Goal: Task Accomplishment & Management: Manage account settings

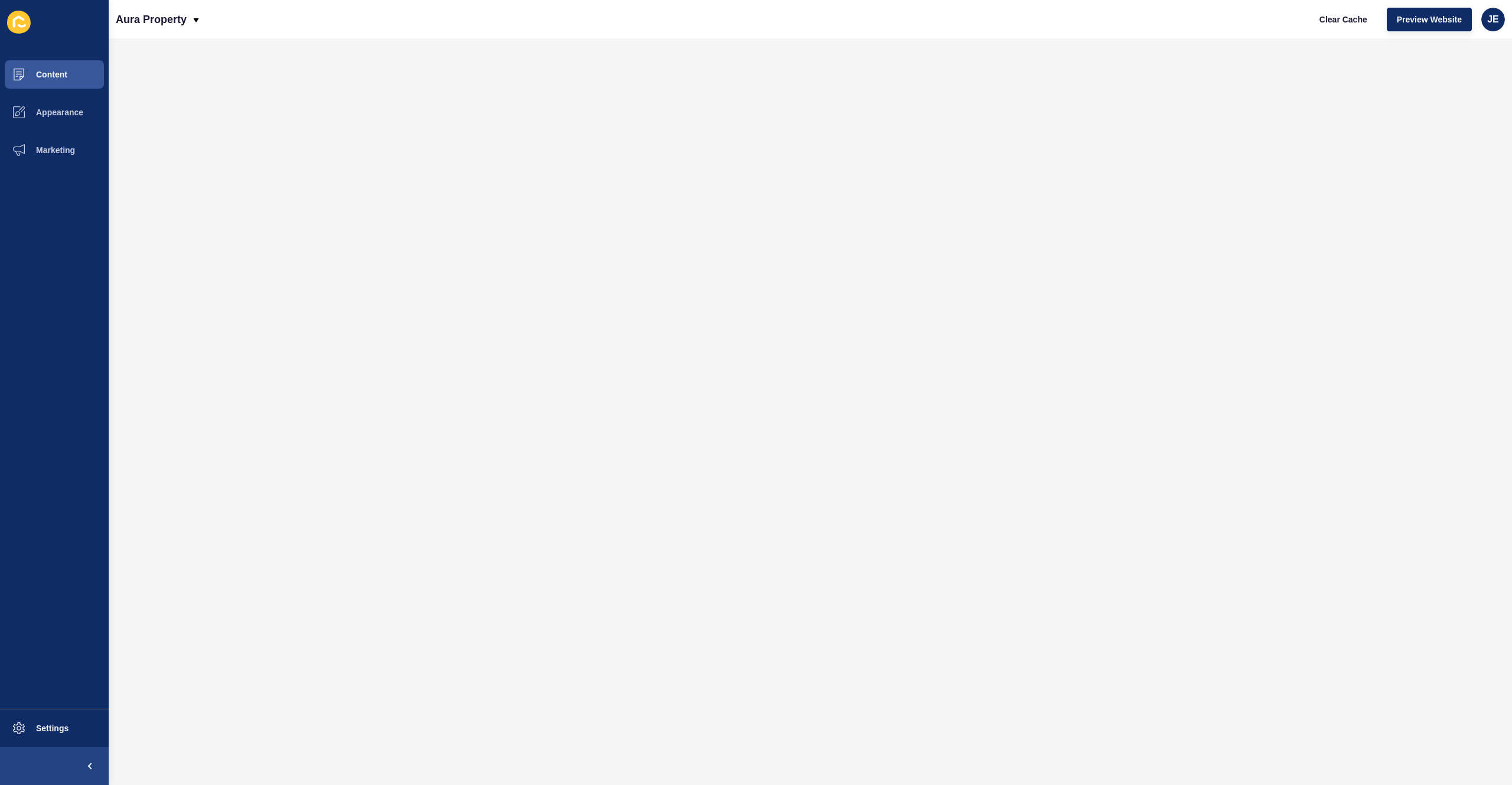
click at [1489, 23] on span "JE" at bounding box center [1493, 19] width 12 height 12
click at [1462, 94] on link "Logout" at bounding box center [1466, 99] width 87 height 26
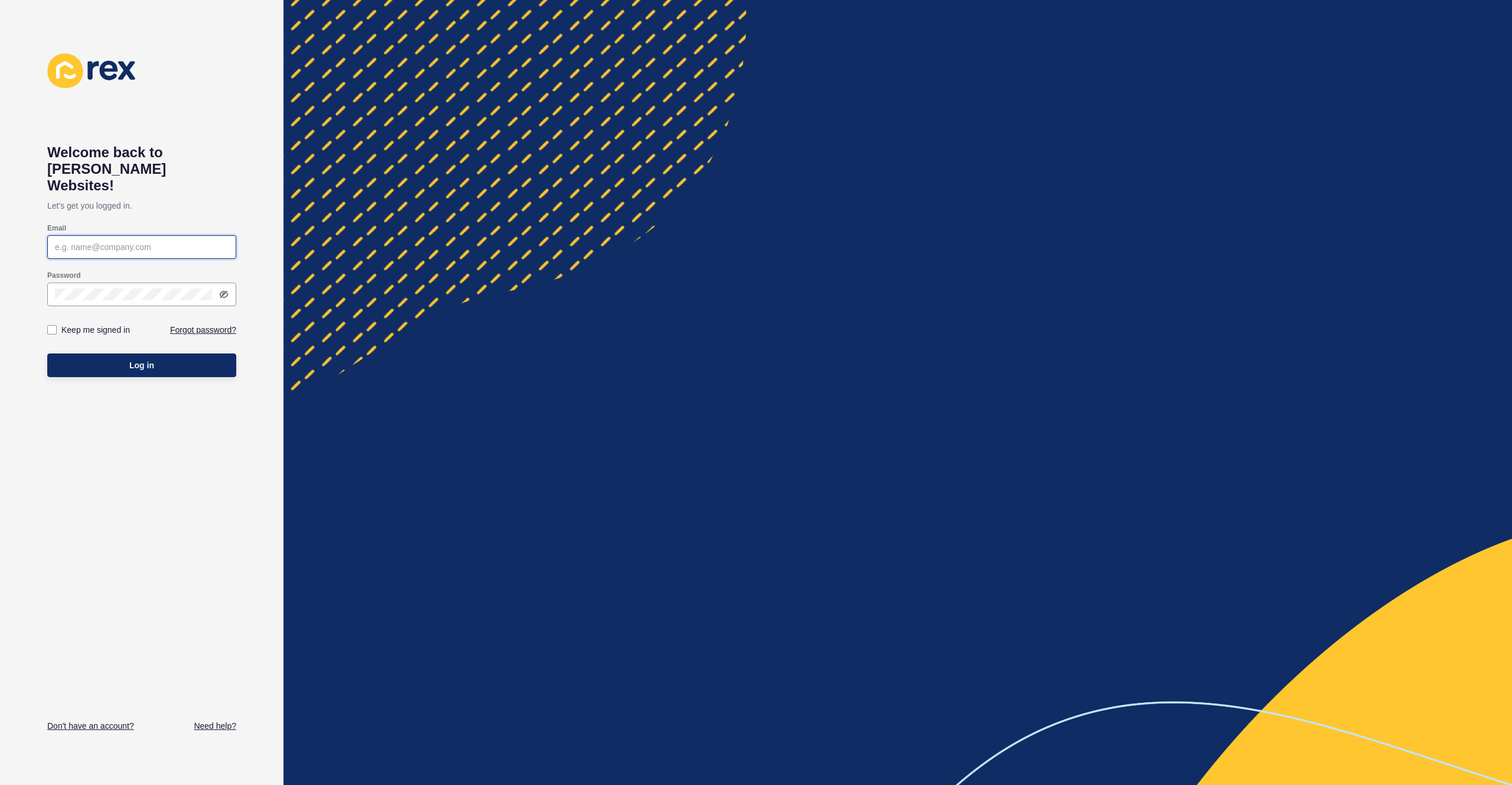
type input "[EMAIL_ADDRESS][PERSON_NAME][DOMAIN_NAME]"
click at [95, 353] on button "Log in" at bounding box center [142, 364] width 189 height 23
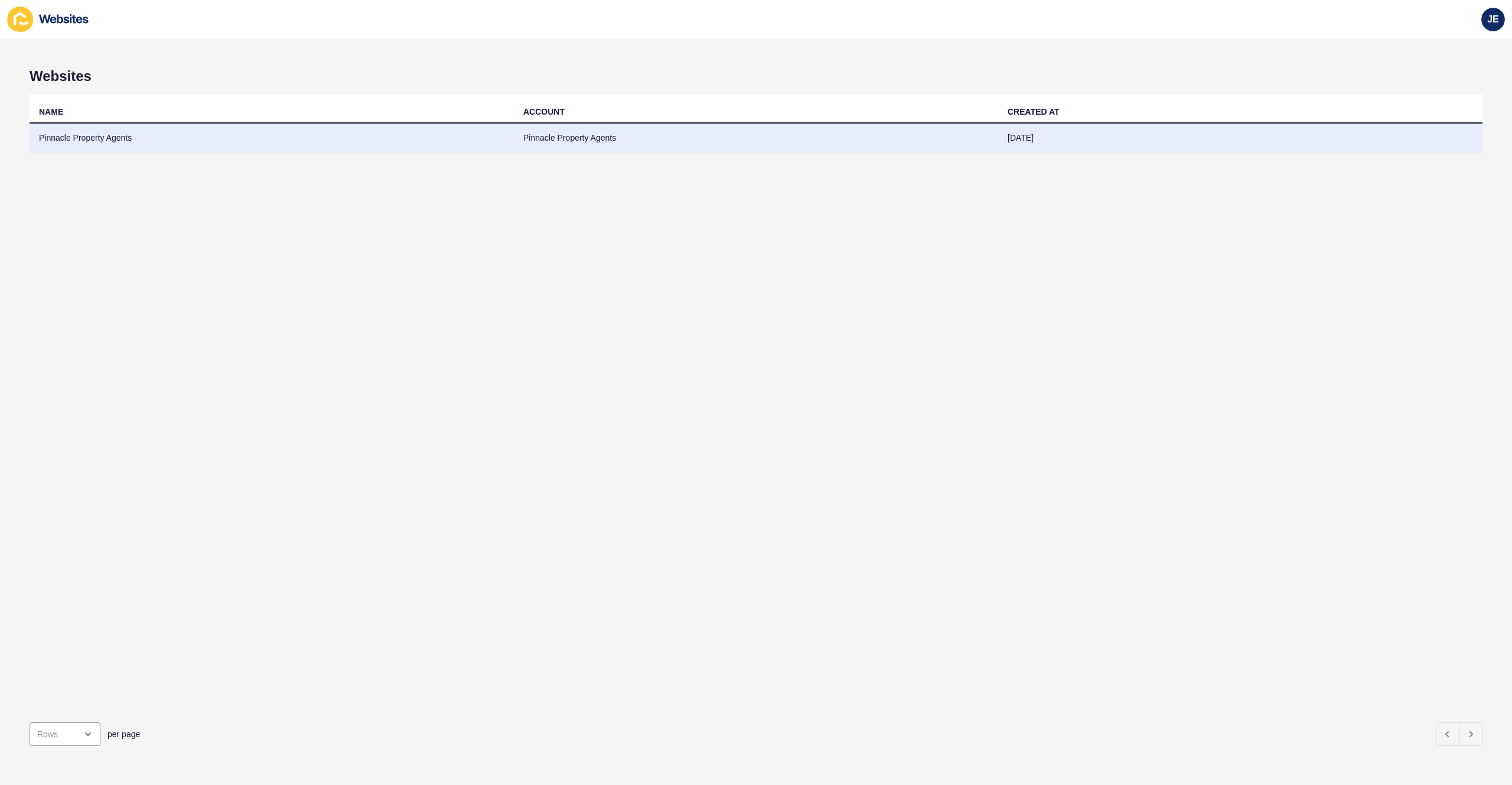
click at [98, 141] on td "Pinnacle Property Agents" at bounding box center [272, 138] width 484 height 29
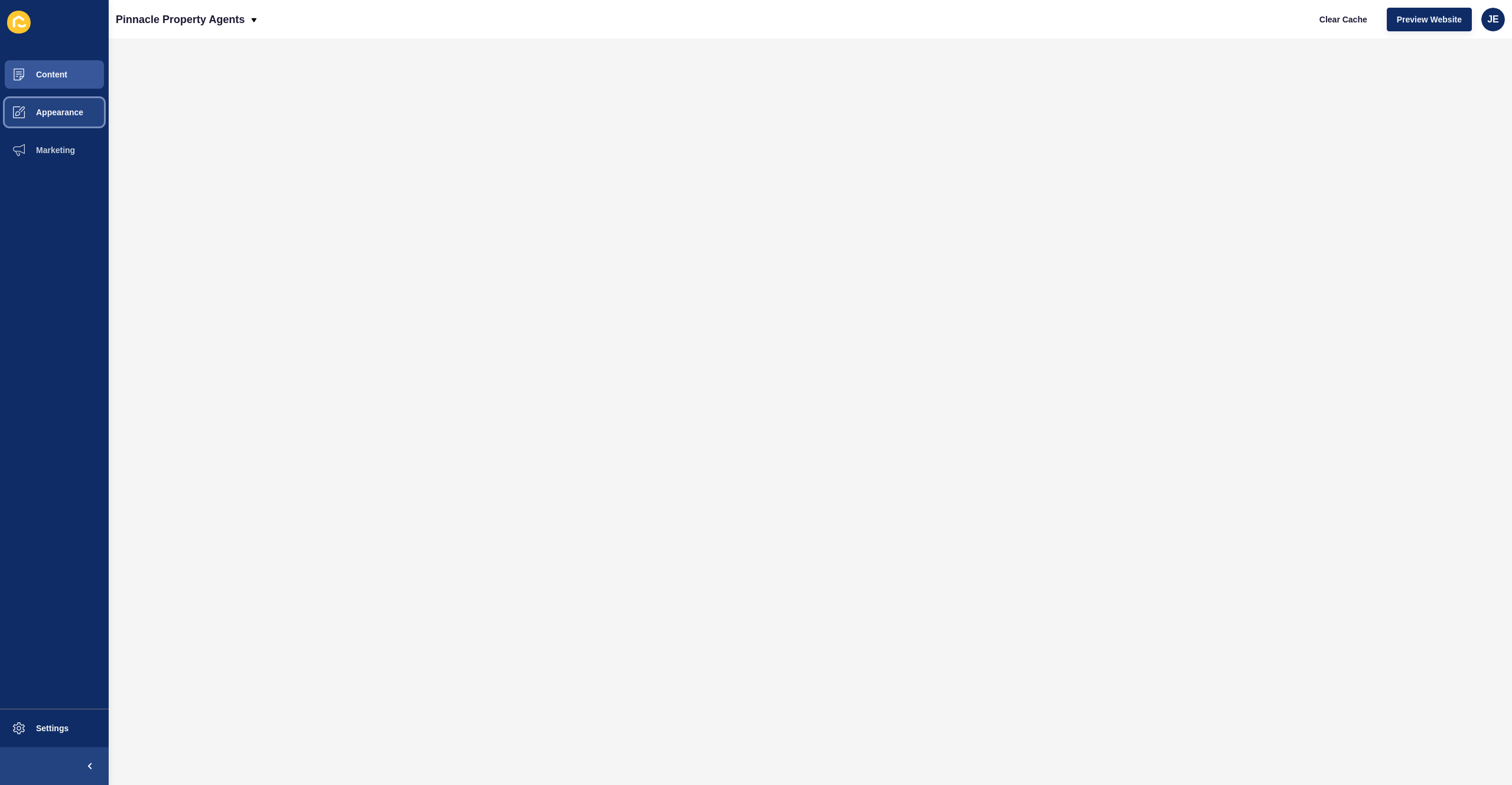
click at [65, 114] on span "Appearance" at bounding box center [41, 112] width 85 height 9
click at [48, 111] on span "Appearance" at bounding box center [41, 112] width 85 height 9
click at [67, 119] on button "Appearance" at bounding box center [54, 112] width 109 height 38
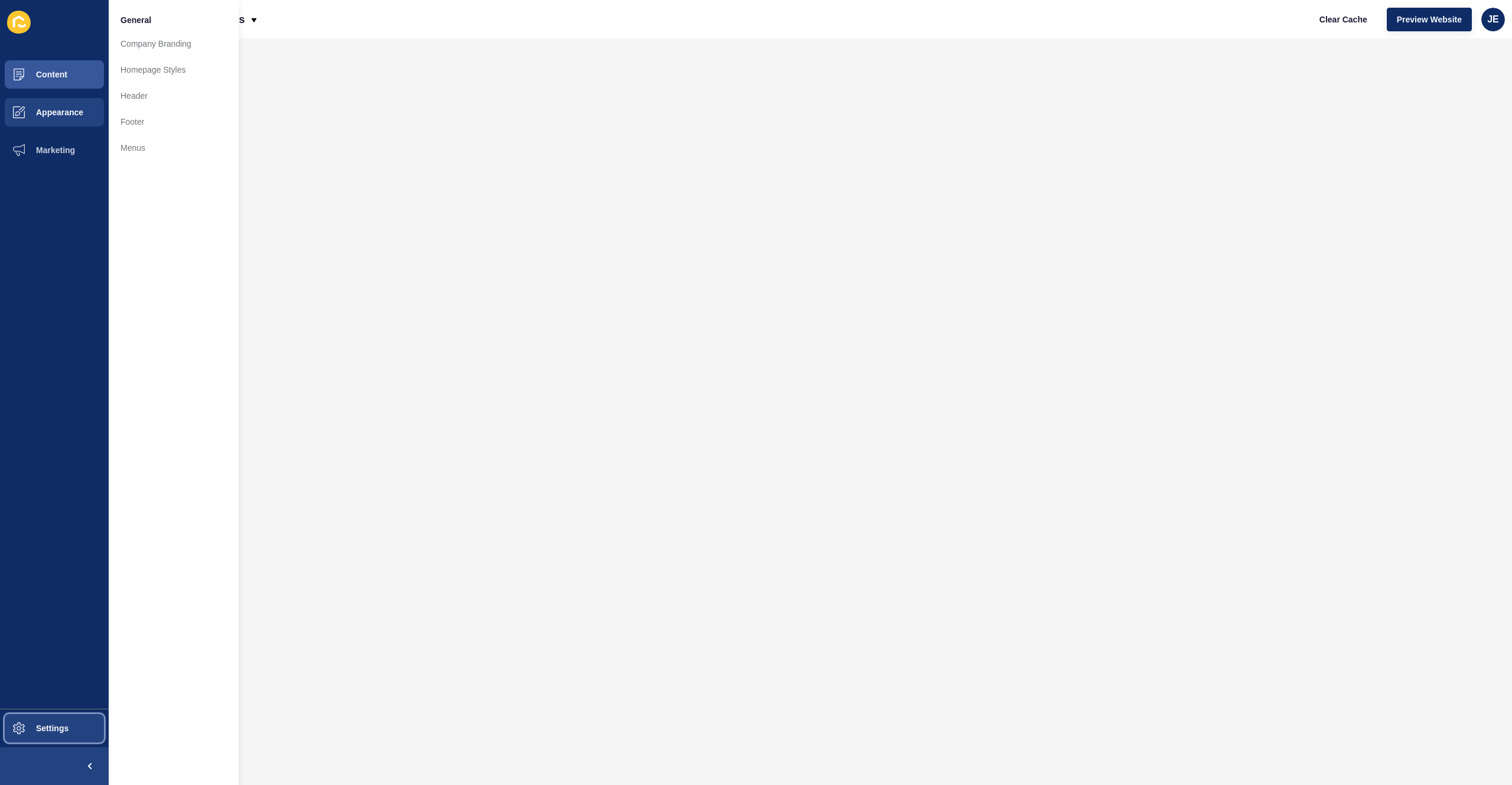
click at [40, 735] on button "Settings" at bounding box center [54, 727] width 109 height 38
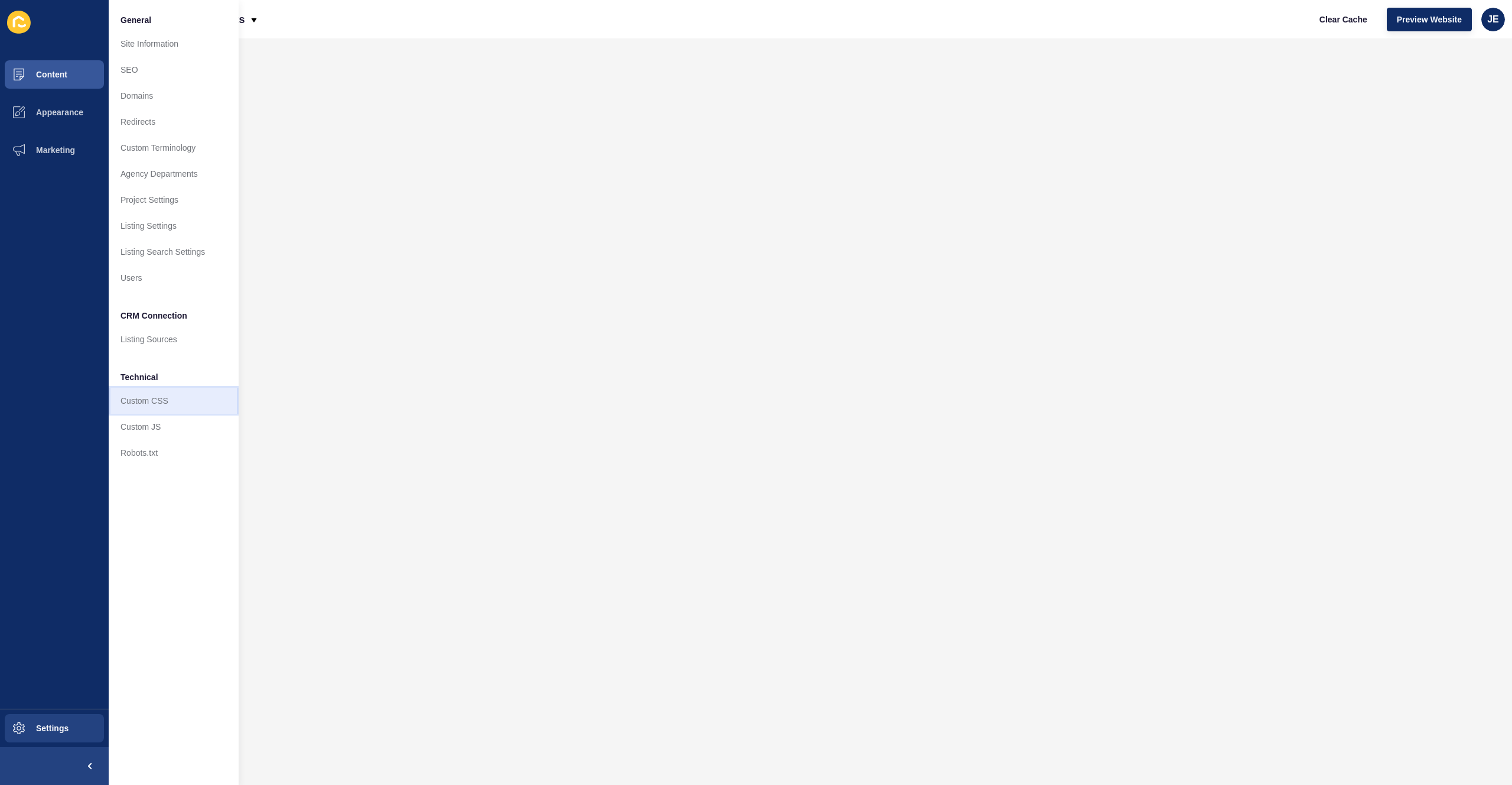
click at [159, 406] on link "Custom CSS" at bounding box center [173, 401] width 130 height 26
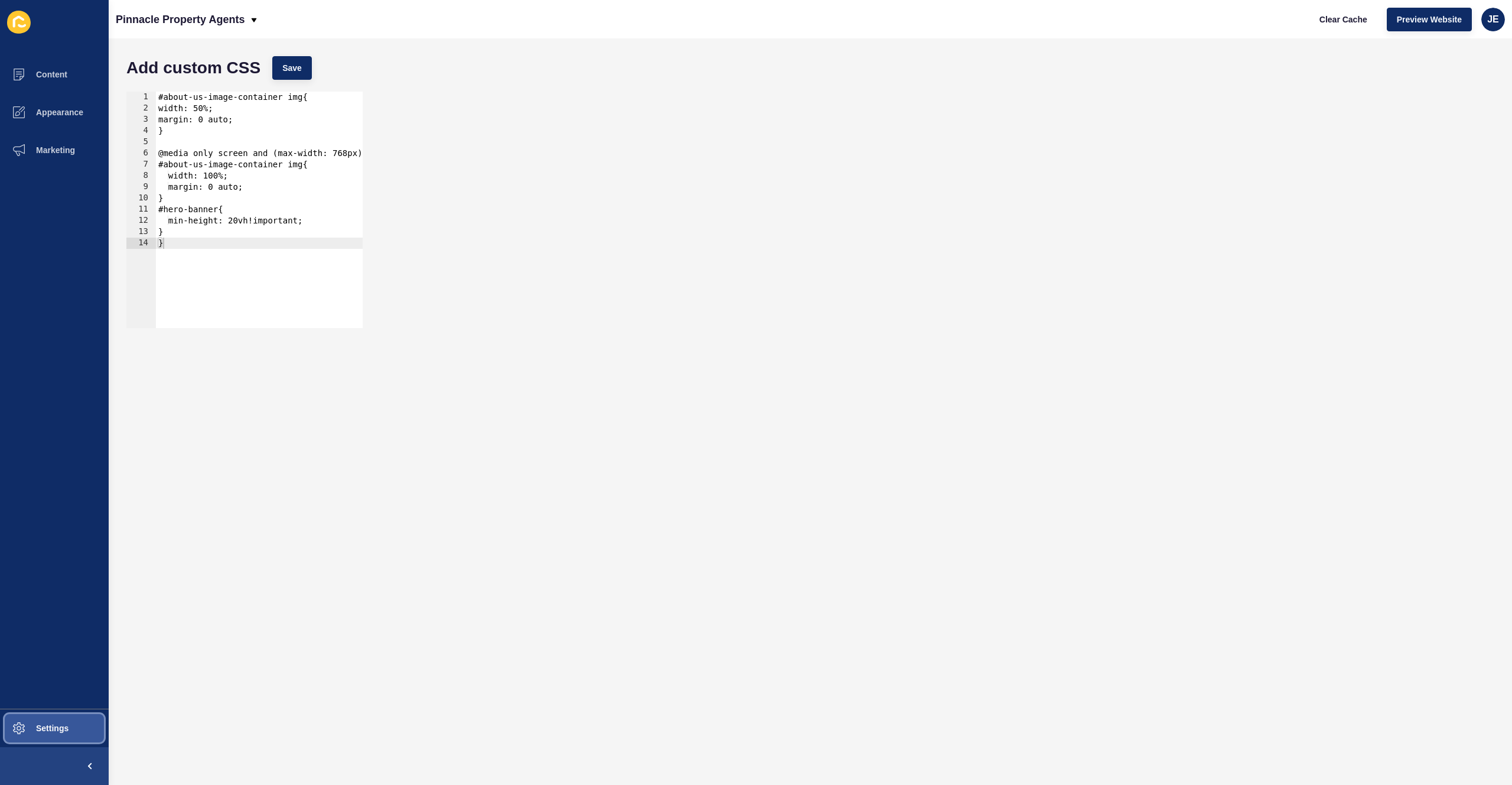
click at [90, 735] on button "Settings" at bounding box center [54, 727] width 109 height 38
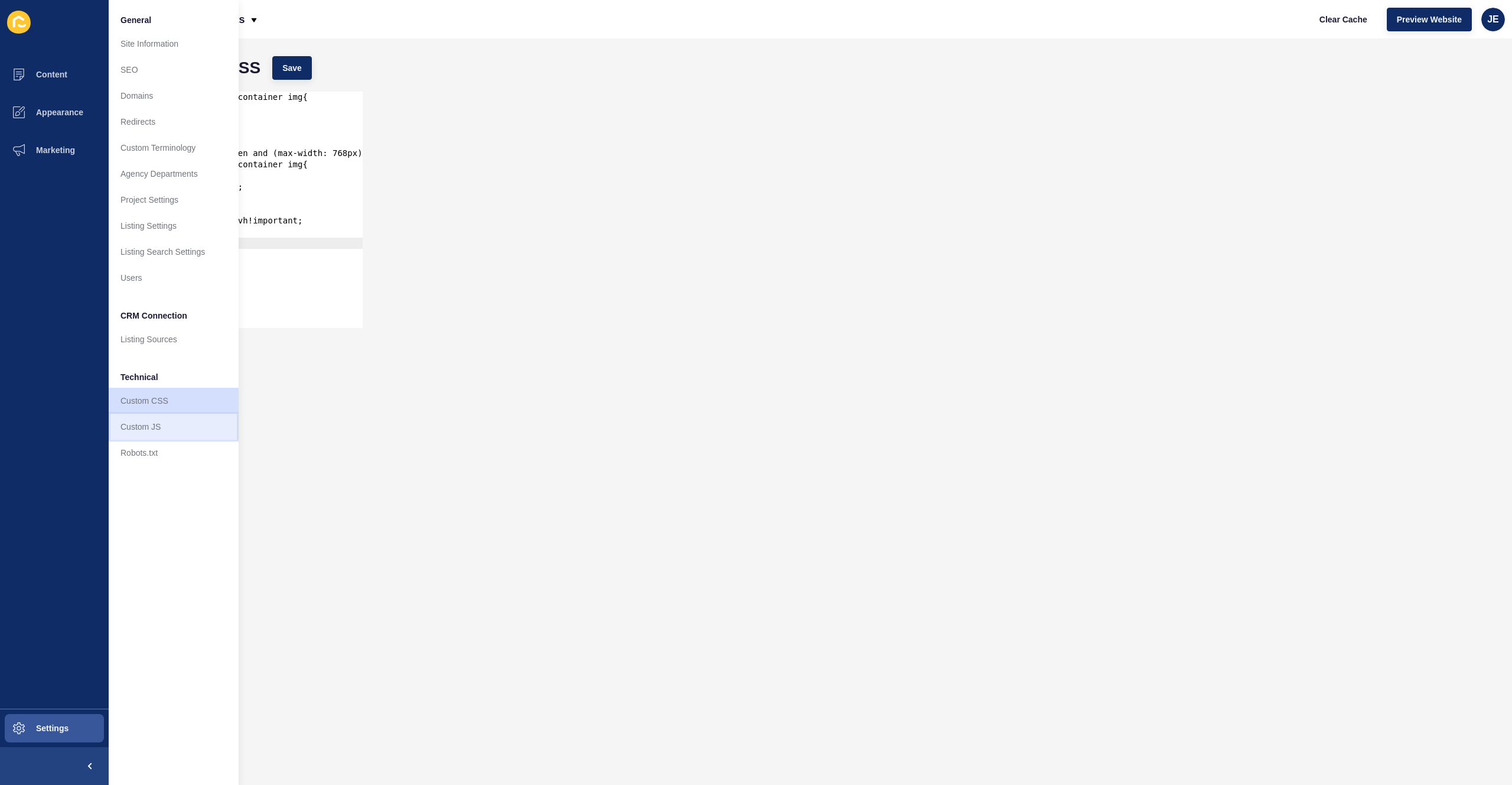
click at [156, 424] on link "Custom JS" at bounding box center [173, 426] width 130 height 26
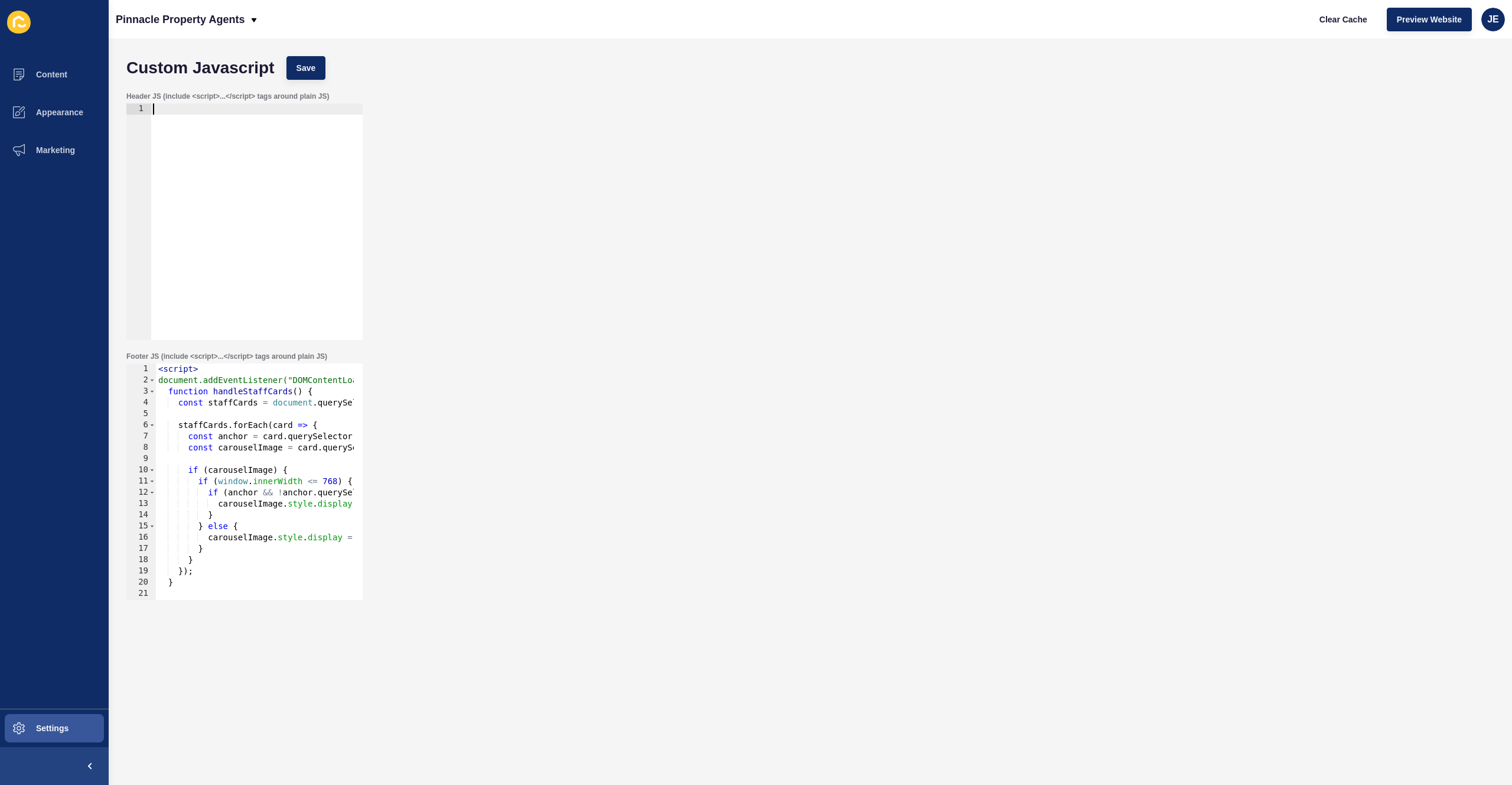
click at [256, 187] on div at bounding box center [256, 233] width 212 height 259
type textarea "<script>"
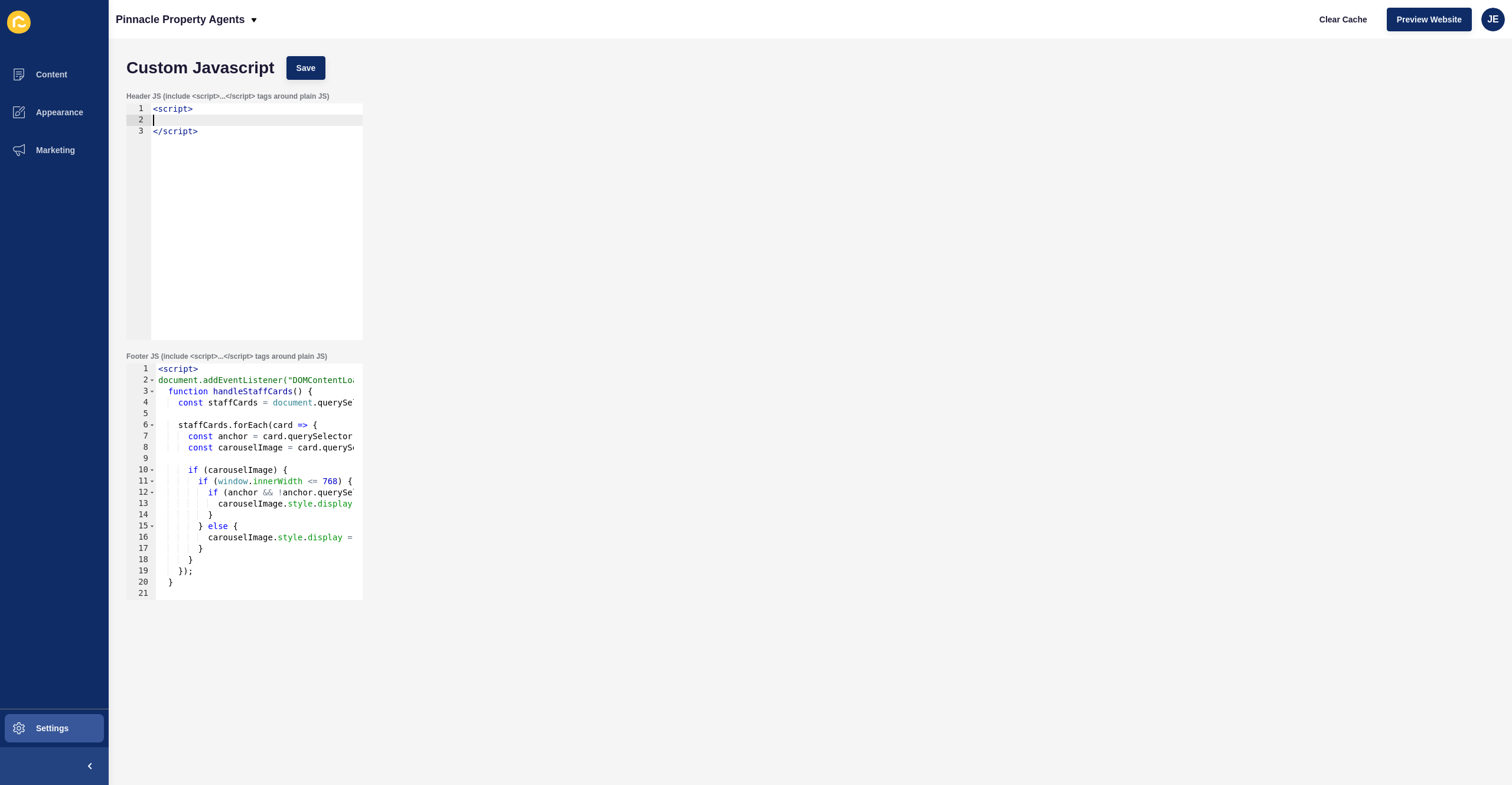
paste textarea "<script>"
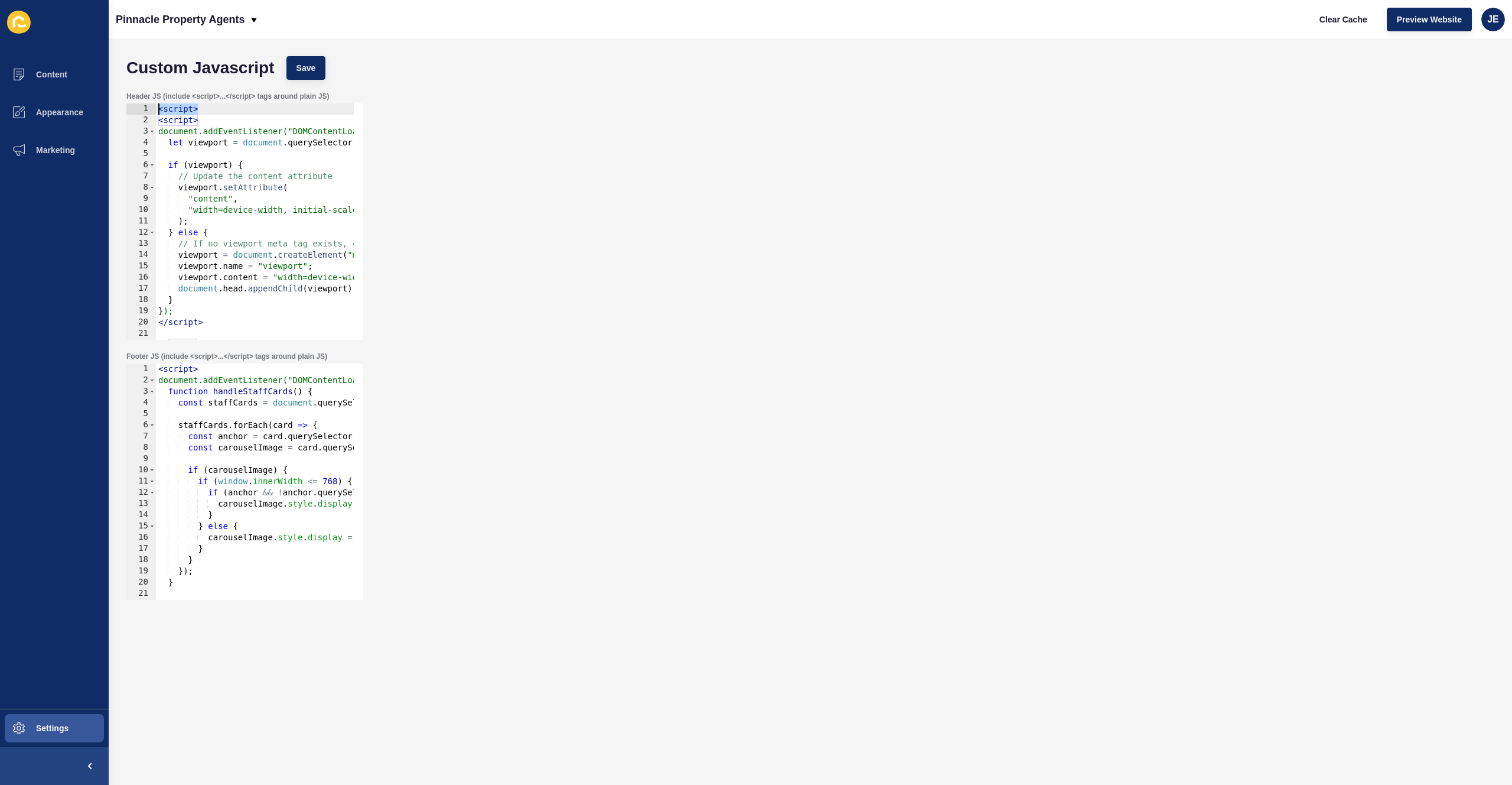
drag, startPoint x: 127, startPoint y: 114, endPoint x: 121, endPoint y: 107, distance: 9.2
click at [121, 107] on div "Header JS (include <script>...</script> tags around plain JS) 1 2 3 4 5 6 7 8 9…" at bounding box center [810, 216] width 1380 height 260
type textarea "<script>"
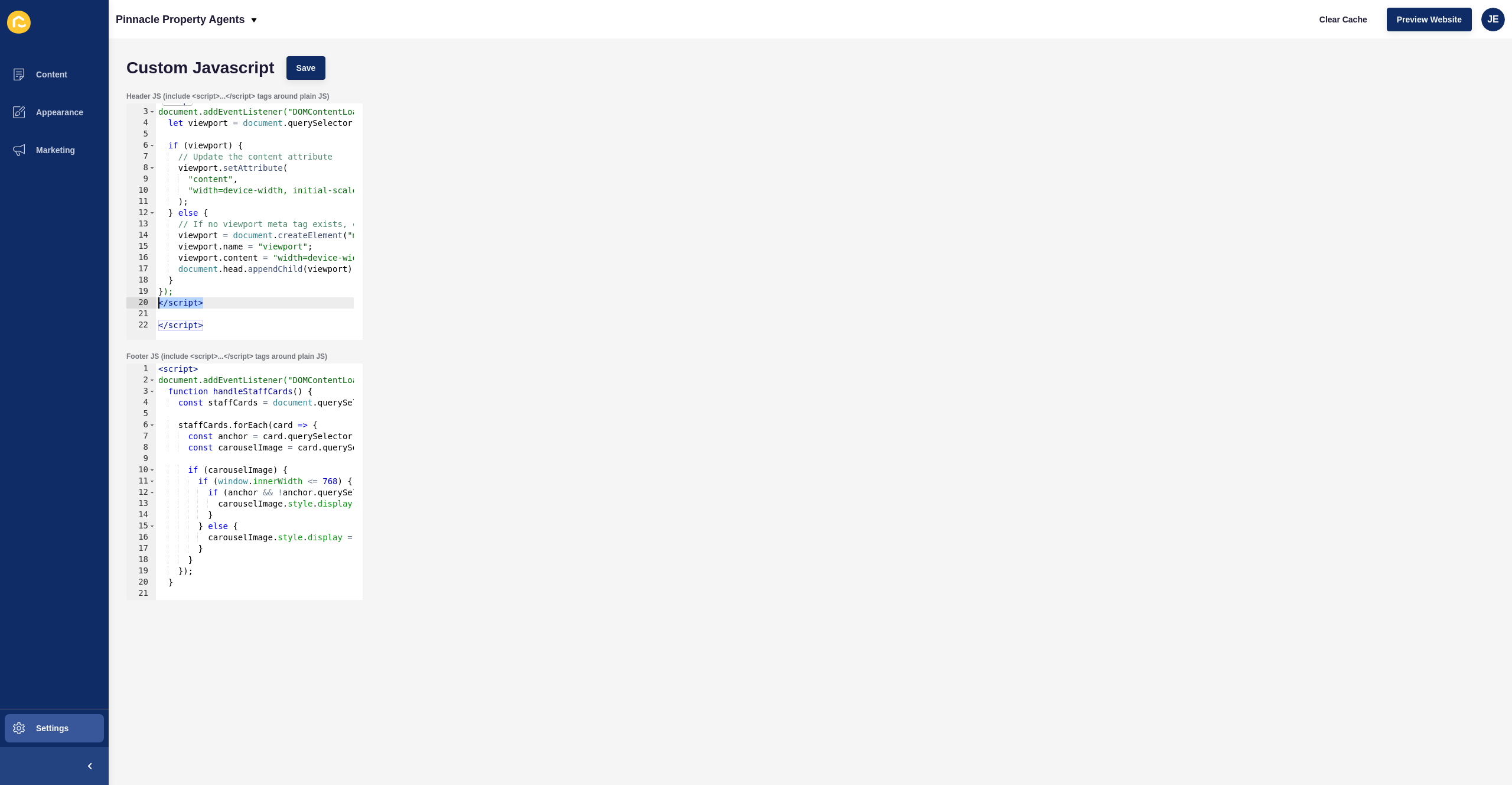
drag, startPoint x: 220, startPoint y: 302, endPoint x: 155, endPoint y: 305, distance: 65.1
click at [154, 305] on div "2 3 4 5 6 7 8 9 10 11 12 13 14 15 16 17 18 19 20 21 22 < script > document.addE…" at bounding box center [244, 222] width 236 height 237
type textarea "</script>"
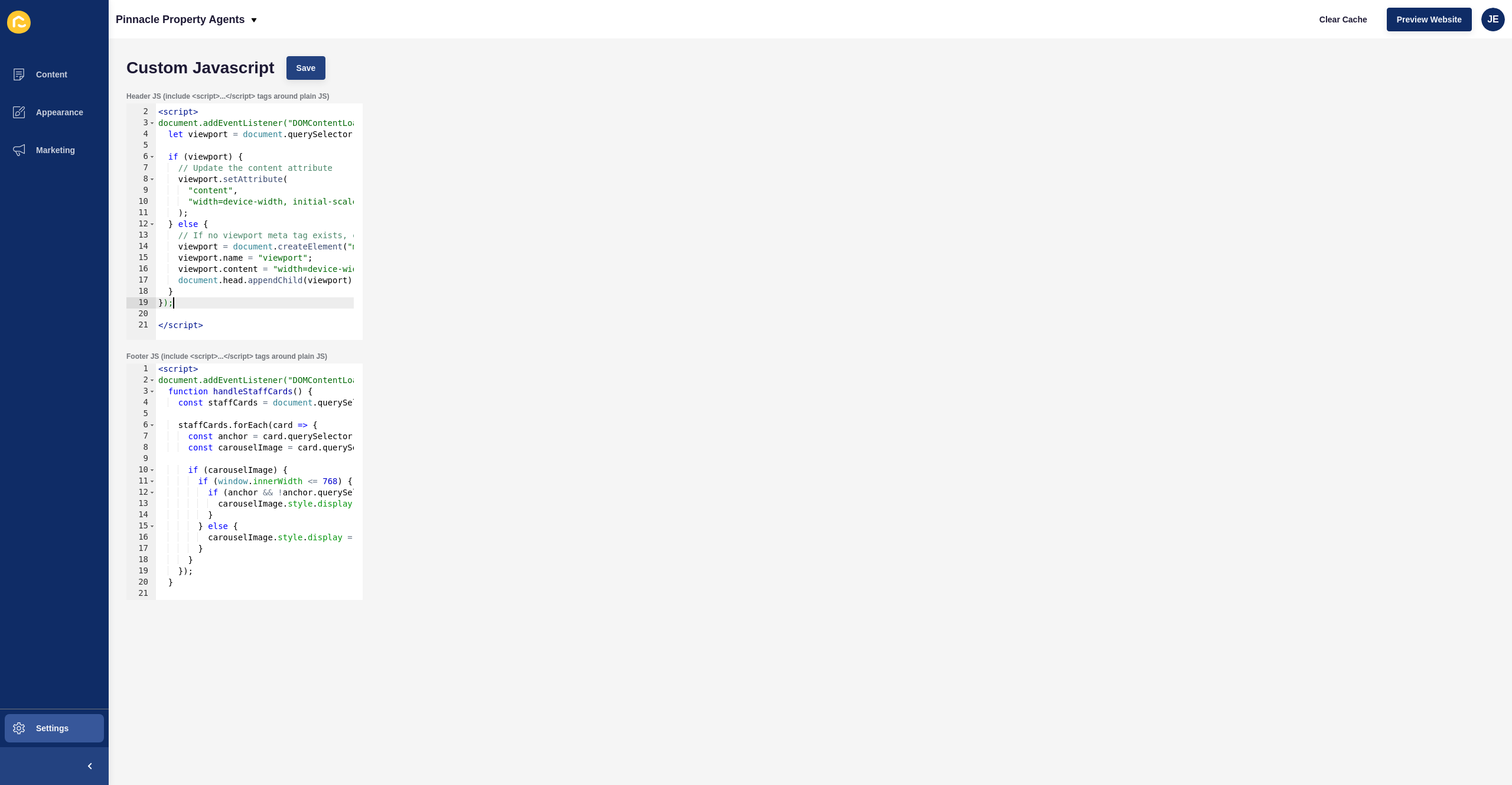
type textarea "});"
click at [299, 68] on span "Save" at bounding box center [306, 67] width 19 height 12
click at [1342, 19] on span "Clear Cache" at bounding box center [1343, 19] width 48 height 12
click at [1506, 26] on div "Clear Cache Preview Website JE" at bounding box center [1407, 19] width 205 height 33
click at [1501, 23] on div "JE" at bounding box center [1493, 19] width 23 height 23
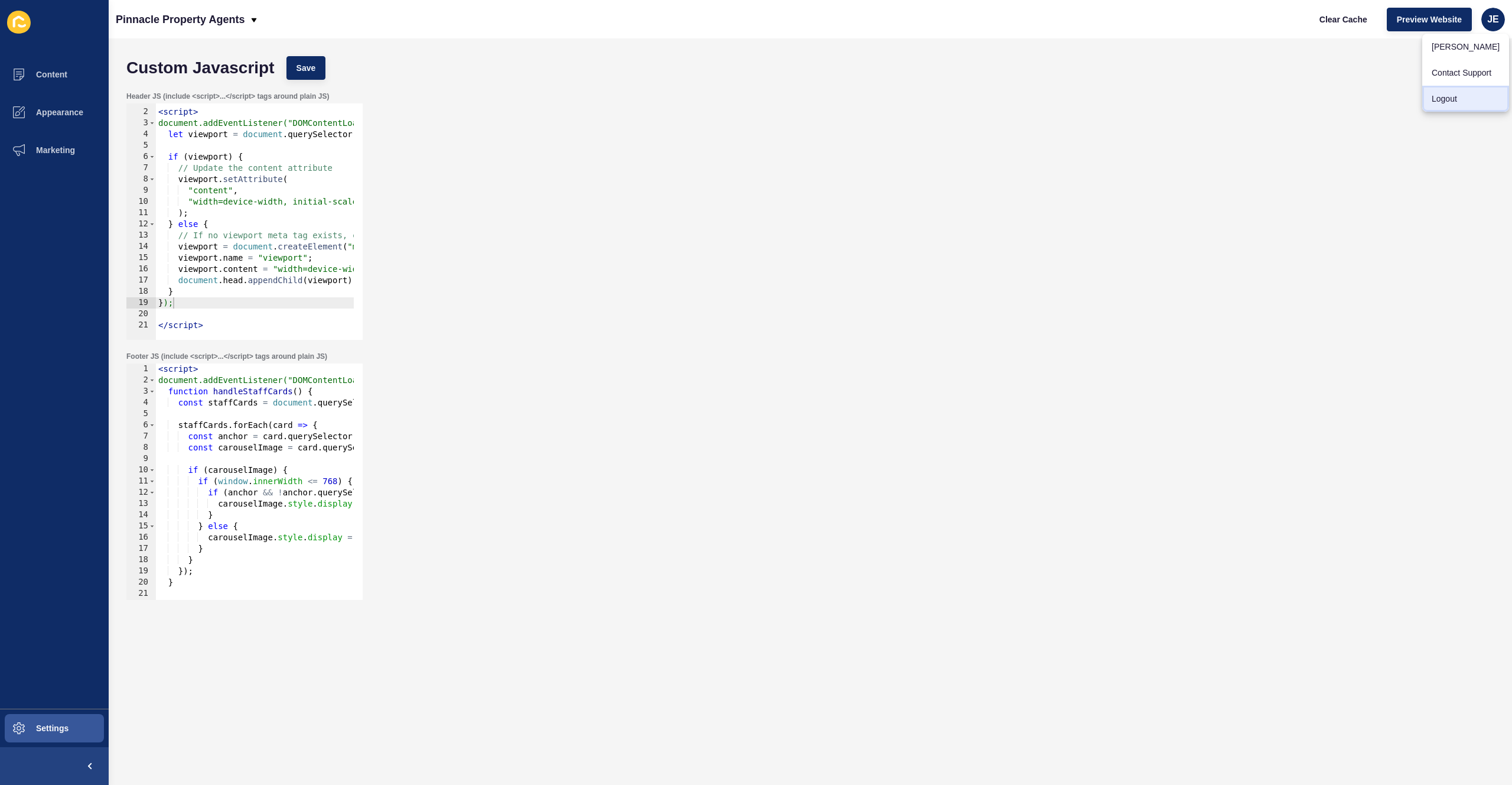
click at [1454, 94] on link "Logout" at bounding box center [1466, 99] width 87 height 26
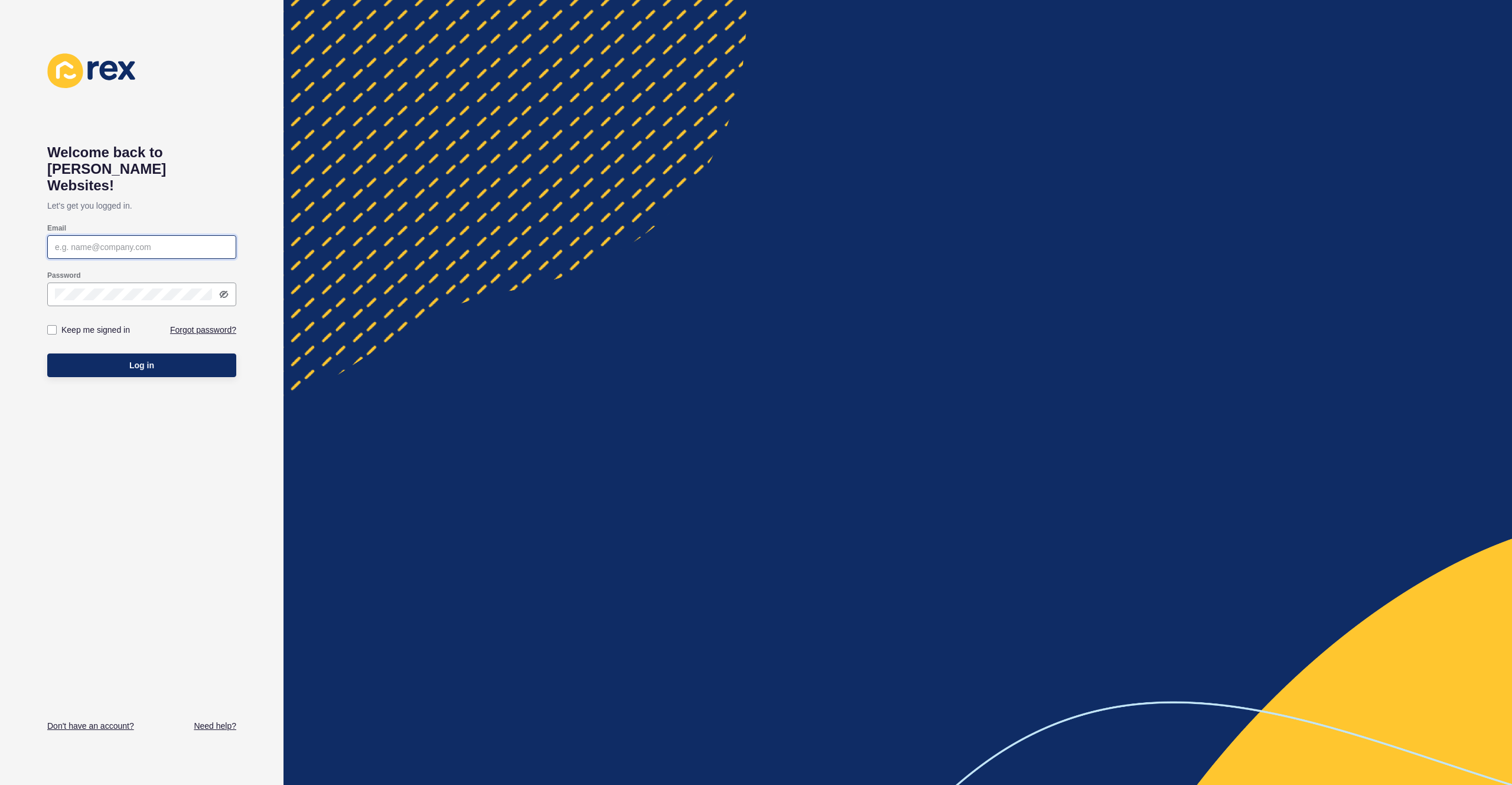
type input "[EMAIL_ADDRESS][PERSON_NAME][DOMAIN_NAME]"
click at [104, 354] on button "Log in" at bounding box center [142, 364] width 189 height 23
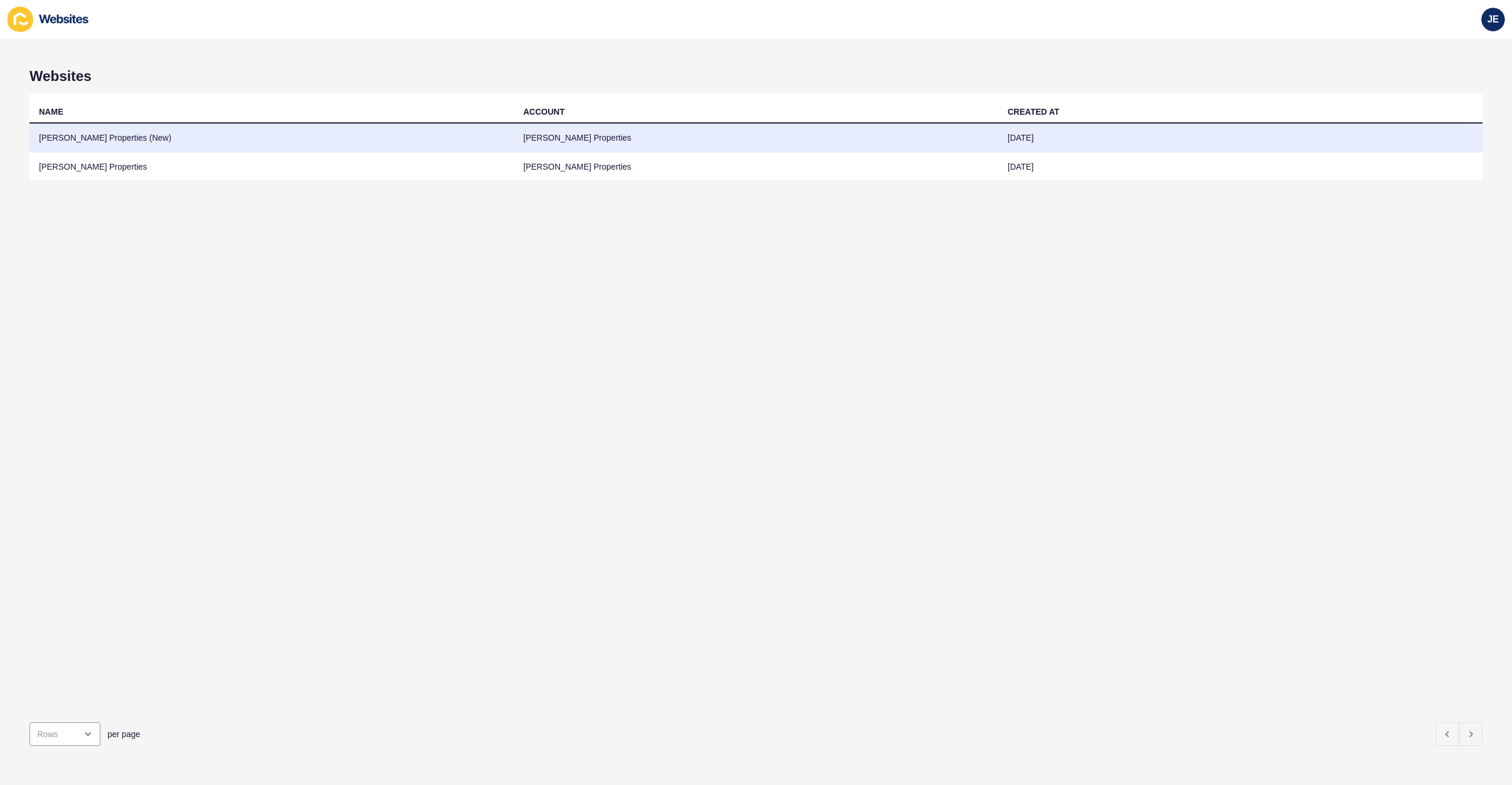
click at [98, 138] on td "[PERSON_NAME] Properties (New)" at bounding box center [272, 138] width 484 height 29
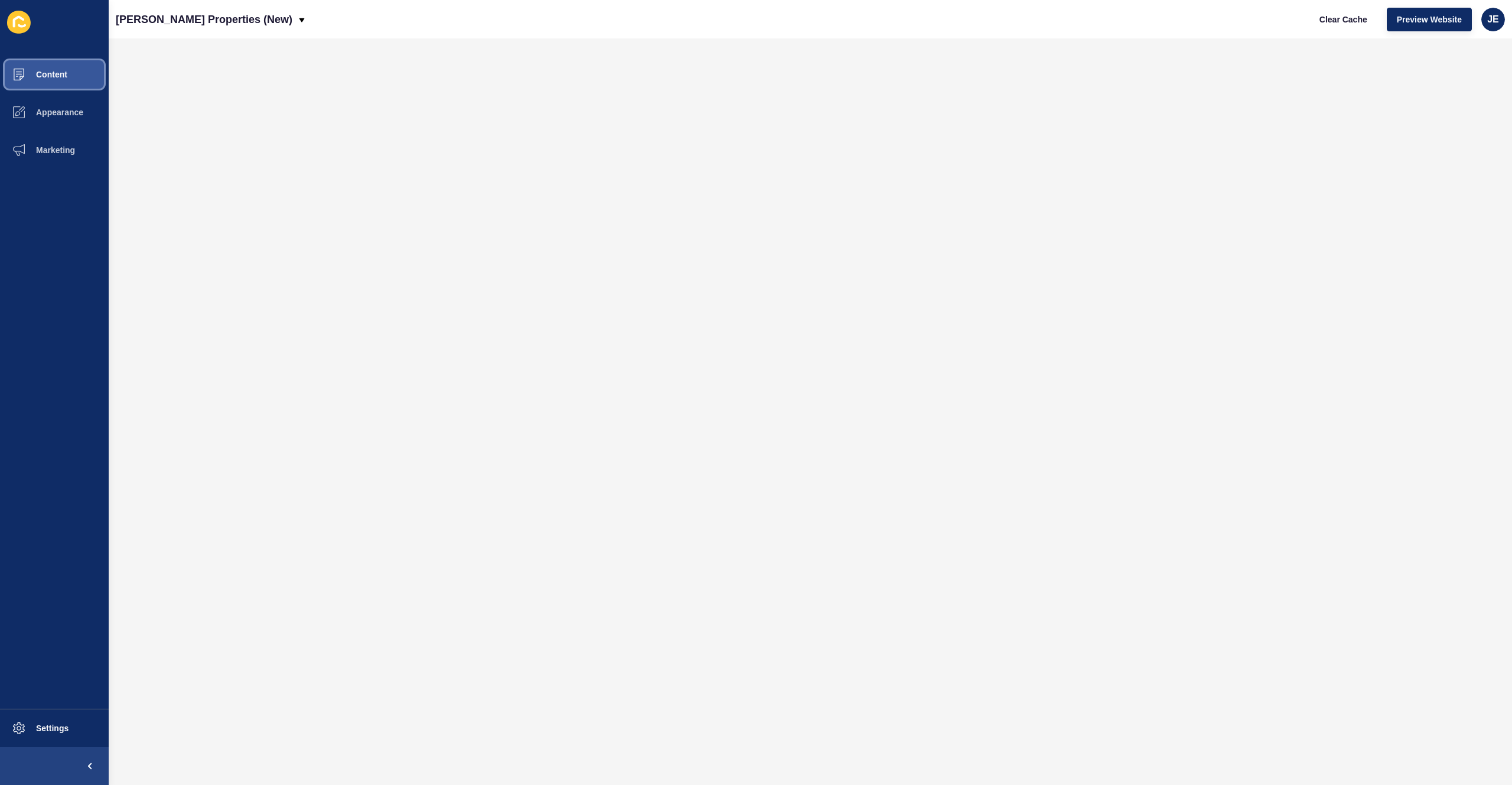
click at [68, 76] on button "Content" at bounding box center [54, 74] width 109 height 38
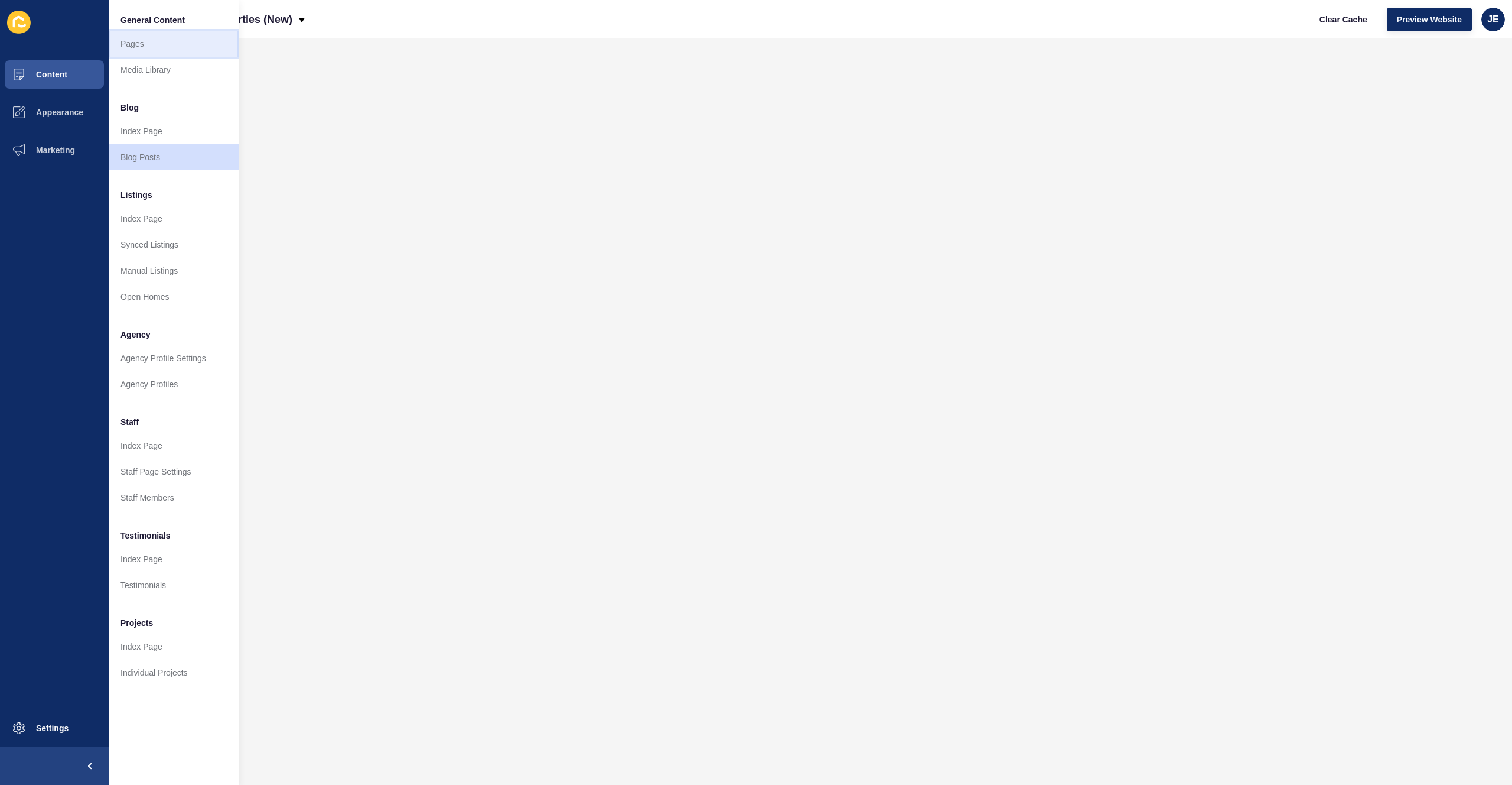
click at [135, 48] on link "Pages" at bounding box center [173, 43] width 130 height 26
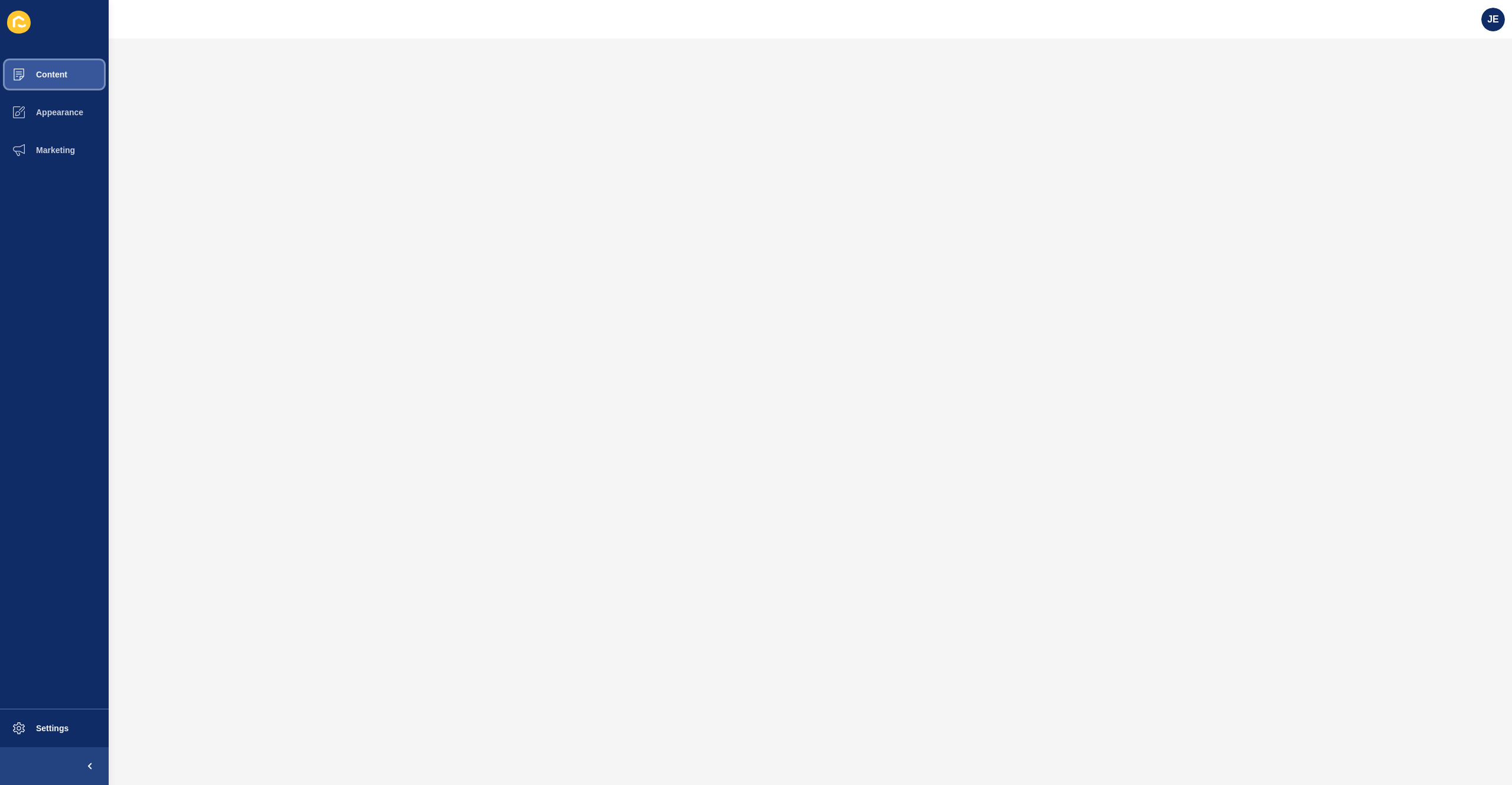
click at [63, 73] on span "Content" at bounding box center [33, 74] width 69 height 9
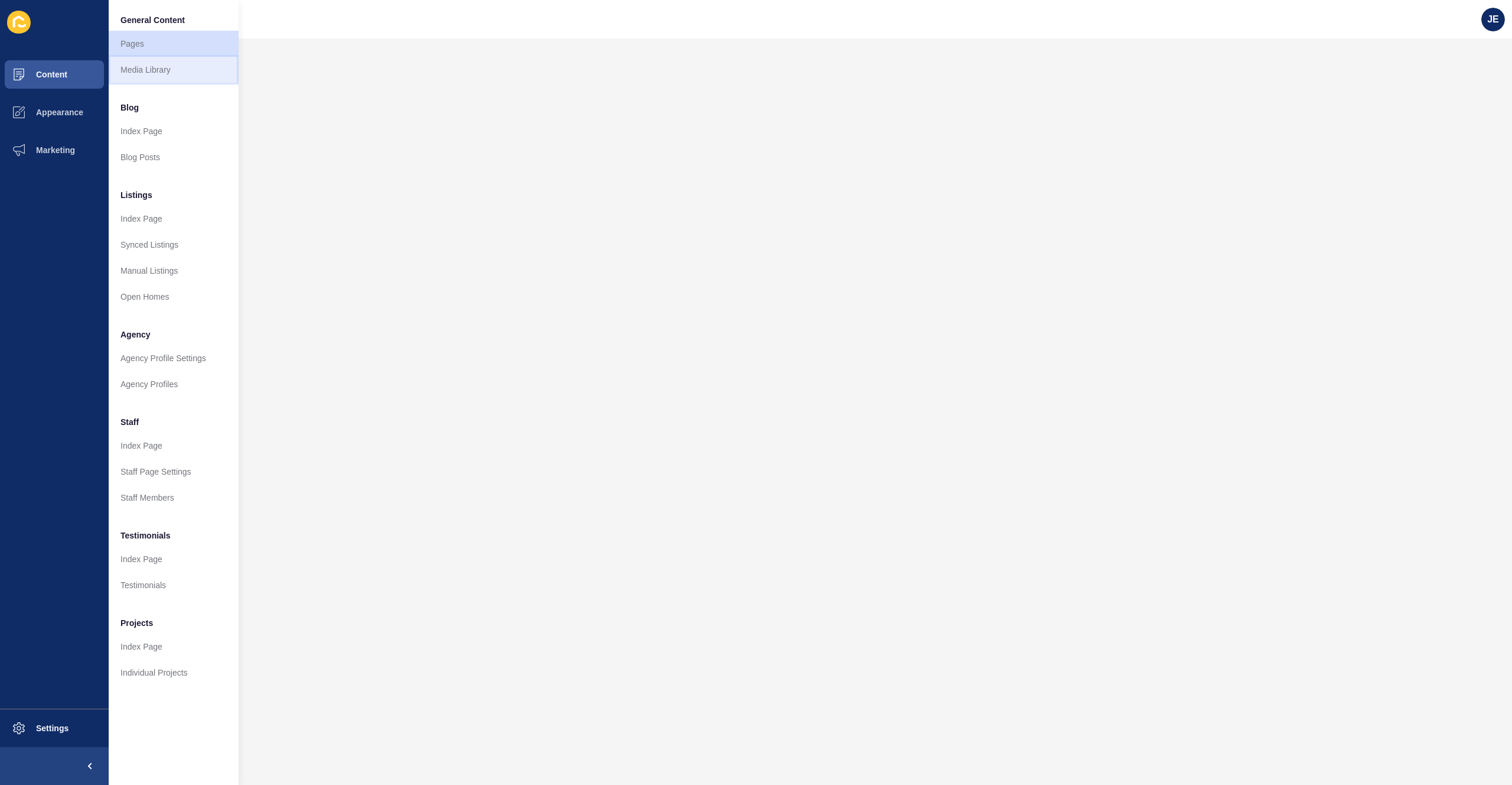
click at [135, 65] on link "Media Library" at bounding box center [173, 70] width 130 height 26
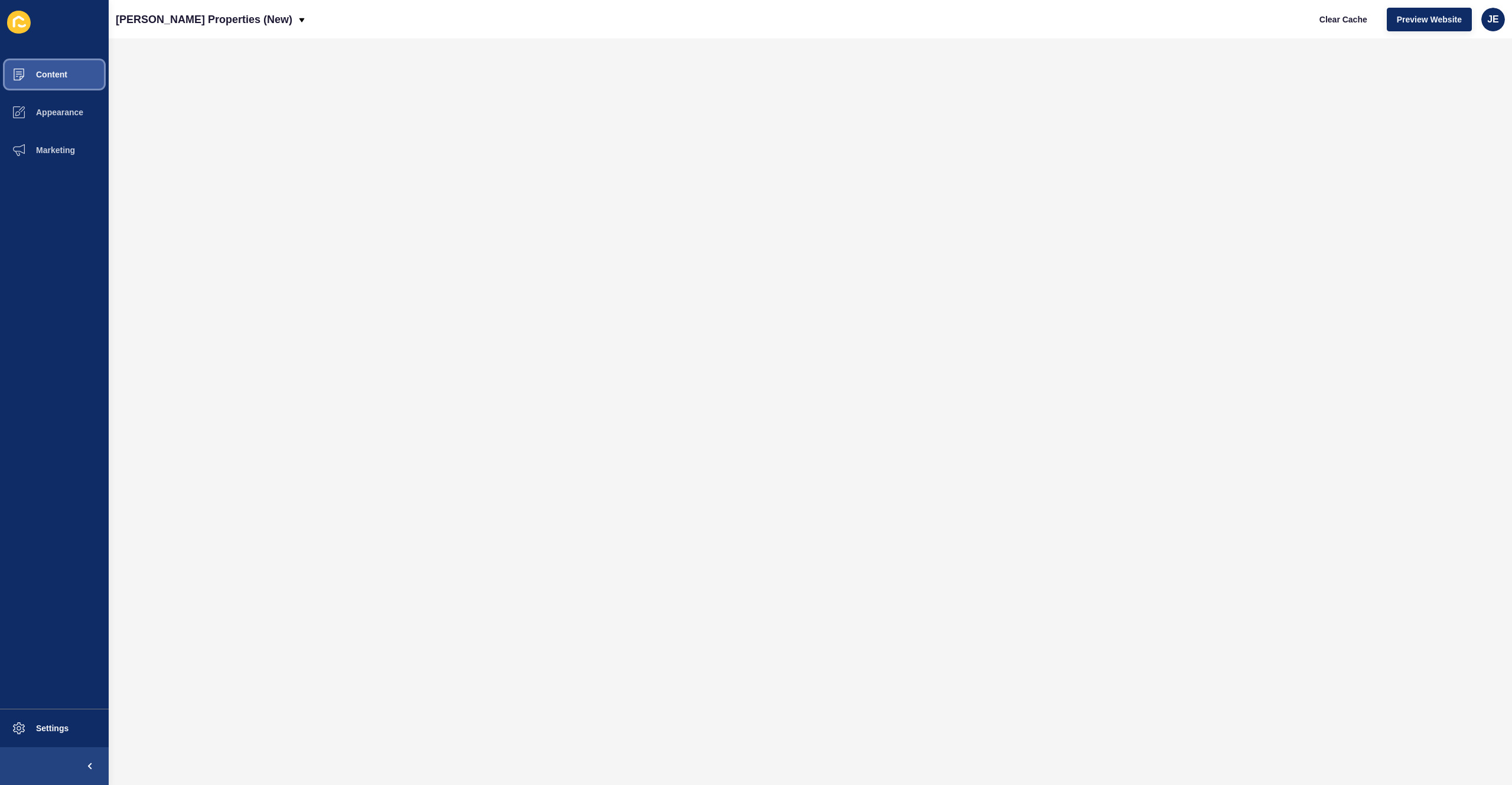
click at [62, 72] on span "Content" at bounding box center [33, 74] width 69 height 9
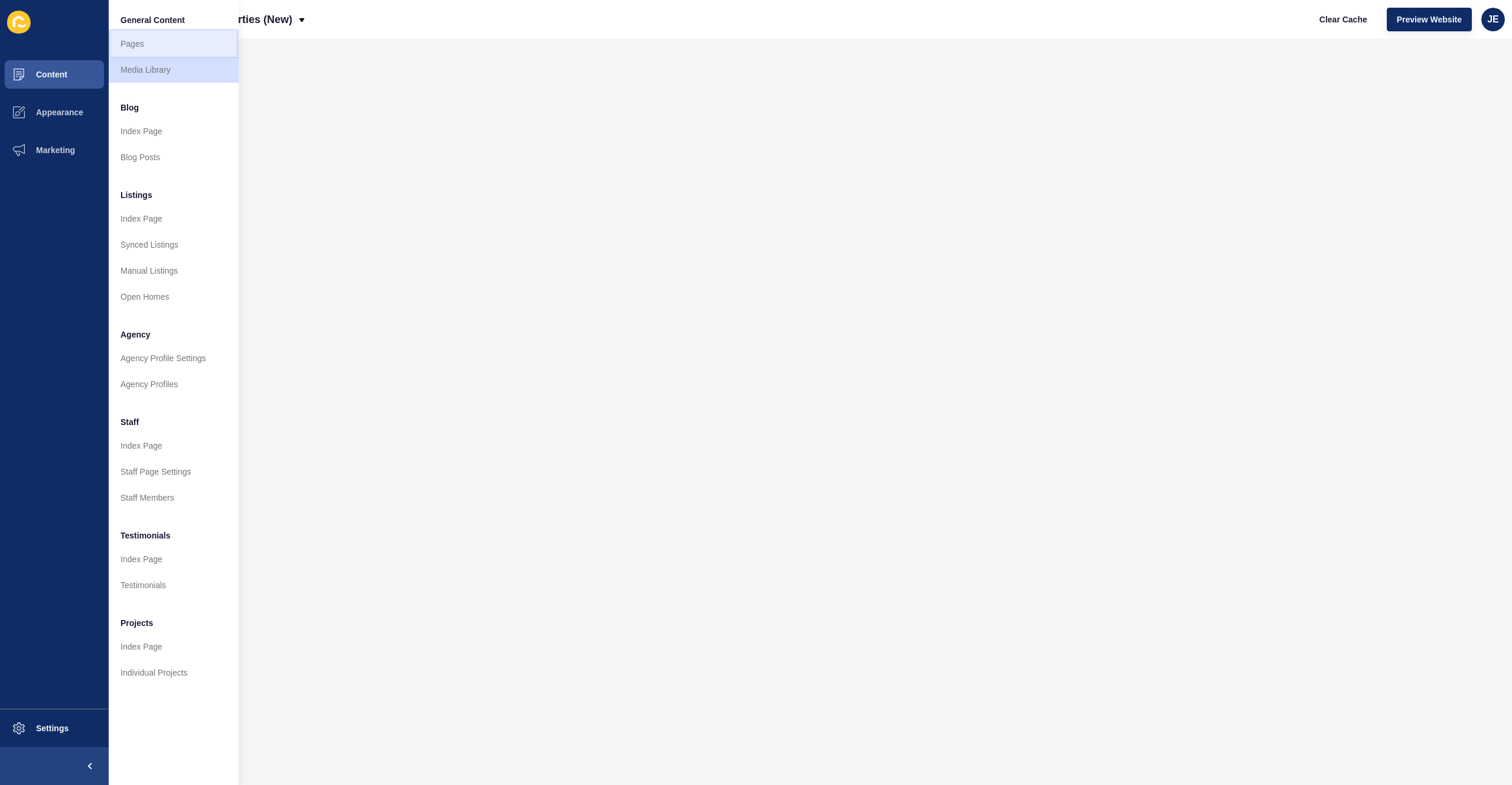
click at [148, 48] on link "Pages" at bounding box center [173, 43] width 130 height 26
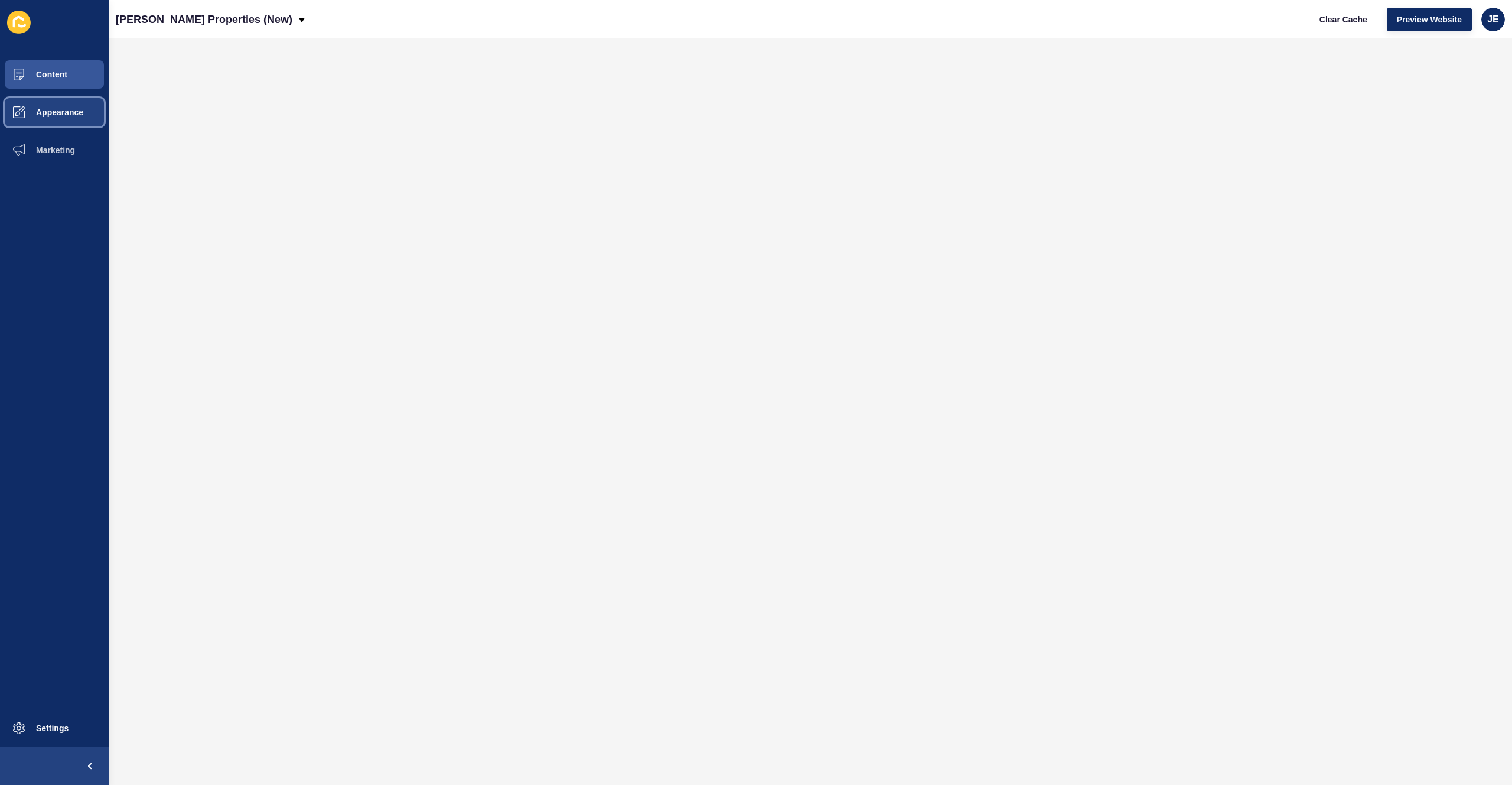
click at [77, 104] on button "Appearance" at bounding box center [54, 112] width 109 height 38
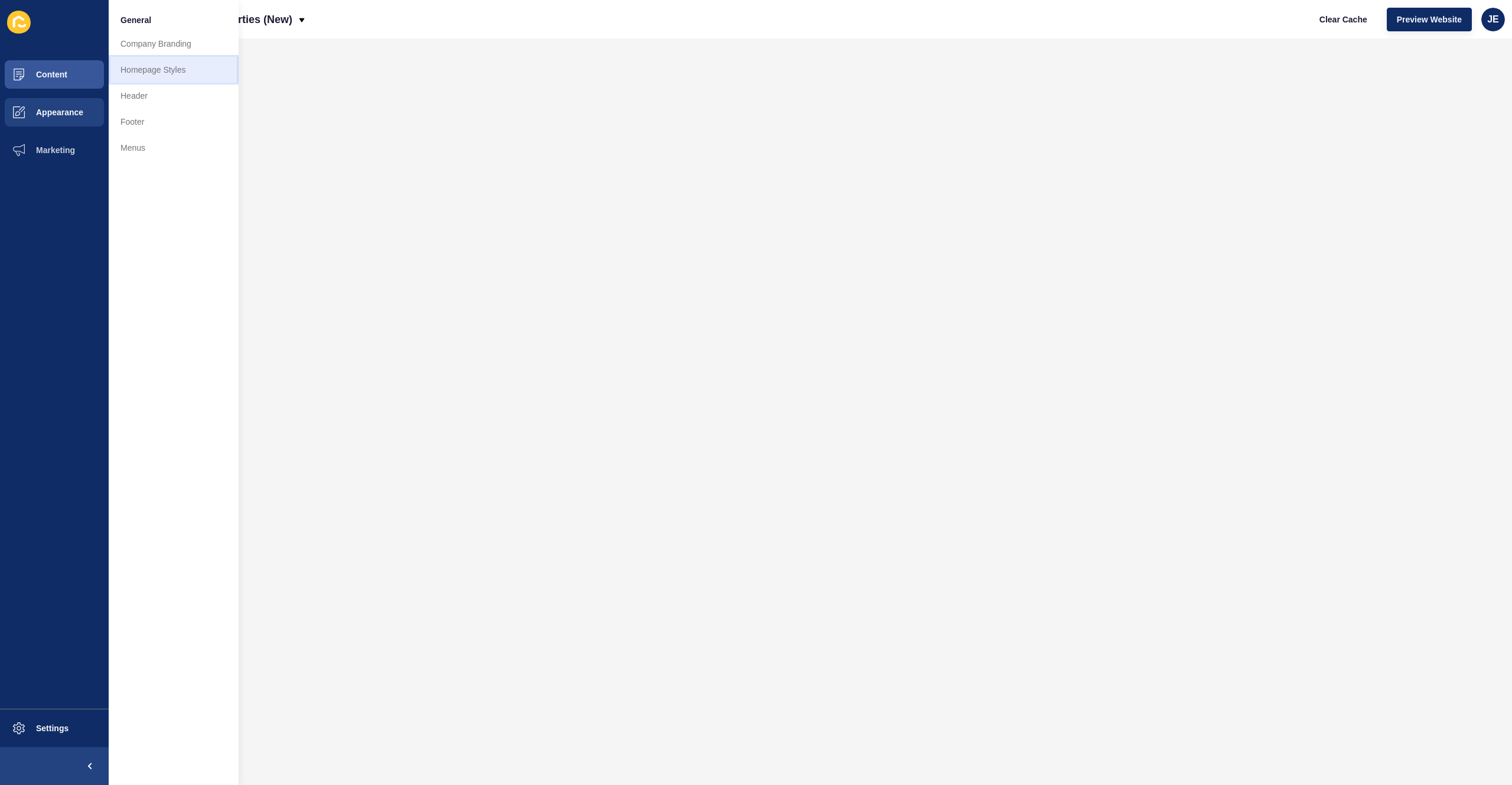
click at [154, 68] on link "Homepage Styles" at bounding box center [173, 70] width 130 height 26
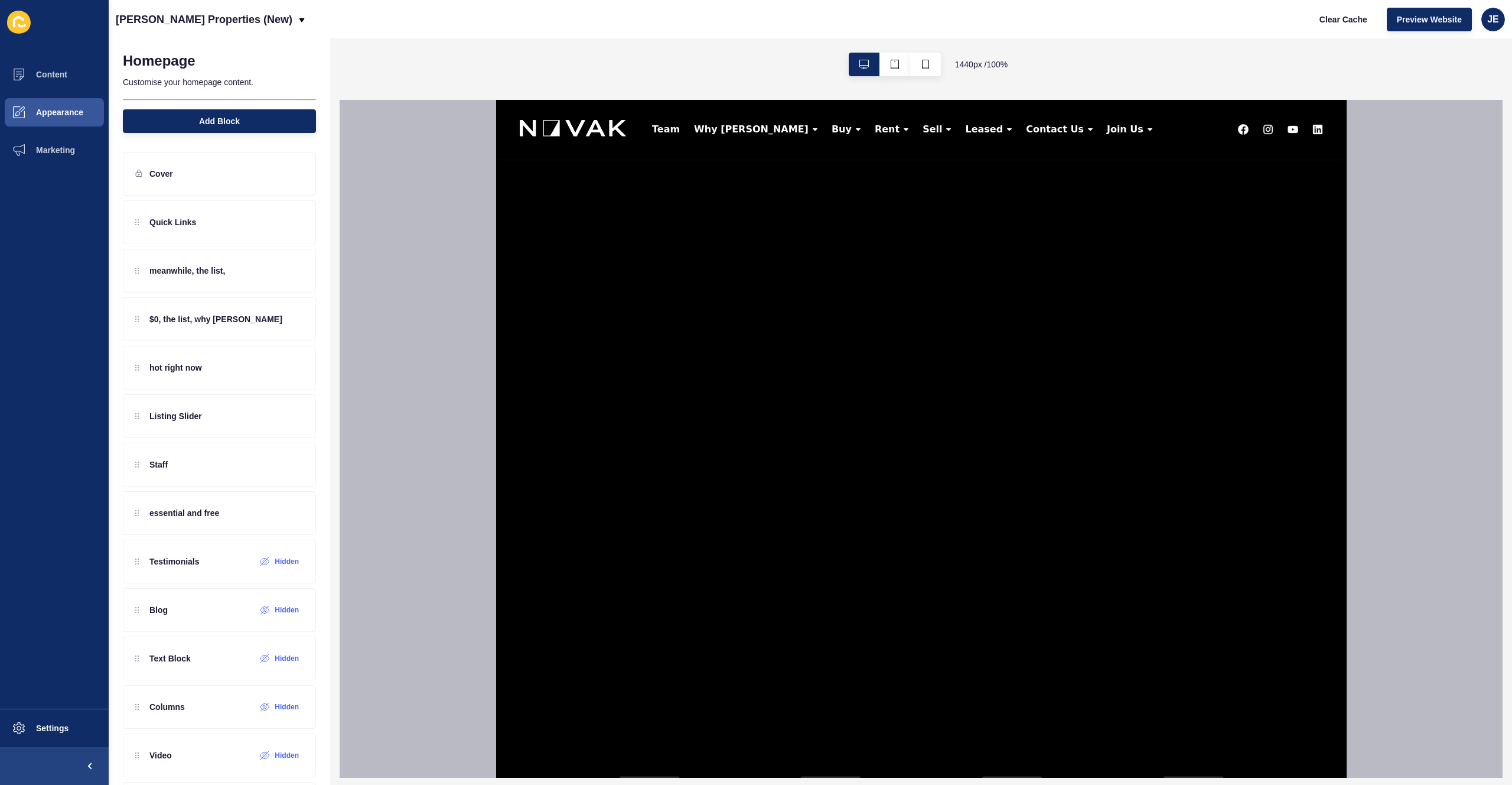
scroll to position [1831, 0]
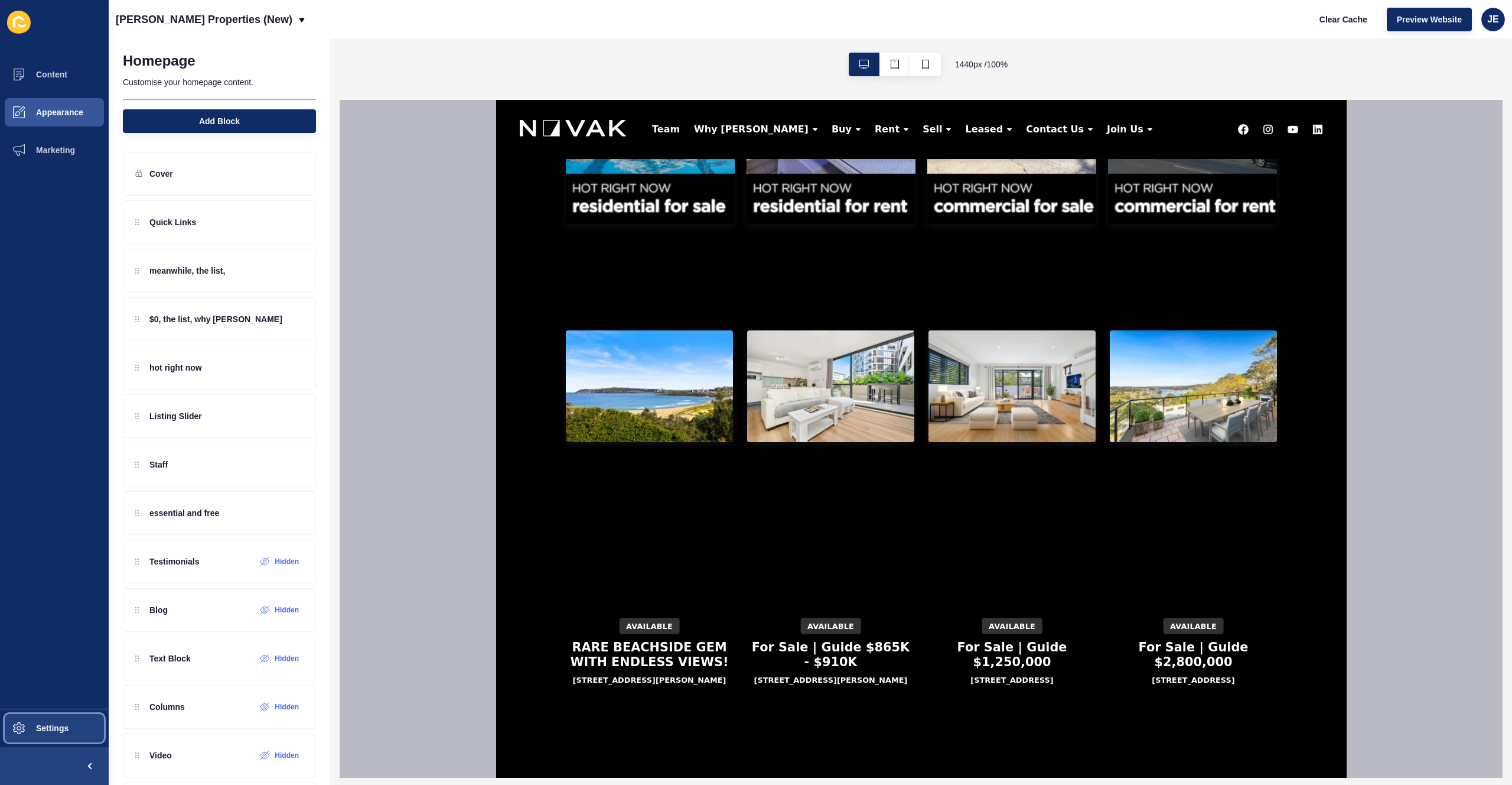
click at [38, 724] on span "Settings" at bounding box center [33, 727] width 70 height 9
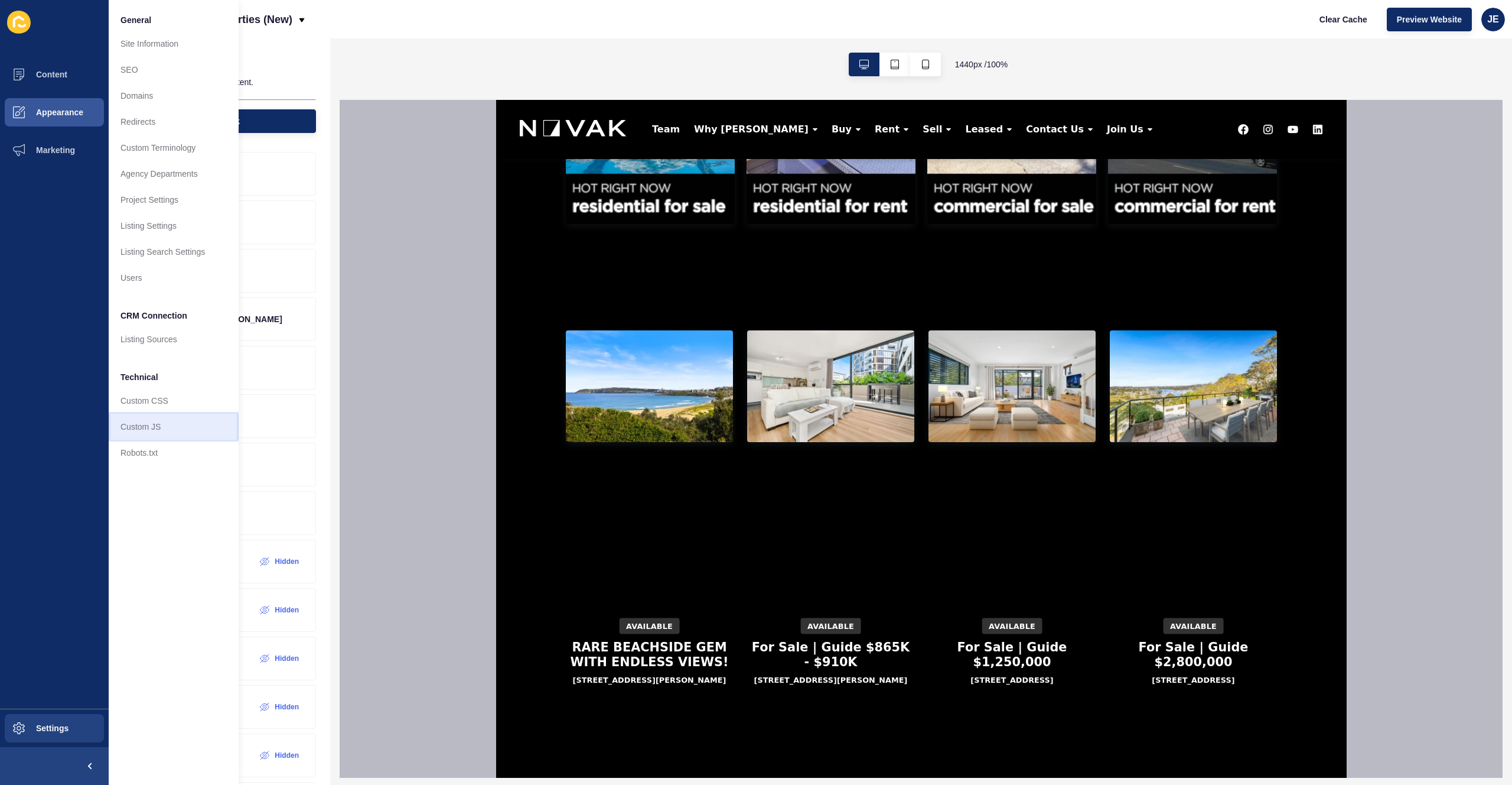
click at [150, 417] on link "Custom JS" at bounding box center [173, 426] width 130 height 26
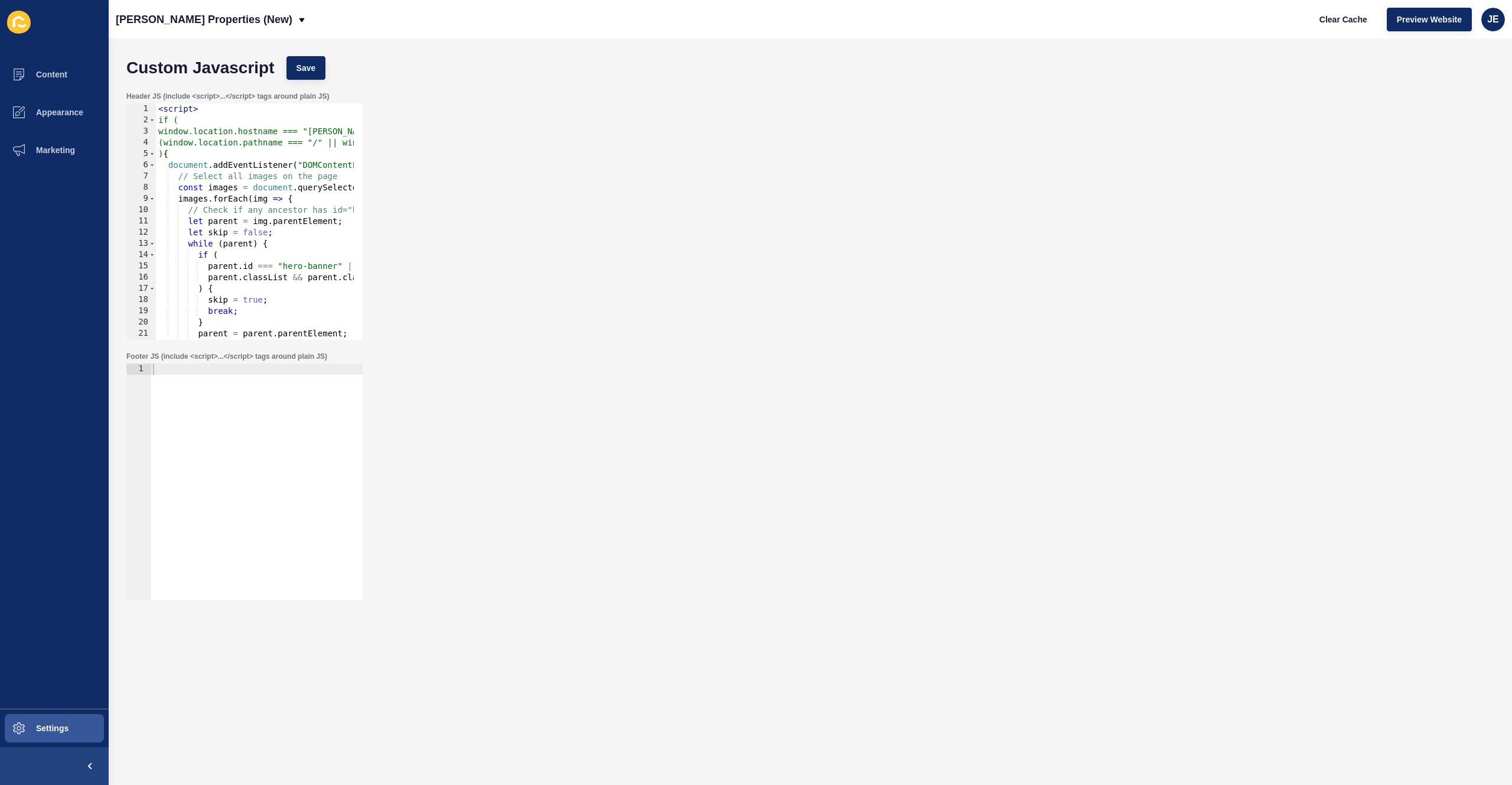
click at [258, 389] on div at bounding box center [256, 493] width 212 height 259
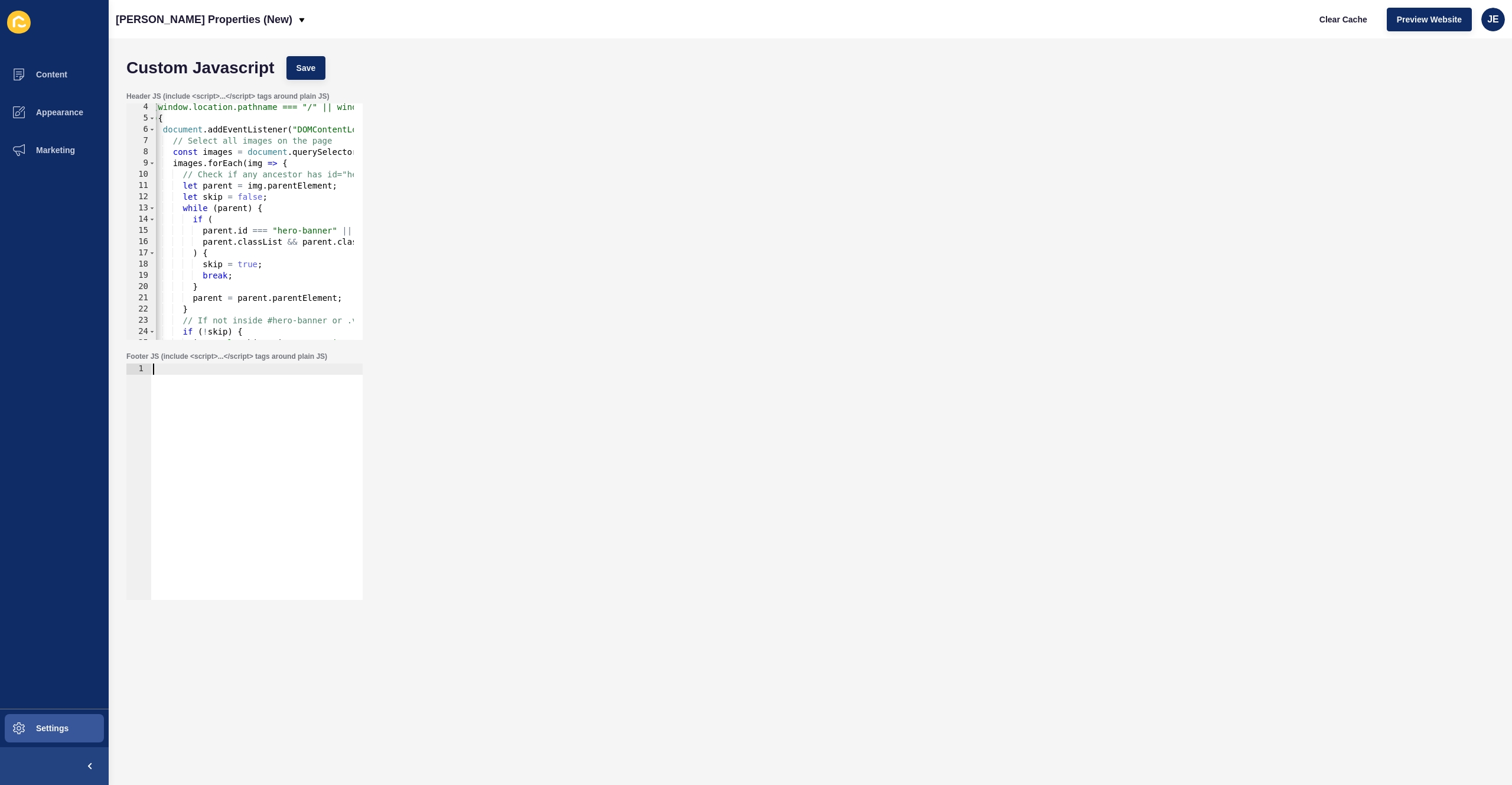
scroll to position [107, 0]
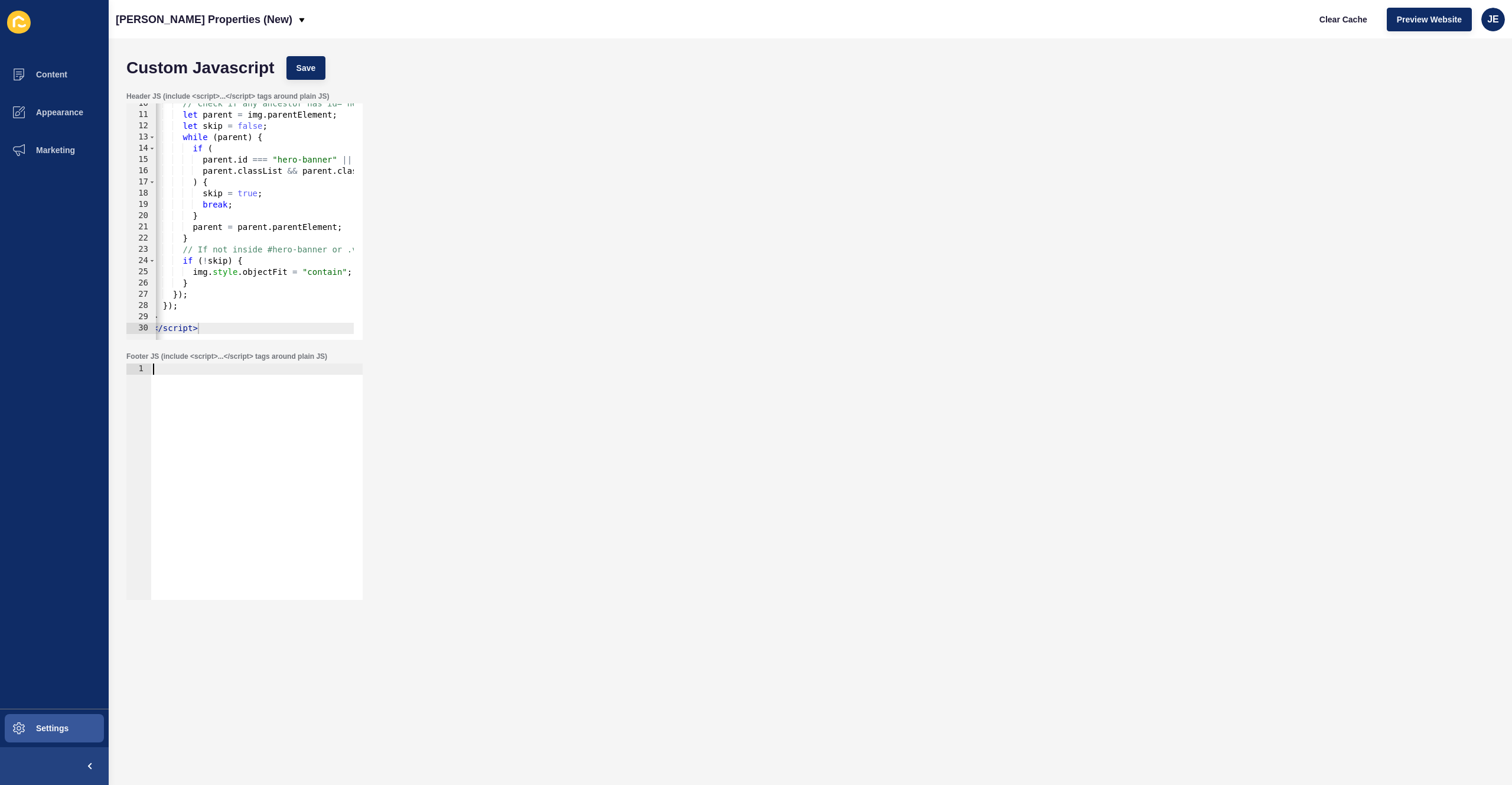
type textarea "</script>"
click at [212, 326] on div "// Check if any ancestor has id="hero-banner" or class "v2-image-container" let…" at bounding box center [430, 223] width 560 height 250
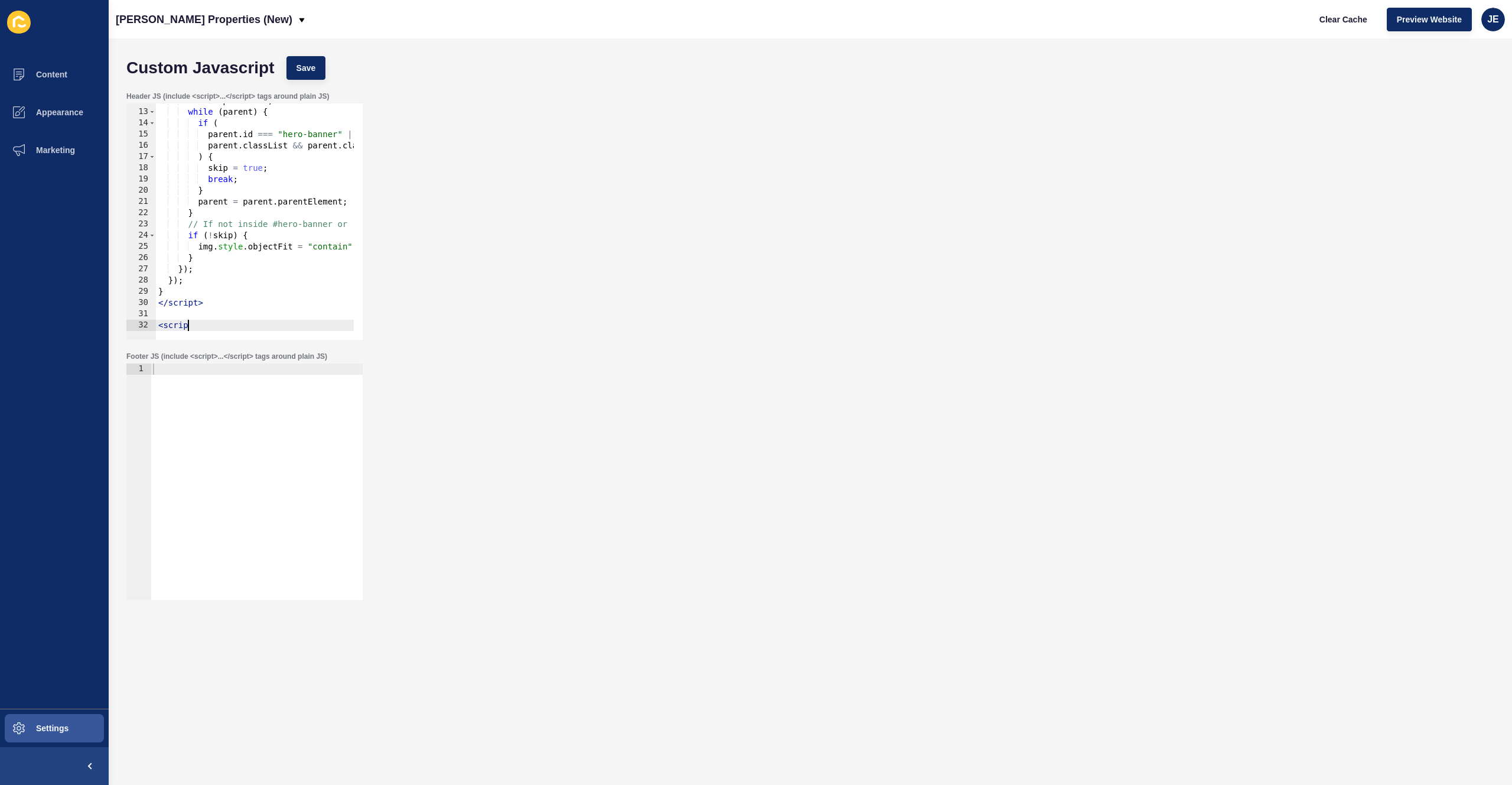
scroll to position [0, 1]
type textarea "<script"
click at [195, 426] on div at bounding box center [256, 493] width 212 height 259
drag, startPoint x: 178, startPoint y: 385, endPoint x: 174, endPoint y: 375, distance: 10.8
click at [141, 368] on div "<Sc 1 < Sc הההההההההההההההההההההההההההההההההההההההההההההההההההההההההההההההההההה…" at bounding box center [244, 482] width 236 height 237
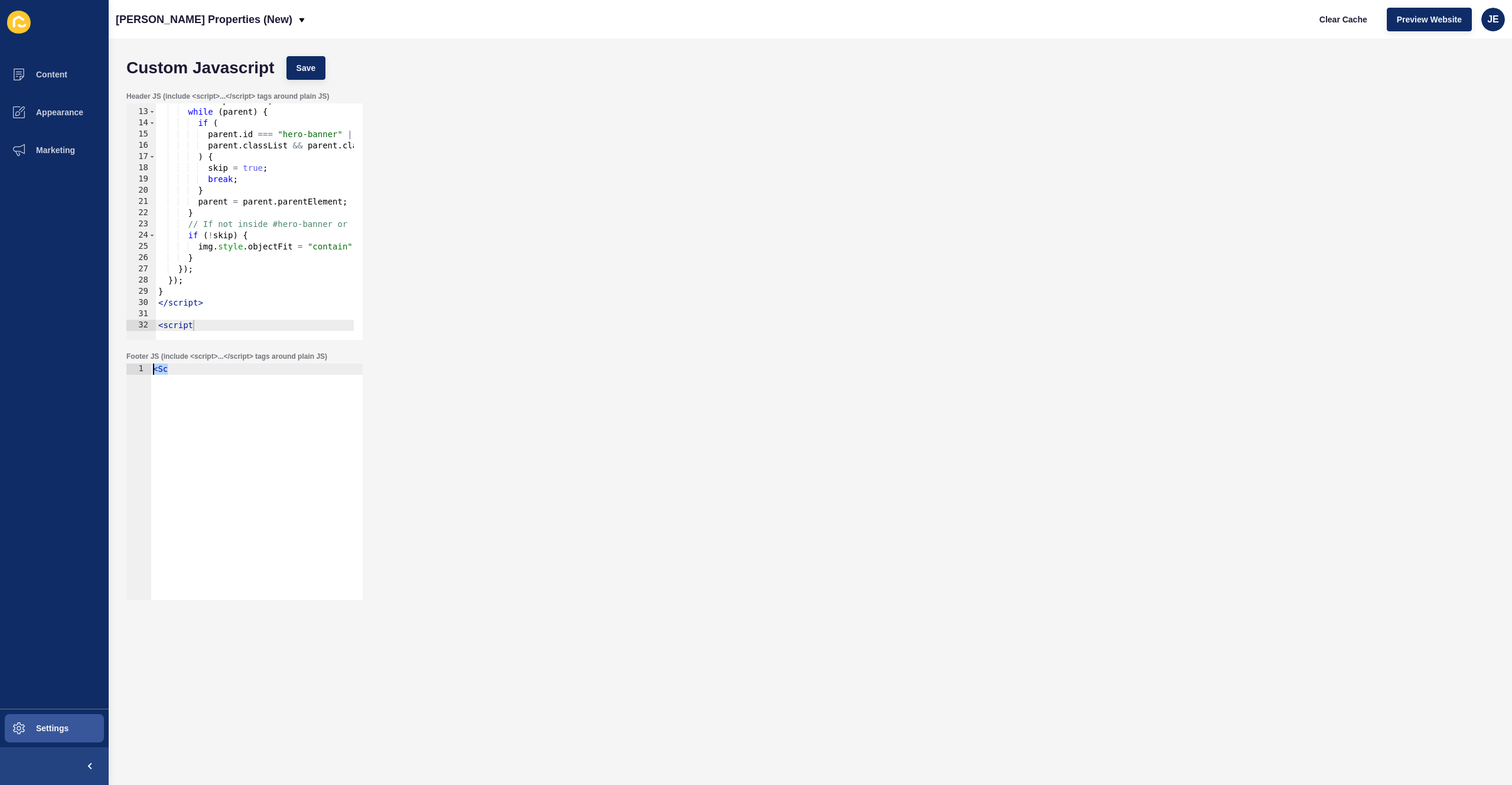
type textarea "<Sc"
drag, startPoint x: 185, startPoint y: 374, endPoint x: 130, endPoint y: 364, distance: 55.9
click at [130, 364] on div "<Sc 1 < Sc הההההההההההההההההההההההההההההההההההההההההההההההההההההההההההההההההההה…" at bounding box center [244, 482] width 236 height 237
click at [207, 327] on div "<script 12 13 14 15 16 17 18 19 20 21 22 23 24 25 26 27 28 29 30 31 32 let skip…" at bounding box center [244, 222] width 236 height 237
click at [207, 327] on div "let skip = false ; while ( parent ) { if ( parent . id === "hero-banner" || par…" at bounding box center [436, 220] width 560 height 250
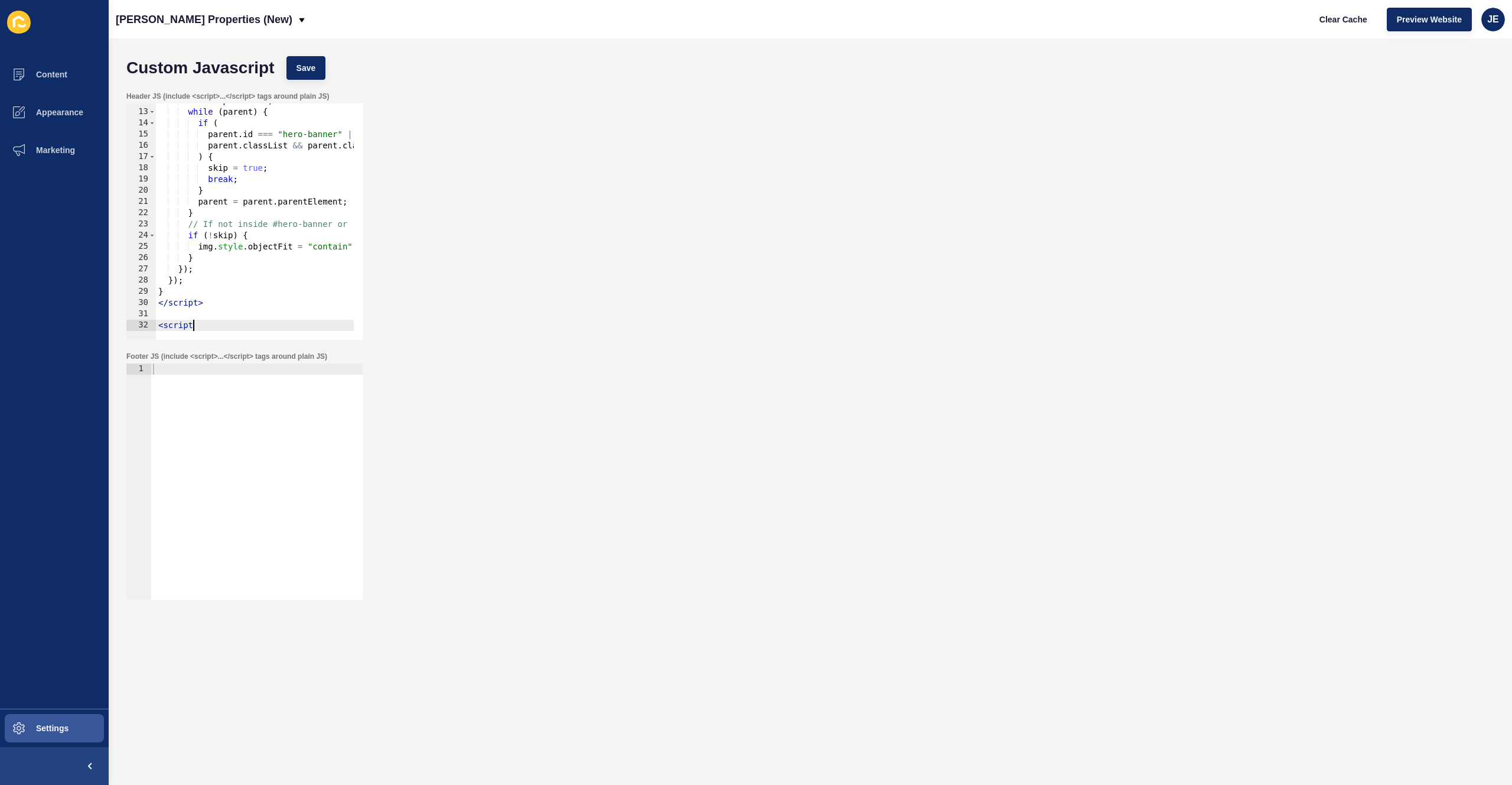
type textarea "<script>"
paste textarea "});"
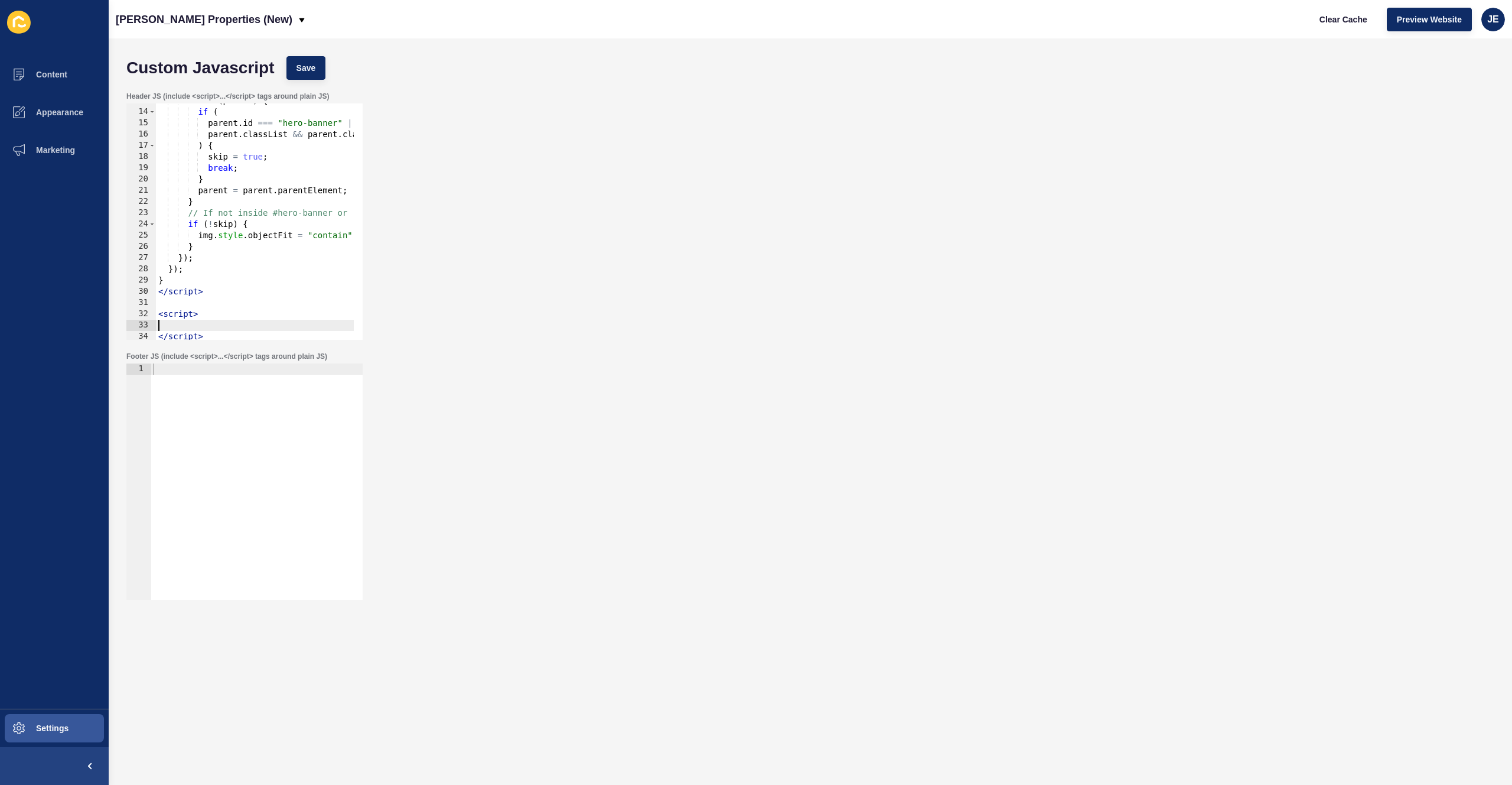
scroll to position [233, 0]
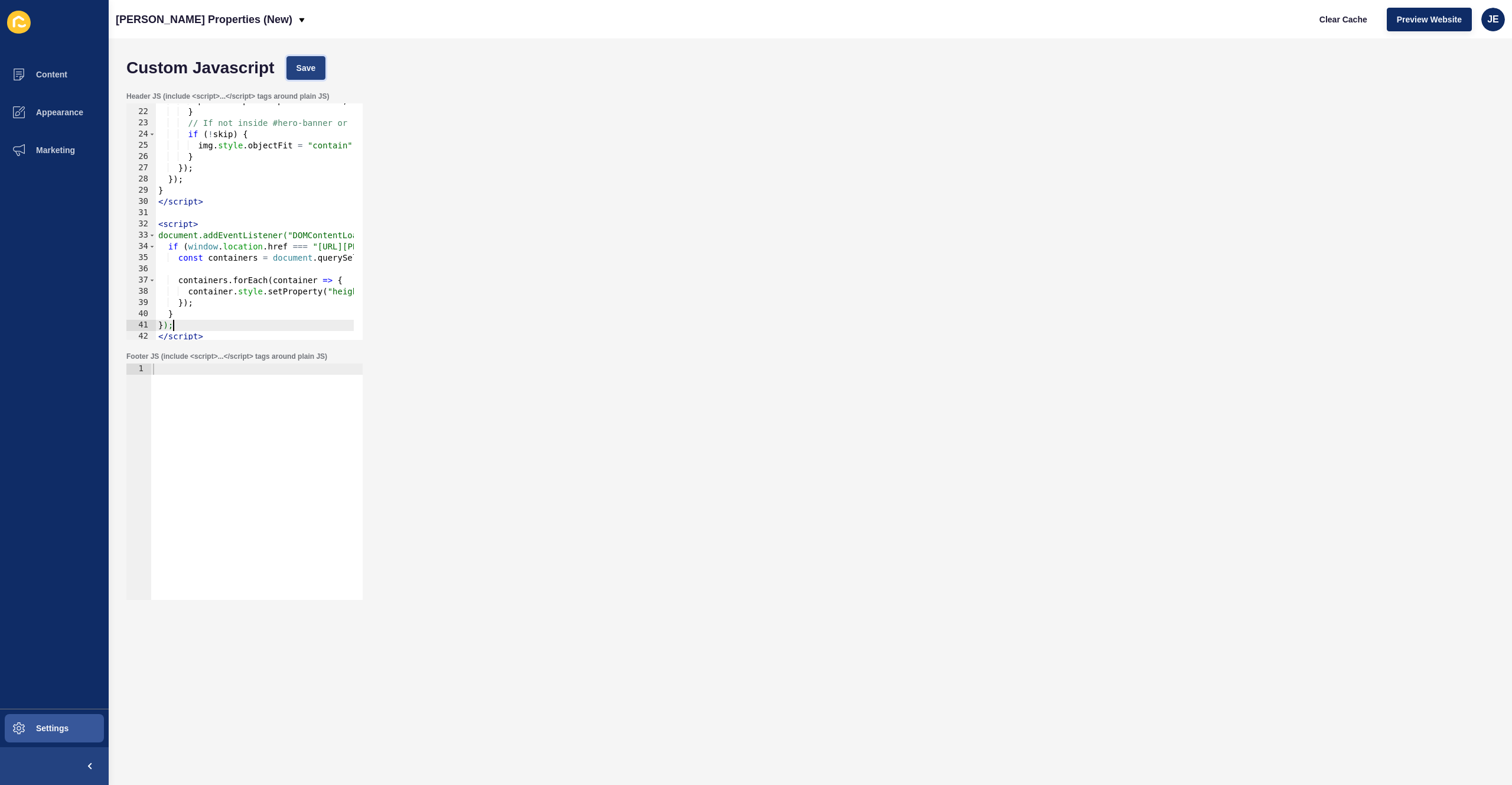
click at [322, 70] on button "Save" at bounding box center [306, 67] width 40 height 23
click at [1329, 23] on span "Clear Cache" at bounding box center [1343, 19] width 48 height 12
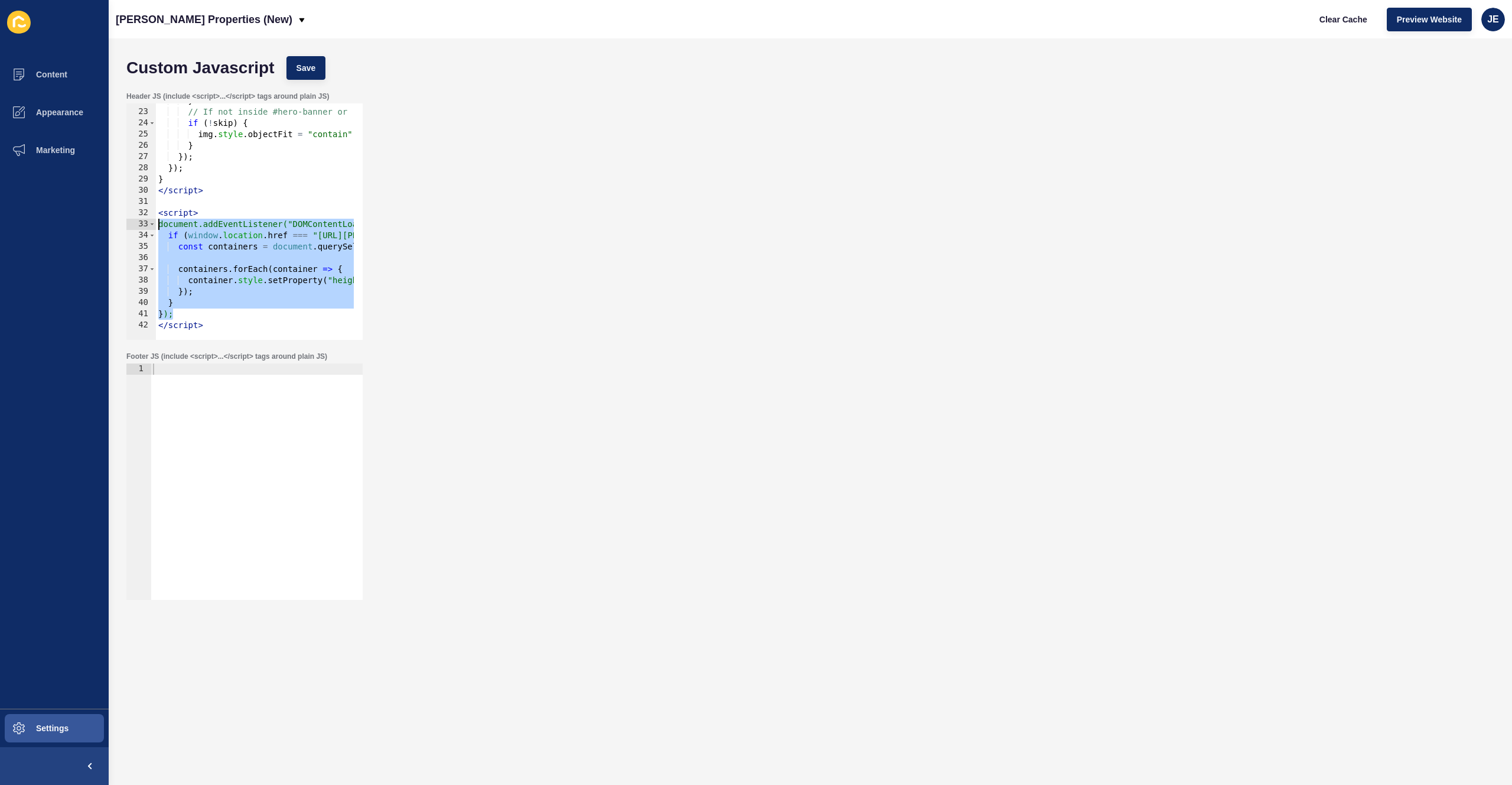
drag, startPoint x: 181, startPoint y: 315, endPoint x: 136, endPoint y: 227, distance: 98.8
click at [136, 227] on div "}); 22 23 24 25 26 27 28 29 30 31 32 33 34 35 36 37 38 39 40 41 42 } // If not …" at bounding box center [244, 222] width 236 height 237
paste textarea "});"
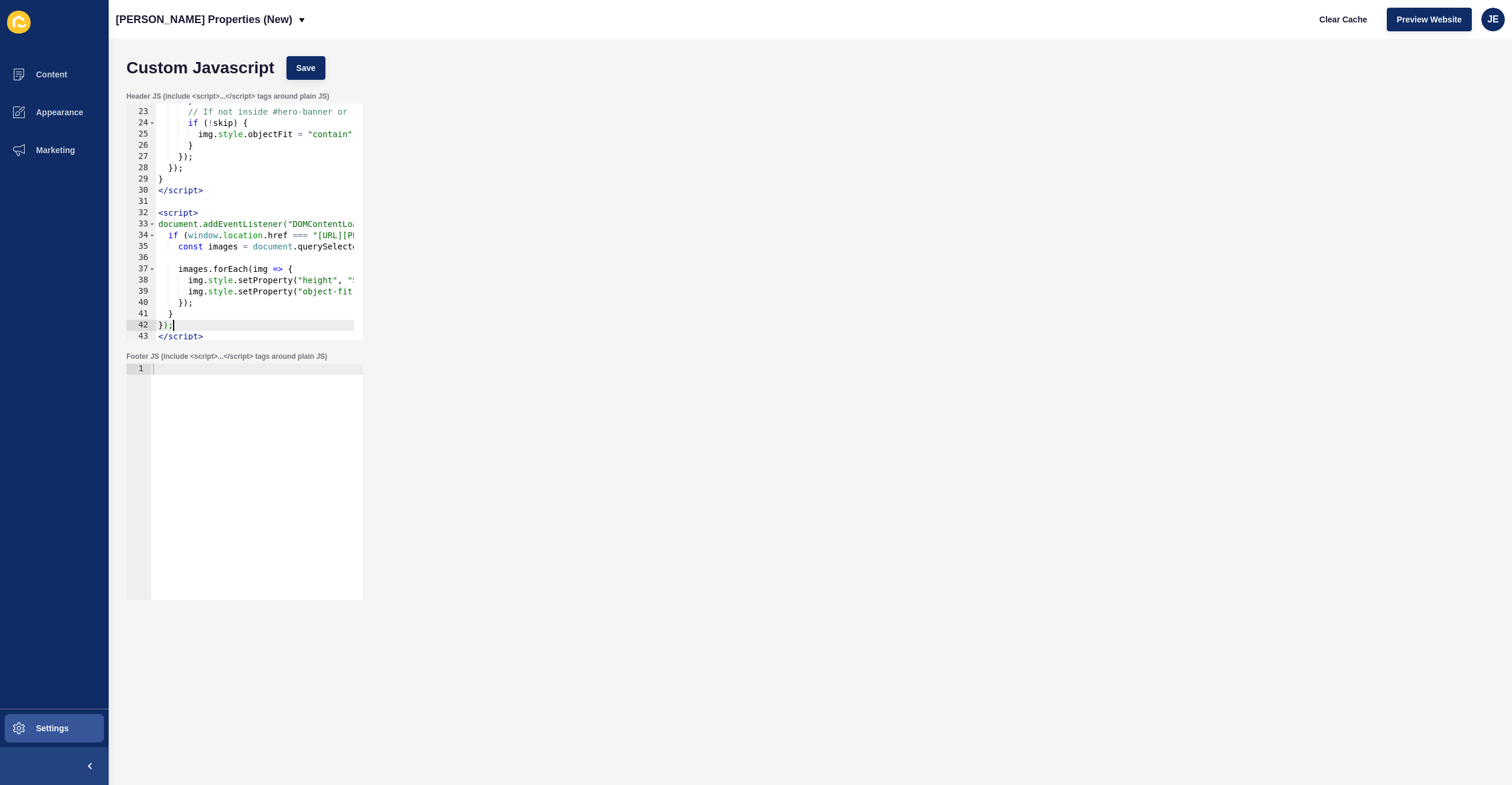
click at [303, 293] on div "} // If not inside #hero-banner or .v2-image-container, apply object-fit: conta…" at bounding box center [436, 220] width 560 height 250
click at [304, 293] on div "} // If not inside #hero-banner or .v2-image-container, apply object-fit: conta…" at bounding box center [436, 220] width 560 height 250
click at [308, 71] on span "Save" at bounding box center [306, 67] width 19 height 12
click at [1343, 23] on span "Clear Cache" at bounding box center [1343, 19] width 48 height 12
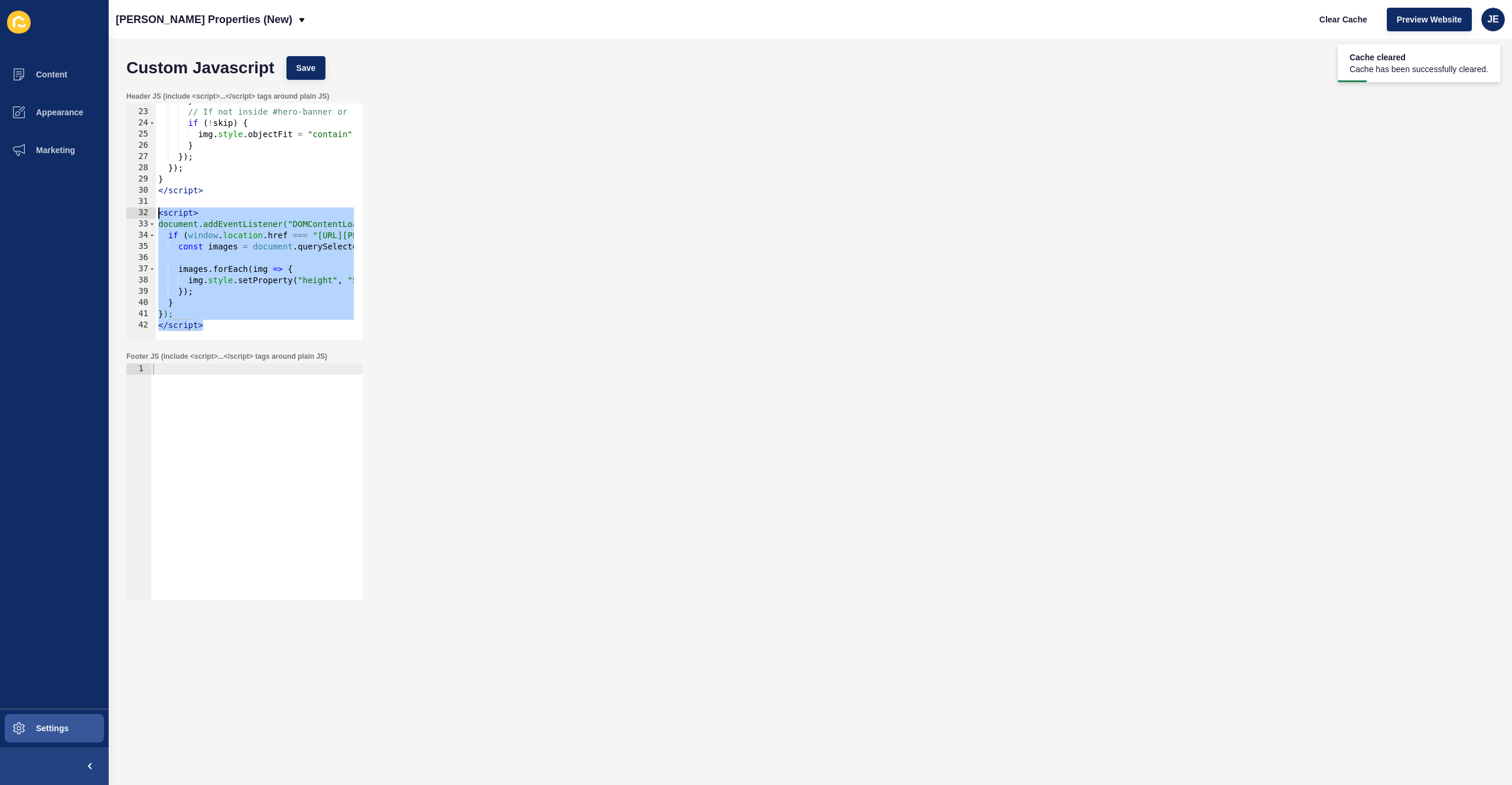
drag, startPoint x: 214, startPoint y: 323, endPoint x: 114, endPoint y: 216, distance: 146.5
click at [114, 216] on div "Custom Javascript Save Header JS (include <script>...</script> tags around plai…" at bounding box center [810, 411] width 1403 height 746
click at [187, 318] on div "} // If not inside #hero-banner or .v2-image-container, apply object-fit: conta…" at bounding box center [436, 220] width 560 height 250
drag, startPoint x: 210, startPoint y: 324, endPoint x: 131, endPoint y: 217, distance: 133.0
click at [131, 217] on div "}); 22 23 24 25 26 27 28 29 30 31 32 33 34 35 36 37 38 39 40 41 42 } // If not …" at bounding box center [244, 222] width 236 height 237
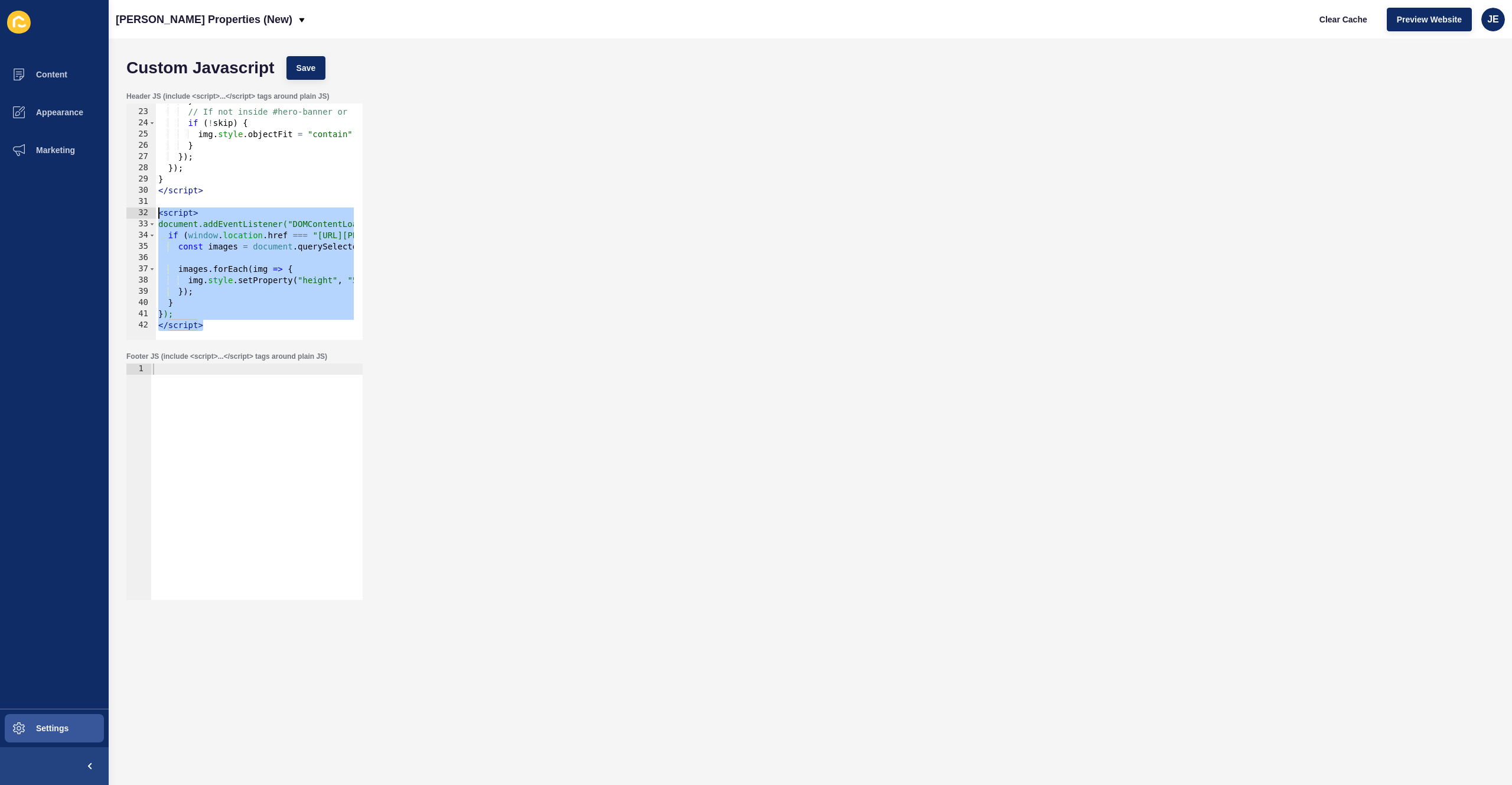
click at [224, 307] on div "} // If not inside #hero-banner or .v2-image-container, apply object-fit: conta…" at bounding box center [436, 220] width 560 height 250
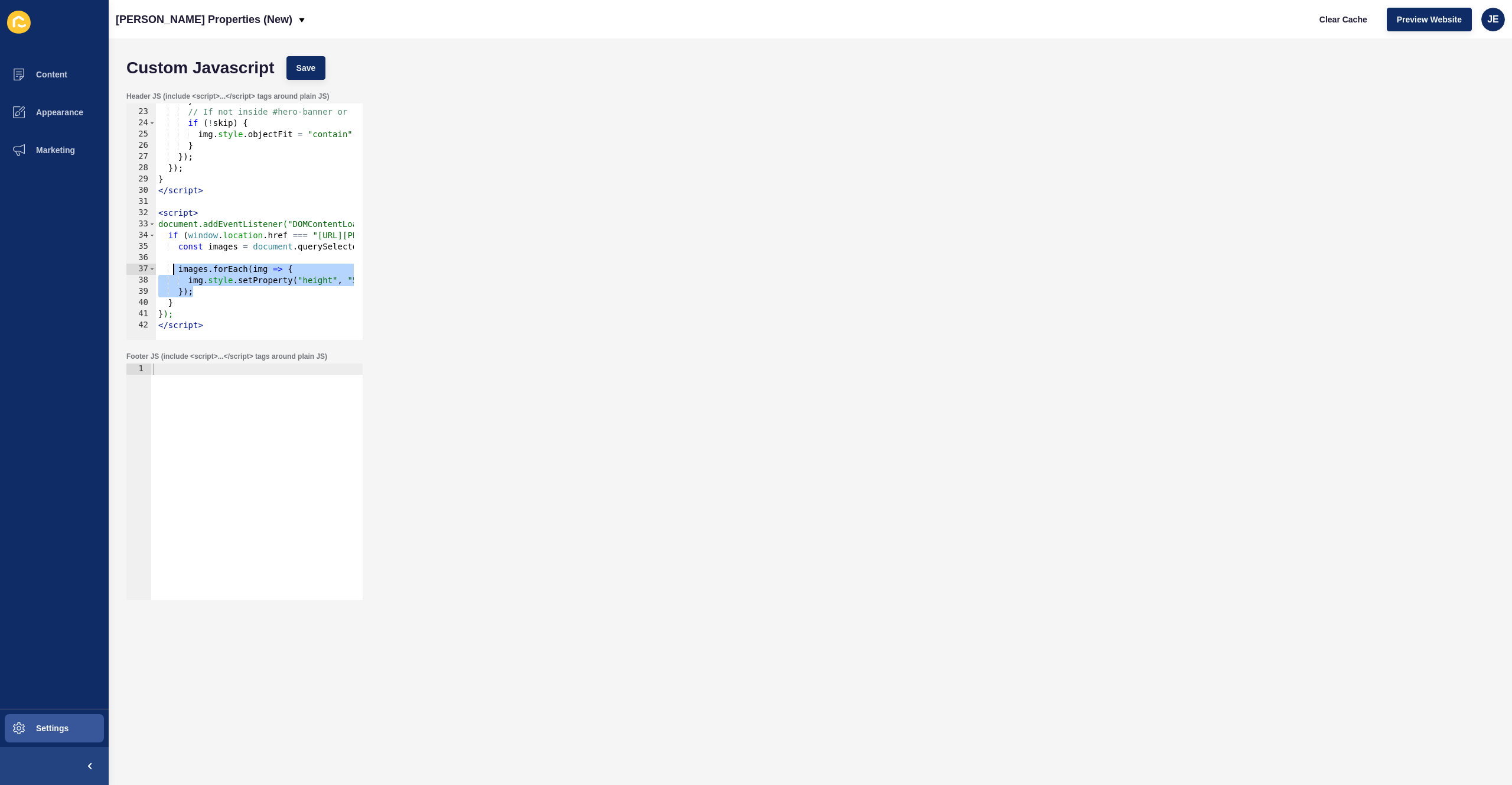
drag, startPoint x: 202, startPoint y: 291, endPoint x: 173, endPoint y: 274, distance: 33.6
click at [173, 274] on div "} // If not inside #hero-banner or .v2-image-container, apply object-fit: conta…" at bounding box center [436, 220] width 560 height 250
paste textarea "}"
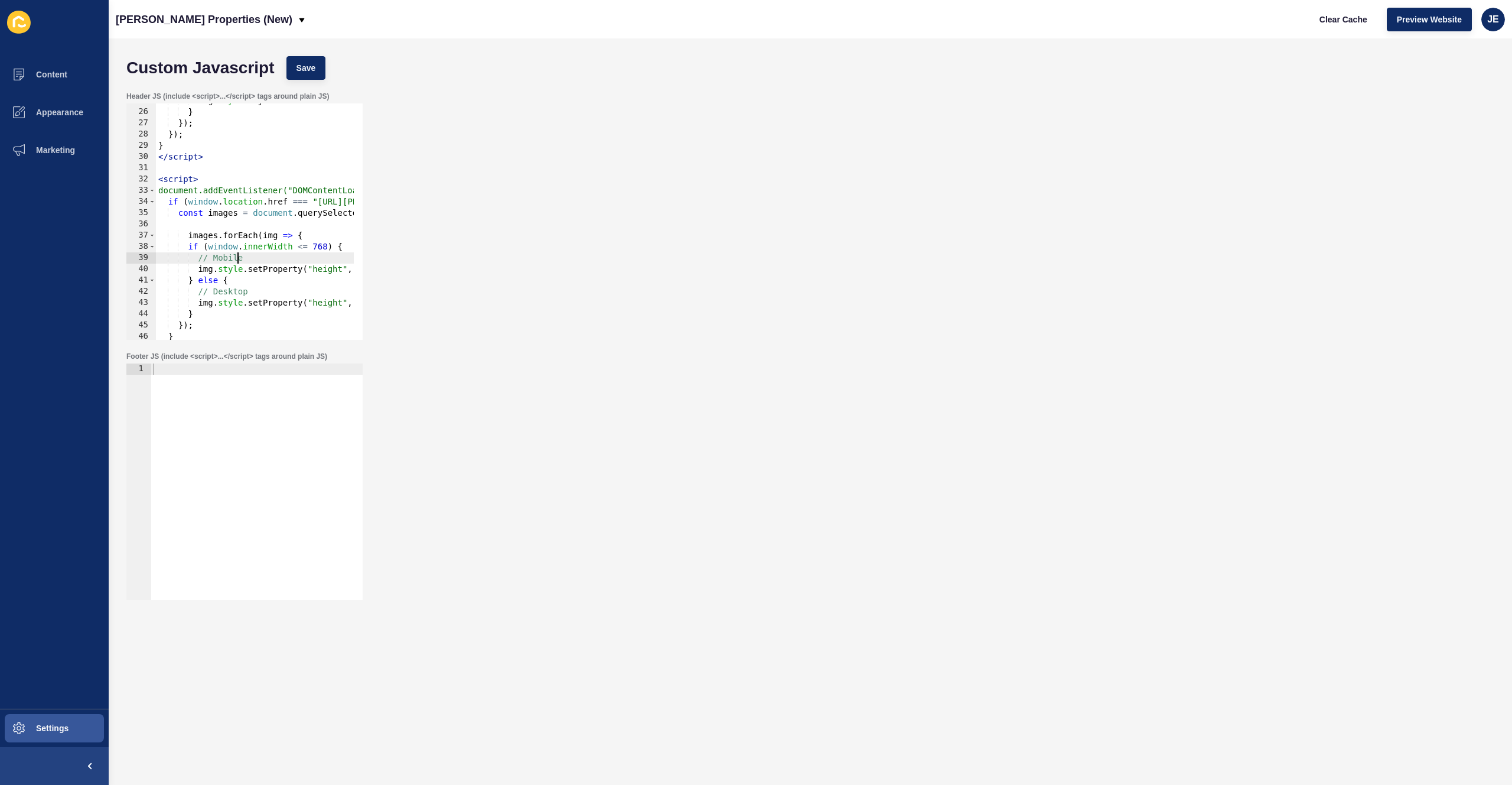
click at [239, 258] on div "img . style . objectFit = "contain" ; } }) ; }) ; } </ script > < script > docu…" at bounding box center [436, 220] width 560 height 250
click at [258, 281] on div "img . style . objectFit = "contain" ; } }) ; }) ; } </ script > < script > docu…" at bounding box center [436, 220] width 560 height 250
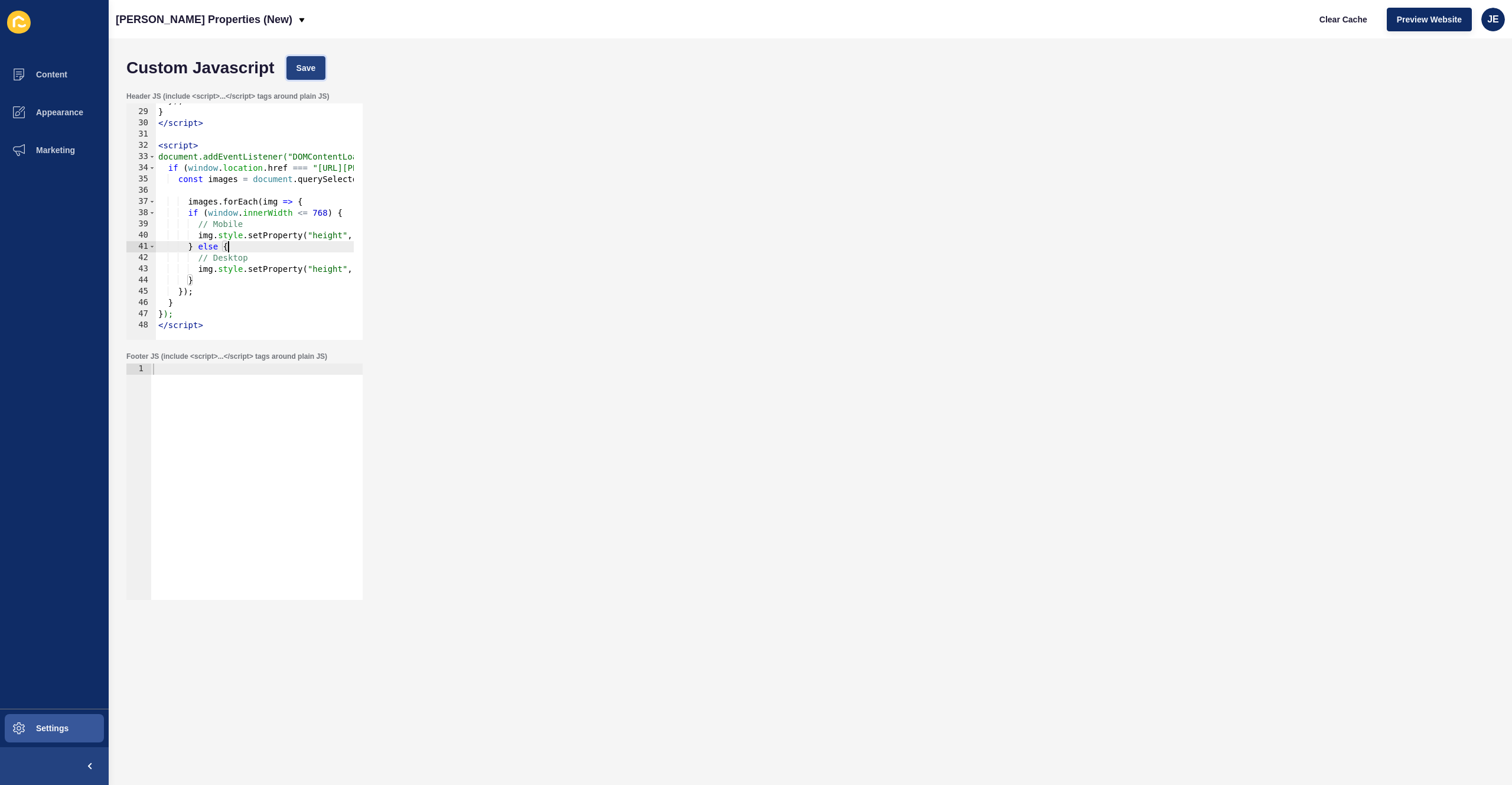
click at [310, 72] on span "Save" at bounding box center [306, 67] width 19 height 12
click at [1341, 19] on span "Clear Cache" at bounding box center [1343, 19] width 48 height 12
click at [197, 237] on div "}) ; } </ script > < script > document.addEventListener("DOMContentLoaded", fun…" at bounding box center [436, 220] width 560 height 250
click at [297, 63] on span "Save" at bounding box center [306, 67] width 19 height 12
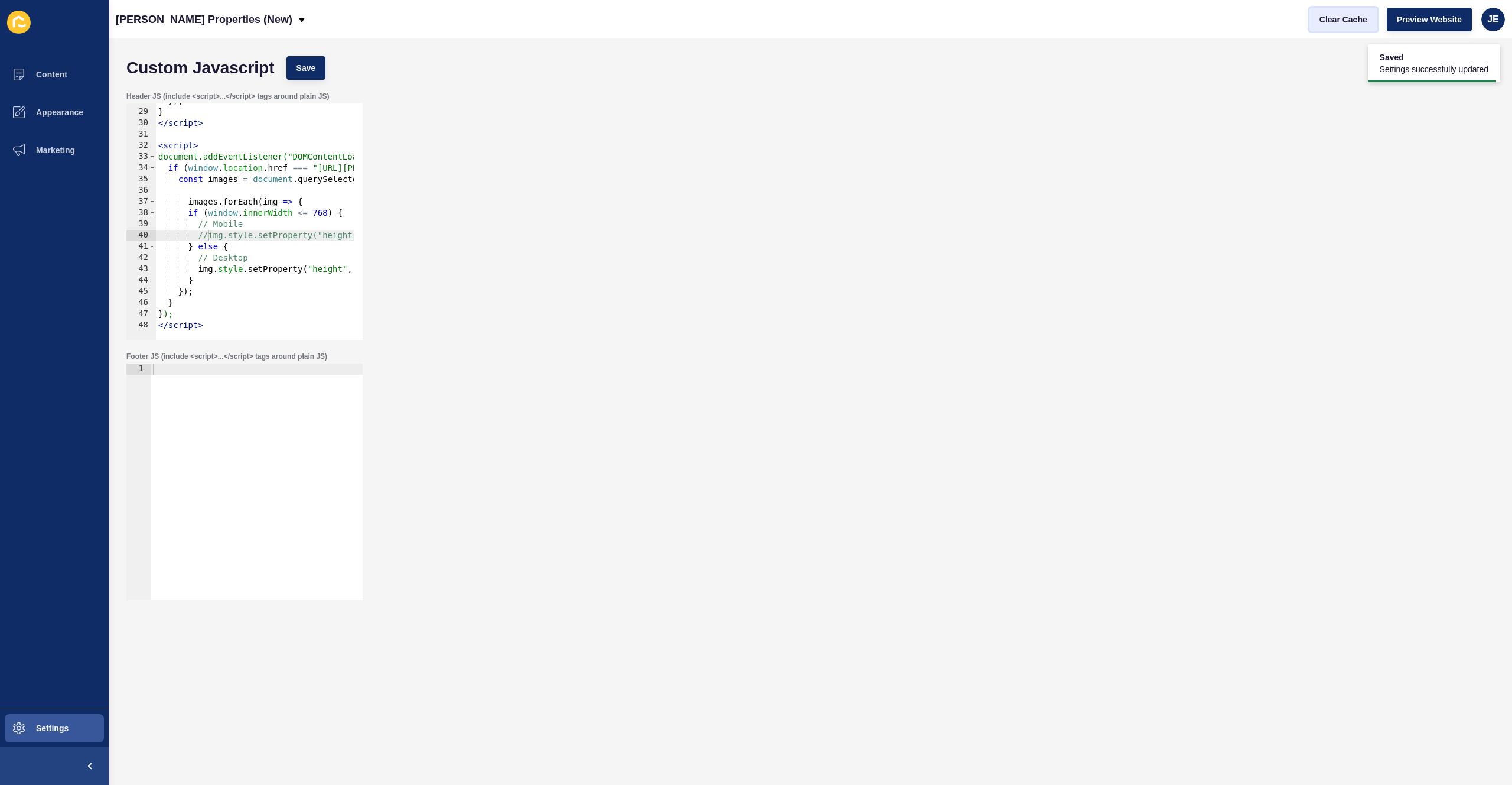
click at [1330, 23] on span "Clear Cache" at bounding box center [1343, 19] width 48 height 12
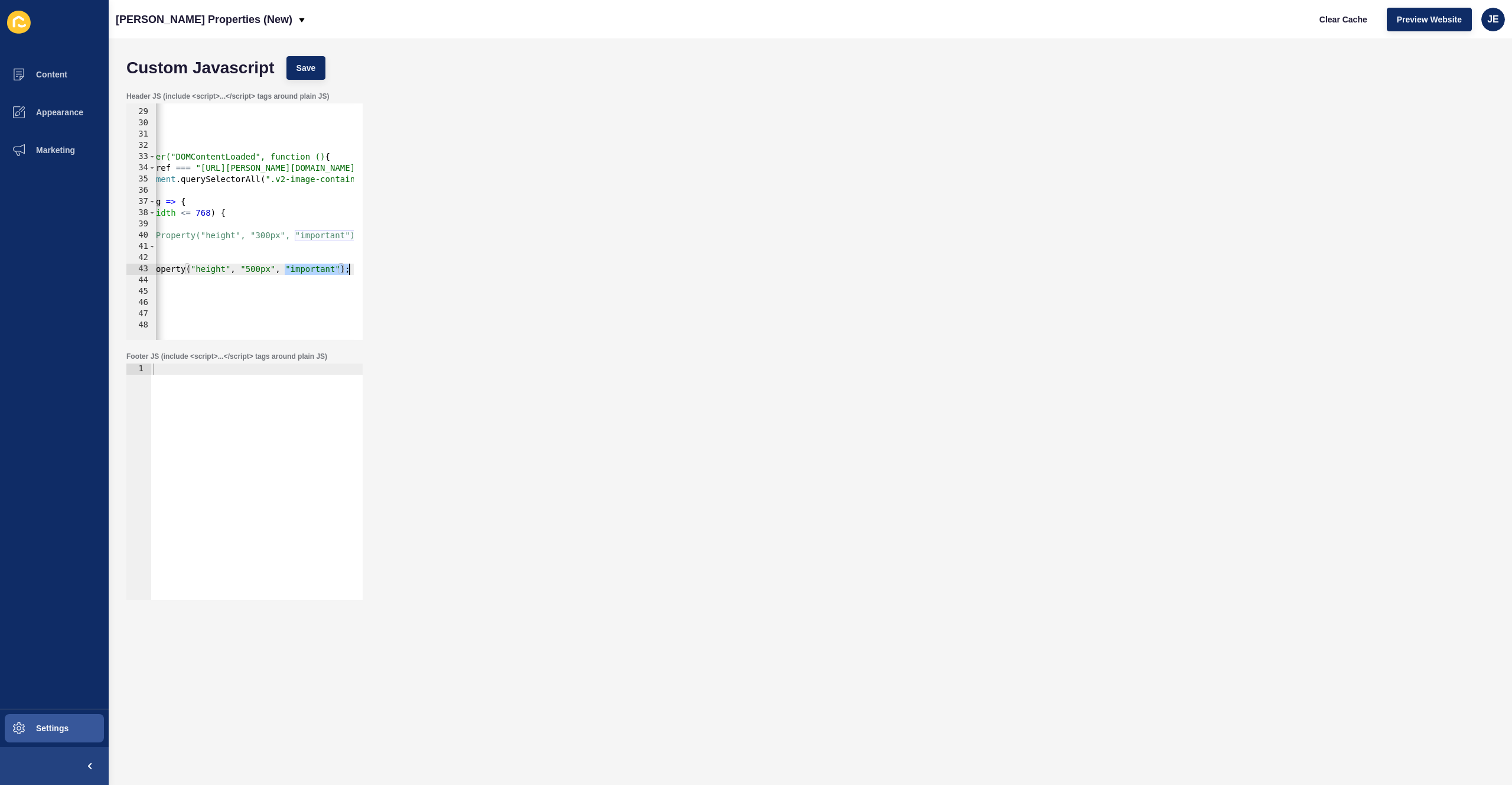
scroll to position [0, 117]
drag, startPoint x: 327, startPoint y: 269, endPoint x: 339, endPoint y: 269, distance: 12.0
click at [339, 269] on div "}) ; } </ script > < script > document.addEventListener("DOMContentLoaded", fun…" at bounding box center [319, 220] width 560 height 250
click at [313, 59] on button "Save" at bounding box center [306, 67] width 40 height 23
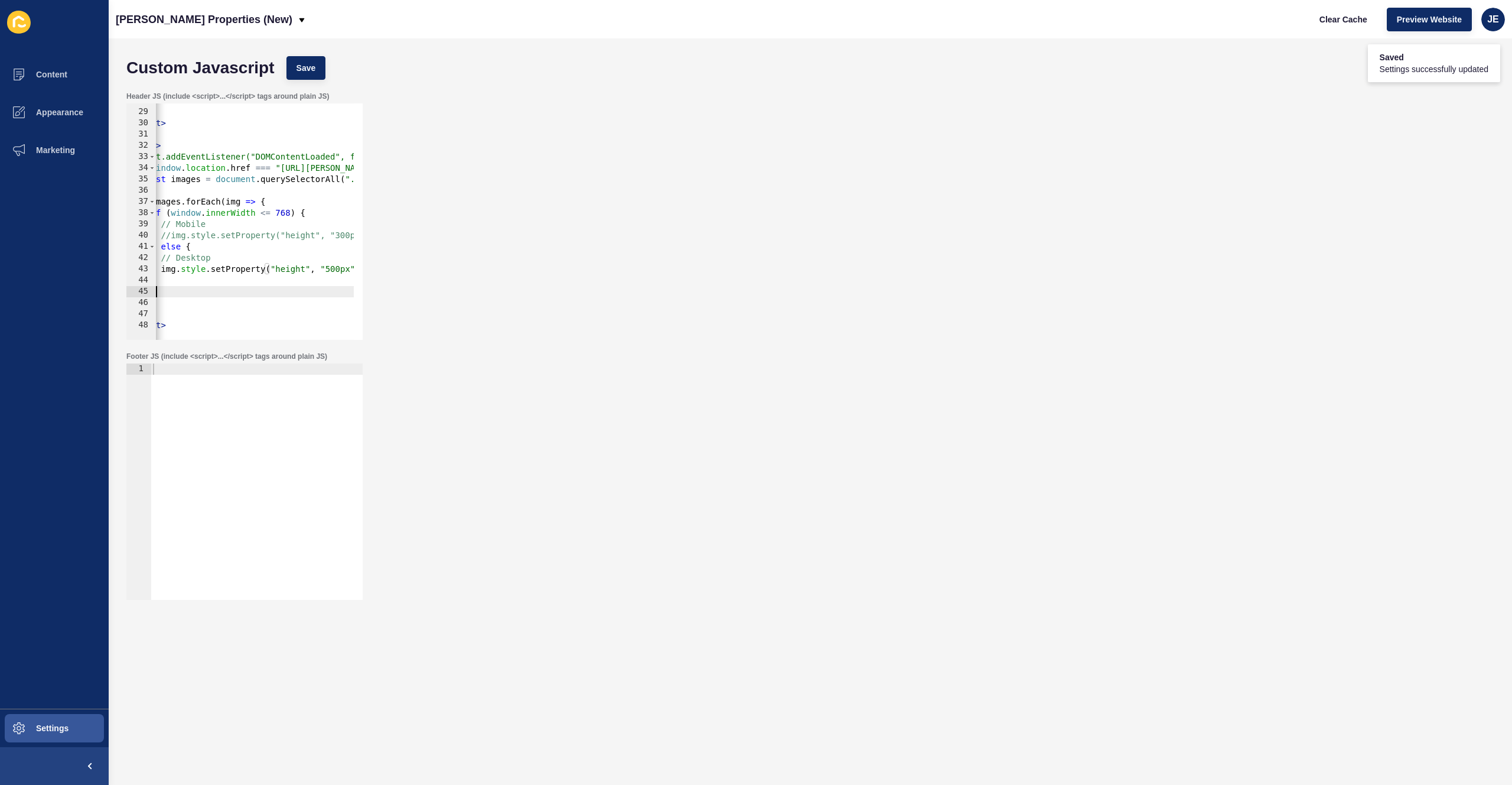
drag, startPoint x: 229, startPoint y: 293, endPoint x: 89, endPoint y: 283, distance: 140.4
click at [89, 283] on div "Content Appearance Marketing Settings Novak Properties (New) Clear Cache Previe…" at bounding box center [756, 392] width 1512 height 785
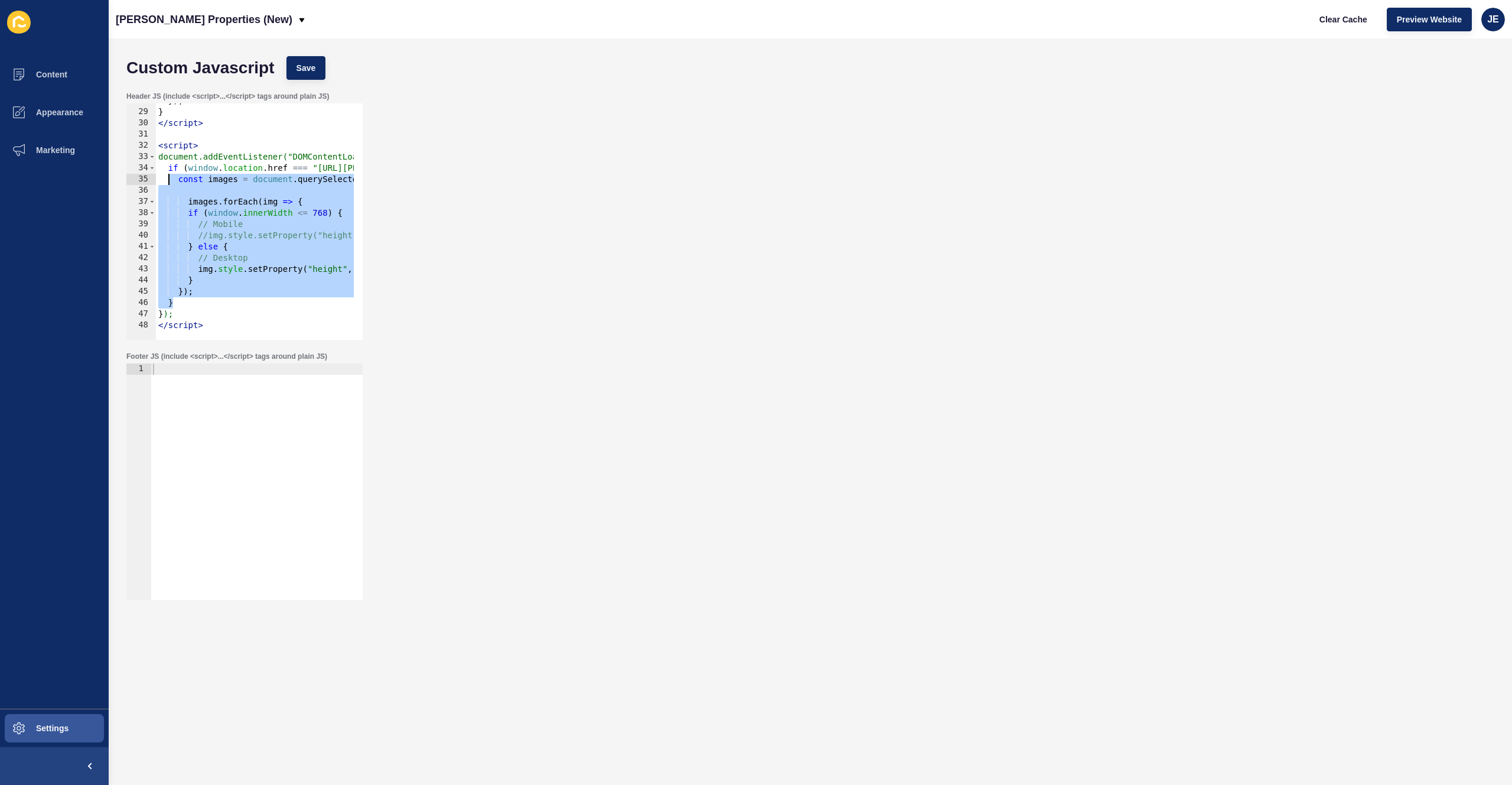
drag, startPoint x: 180, startPoint y: 301, endPoint x: 167, endPoint y: 180, distance: 121.7
click at [167, 180] on div "}) ; } </ script > < script > document.addEventListener("DOMContentLoaded", fun…" at bounding box center [436, 220] width 560 height 250
paste textarea "window.addEventListener("resize", adjustImageHeights);"
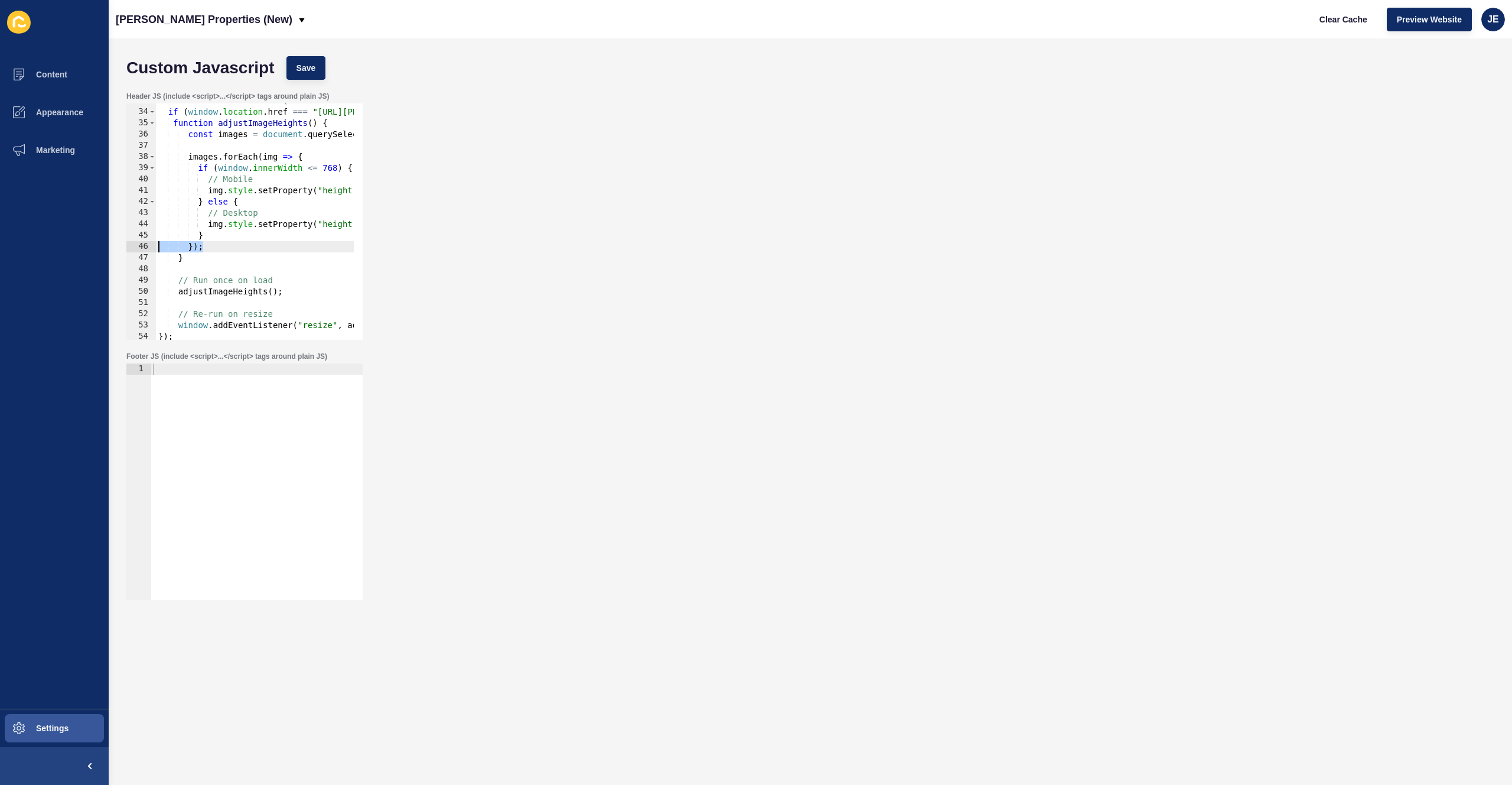
drag, startPoint x: 219, startPoint y: 246, endPoint x: 141, endPoint y: 242, distance: 78.1
click at [141, 242] on div "window.addEventListener("resize", adjustImageHeights); 33 34 35 36 37 38 39 40 …" at bounding box center [244, 222] width 236 height 237
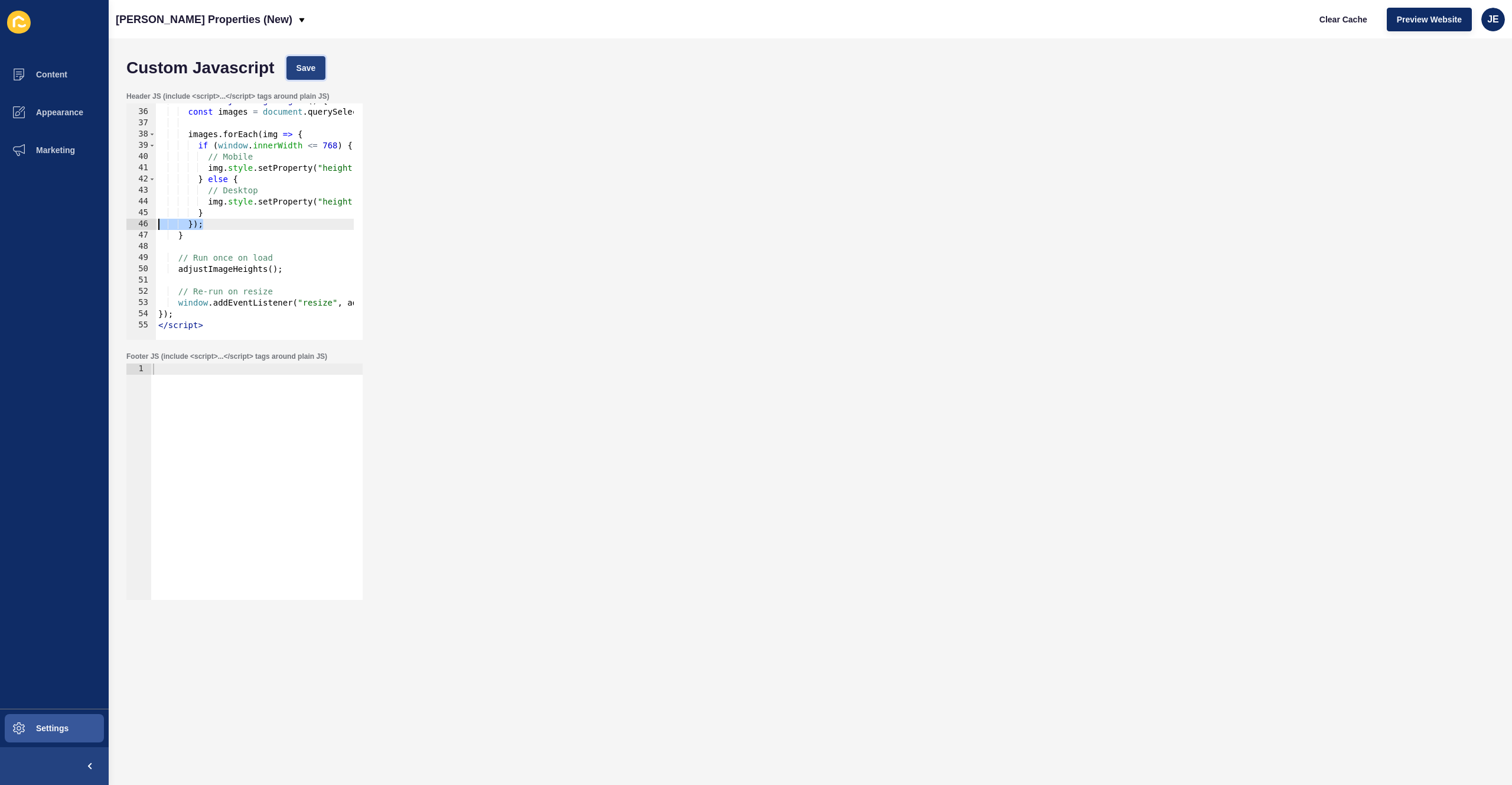
click at [310, 70] on span "Save" at bounding box center [306, 67] width 19 height 12
click at [1338, 18] on span "Clear Cache" at bounding box center [1343, 19] width 48 height 12
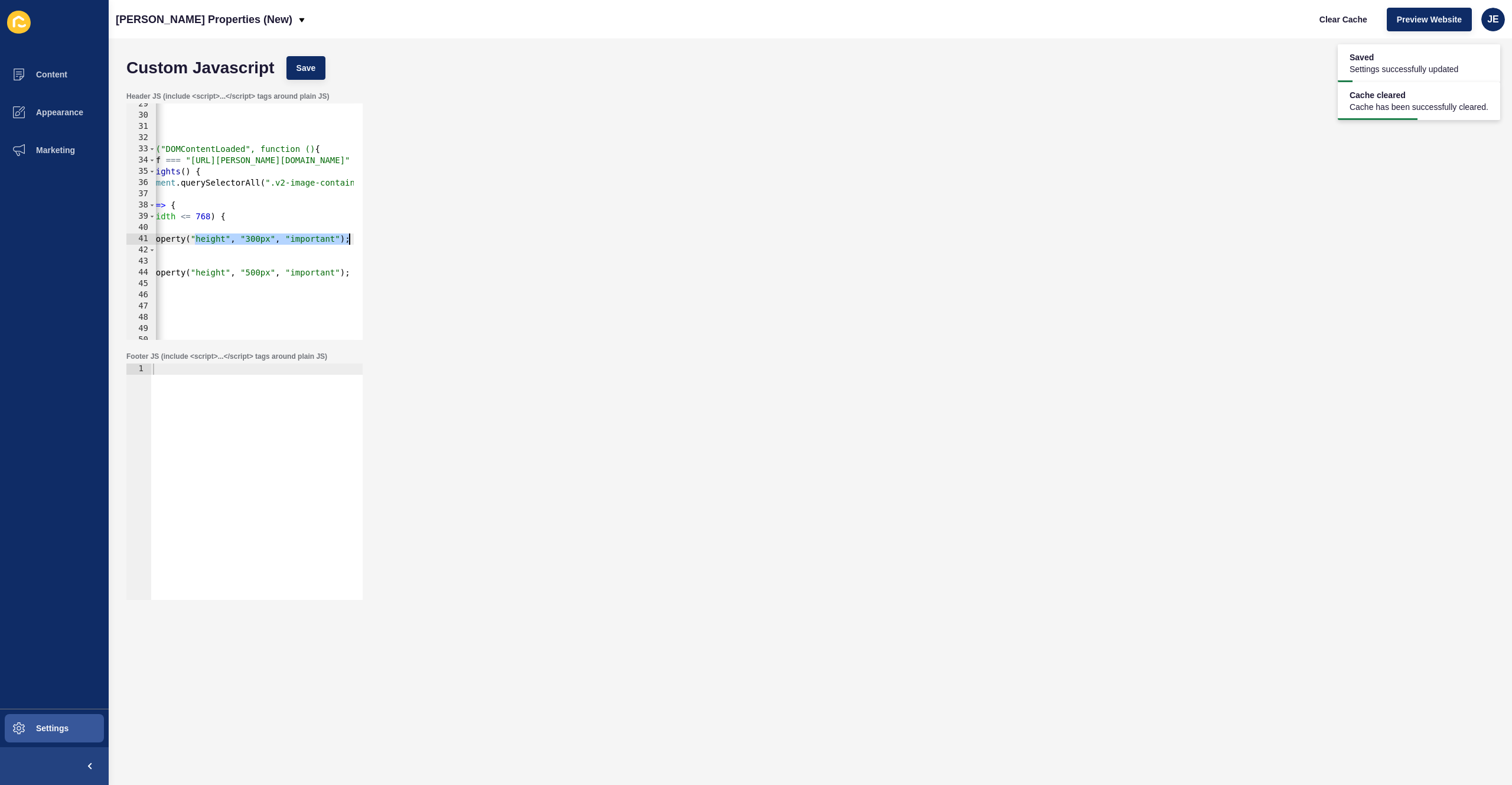
scroll to position [0, 127]
drag, startPoint x: 322, startPoint y: 238, endPoint x: 371, endPoint y: 234, distance: 49.2
click at [371, 234] on div "Header JS (include <script>...</script> tags around plain JS) img.style.setProp…" at bounding box center [810, 216] width 1380 height 260
click at [267, 239] on div "} </ script > < script > document.addEventListener("DOMContentLoaded", function…" at bounding box center [309, 224] width 560 height 250
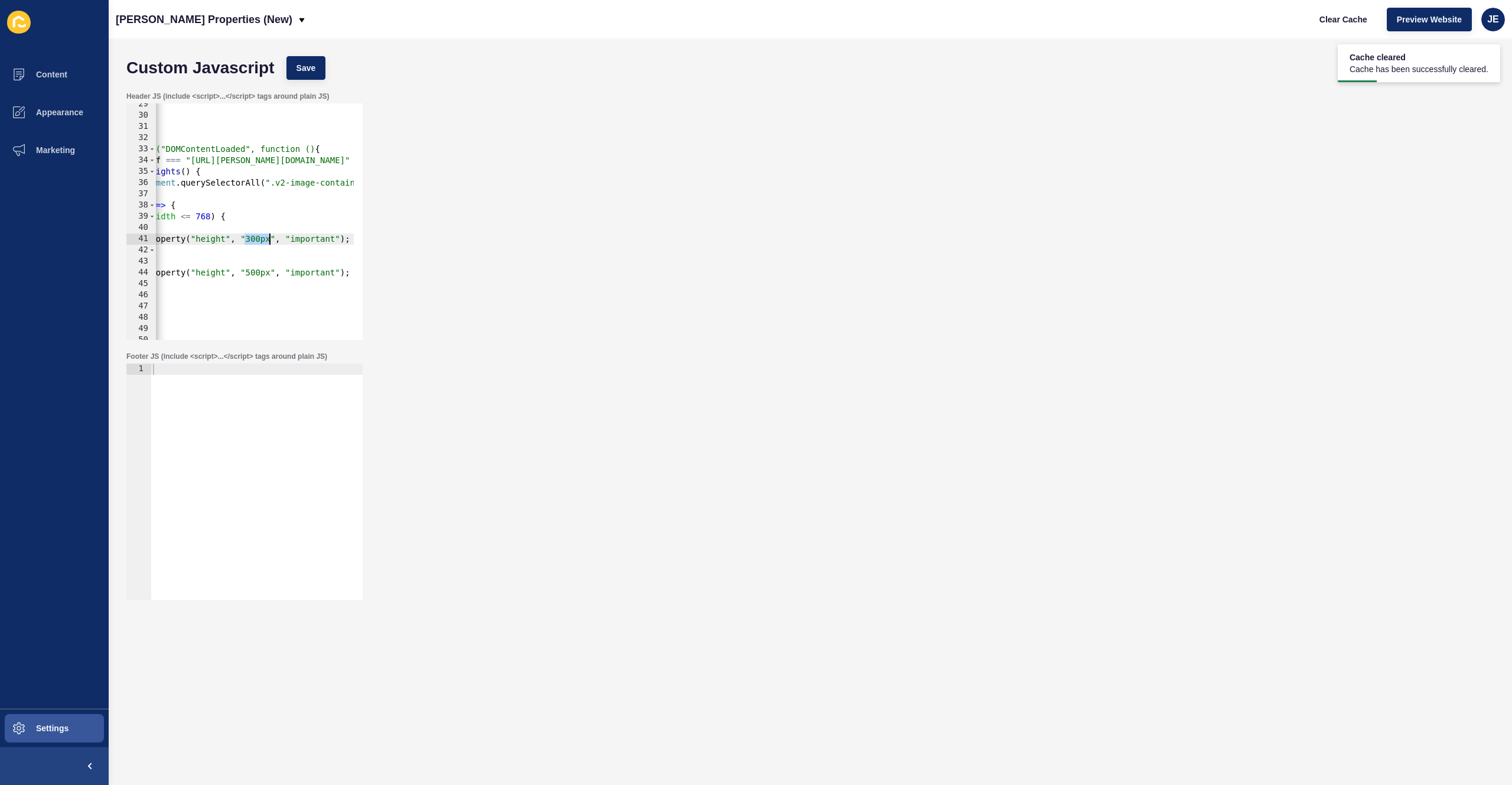
scroll to position [0, 0]
click at [267, 239] on div "} </ script > < script > document.addEventListener("DOMContentLoaded", function…" at bounding box center [309, 224] width 560 height 250
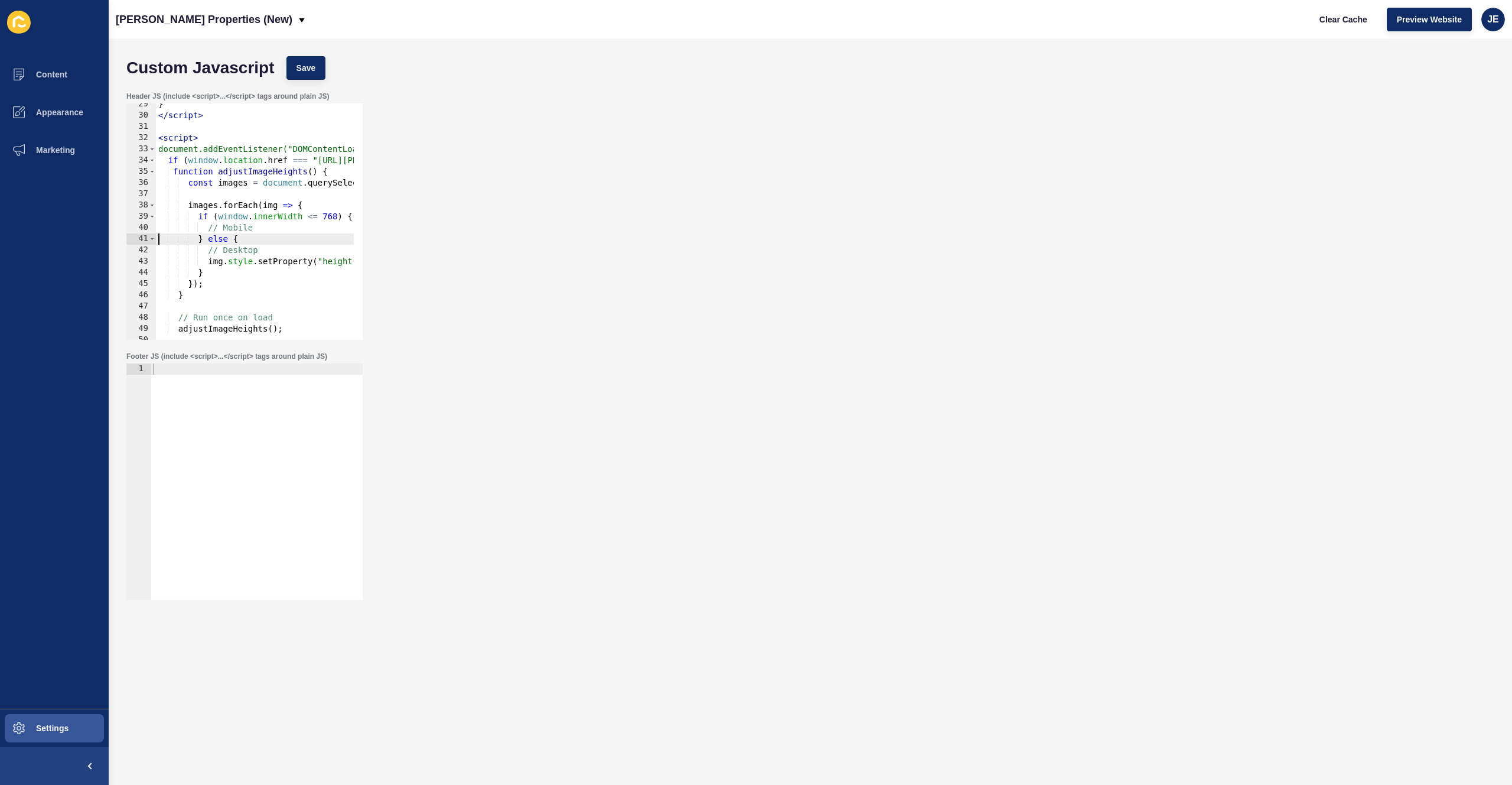
click at [266, 229] on div "} </ script > < script > document.addEventListener("DOMContentLoaded", function…" at bounding box center [436, 224] width 560 height 250
click at [314, 222] on div "} </ script > < script > document.addEventListener("DOMContentLoaded", function…" at bounding box center [436, 224] width 560 height 250
click at [249, 254] on div "} </ script > < script > document.addEventListener("DOMContentLoaded", function…" at bounding box center [436, 224] width 560 height 250
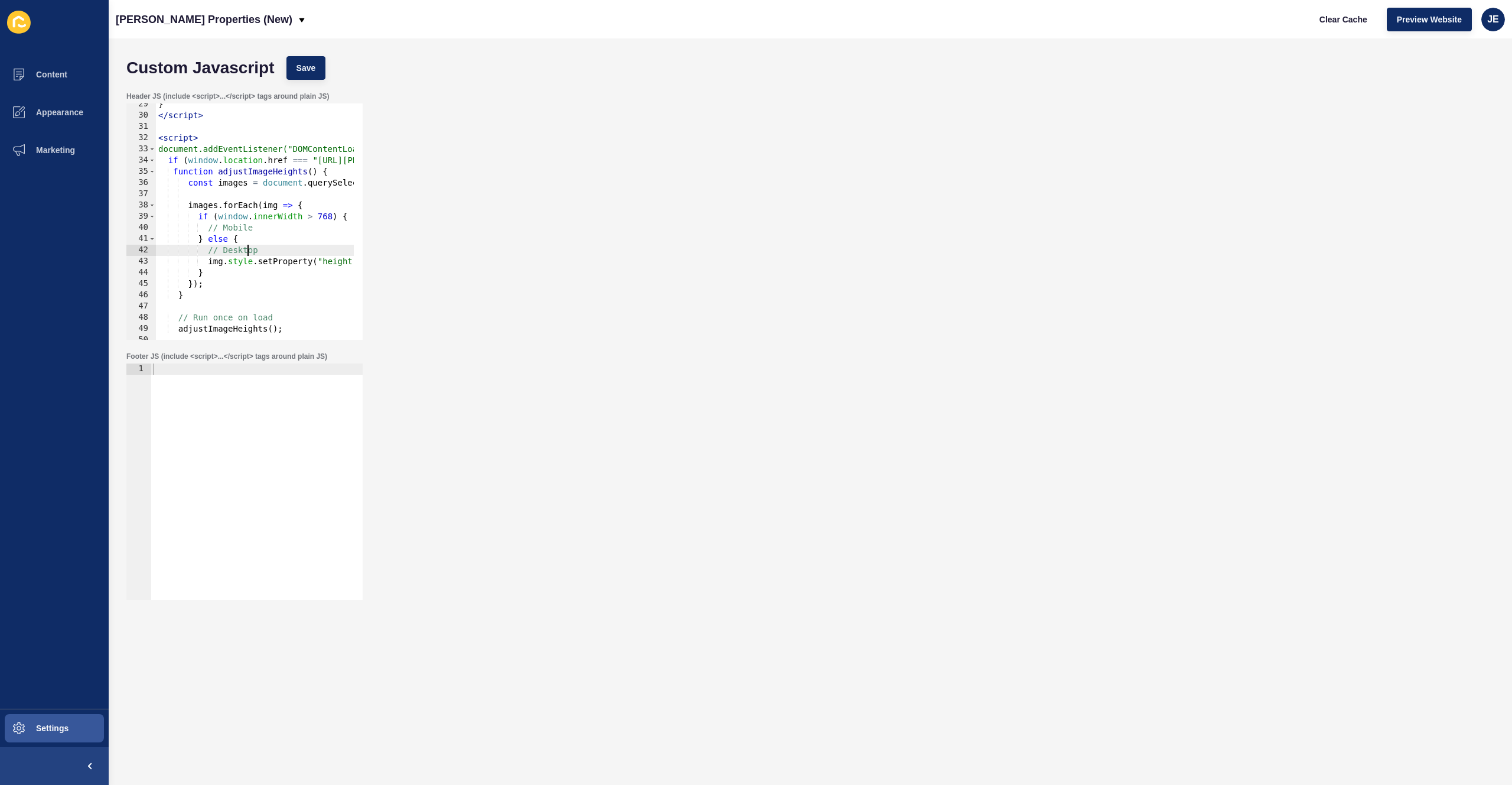
click at [249, 254] on div "} </ script > < script > document.addEventListener("DOMContentLoaded", function…" at bounding box center [436, 224] width 560 height 250
click at [249, 261] on div "} </ script > < script > document.addEventListener("DOMContentLoaded", function…" at bounding box center [436, 224] width 560 height 250
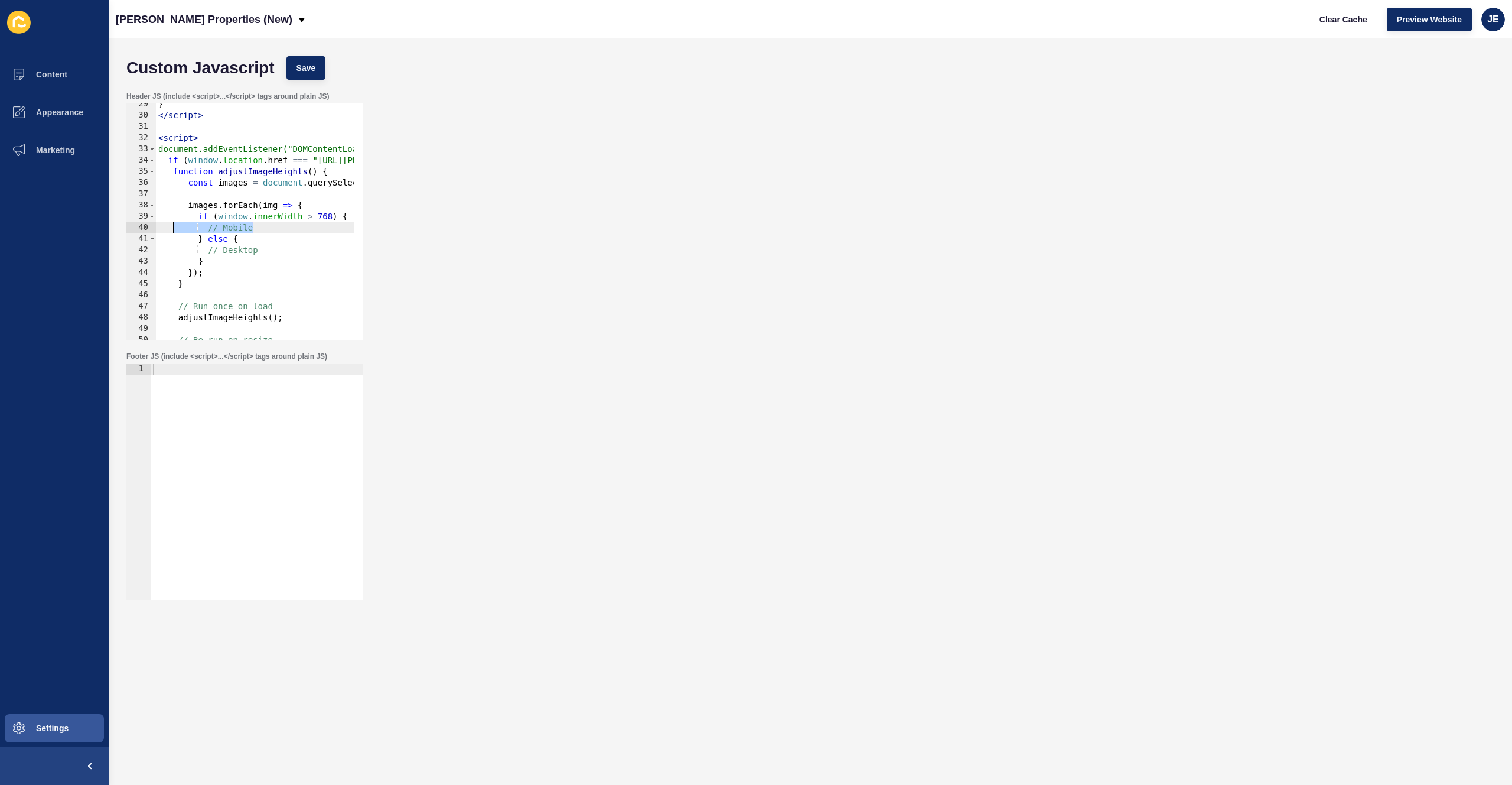
drag, startPoint x: 261, startPoint y: 229, endPoint x: 174, endPoint y: 228, distance: 87.0
click at [174, 228] on div "} </ script > < script > document.addEventListener("DOMContentLoaded", function…" at bounding box center [436, 224] width 560 height 250
type textarea "// Mobile"
paste textarea
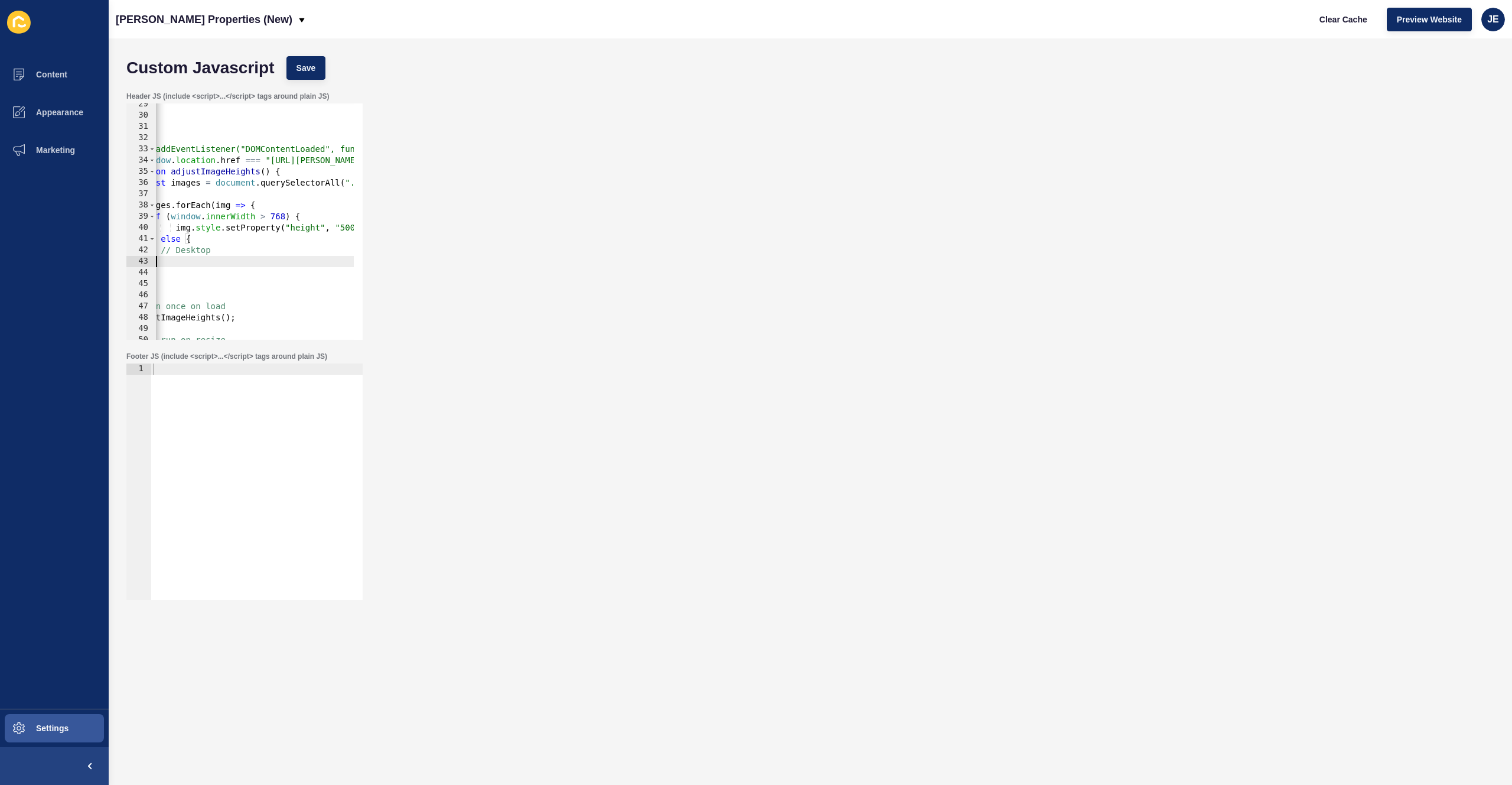
scroll to position [0, 0]
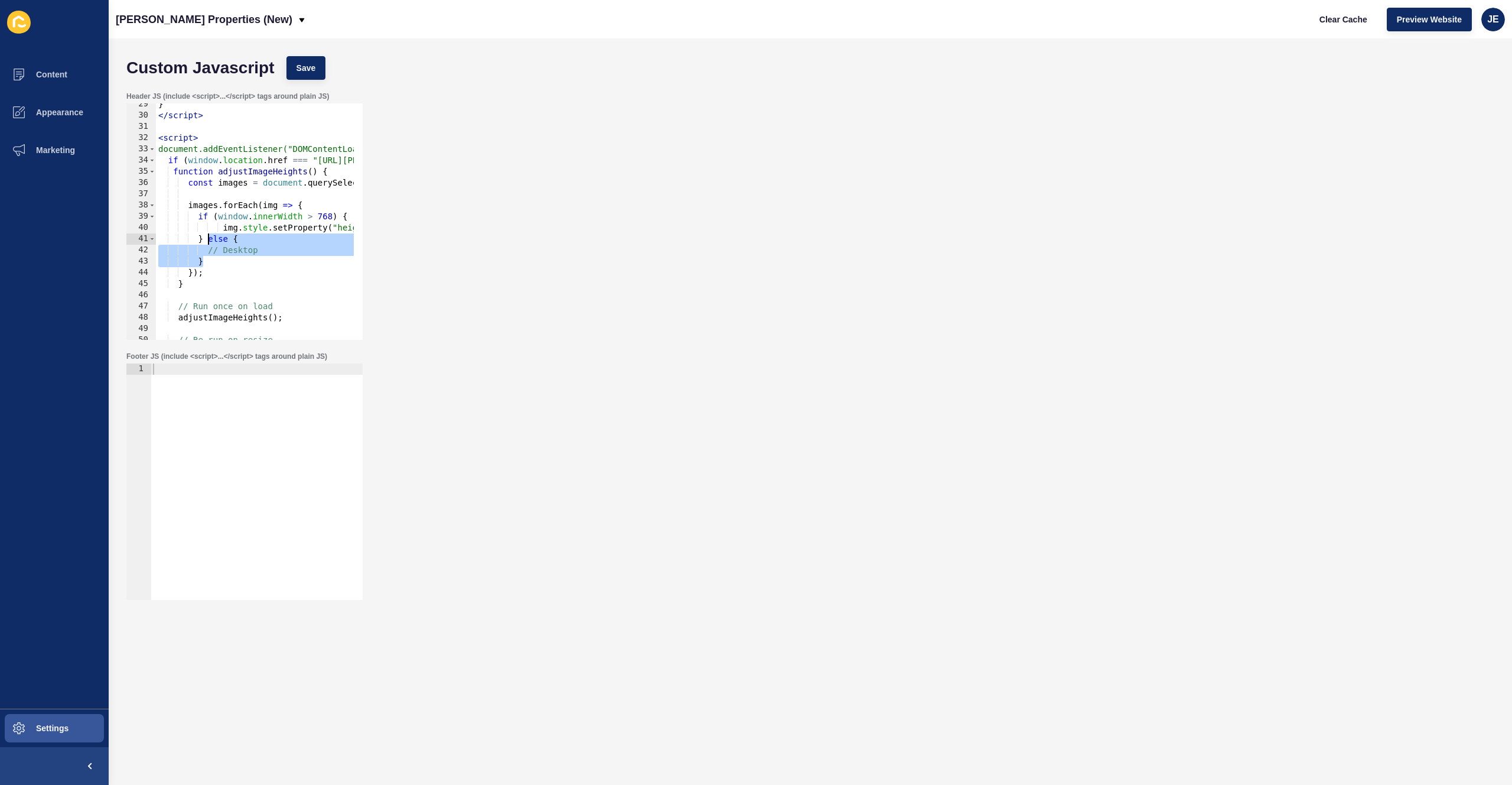
drag, startPoint x: 192, startPoint y: 257, endPoint x: 207, endPoint y: 242, distance: 21.2
click at [207, 241] on div "} </ script > < script > document.addEventListener("DOMContentLoaded", function…" at bounding box center [436, 224] width 560 height 250
click at [306, 72] on span "Save" at bounding box center [306, 67] width 19 height 12
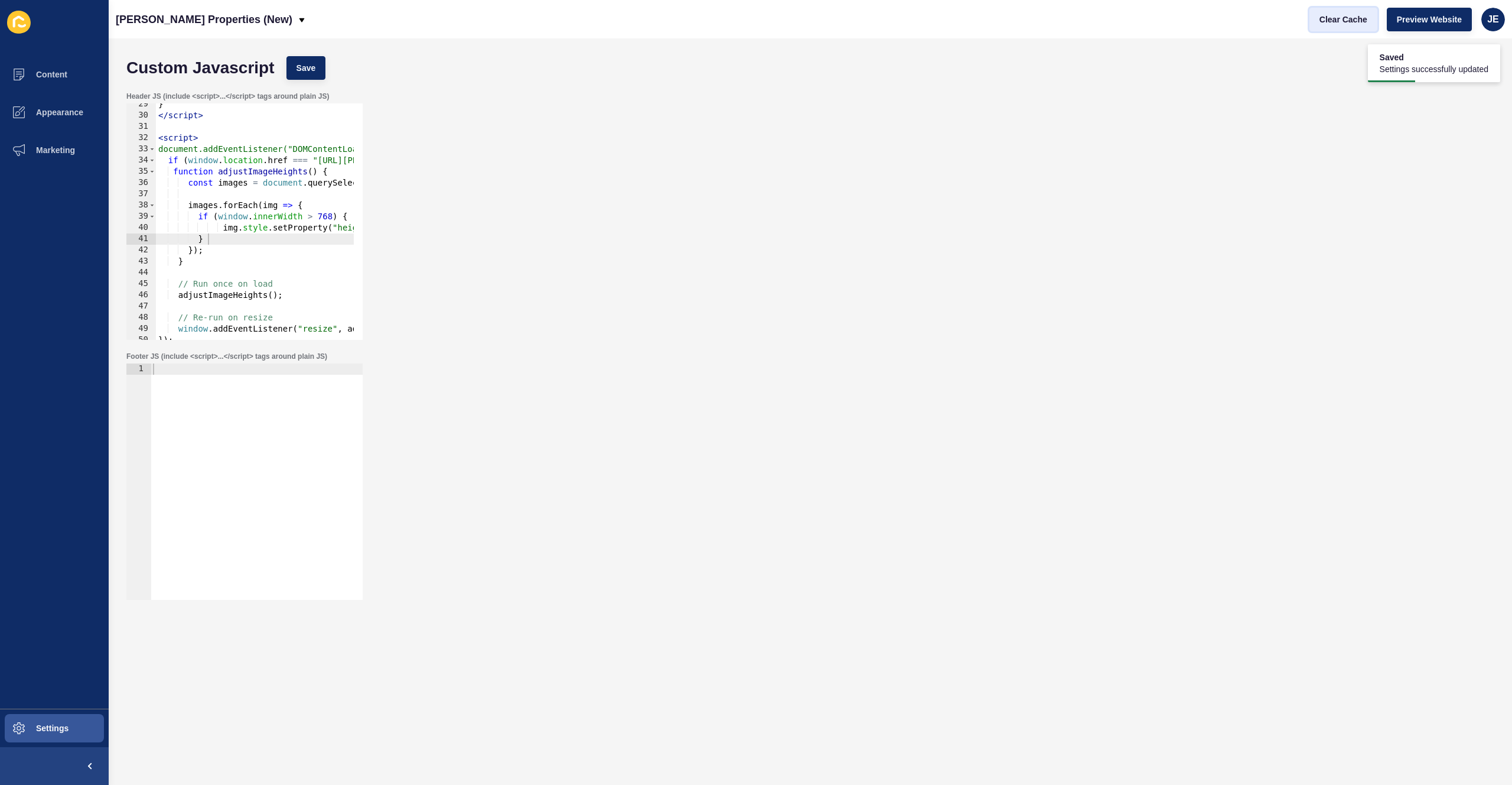
click at [1348, 18] on span "Clear Cache" at bounding box center [1343, 19] width 48 height 12
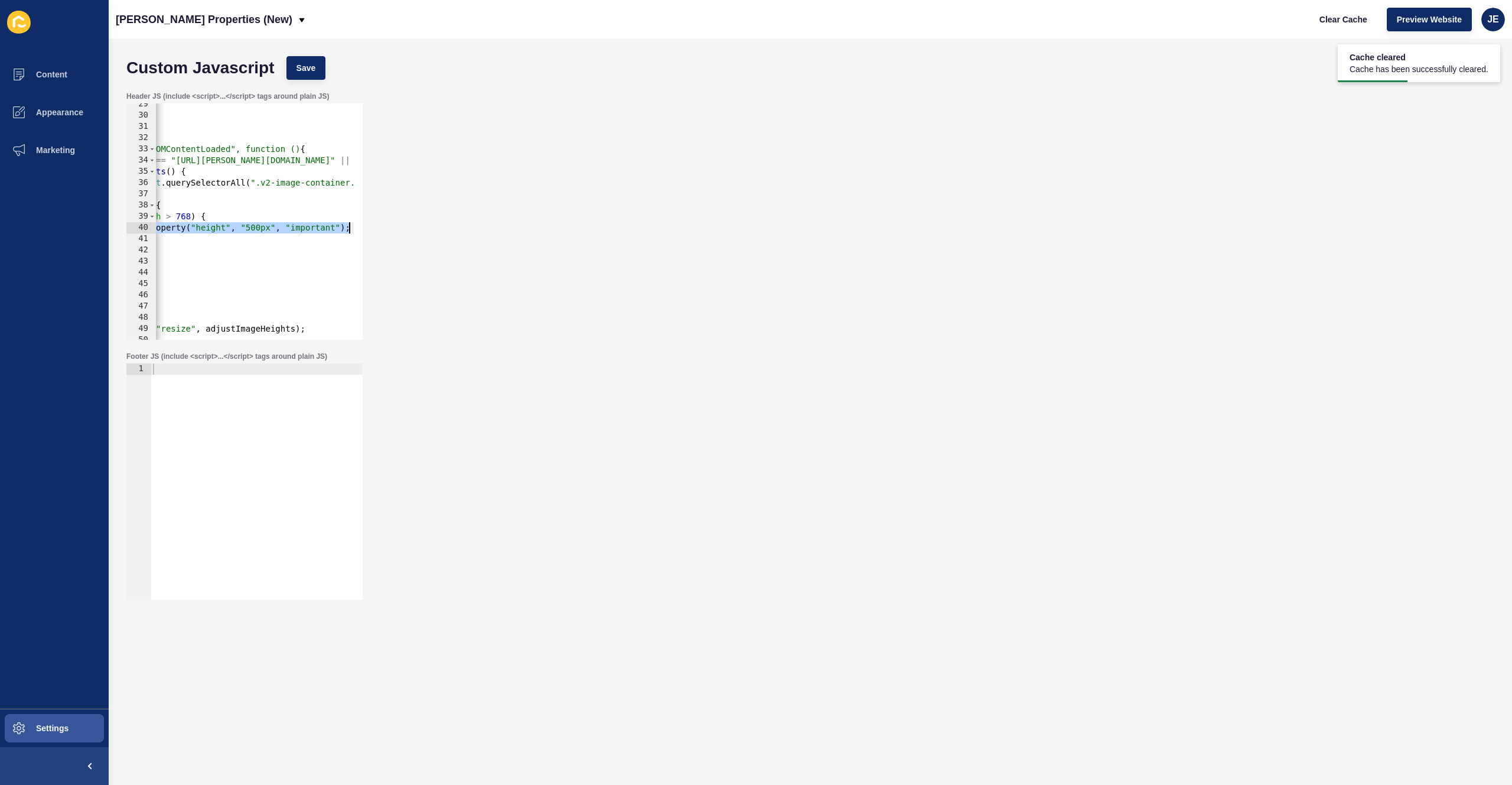
drag, startPoint x: 290, startPoint y: 230, endPoint x: 401, endPoint y: 227, distance: 111.0
click at [401, 227] on div "Header JS (include <script>...</script> tags around plain JS) img.style.setProp…" at bounding box center [810, 216] width 1380 height 260
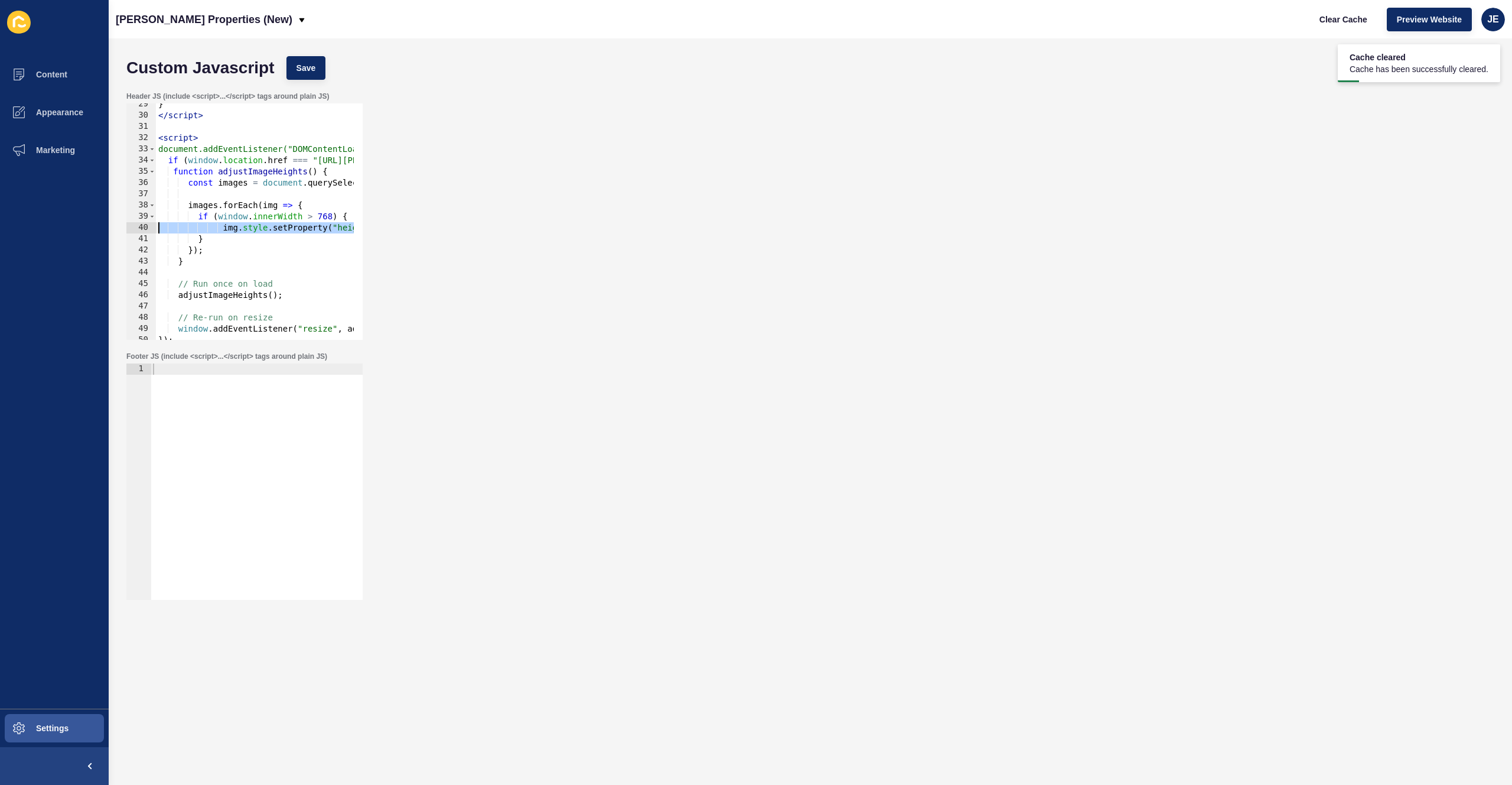
scroll to position [0, 0]
drag, startPoint x: 268, startPoint y: 225, endPoint x: 89, endPoint y: 228, distance: 179.0
click at [89, 228] on div "Content Appearance Marketing Settings Novak Properties (New) Clear Cache Previe…" at bounding box center [756, 392] width 1512 height 785
click at [170, 175] on div "} </ script > < script > document.addEventListener("DOMContentLoaded", function…" at bounding box center [436, 224] width 560 height 250
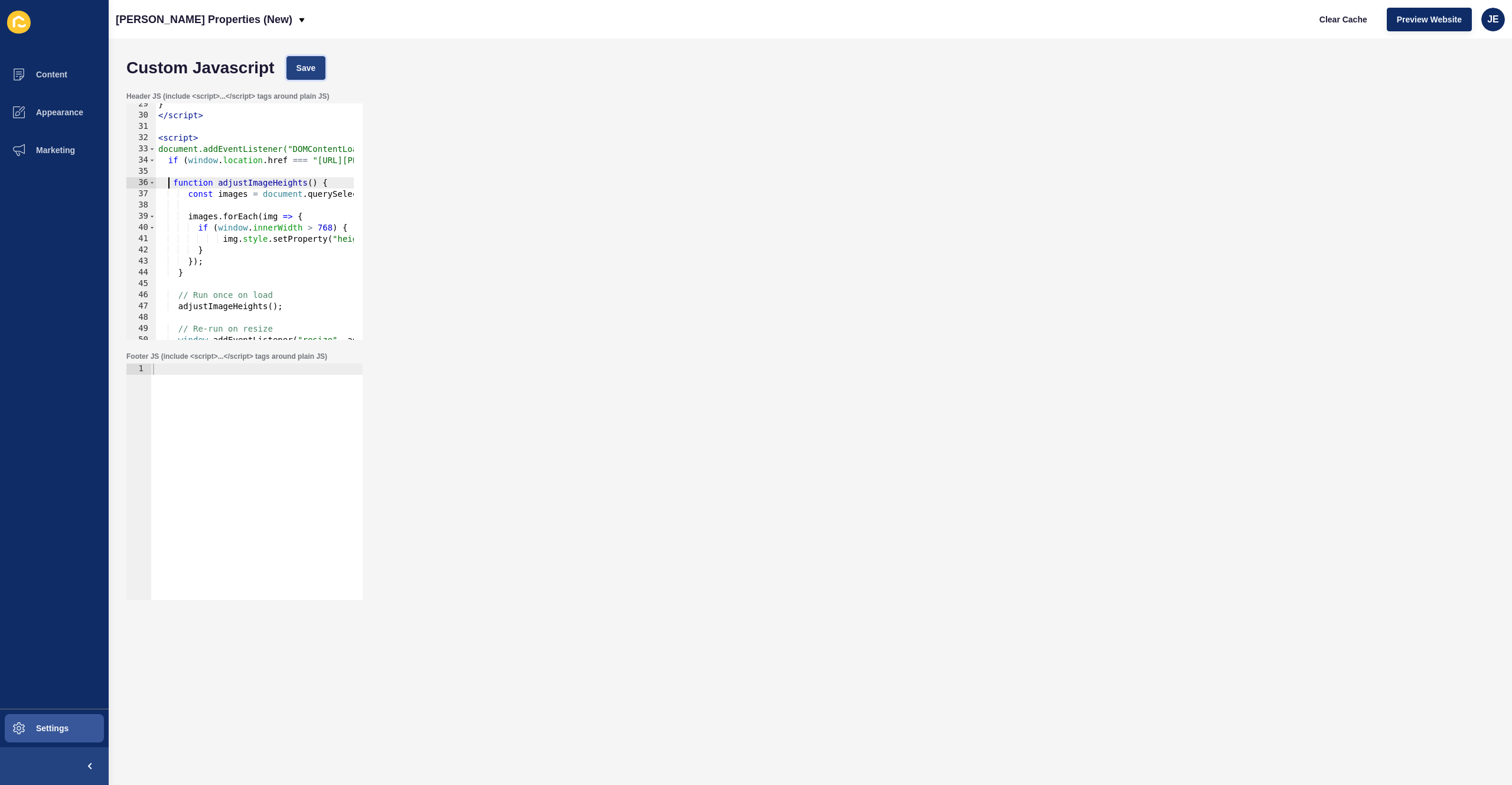
click at [310, 74] on button "Save" at bounding box center [306, 67] width 40 height 23
drag, startPoint x: 262, startPoint y: 161, endPoint x: 391, endPoint y: 170, distance: 129.3
click at [391, 170] on div "Header JS (include <script>...</script> tags around plain JS) if (window.locati…" at bounding box center [810, 216] width 1380 height 260
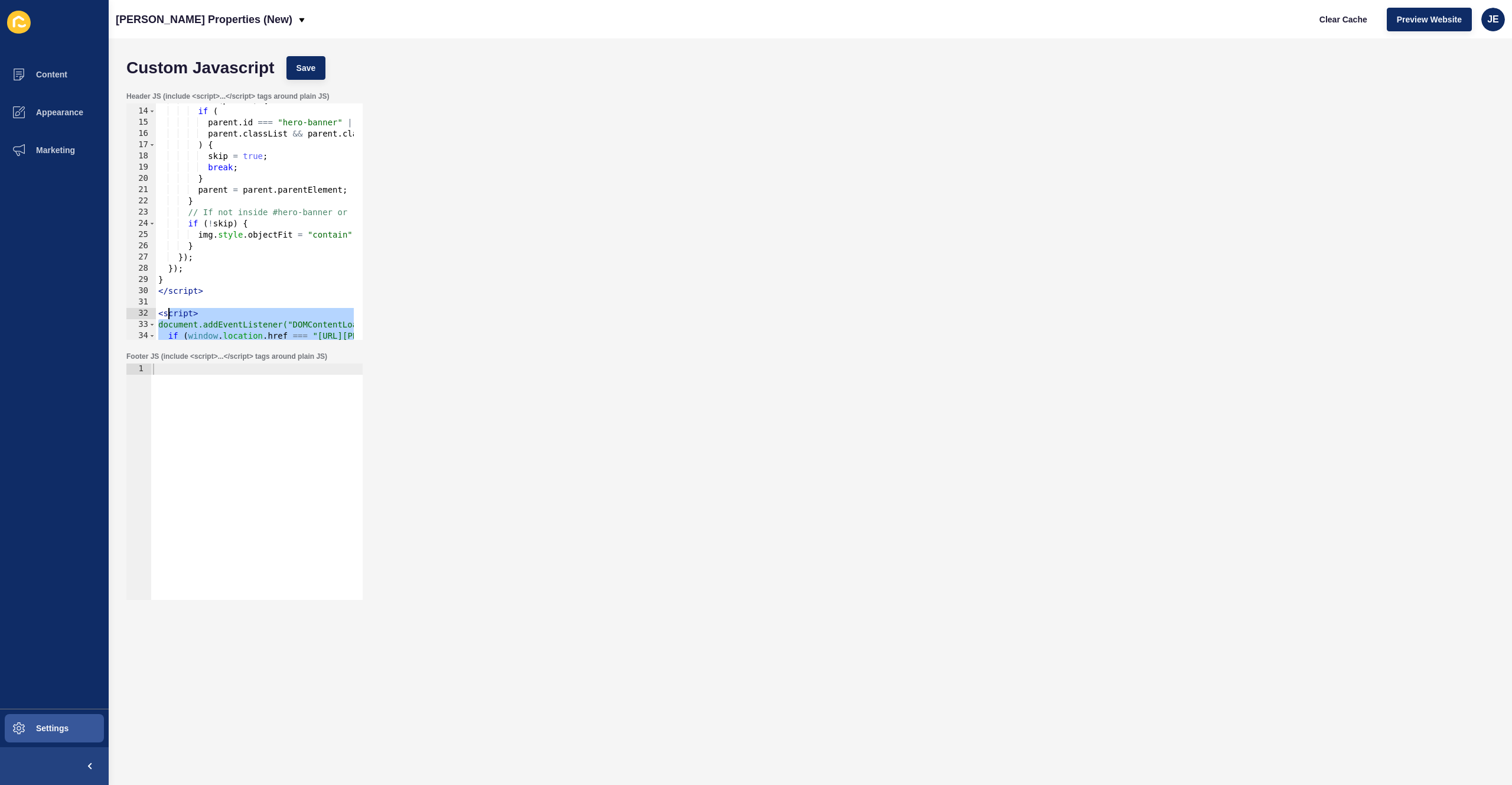
scroll to position [215, 0]
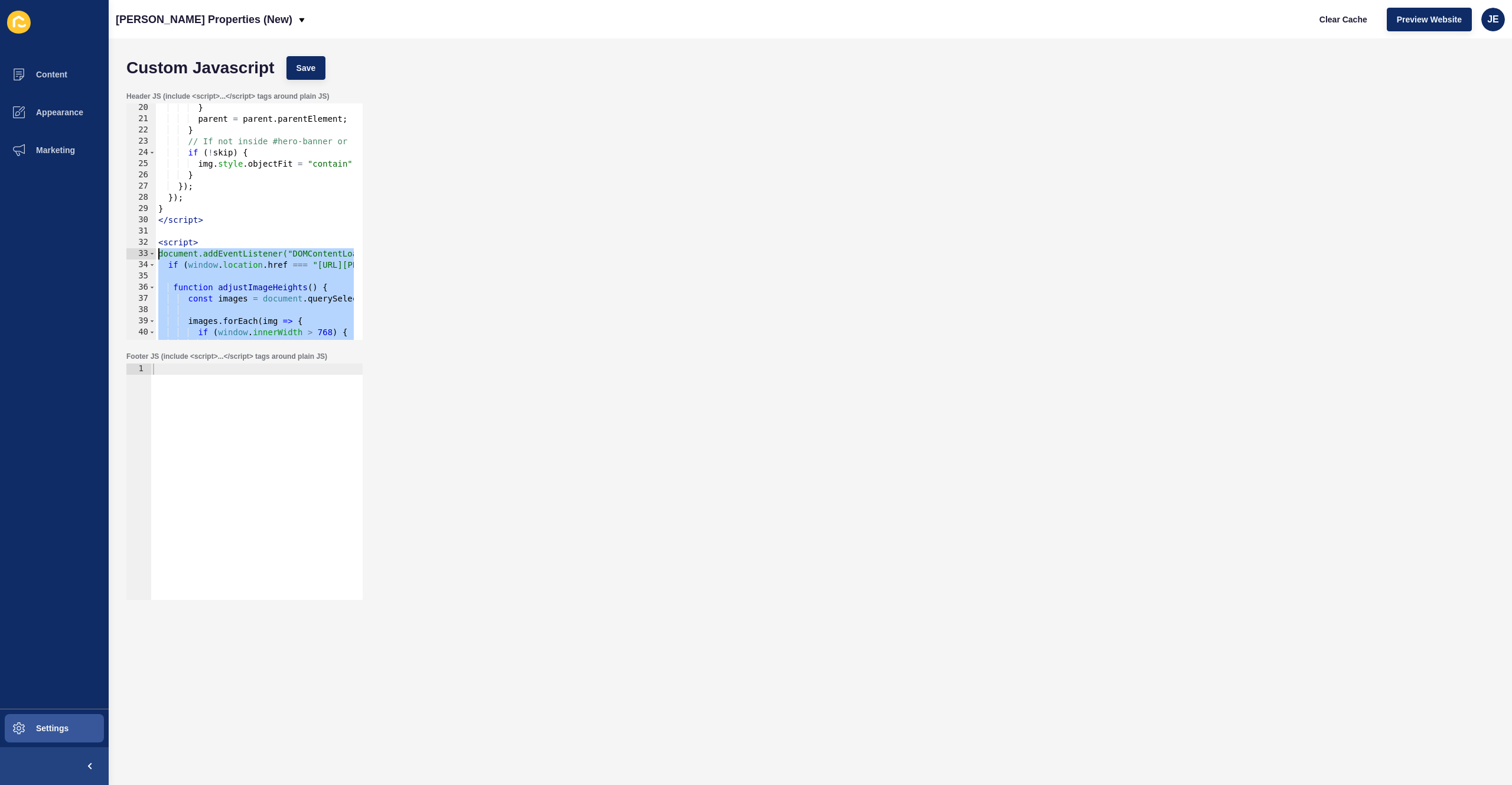
drag, startPoint x: 205, startPoint y: 315, endPoint x: 144, endPoint y: 256, distance: 84.9
click at [144, 256] on div "if (window.location.href === "https://novak.com.au/" || window.location.href ==…" at bounding box center [244, 222] width 236 height 237
type textarea "document.addEventListener("DOMContentLoaded", function () { if (window.location…"
paste textarea
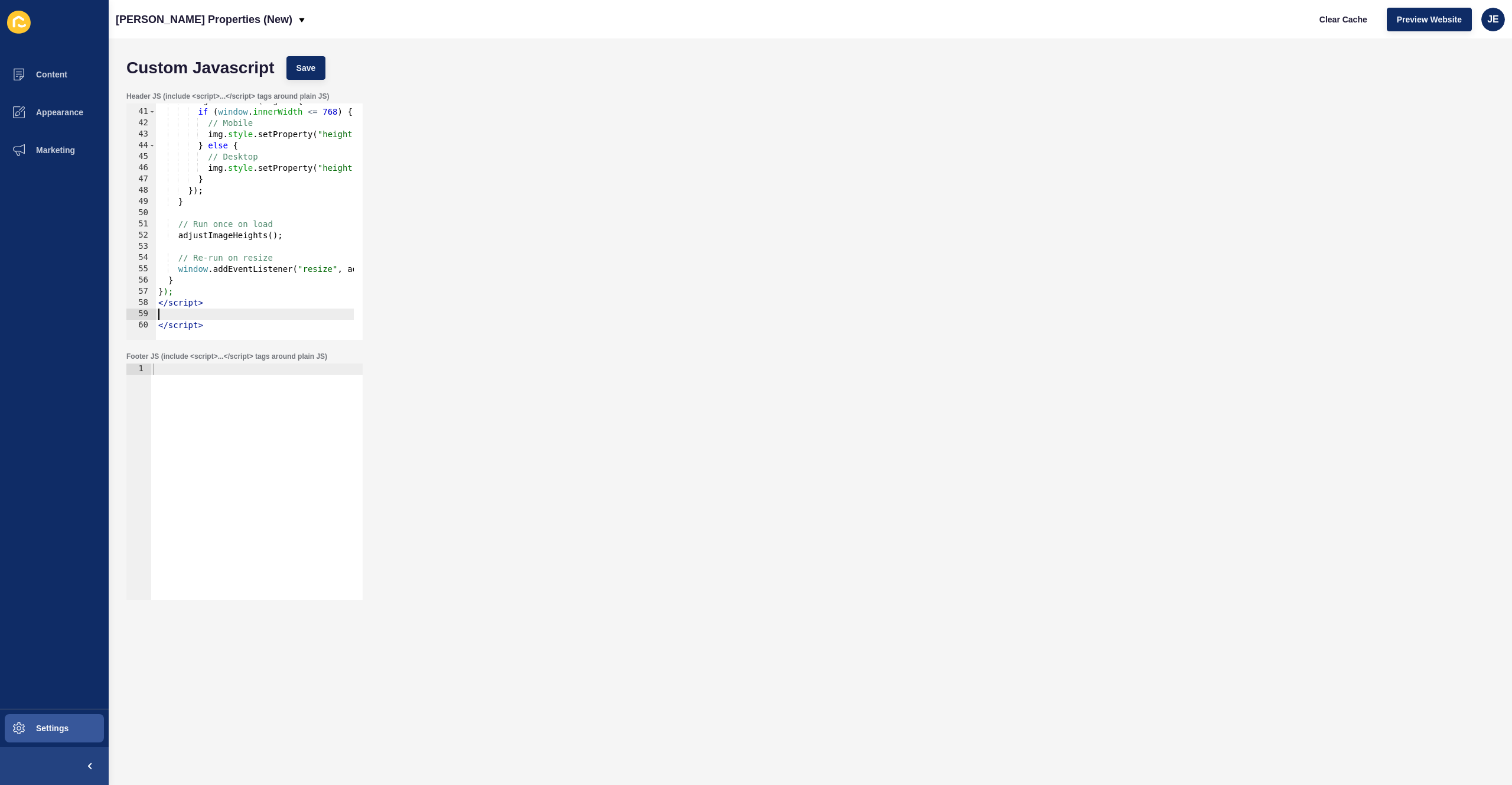
scroll to position [446, 0]
drag, startPoint x: 217, startPoint y: 312, endPoint x: 131, endPoint y: 303, distance: 86.5
click at [131, 303] on div "40 41 42 43 44 45 46 47 48 49 50 51 52 53 54 55 56 57 58 59 60 images . forEach…" at bounding box center [244, 222] width 236 height 237
type textarea "</script>"
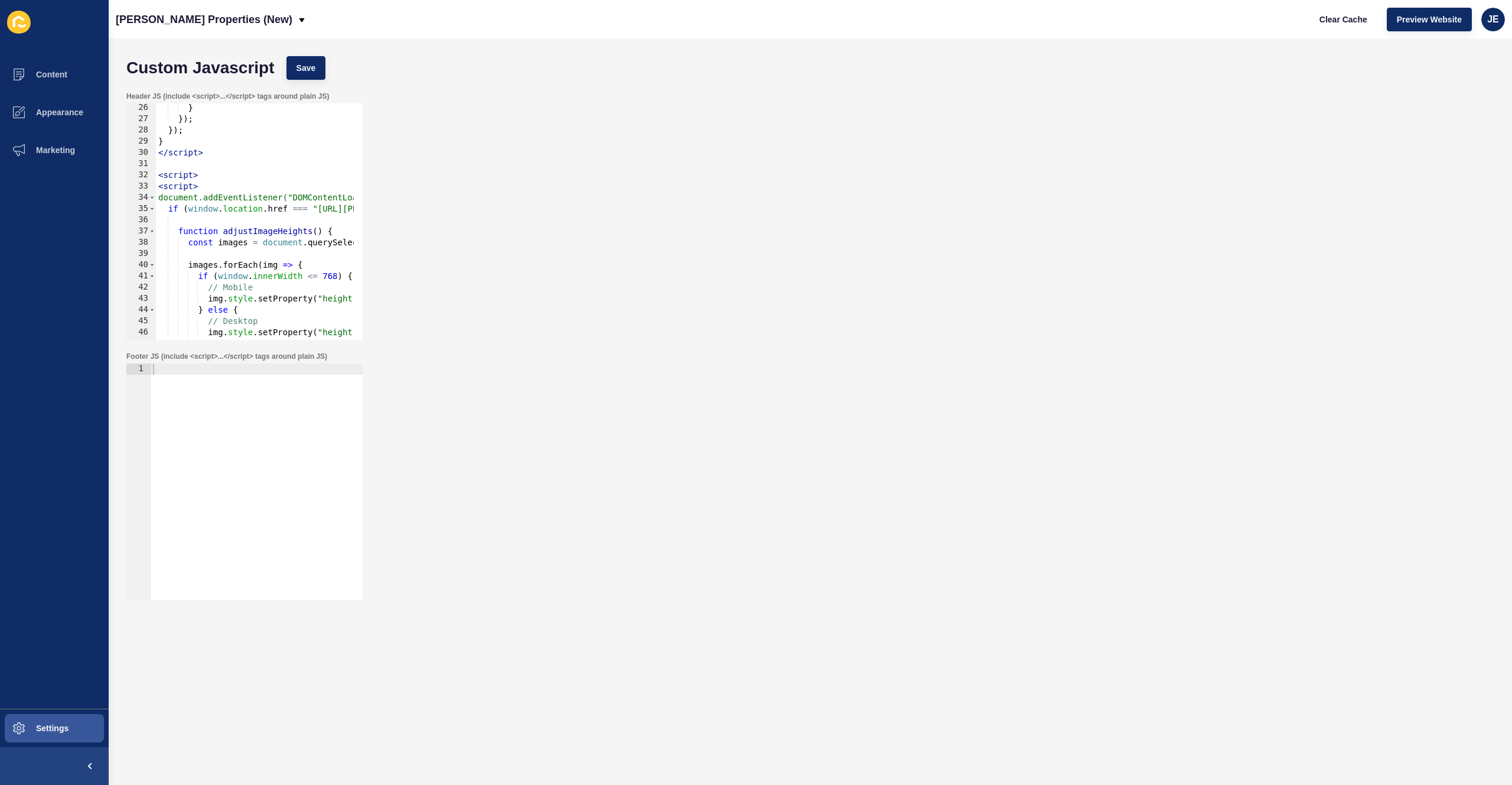
scroll to position [247, 0]
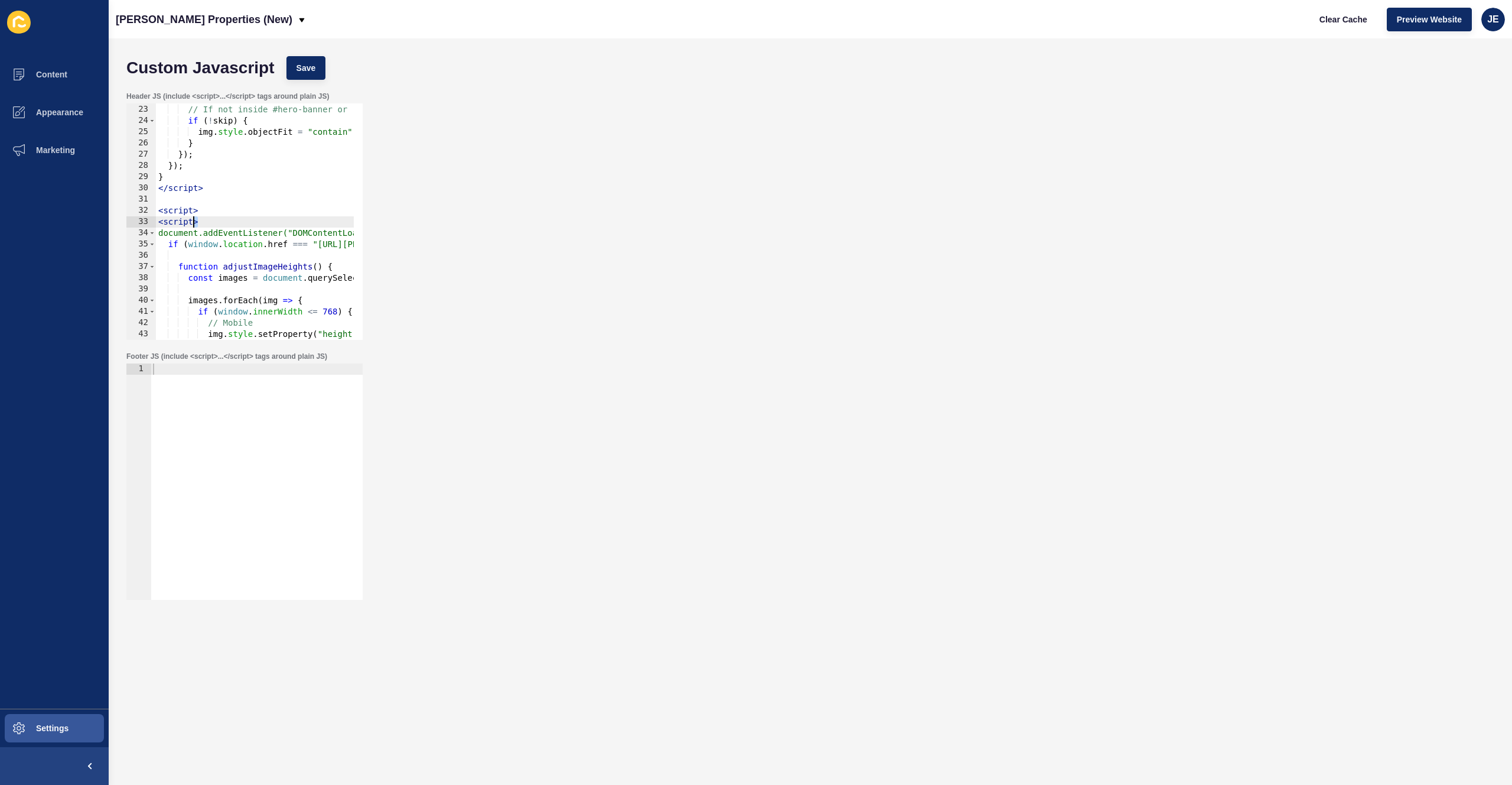
drag, startPoint x: 205, startPoint y: 221, endPoint x: 100, endPoint y: 216, distance: 105.1
click at [100, 216] on div "Content Appearance Marketing Settings Novak Properties (New) Clear Cache Previe…" at bounding box center [756, 392] width 1512 height 785
type textarea "<script>"
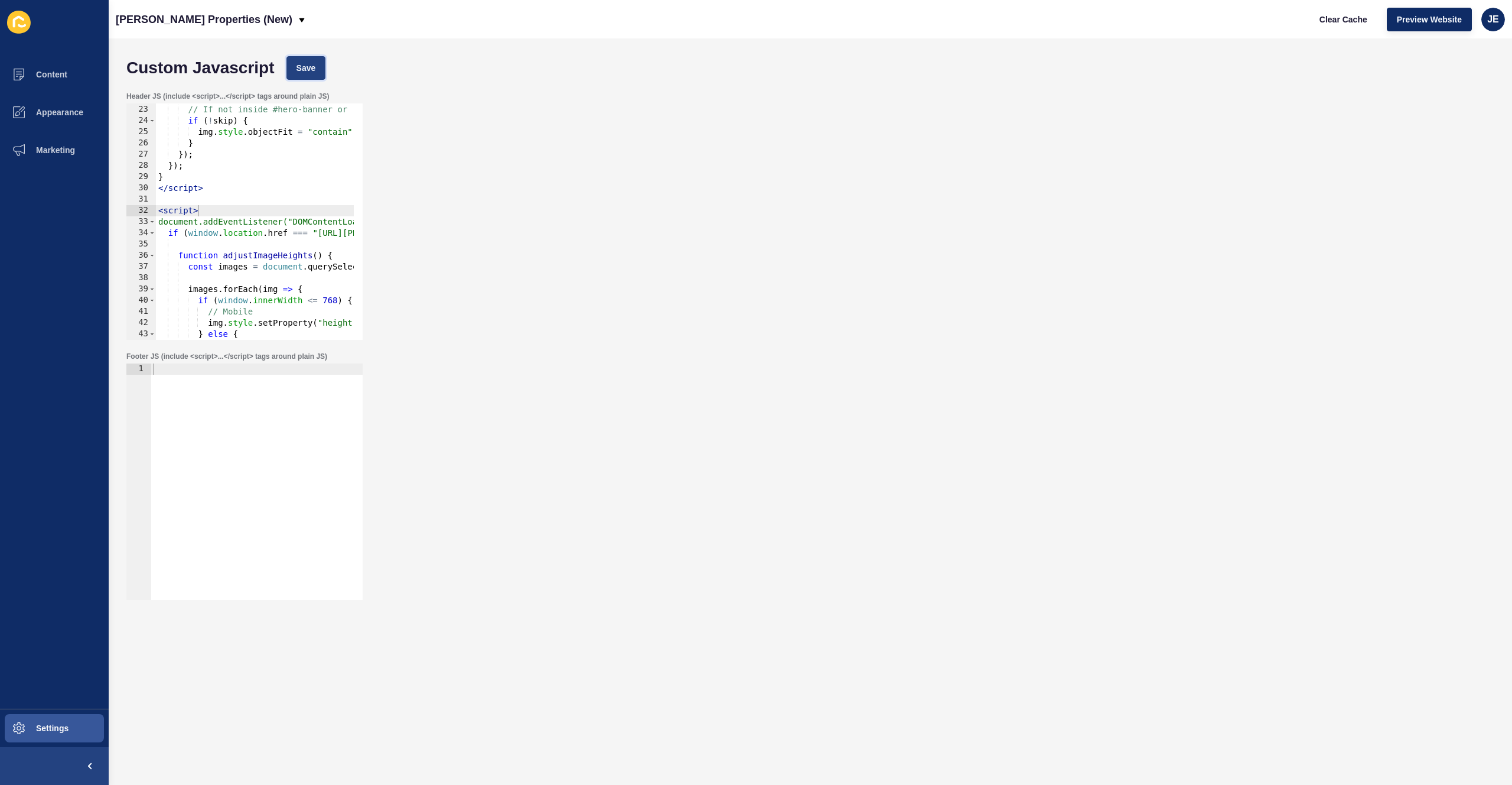
click at [305, 69] on span "Save" at bounding box center [306, 67] width 19 height 12
click at [1348, 21] on span "Clear Cache" at bounding box center [1343, 19] width 48 height 12
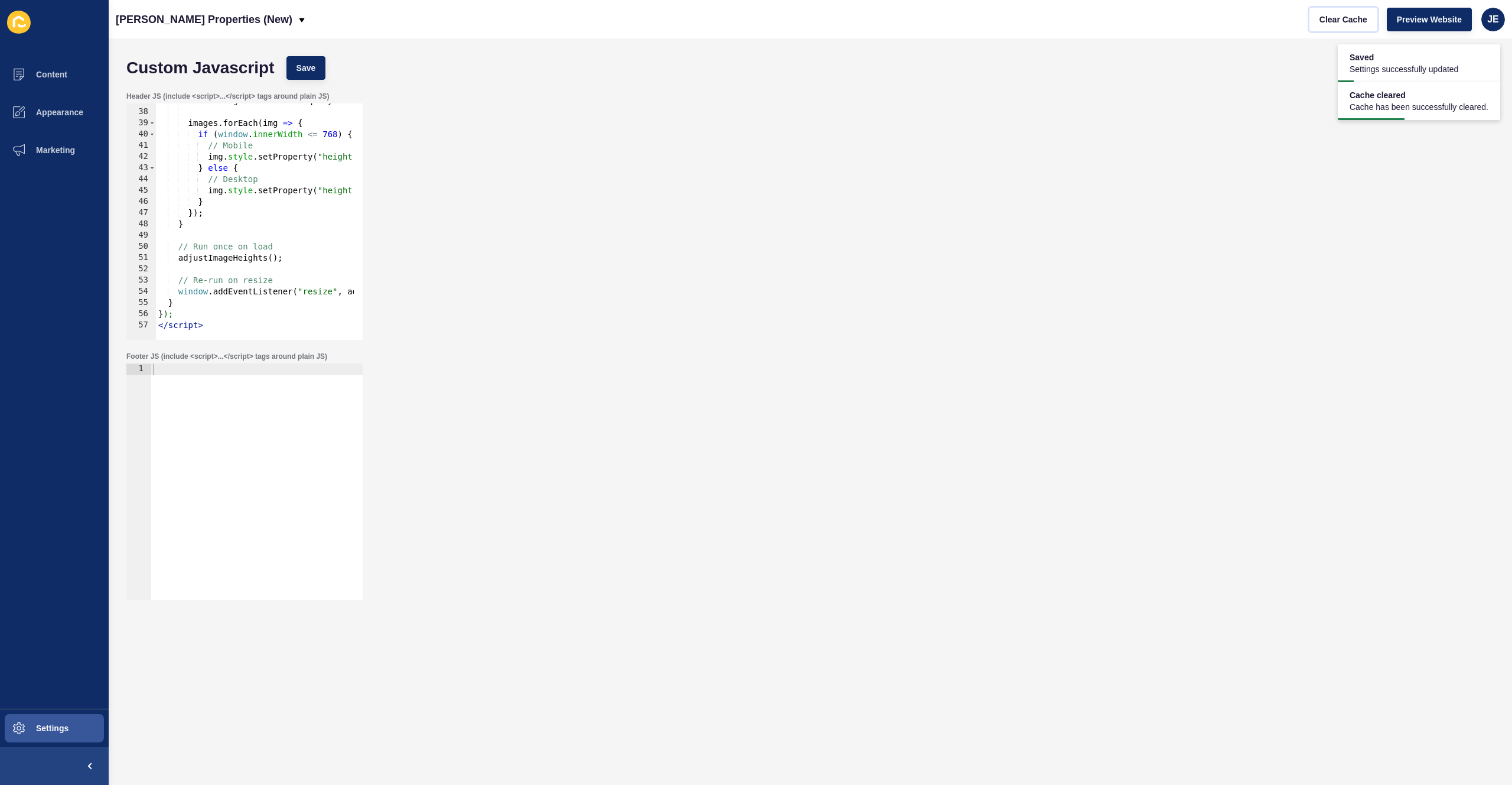
scroll to position [342, 0]
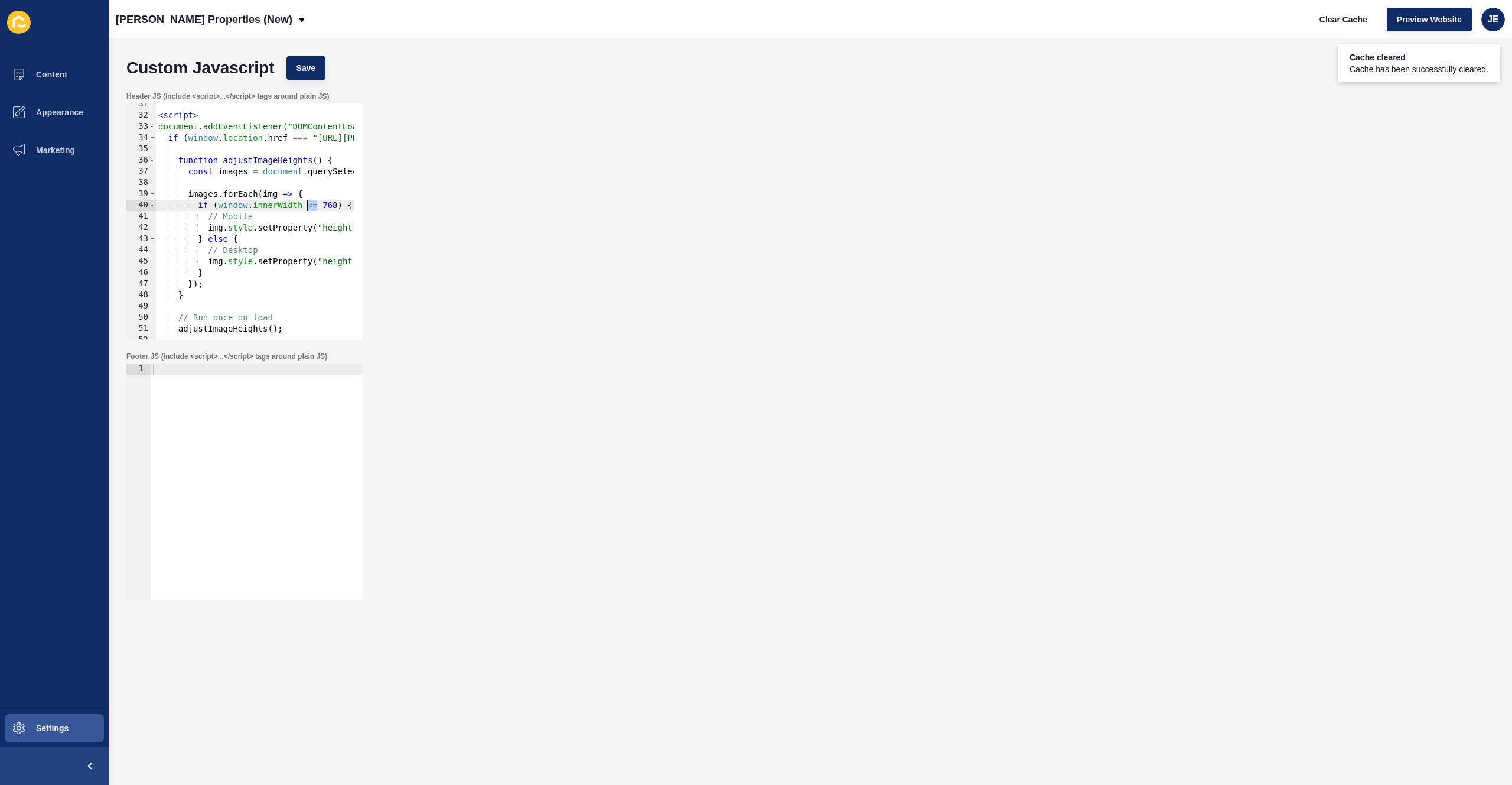
drag, startPoint x: 317, startPoint y: 207, endPoint x: 309, endPoint y: 208, distance: 8.1
click at [309, 208] on div "< script > document.addEventListener("DOMContentLoaded", function () { if ( win…" at bounding box center [436, 224] width 560 height 250
click at [270, 227] on div "< script > document.addEventListener("DOMContentLoaded", function () { if ( win…" at bounding box center [436, 224] width 560 height 250
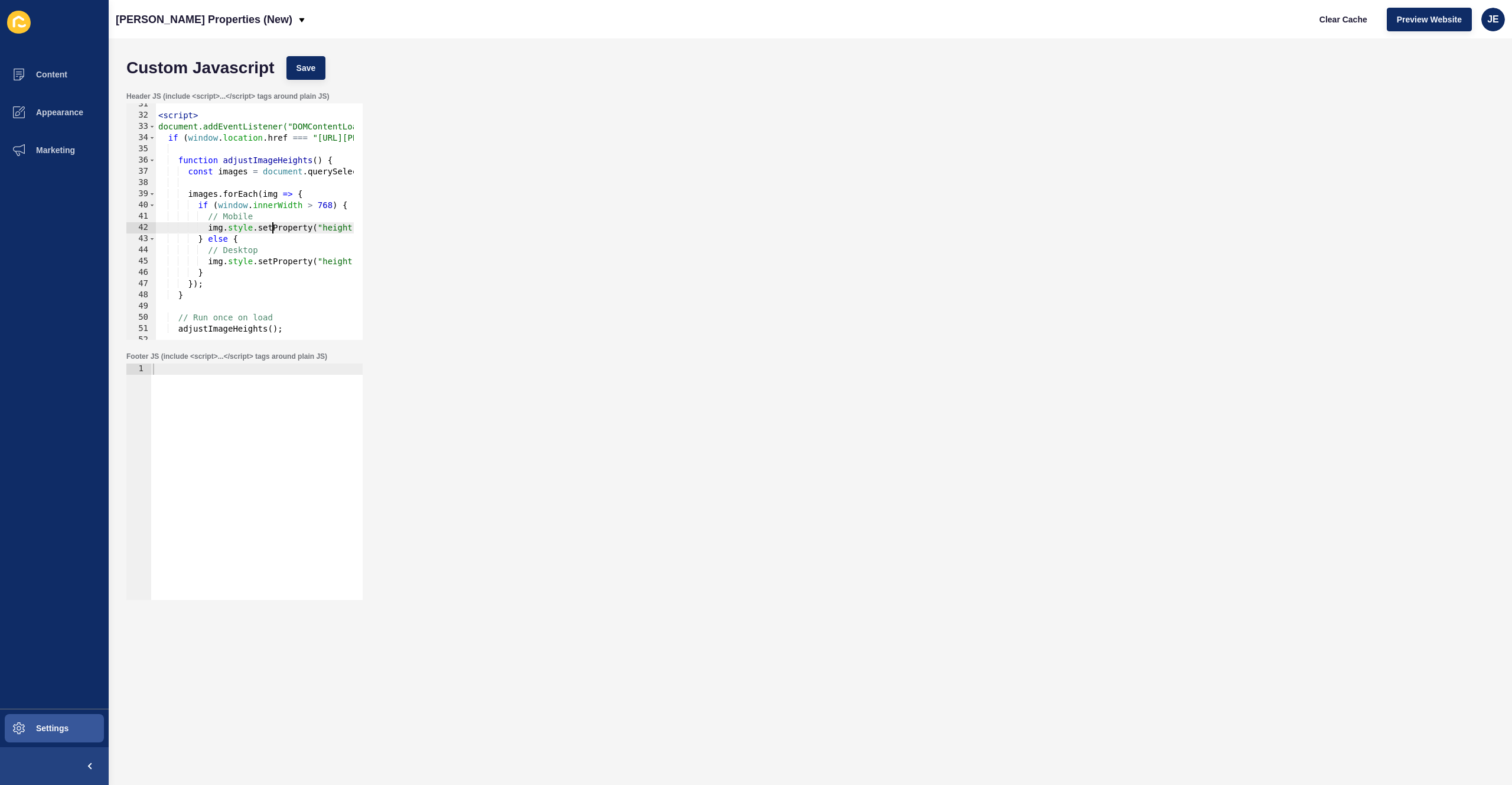
click at [270, 227] on div "< script > document.addEventListener("DOMContentLoaded", function () { if ( win…" at bounding box center [436, 224] width 560 height 250
drag, startPoint x: 268, startPoint y: 216, endPoint x: 206, endPoint y: 222, distance: 62.3
click at [203, 220] on div "< script > document.addEventListener("DOMContentLoaded", function () { if ( win…" at bounding box center [436, 224] width 560 height 250
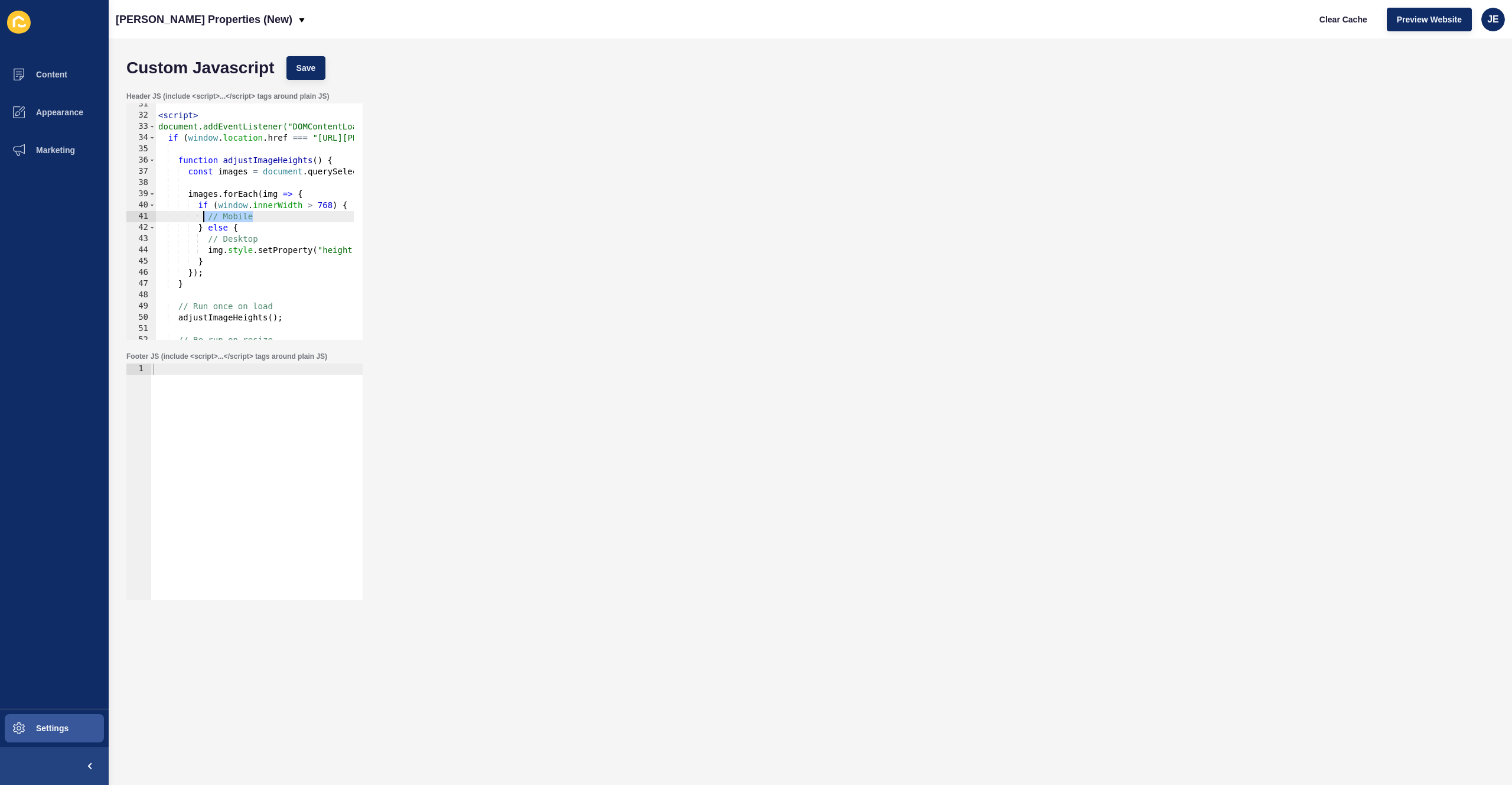
type textarea "// Mobile"
click at [229, 247] on div "< script > document.addEventListener("DOMContentLoaded", function () { if ( win…" at bounding box center [436, 224] width 560 height 250
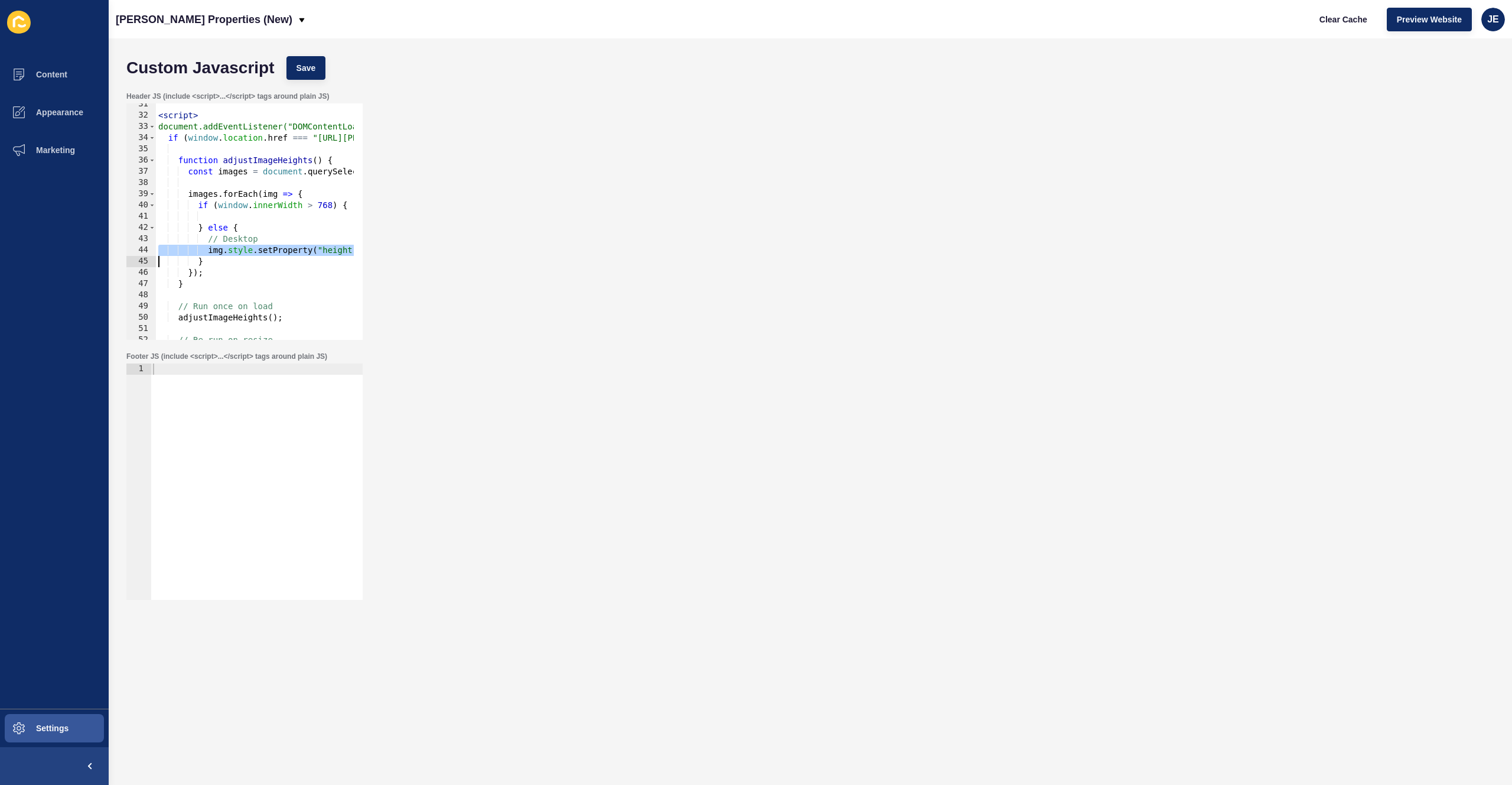
type textarea "}"
click at [232, 218] on div "< script > document.addEventListener("DOMContentLoaded", function () { if ( win…" at bounding box center [436, 224] width 560 height 250
paste textarea
drag, startPoint x: 213, startPoint y: 261, endPoint x: 206, endPoint y: 241, distance: 21.2
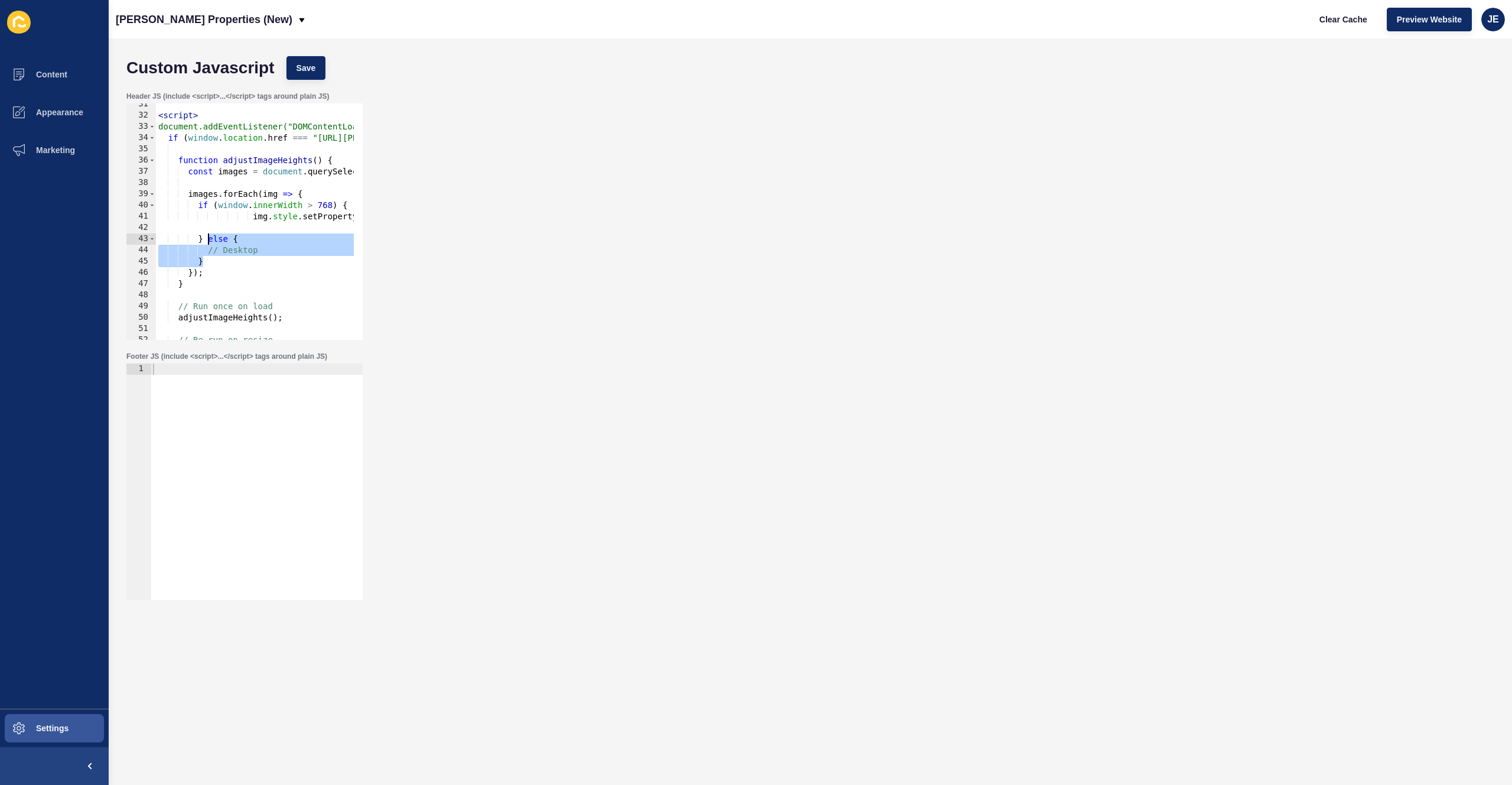
click at [206, 241] on div "< script > document.addEventListener("DOMContentLoaded", function () { if ( win…" at bounding box center [436, 224] width 560 height 250
drag, startPoint x: 252, startPoint y: 220, endPoint x: 210, endPoint y: 220, distance: 42.0
click at [210, 220] on div "< script > document.addEventListener("DOMContentLoaded", function () { if ( win…" at bounding box center [436, 224] width 560 height 250
type textarea "img.style.setProperty("height", "500px", "important");"
click at [211, 229] on div "< script > document.addEventListener("DOMContentLoaded", function () { if ( win…" at bounding box center [436, 224] width 560 height 250
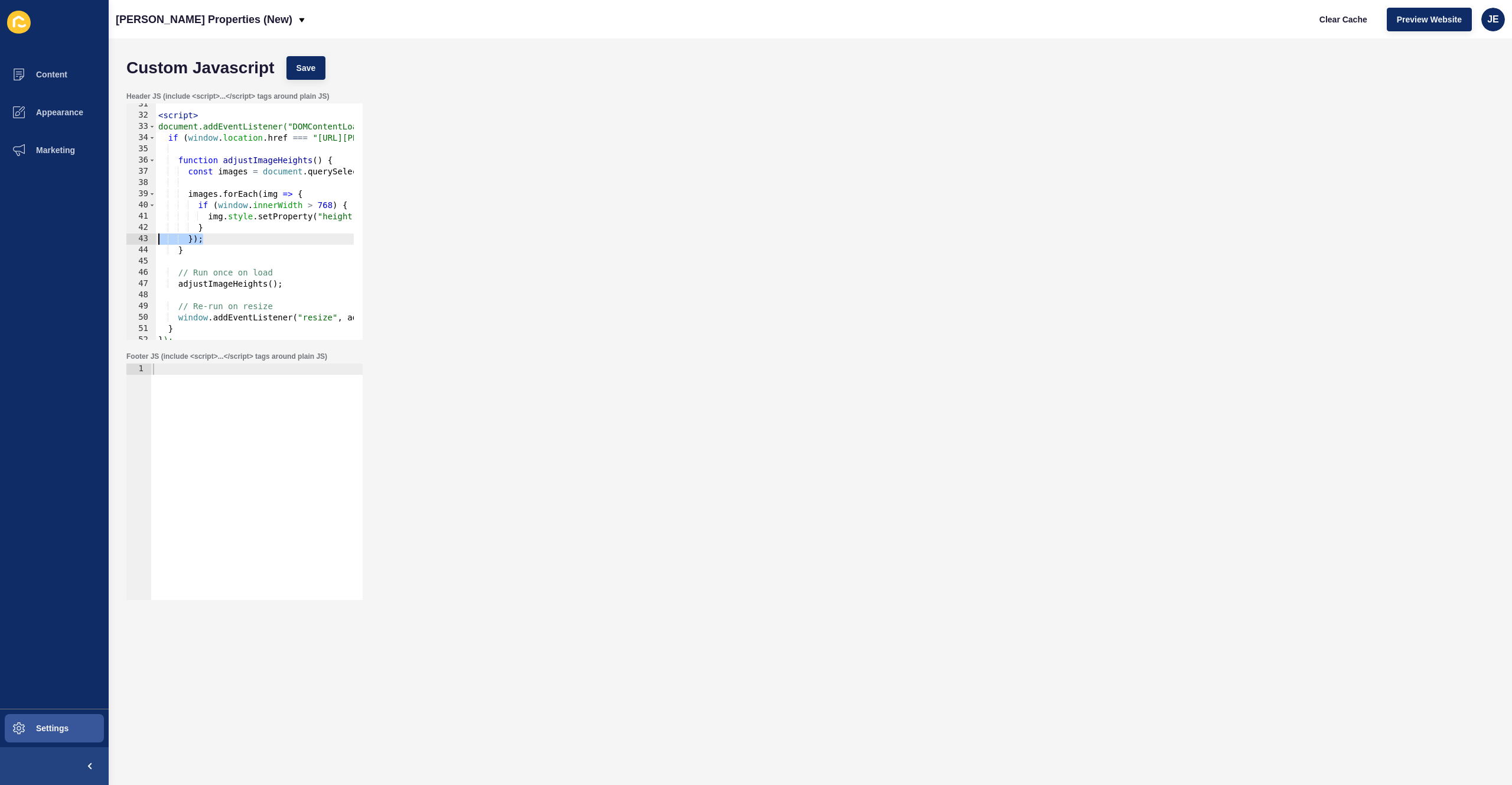
drag, startPoint x: 150, startPoint y: 240, endPoint x: 82, endPoint y: 236, distance: 68.1
click at [82, 236] on div "Content Appearance Marketing Settings Novak Properties (New) Clear Cache Previe…" at bounding box center [756, 392] width 1512 height 785
click at [317, 70] on button "Save" at bounding box center [306, 67] width 40 height 23
click at [1320, 18] on span "Clear Cache" at bounding box center [1343, 19] width 48 height 12
click at [273, 226] on div "< script > document.addEventListener("DOMContentLoaded", function () { if ( win…" at bounding box center [436, 224] width 560 height 250
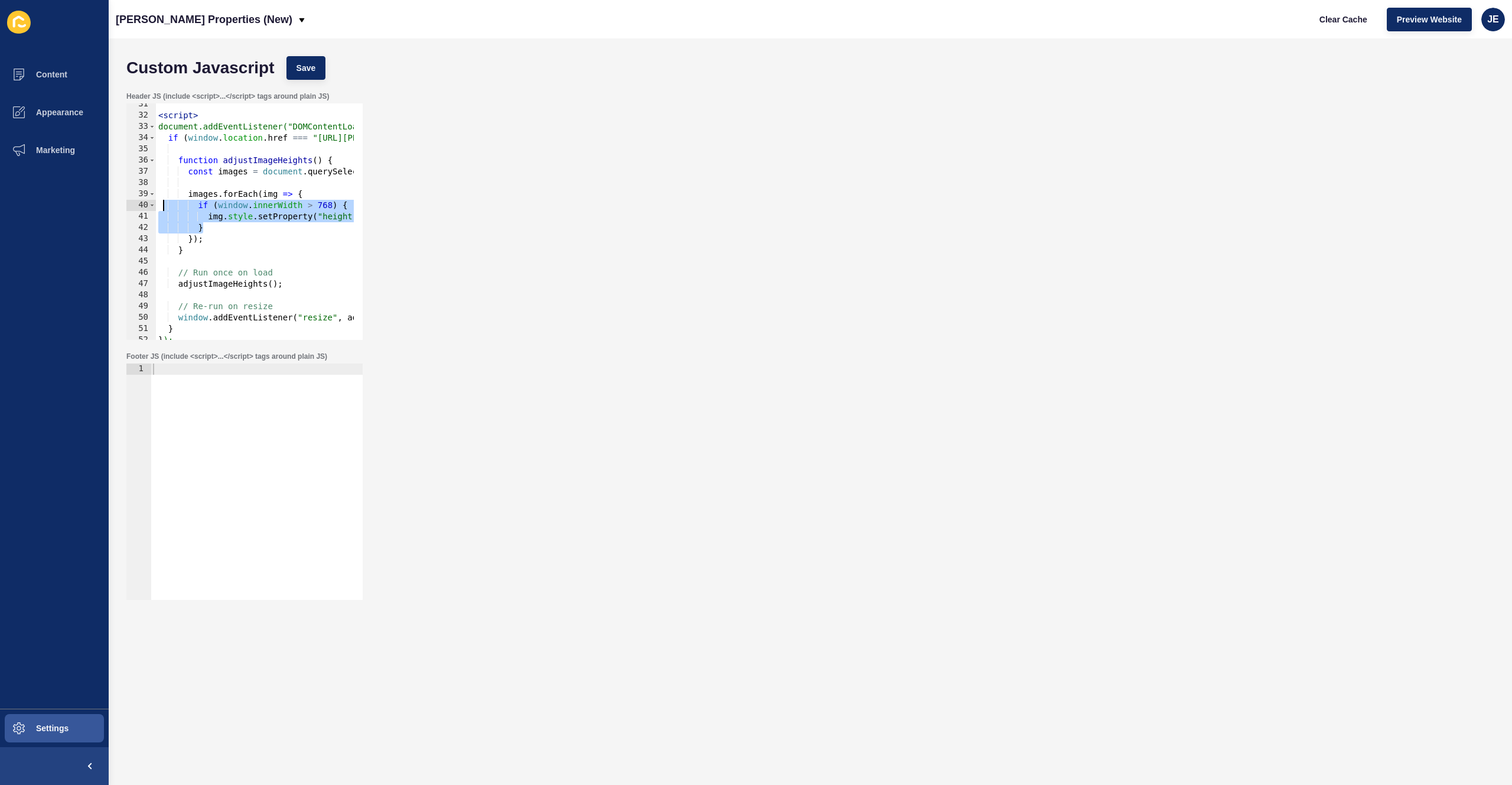
drag, startPoint x: 221, startPoint y: 230, endPoint x: 165, endPoint y: 210, distance: 59.5
click at [165, 210] on div "< script > document.addEventListener("DOMContentLoaded", function () { if ( win…" at bounding box center [436, 224] width 560 height 250
paste textarea "}"
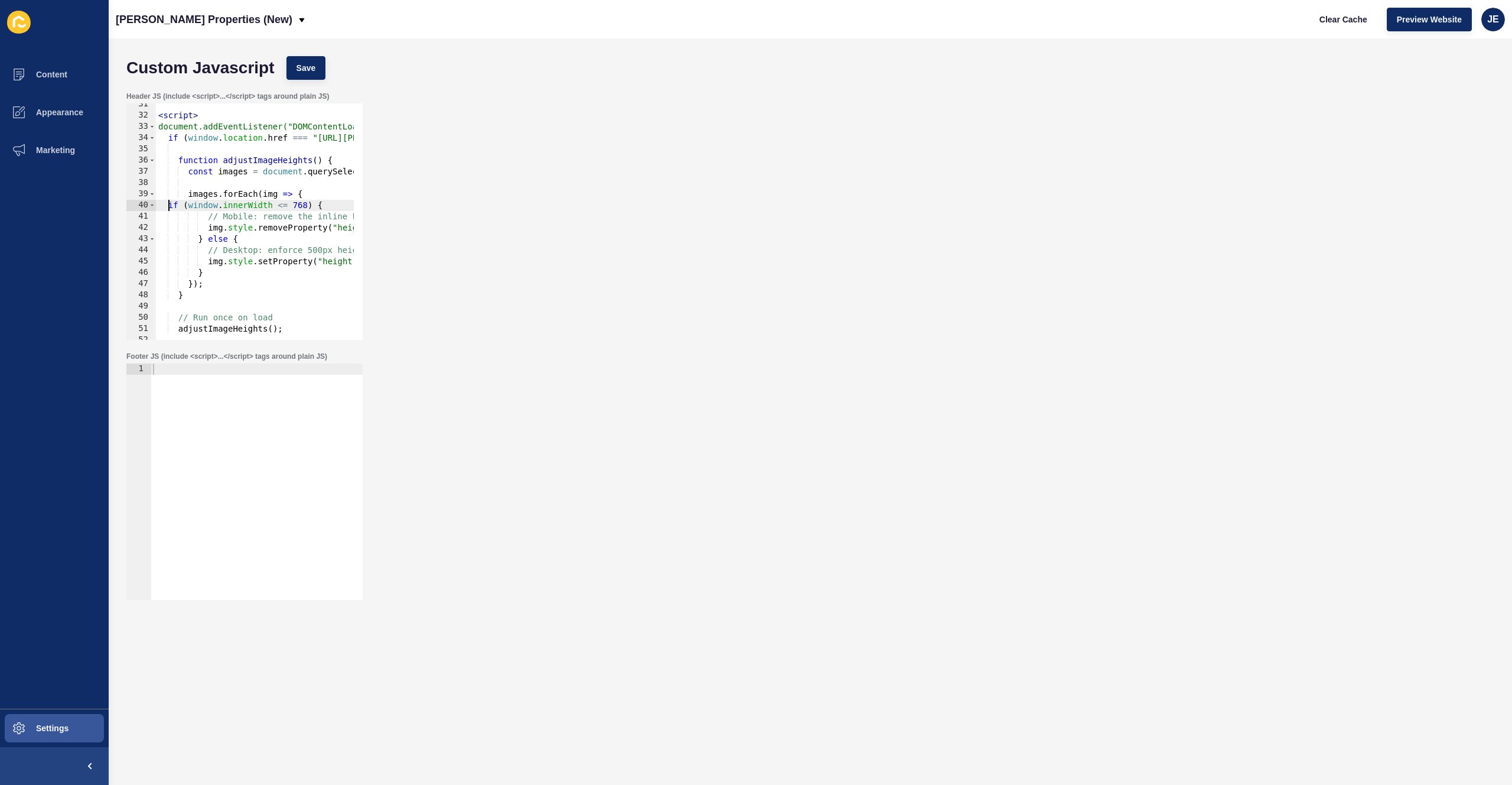
click at [167, 209] on div "< script > document.addEventListener("DOMContentLoaded", function () { if ( win…" at bounding box center [436, 224] width 560 height 250
click at [307, 72] on span "Save" at bounding box center [306, 67] width 19 height 12
click at [1342, 26] on button "Clear Cache" at bounding box center [1344, 19] width 68 height 23
click at [249, 252] on div "< script > document.addEventListener("DOMContentLoaded", function () { if ( win…" at bounding box center [436, 224] width 560 height 250
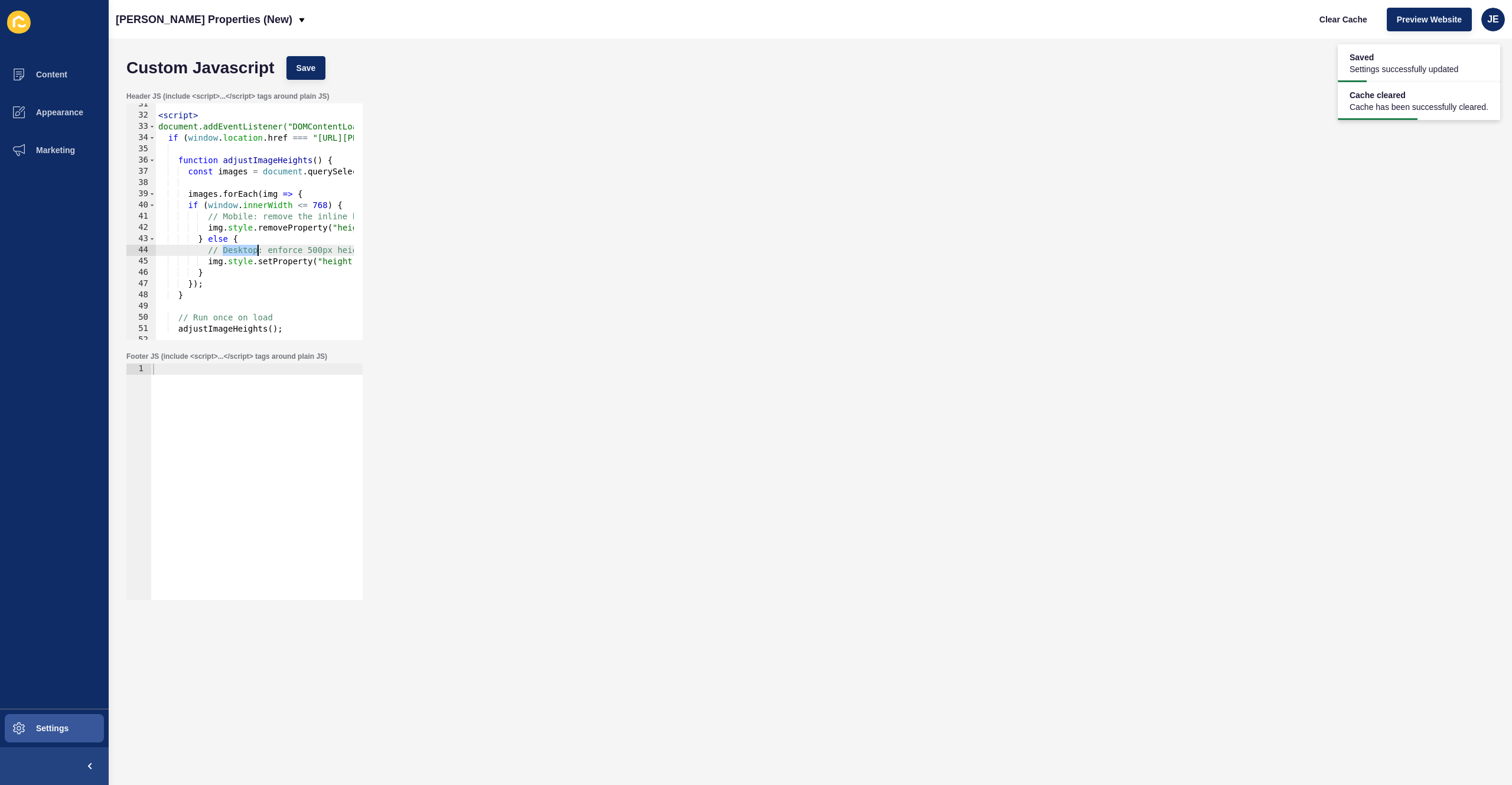
click at [249, 252] on div "< script > document.addEventListener("DOMContentLoaded", function () { if ( win…" at bounding box center [436, 224] width 560 height 250
click at [278, 220] on div "< script > document.addEventListener("DOMContentLoaded", function () { if ( win…" at bounding box center [436, 224] width 560 height 250
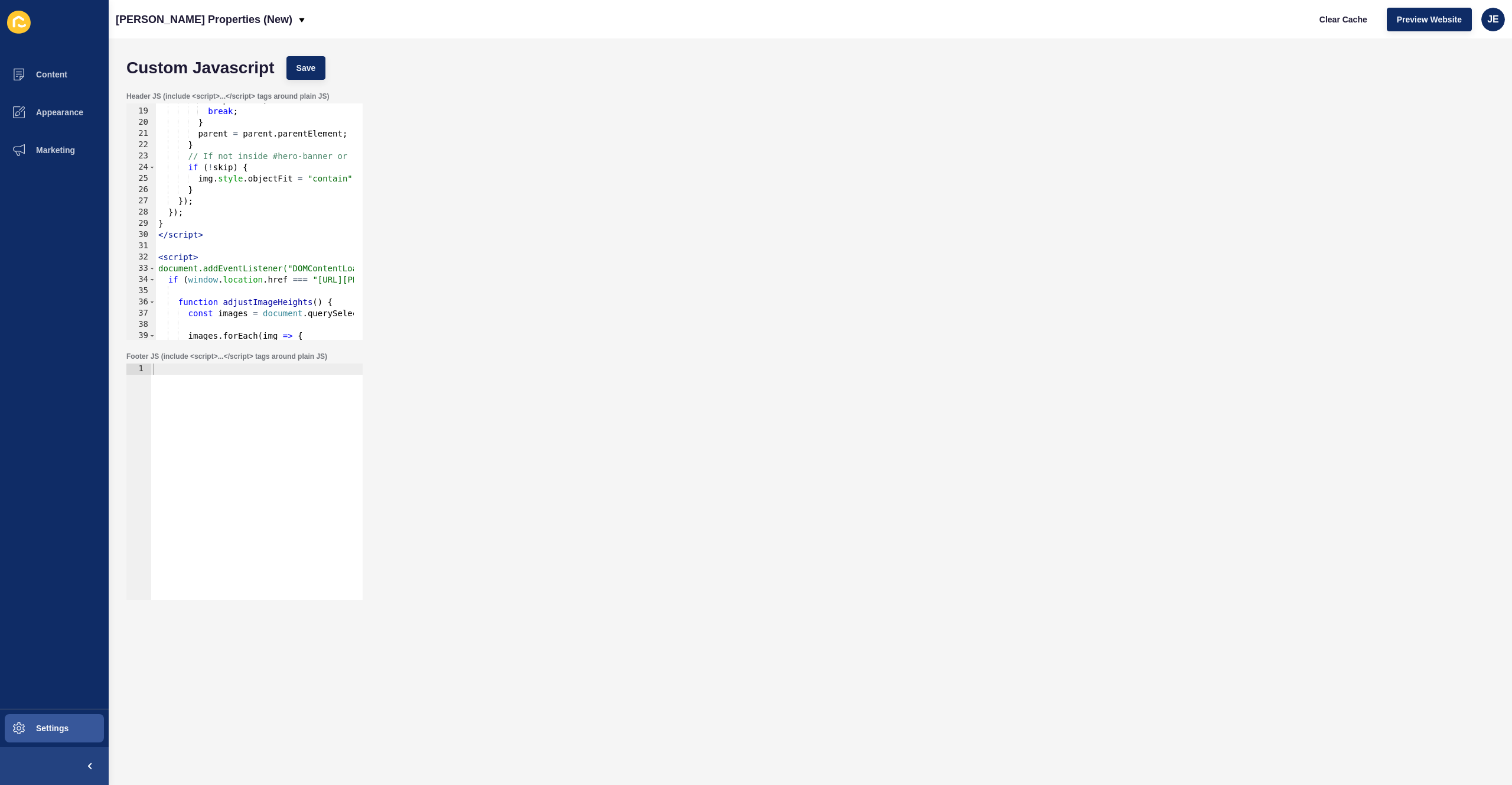
scroll to position [377, 0]
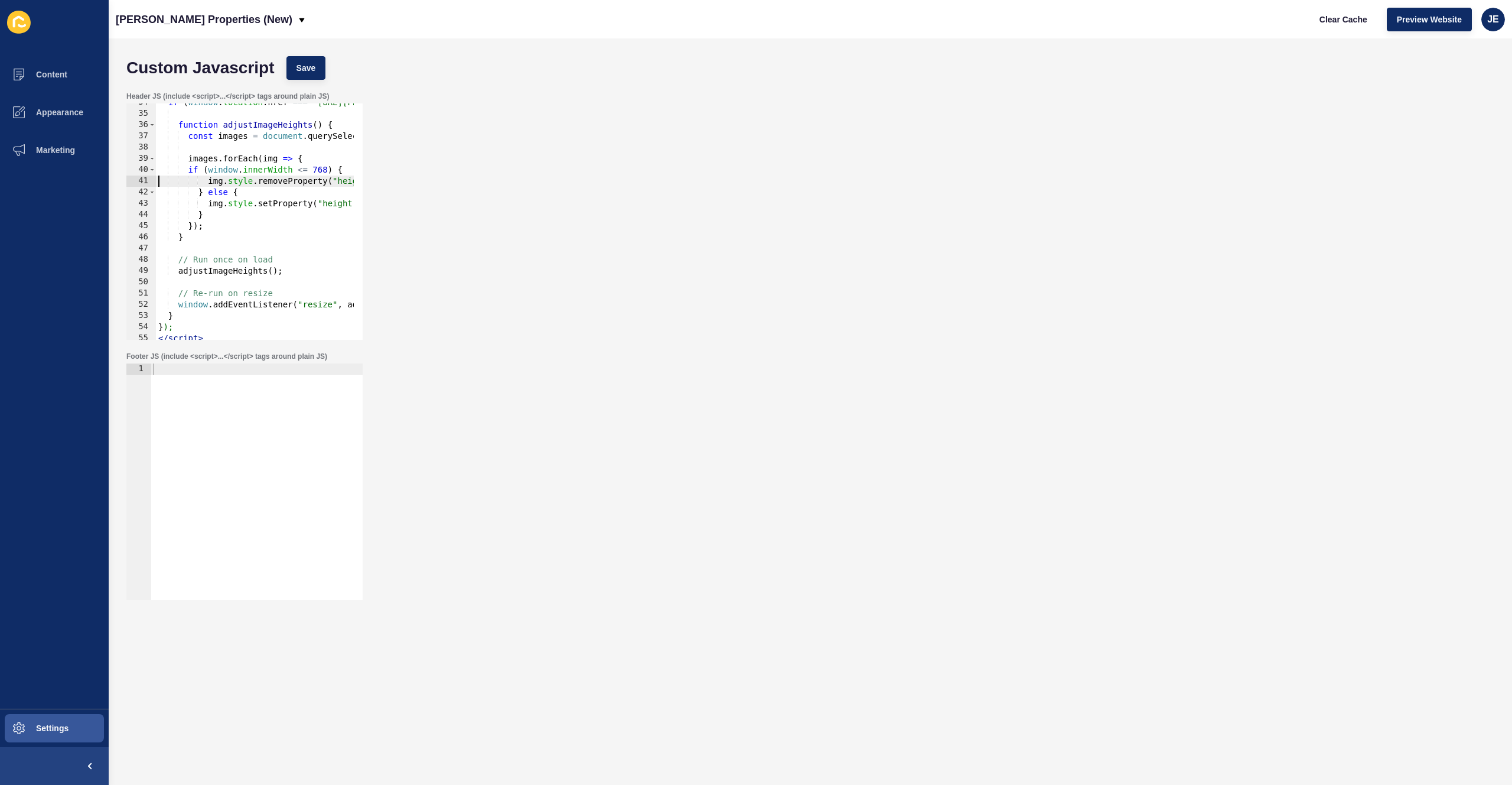
click at [246, 291] on div "if ( window . location . href === "https://novak.com.au/" || window . location …" at bounding box center [436, 222] width 560 height 250
click at [247, 260] on div "if ( window . location . href === "https://novak.com.au/" || window . location …" at bounding box center [436, 222] width 560 height 250
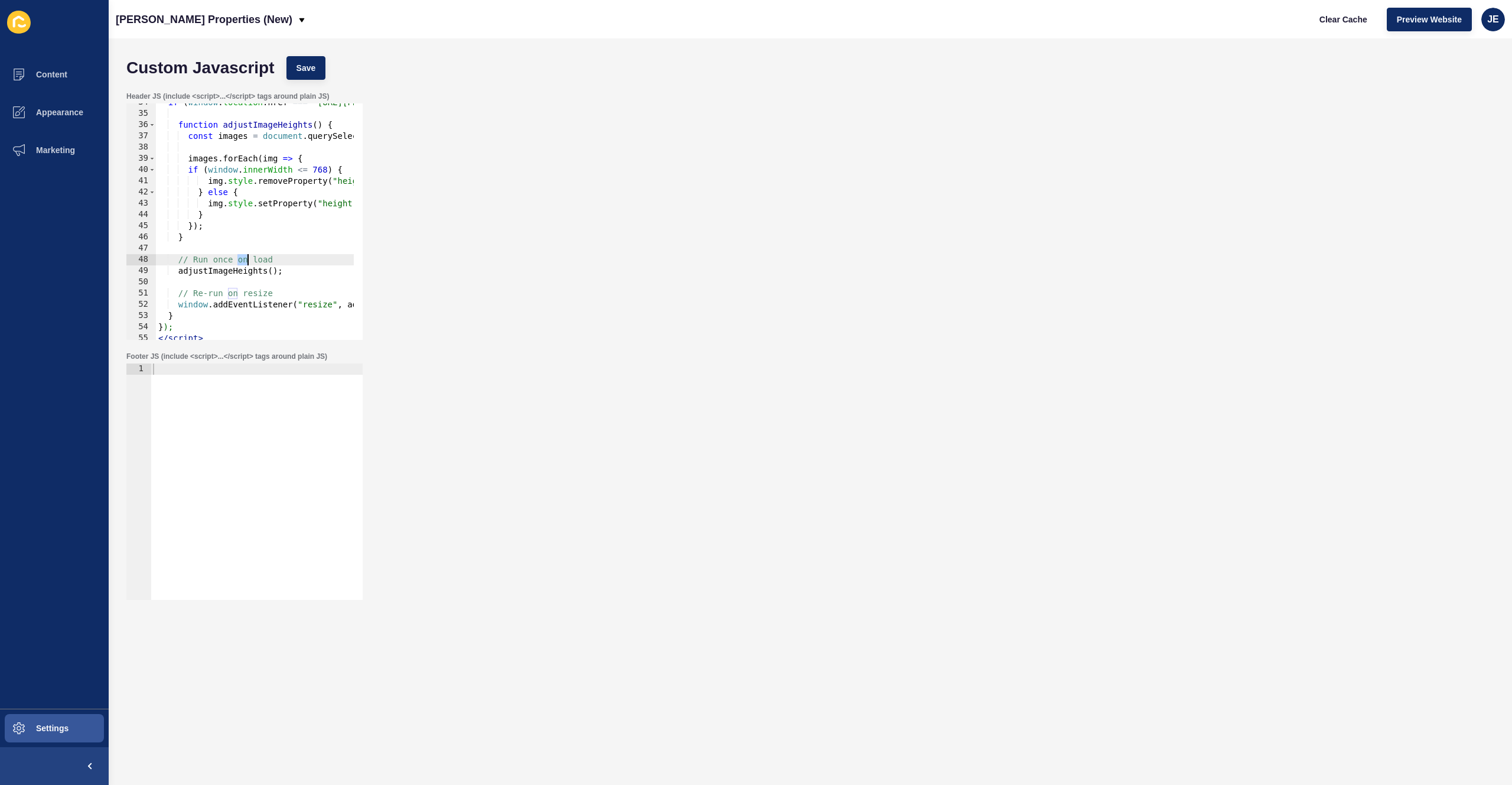
click at [247, 260] on div "if ( window . location . href === "https://novak.com.au/" || window . location …" at bounding box center [436, 222] width 560 height 250
click at [236, 281] on div "if ( window . location . href === "https://novak.com.au/" || window . location …" at bounding box center [436, 222] width 560 height 250
type textarea "window.addEventListener("resize", adjustImageHeights);"
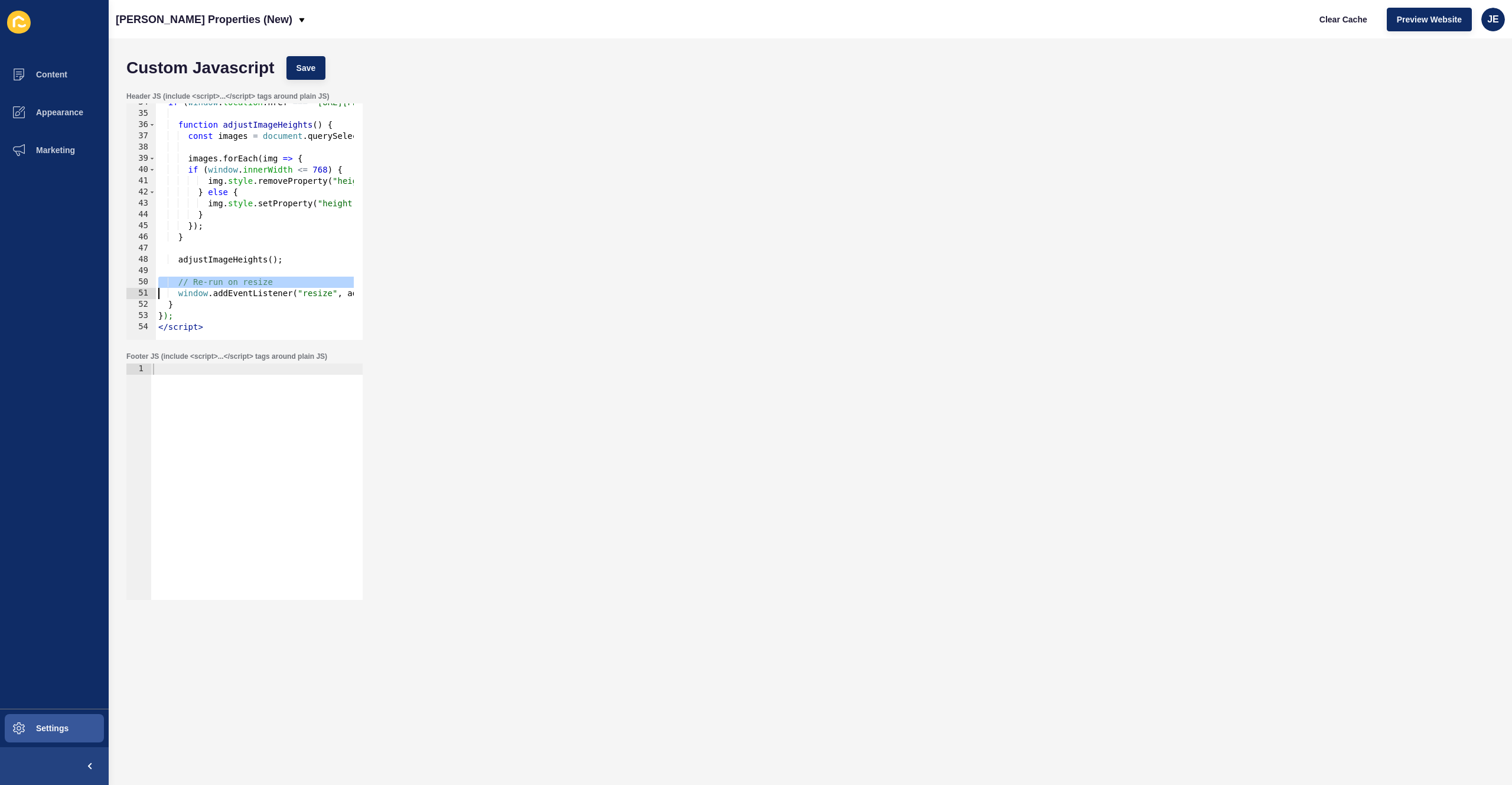
scroll to position [367, 0]
click at [304, 64] on span "Save" at bounding box center [306, 67] width 19 height 12
click at [541, 224] on div "Header JS (include <script>...</script> tags around plain JS) window.addEventLi…" at bounding box center [810, 216] width 1380 height 260
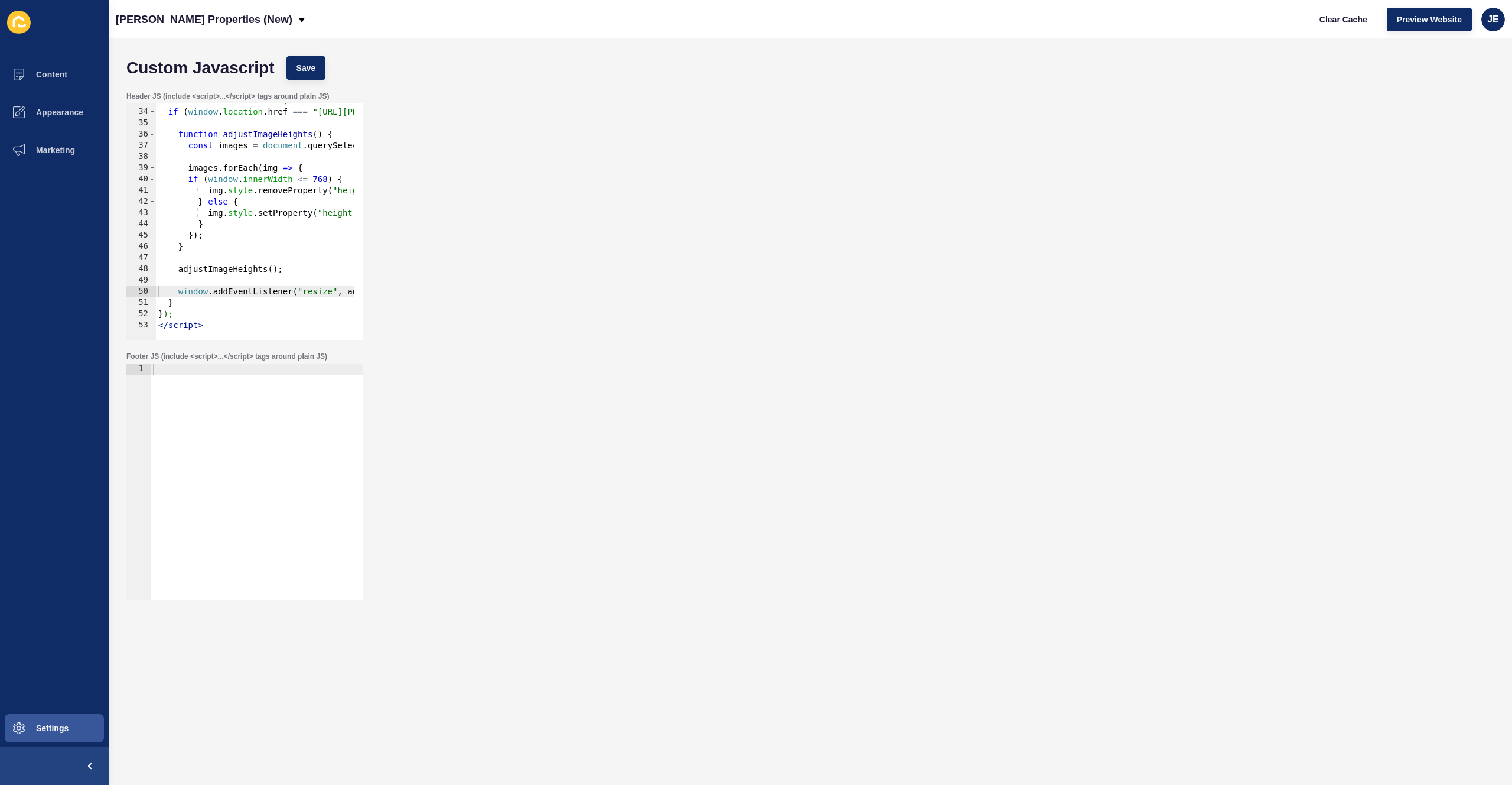
click at [541, 224] on div "Header JS (include <script>...</script> tags around plain JS) window.addEventLi…" at bounding box center [810, 216] width 1380 height 260
click at [27, 439] on ul "Content Appearance Marketing" at bounding box center [54, 381] width 109 height 653
click at [646, 297] on div "Header JS (include <script>...</script> tags around plain JS) window.addEventLi…" at bounding box center [810, 216] width 1380 height 260
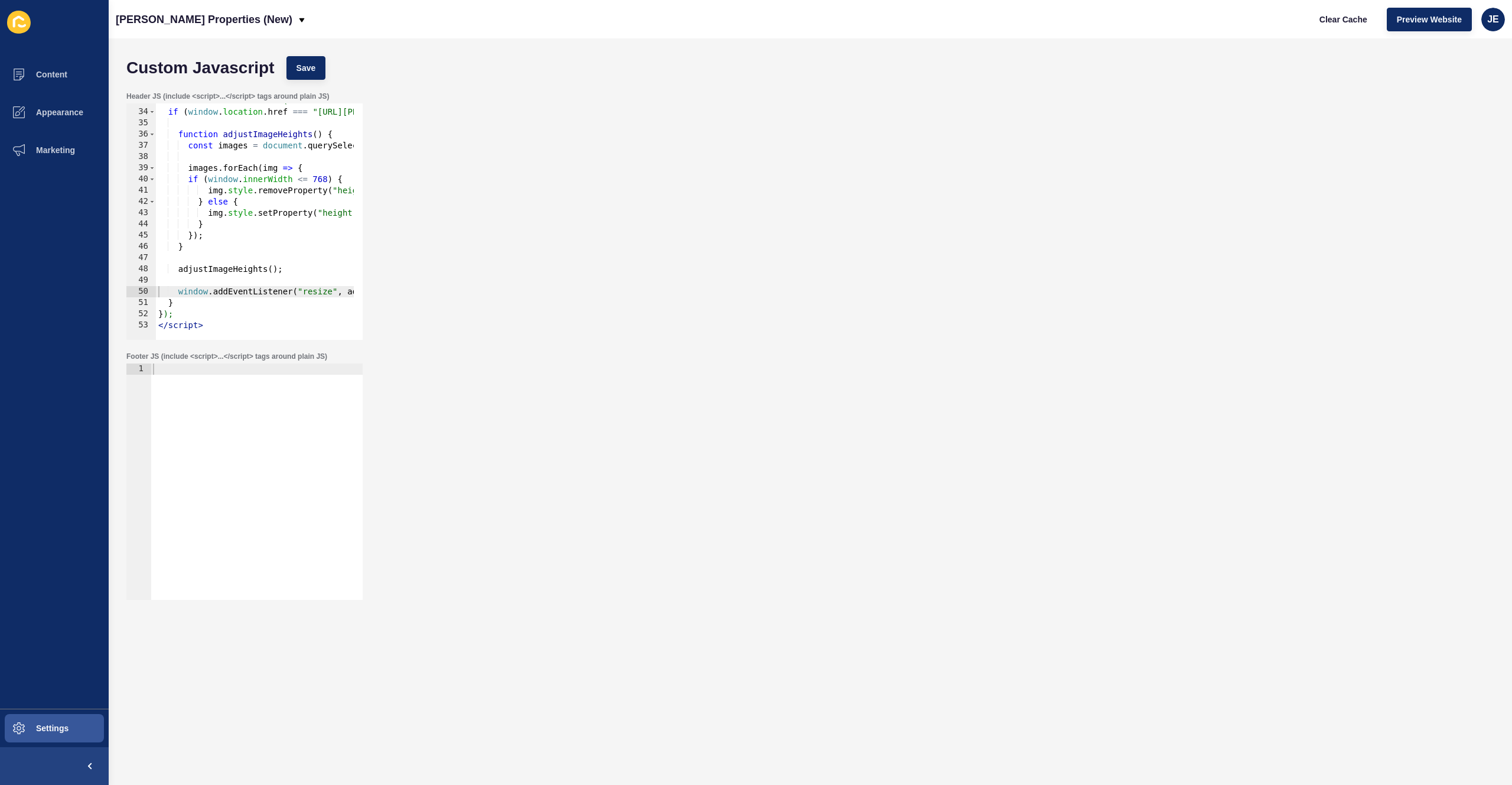
click at [646, 297] on div "Header JS (include <script>...</script> tags around plain JS) window.addEventLi…" at bounding box center [810, 216] width 1380 height 260
click at [1501, 25] on div "JE" at bounding box center [1493, 19] width 23 height 23
click at [1472, 92] on link "Logout" at bounding box center [1466, 99] width 87 height 26
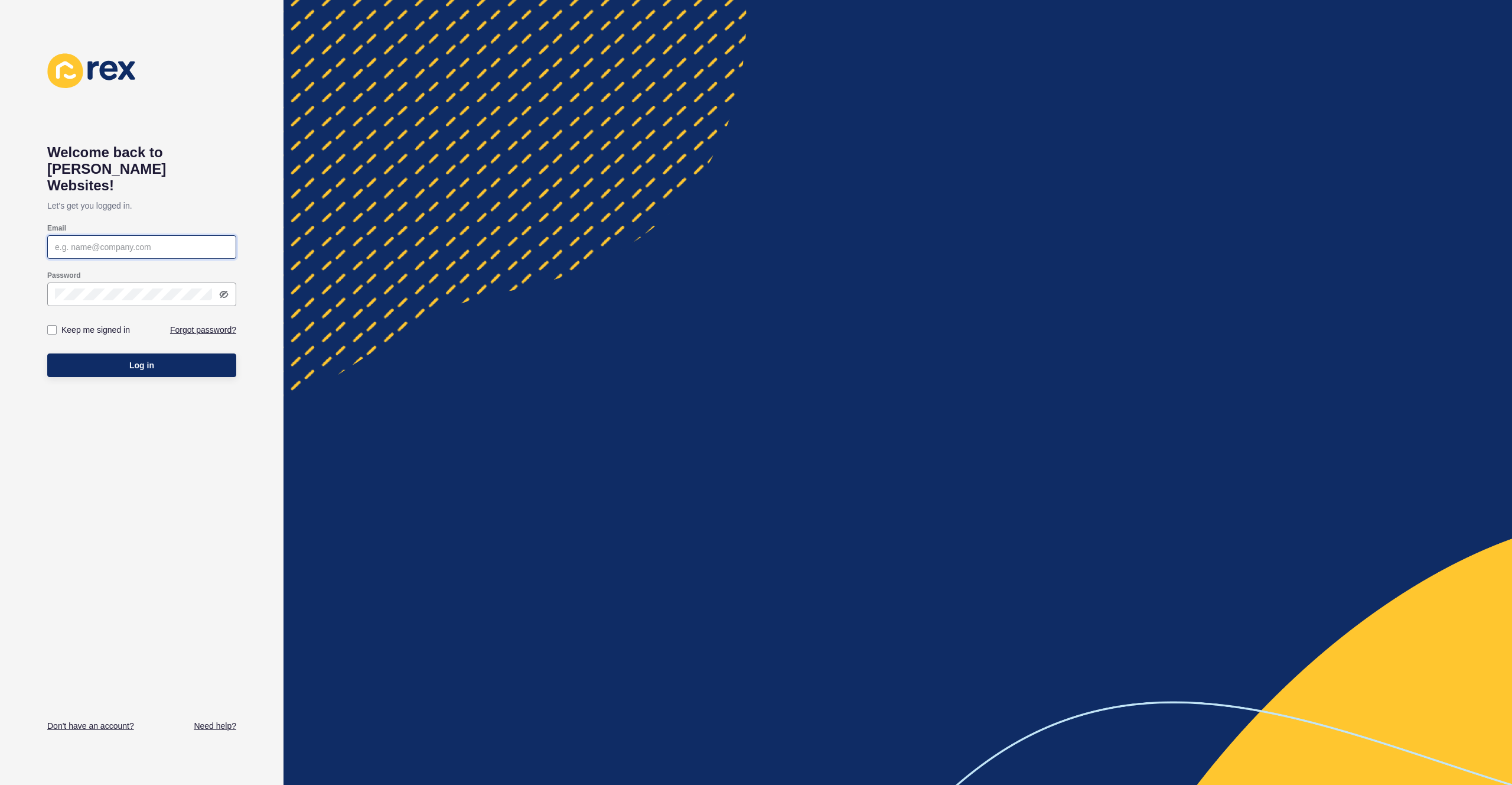
type input "[EMAIL_ADDRESS][PERSON_NAME][DOMAIN_NAME]"
click at [102, 353] on button "Log in" at bounding box center [142, 364] width 189 height 23
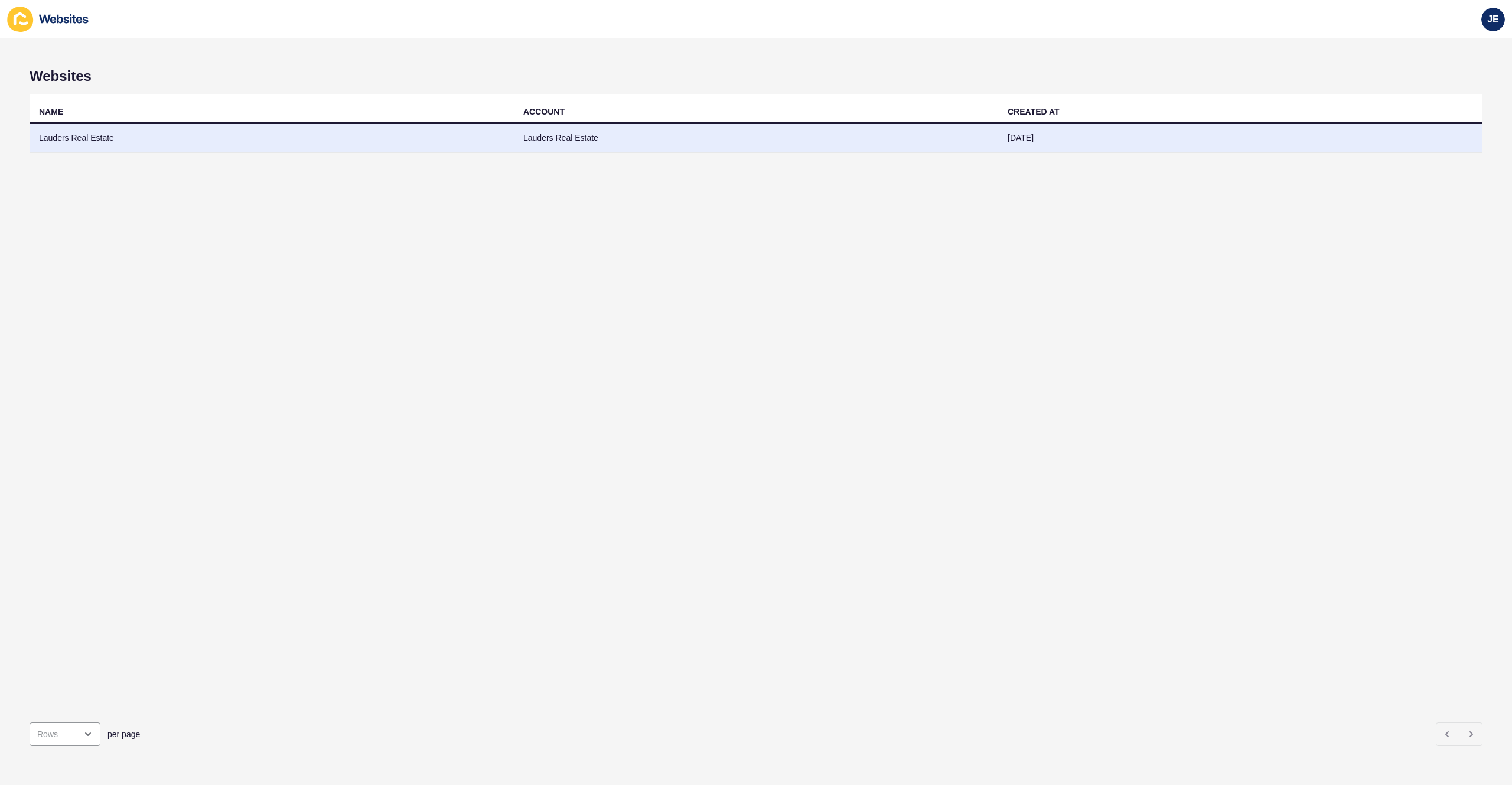
click at [94, 142] on td "Lauders Real Estate" at bounding box center [272, 138] width 484 height 29
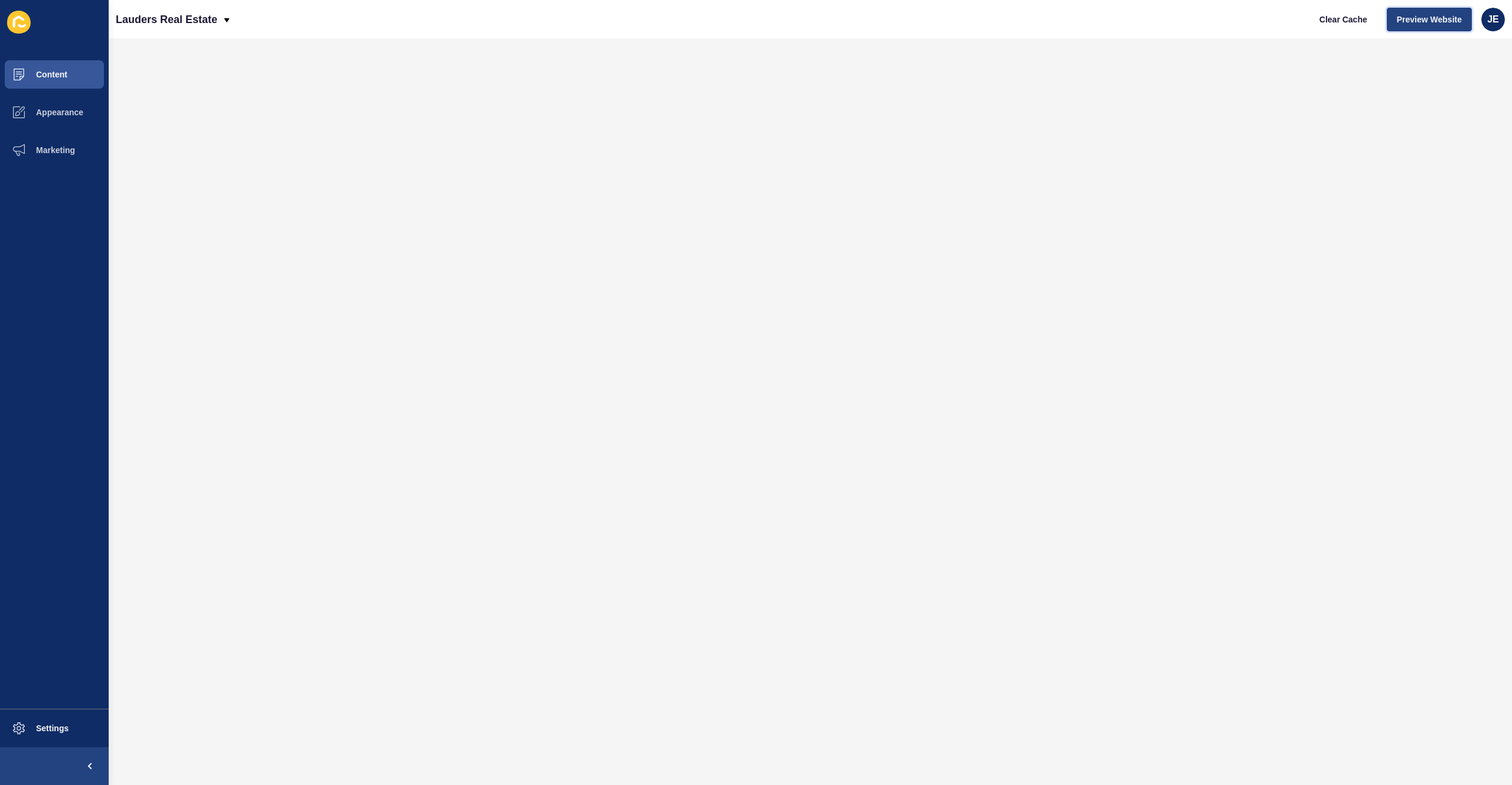
click at [1420, 23] on span "Preview Website" at bounding box center [1429, 19] width 65 height 12
click at [73, 156] on button "Marketing" at bounding box center [54, 150] width 109 height 38
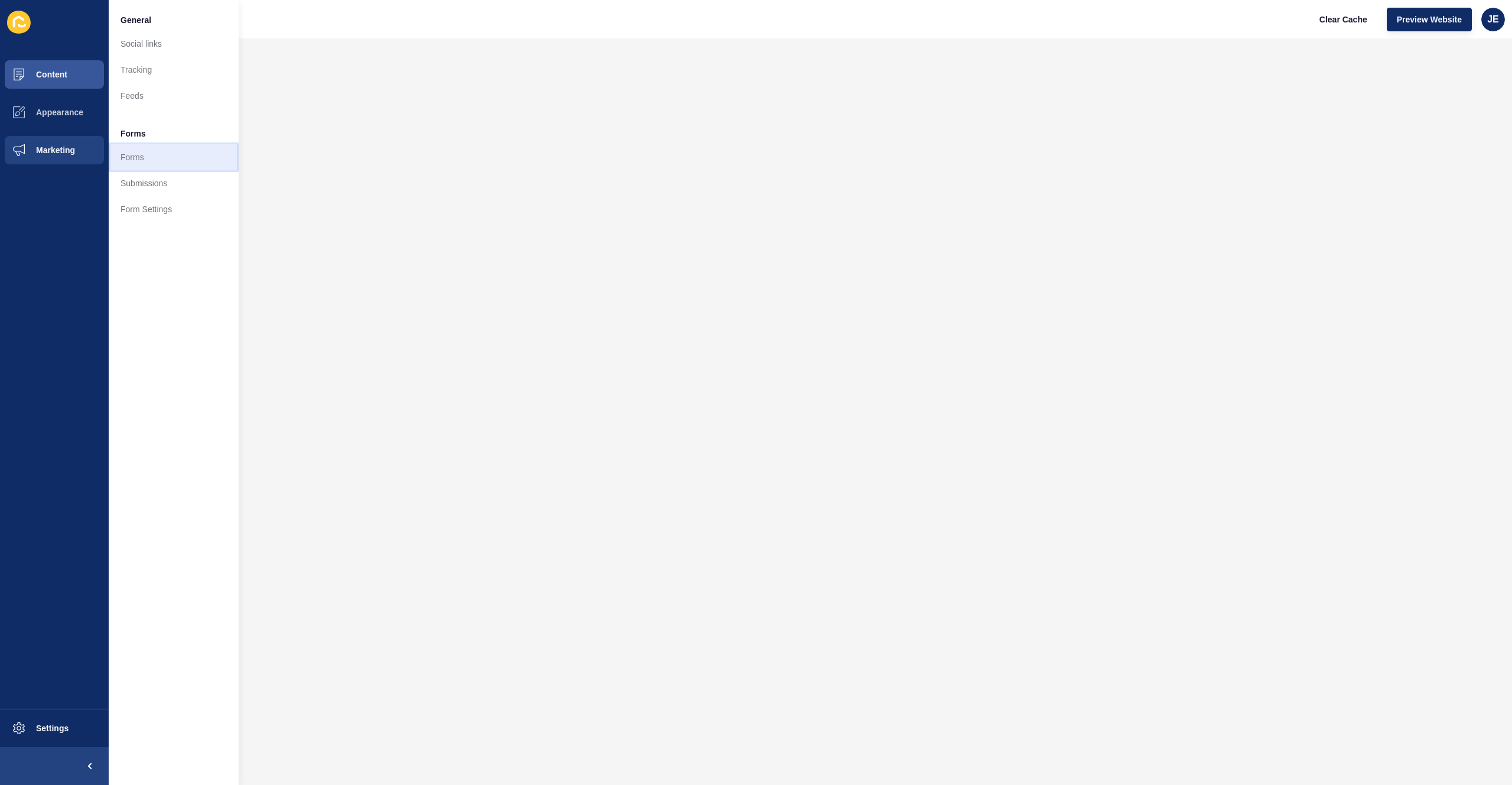
click at [121, 153] on link "Forms" at bounding box center [173, 157] width 130 height 26
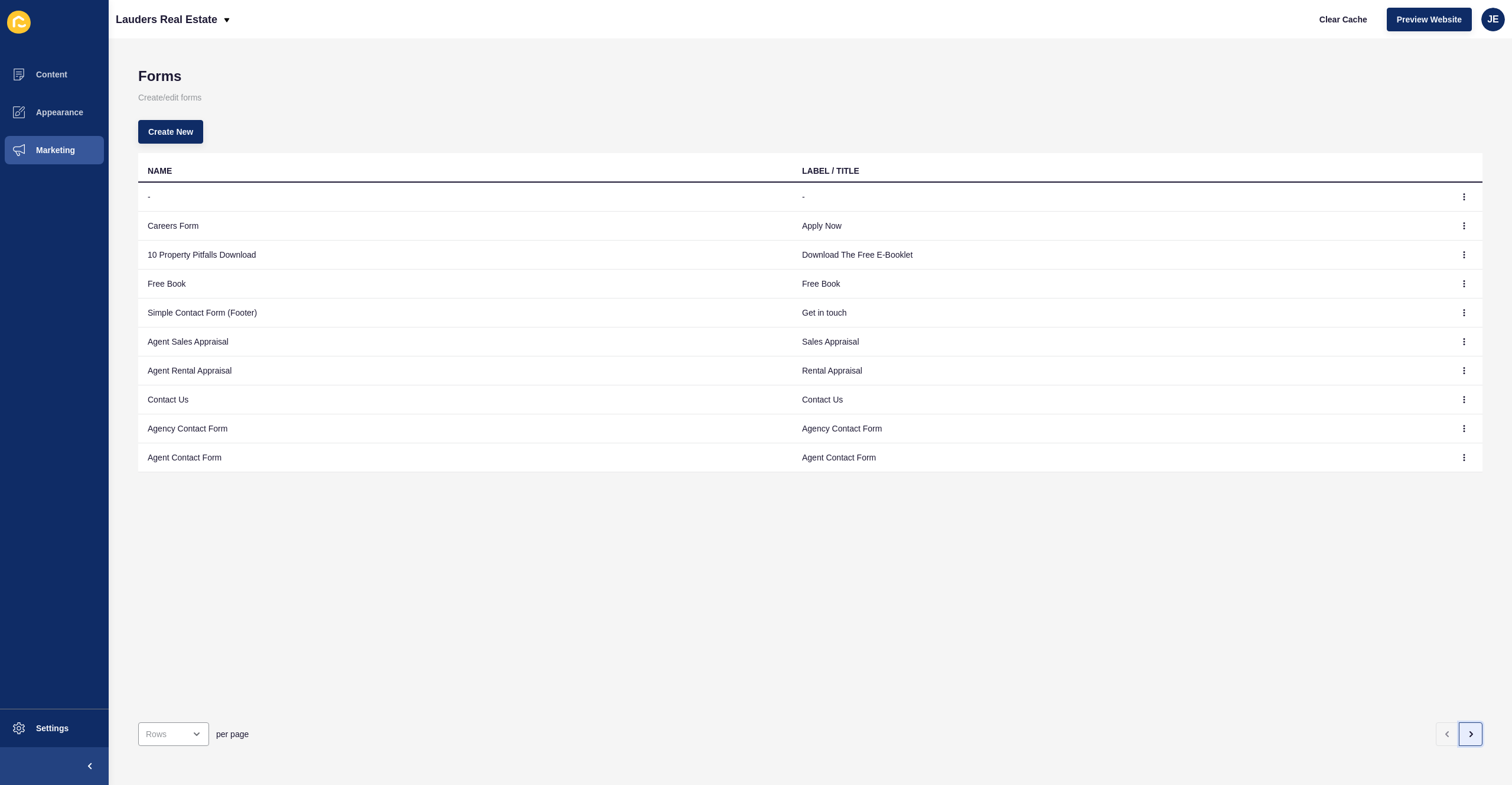
click at [1459, 722] on button "button" at bounding box center [1470, 733] width 23 height 23
click at [1466, 729] on icon "button" at bounding box center [1470, 733] width 9 height 9
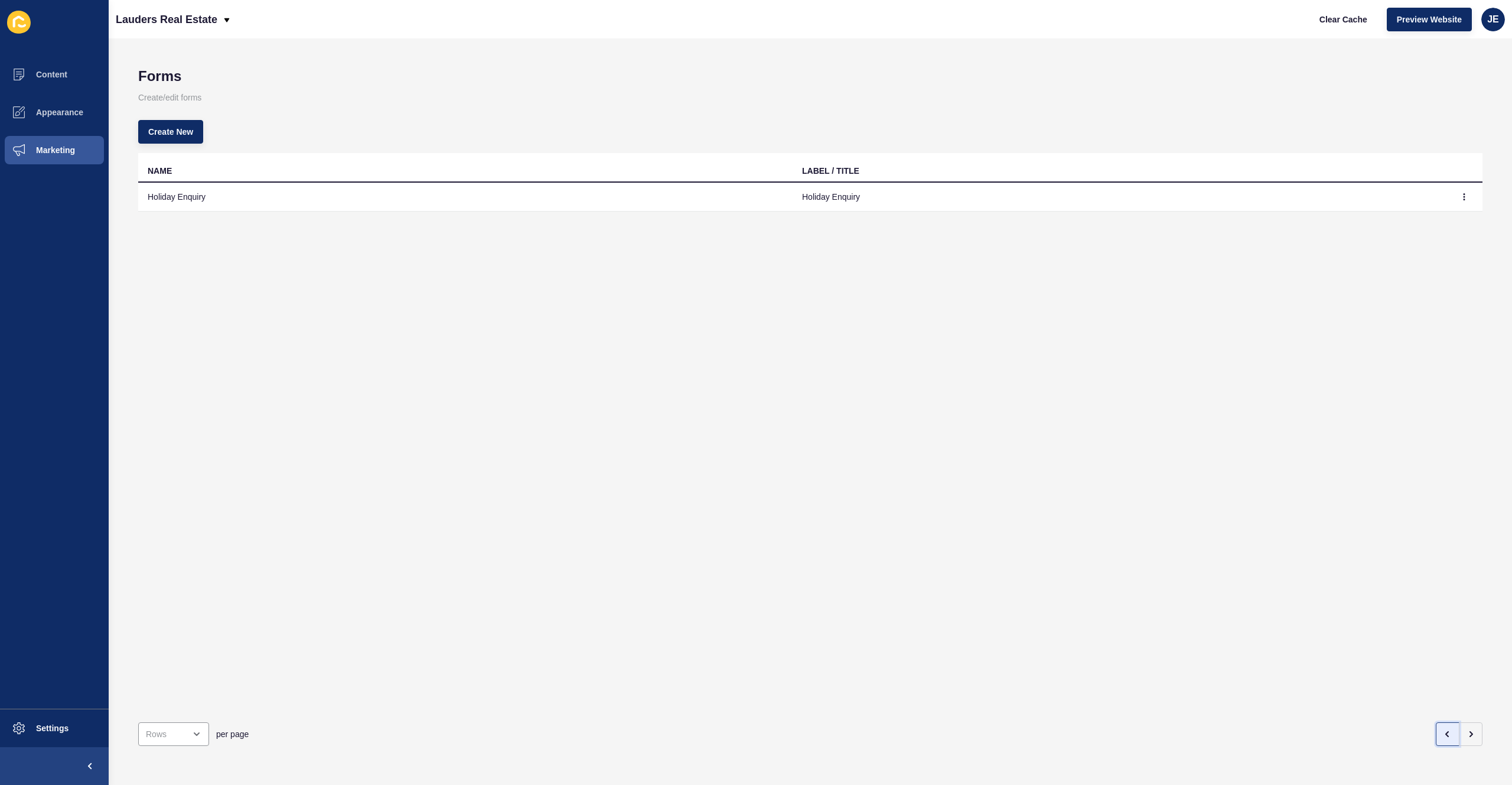
click at [1443, 729] on icon "button" at bounding box center [1447, 733] width 9 height 9
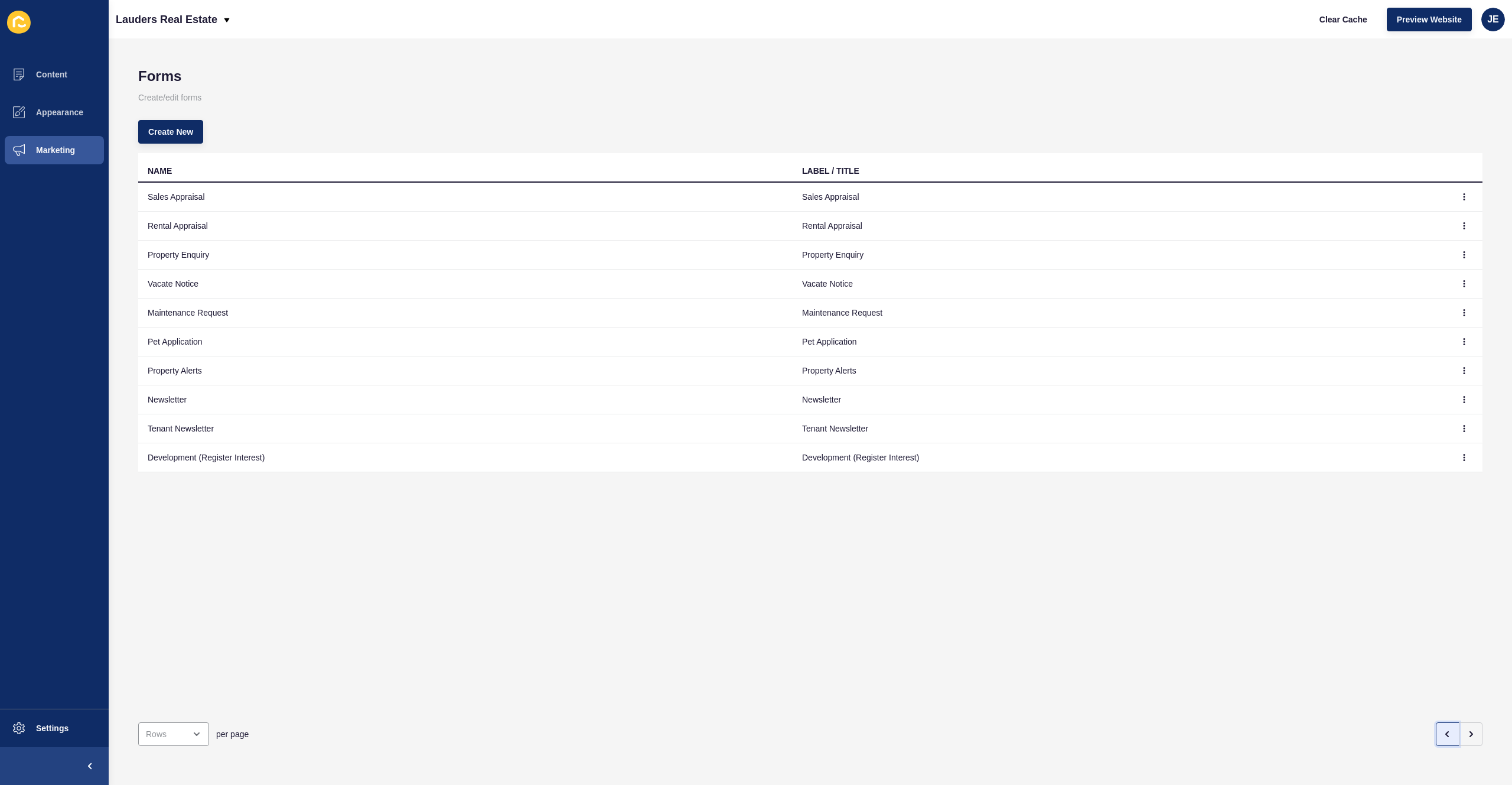
click at [1443, 729] on icon "button" at bounding box center [1447, 733] width 9 height 9
click at [1461, 313] on icon "button" at bounding box center [1464, 313] width 7 height 7
click at [1436, 330] on link "Edit" at bounding box center [1423, 336] width 82 height 26
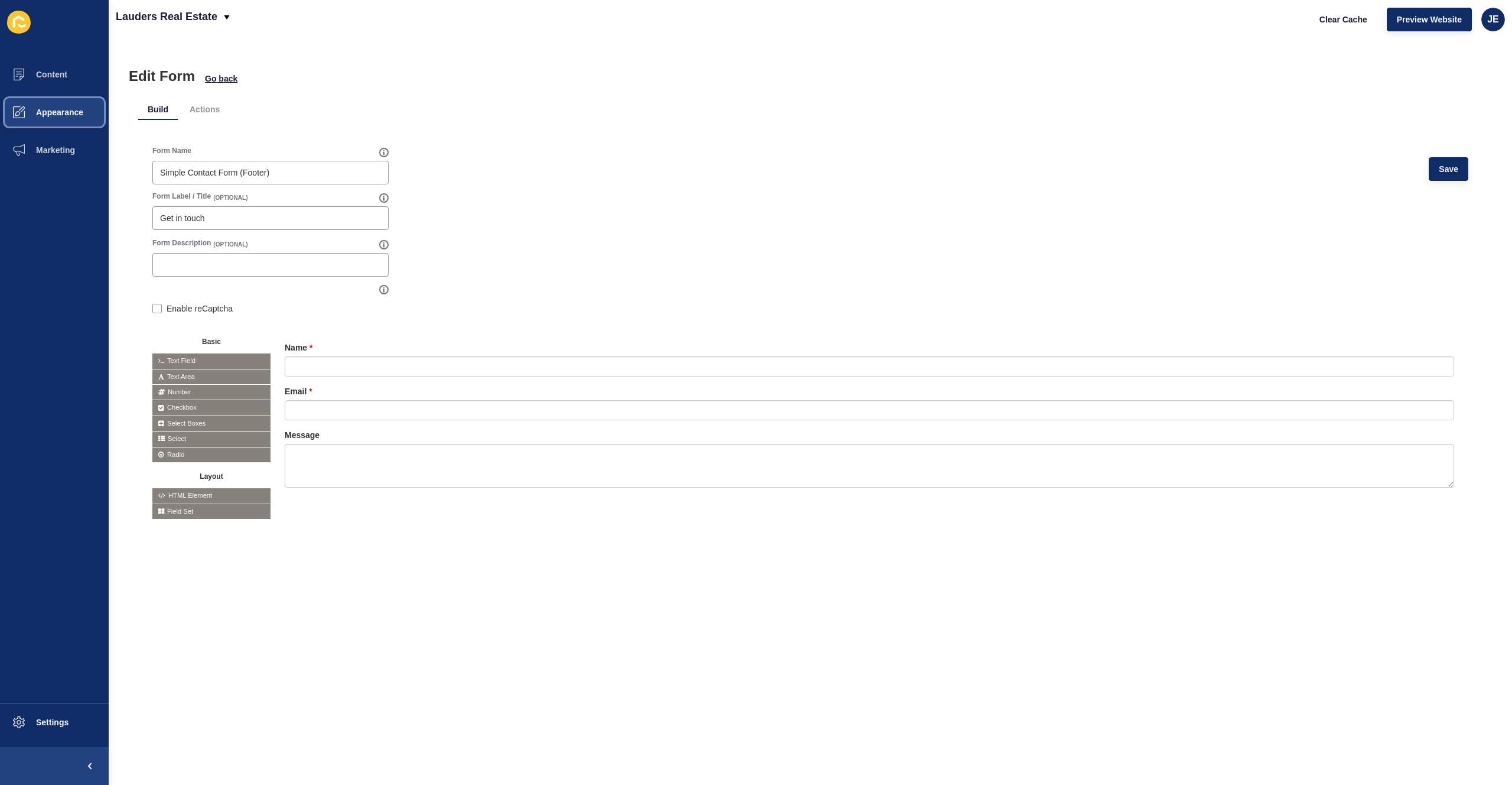
click at [57, 111] on span "Appearance" at bounding box center [41, 112] width 85 height 9
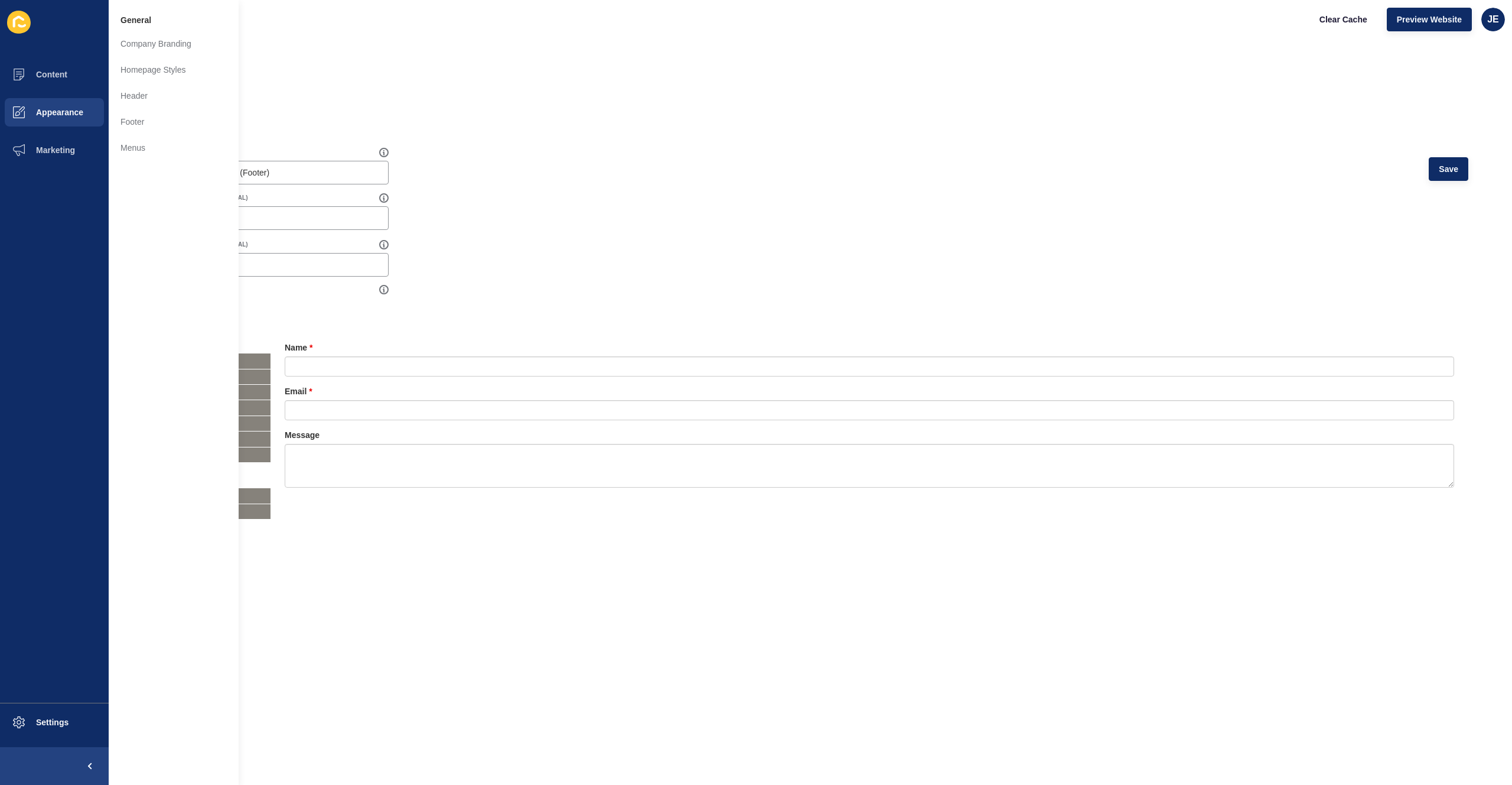
click at [545, 95] on div "Build Actions Form Name Simple Contact Form (Footer) Save Form Label / Title (O…" at bounding box center [810, 309] width 1344 height 449
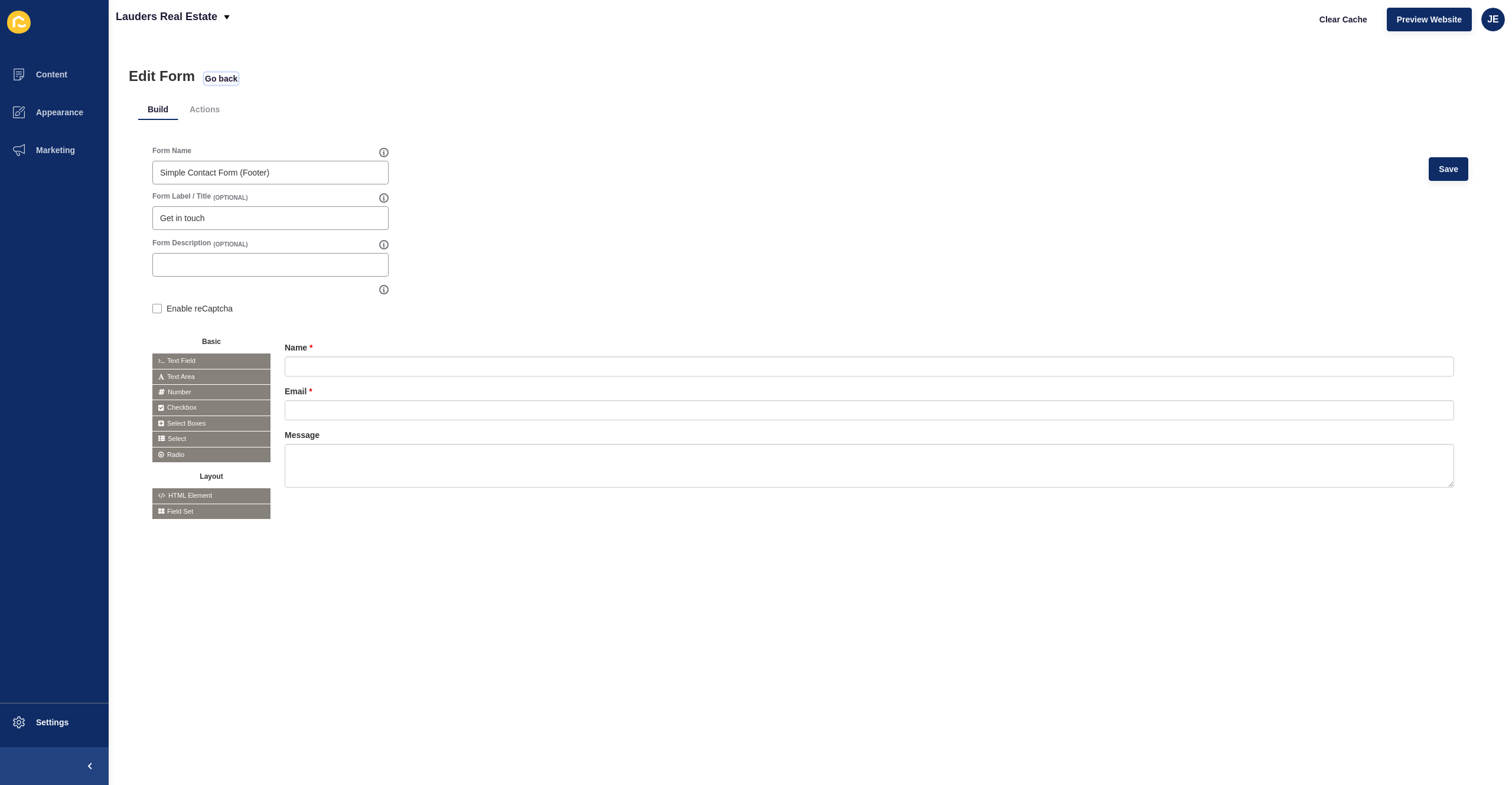
click at [212, 80] on span "Go back" at bounding box center [222, 78] width 33 height 12
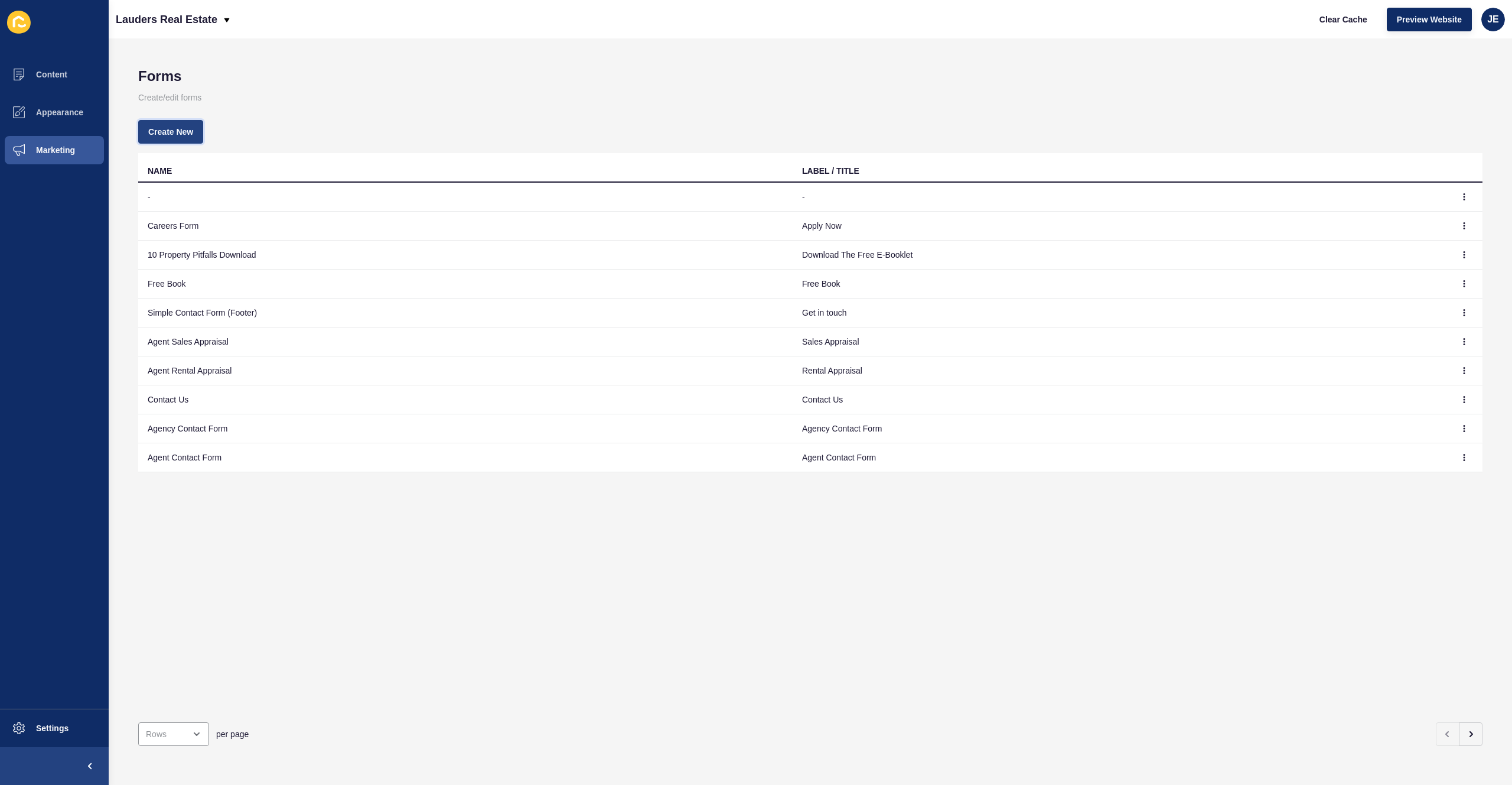
click at [167, 135] on span "Create New" at bounding box center [170, 131] width 45 height 12
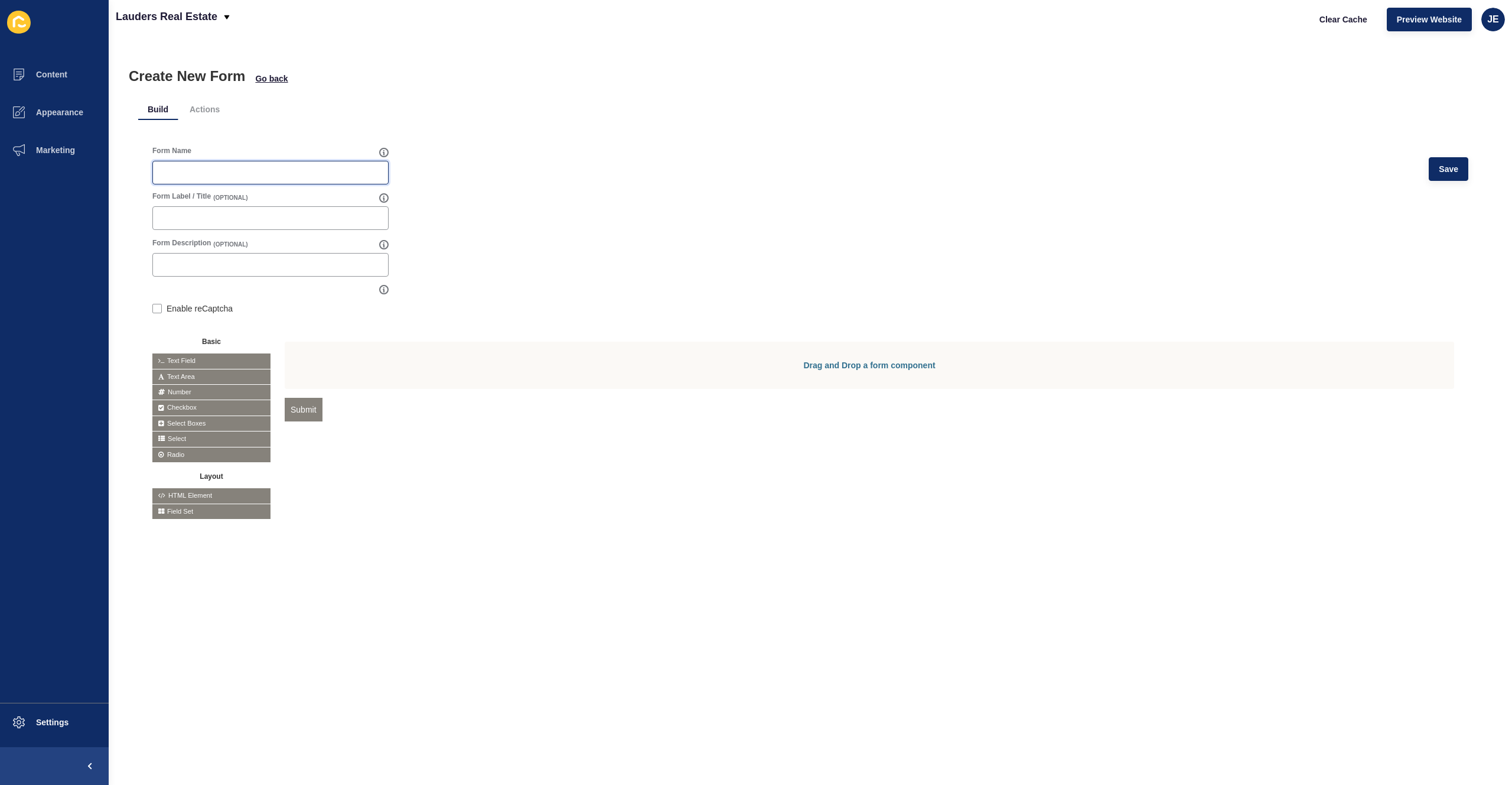
click at [209, 174] on input "Form Name" at bounding box center [270, 173] width 221 height 12
type input "Subscribe to Newsletter"
click at [195, 224] on div at bounding box center [271, 217] width 236 height 23
drag, startPoint x: 174, startPoint y: 214, endPoint x: 165, endPoint y: 215, distance: 9.1
click at [165, 215] on input "JOIN" at bounding box center [270, 218] width 221 height 12
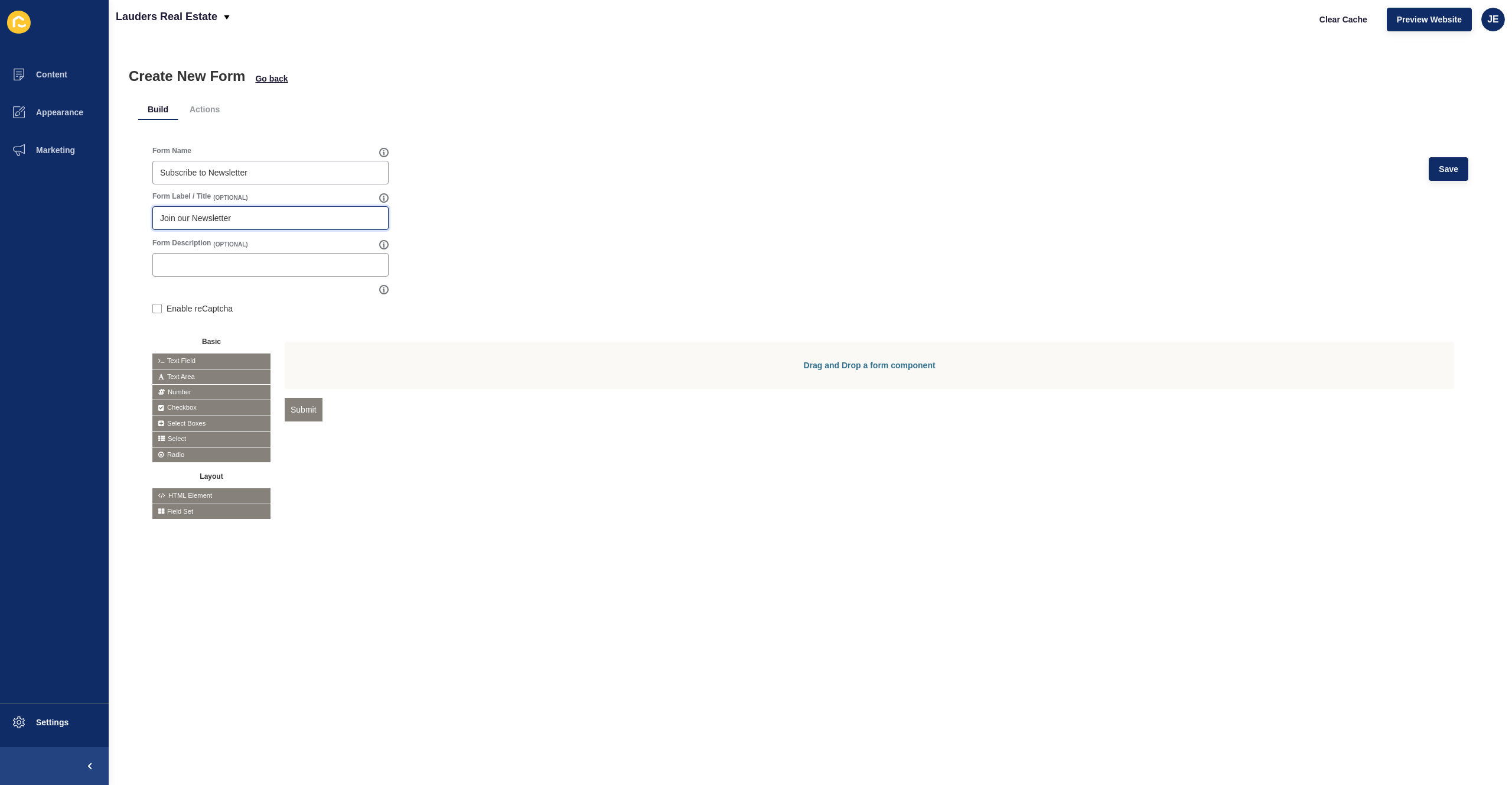
type input "Join our Newsletter"
click at [539, 244] on form "Form Name Subscribe to Newsletter Save Form Label / Title (OPTIONAL) Join our N…" at bounding box center [810, 332] width 1316 height 374
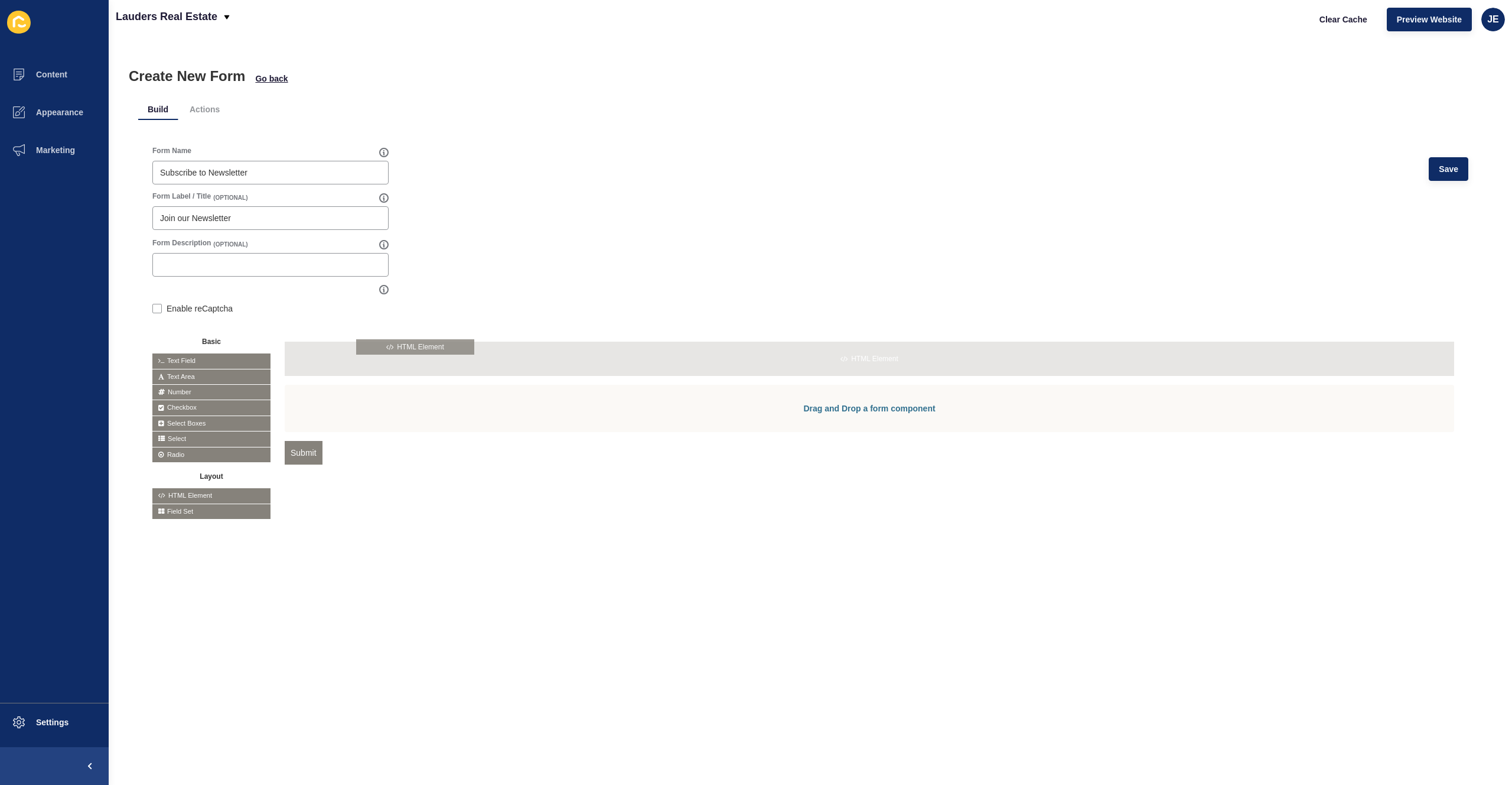
drag, startPoint x: 170, startPoint y: 499, endPoint x: 374, endPoint y: 350, distance: 252.6
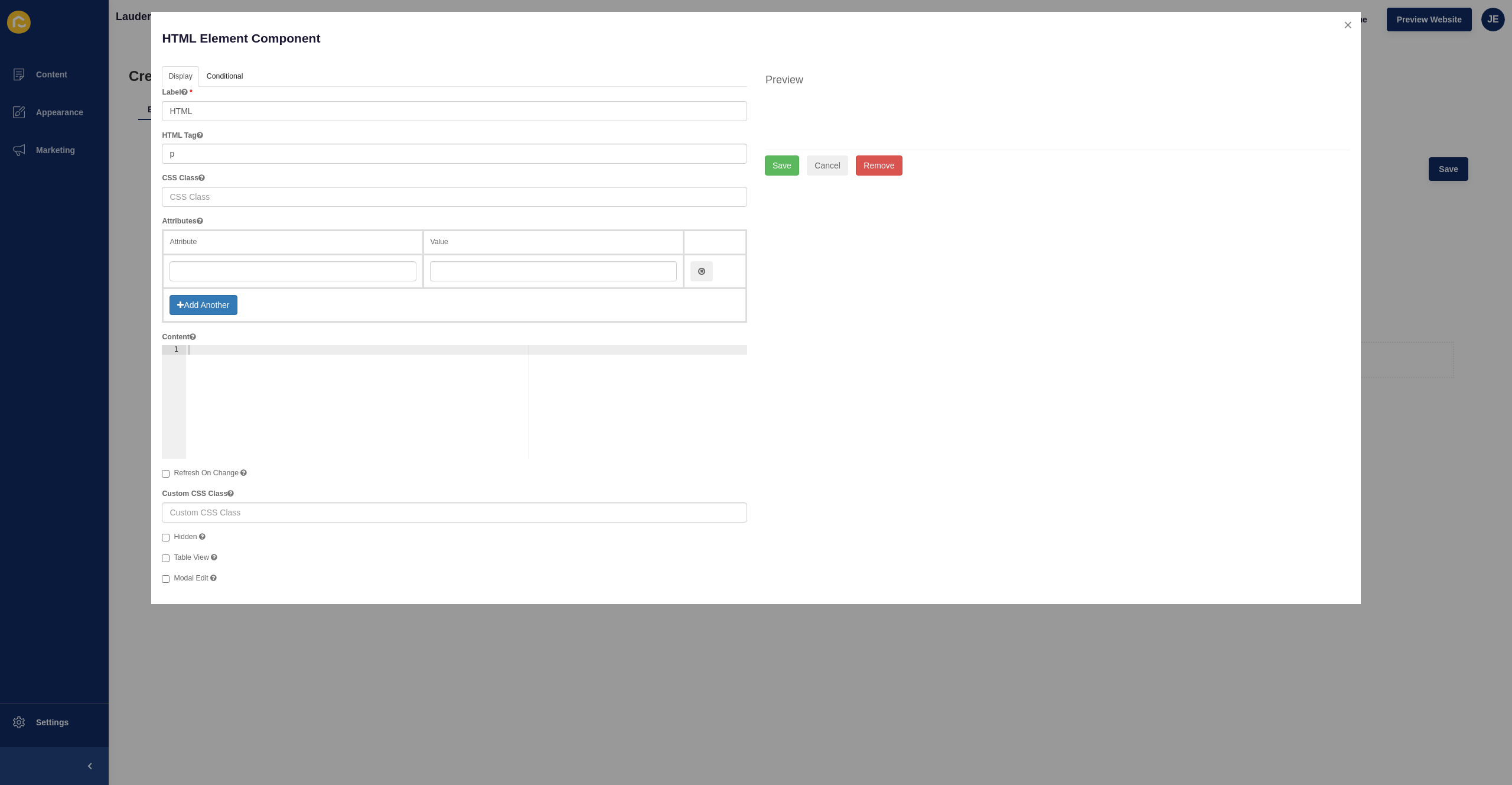
click at [252, 372] on div at bounding box center [467, 411] width 562 height 132
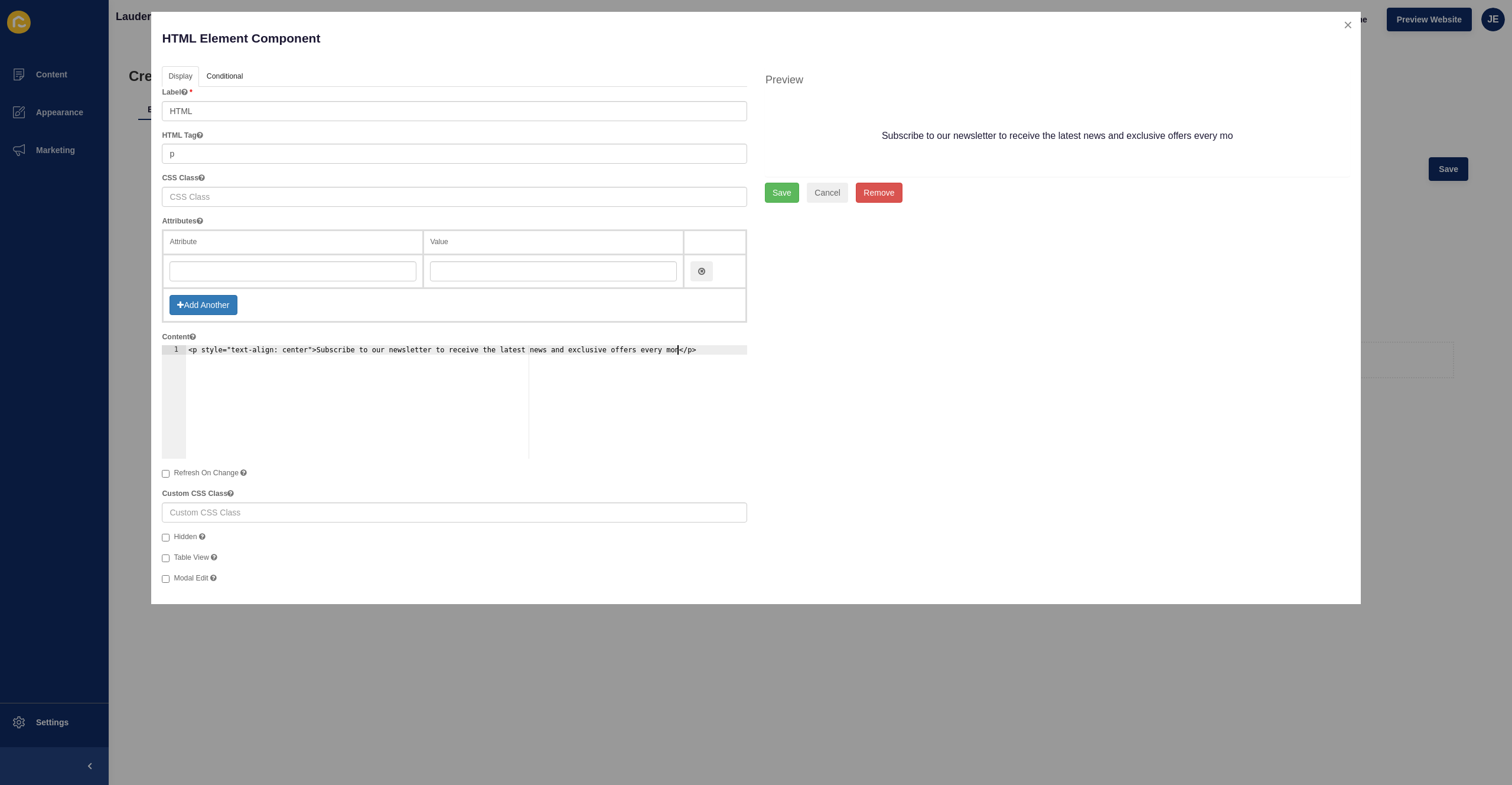
scroll to position [0, 42]
click at [401, 352] on div "<p style="text-align: center">Subscribe to our newsletter to receive the latest…" at bounding box center [467, 411] width 562 height 132
drag, startPoint x: 457, startPoint y: 353, endPoint x: 694, endPoint y: 353, distance: 237.0
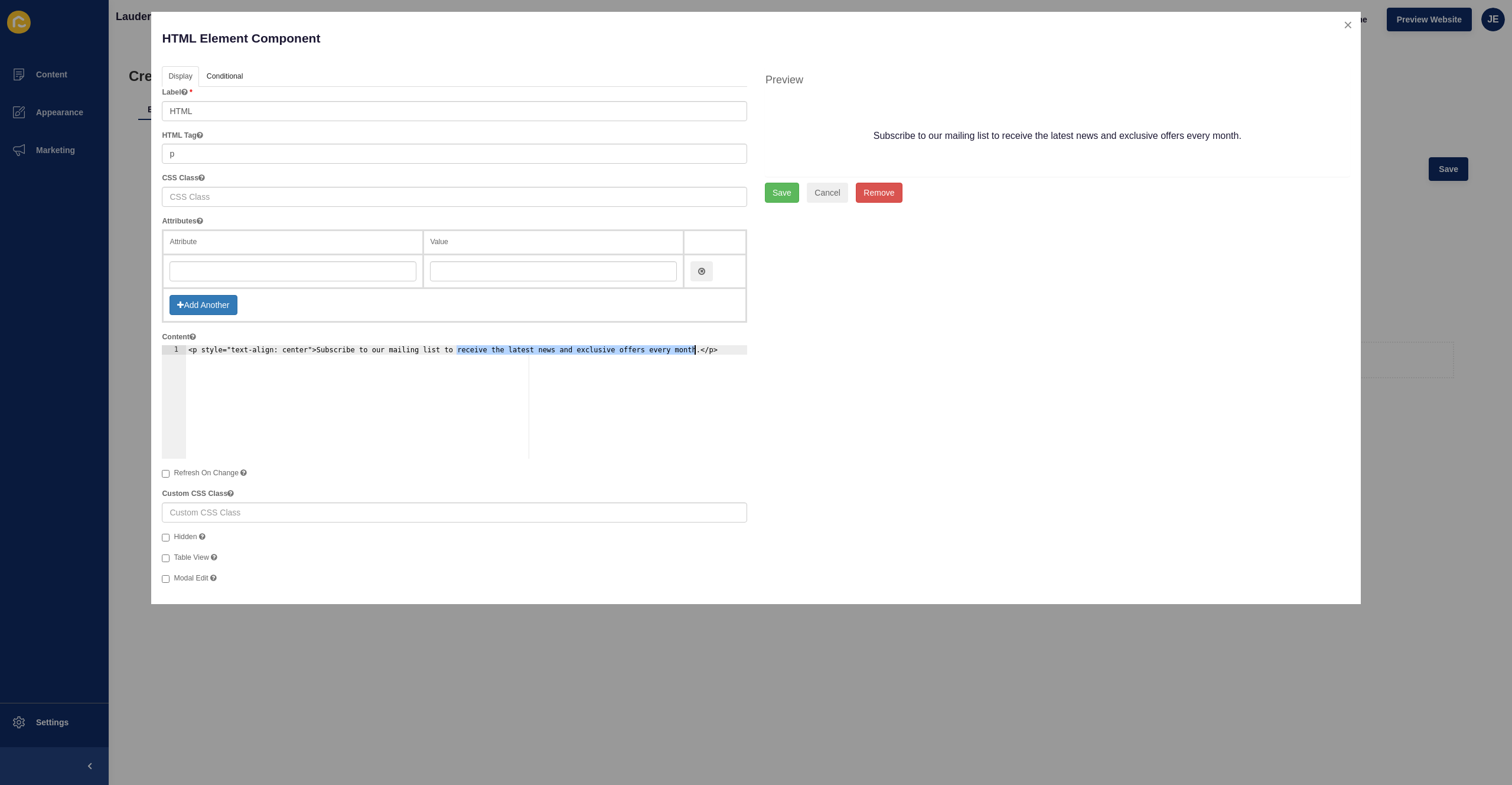
click at [694, 353] on div "<p style="text-align: center">Subscribe to our mailing list to receive the late…" at bounding box center [467, 411] width 562 height 132
type textarea "<p style="text-align: center">Subscribe to our mailing list to receive our mont…"
click at [790, 197] on button "Save" at bounding box center [782, 193] width 34 height 20
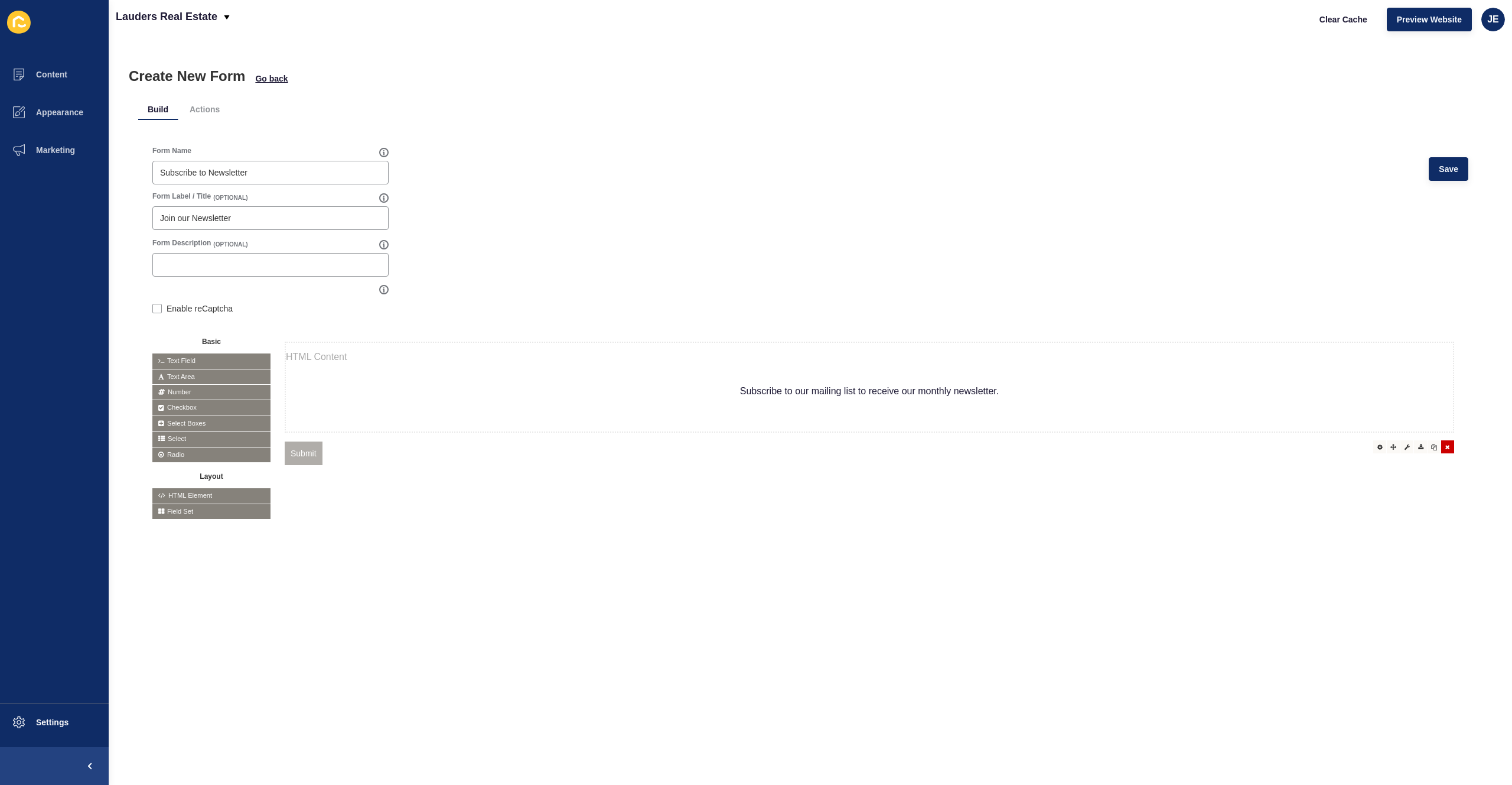
click at [1445, 449] on icon at bounding box center [1447, 447] width 5 height 6
click at [672, 377] on p "Subscribe to our mailing list to receive our monthly newsletter." at bounding box center [869, 391] width 1167 height 28
drag, startPoint x: 793, startPoint y: 395, endPoint x: 792, endPoint y: 374, distance: 21.0
click at [1391, 349] on icon at bounding box center [1393, 347] width 6 height 6
click at [1374, 348] on div at bounding box center [1380, 347] width 13 height 13
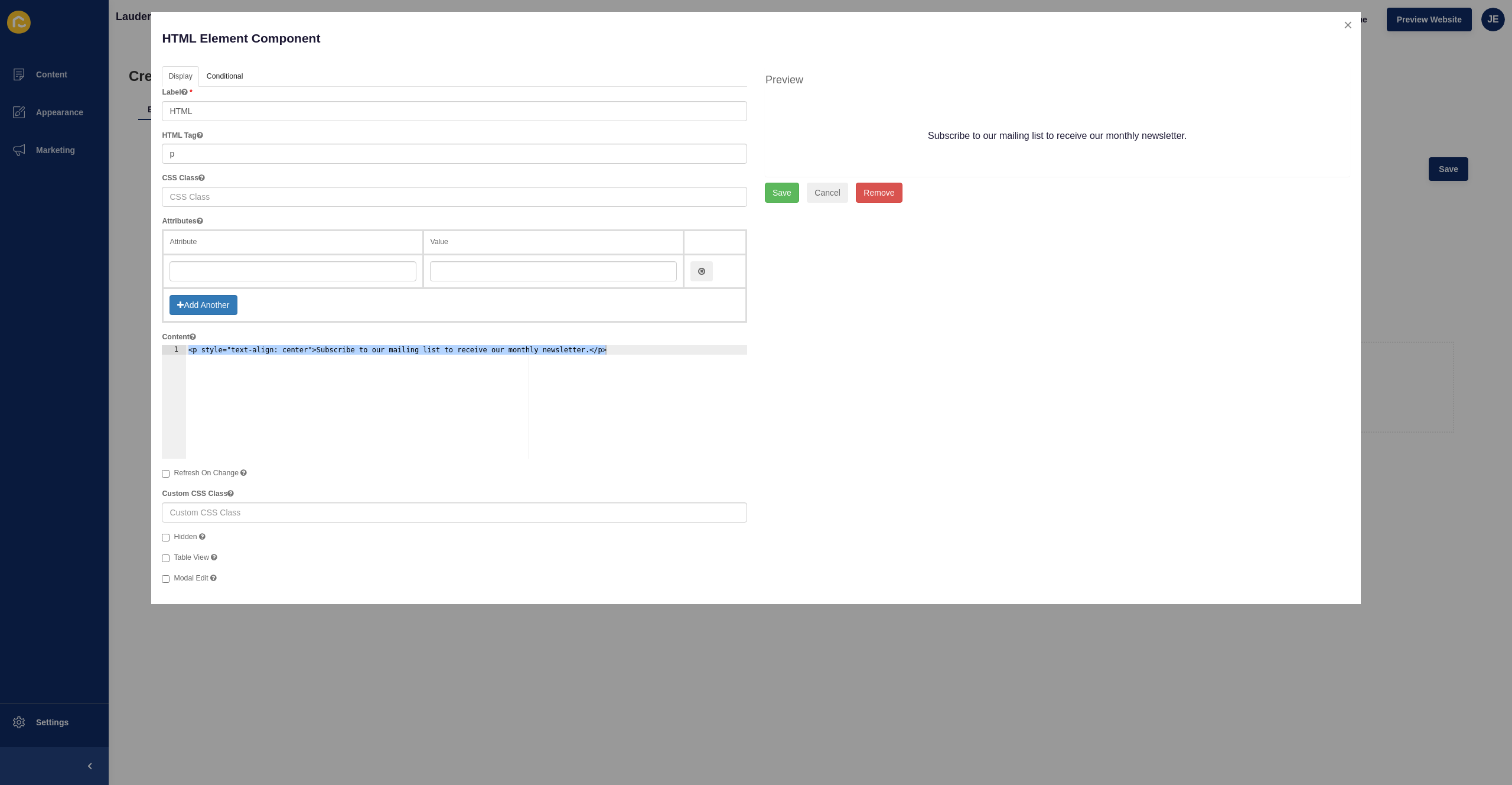
click at [1141, 136] on p "Subscribe to our mailing list to receive our monthly newsletter." at bounding box center [1057, 136] width 584 height 28
click at [288, 351] on div "<p style="text-align: center">Subscribe to our mailing list to receive our mont…" at bounding box center [467, 411] width 562 height 132
click at [307, 353] on div "<p style="text-align: center">Subscribe to our mailing list to receive our mont…" at bounding box center [467, 411] width 562 height 132
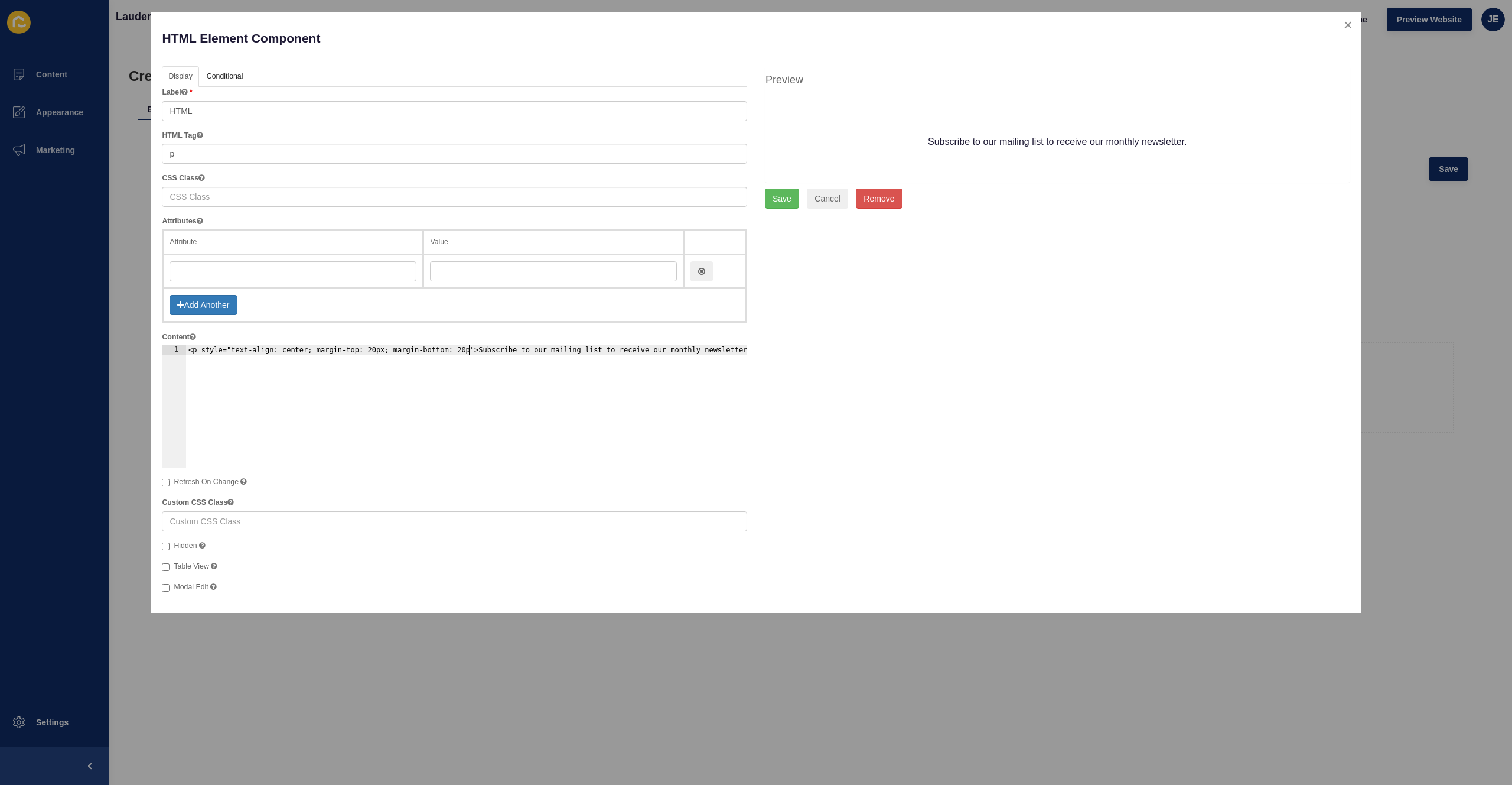
scroll to position [0, 24]
type textarea "<p style="text-align: center; margin-top: 20px; margin-bottom: 20px;">Subscribe…"
click at [781, 209] on button "Save" at bounding box center [782, 205] width 34 height 20
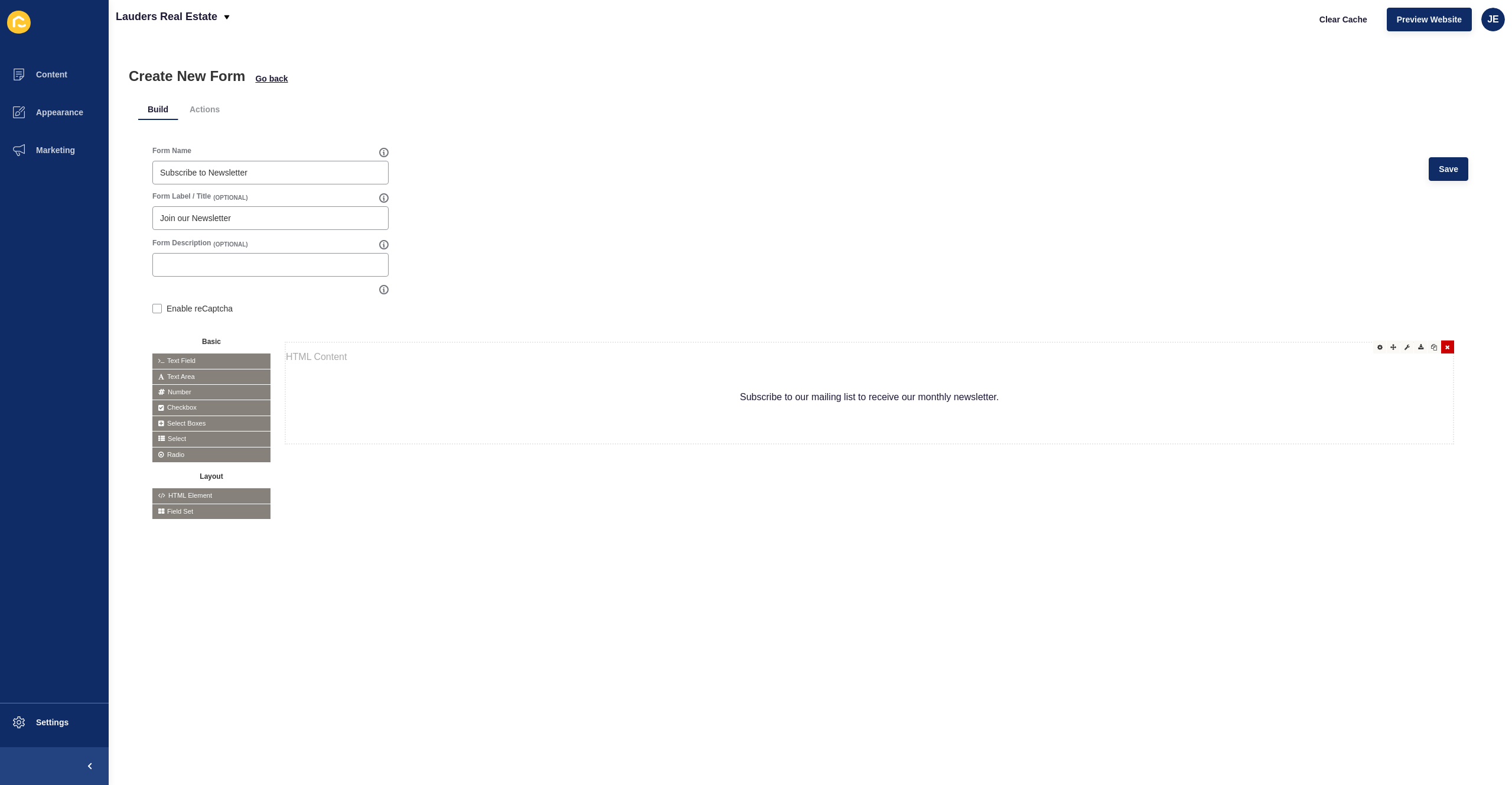
click at [749, 396] on p "Subscribe to our mailing list to receive our monthly newsletter." at bounding box center [869, 397] width 1167 height 28
click at [932, 521] on div "Form Name Subscribe to Newsletter Save Form Label / Title (OPTIONAL) Join our N…" at bounding box center [810, 332] width 1344 height 402
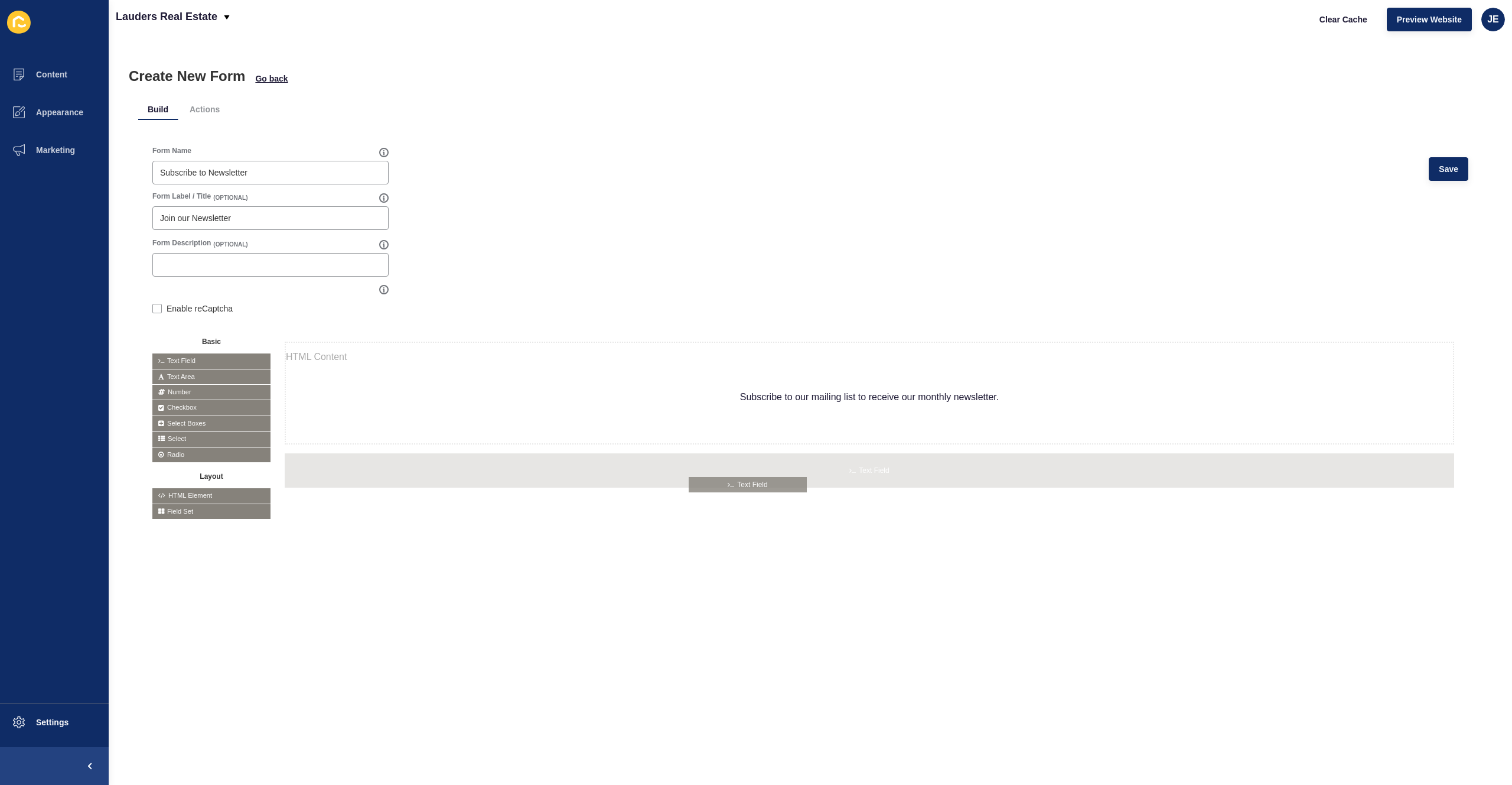
drag, startPoint x: 226, startPoint y: 359, endPoint x: 763, endPoint y: 483, distance: 551.1
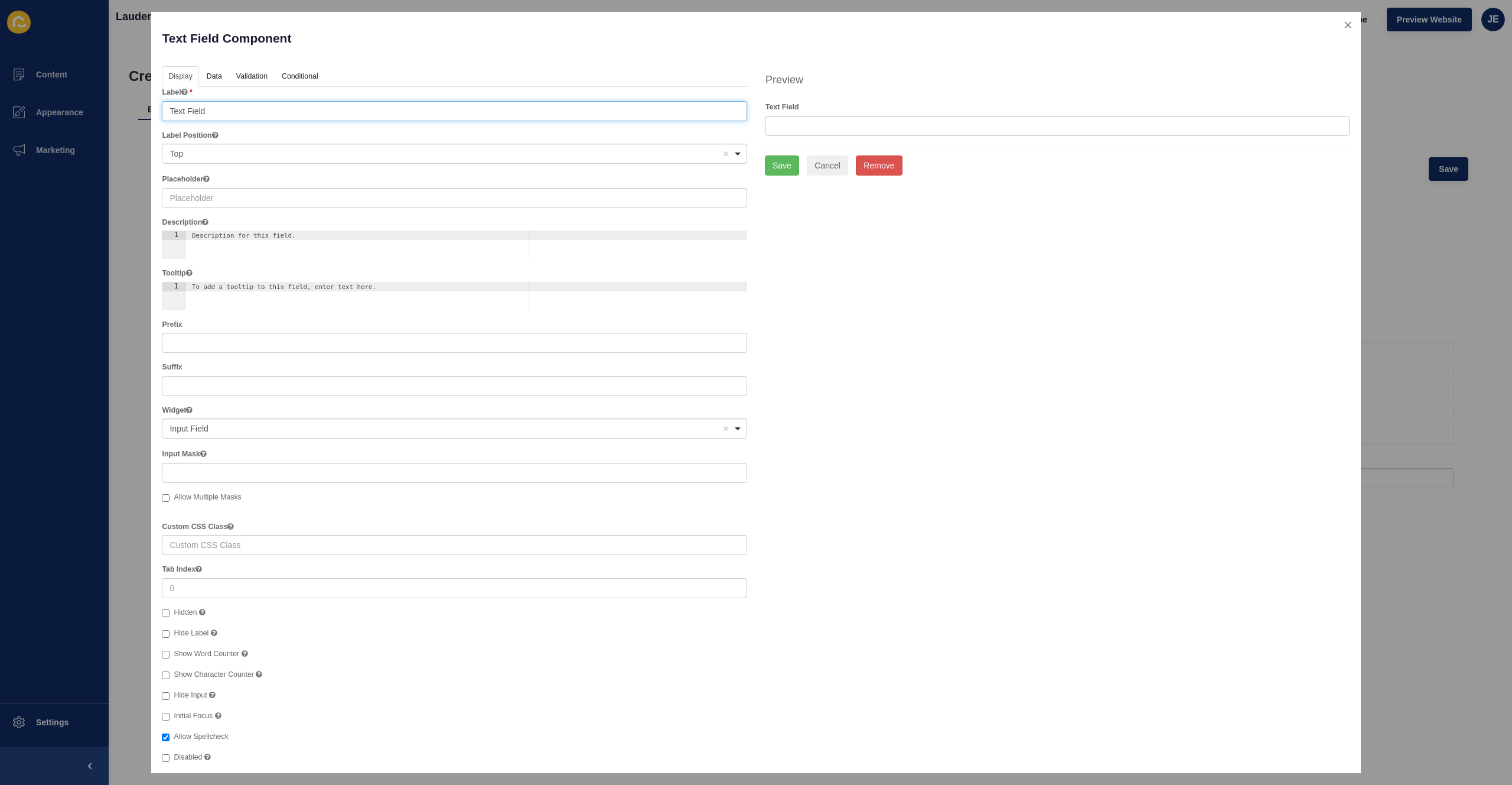
drag, startPoint x: 99, startPoint y: 112, endPoint x: 75, endPoint y: 111, distance: 24.0
click at [75, 111] on div "Text Field Component Help Display Data Validation API Conditional Logic Layout …" at bounding box center [756, 392] width 1512 height 785
type input "Email"
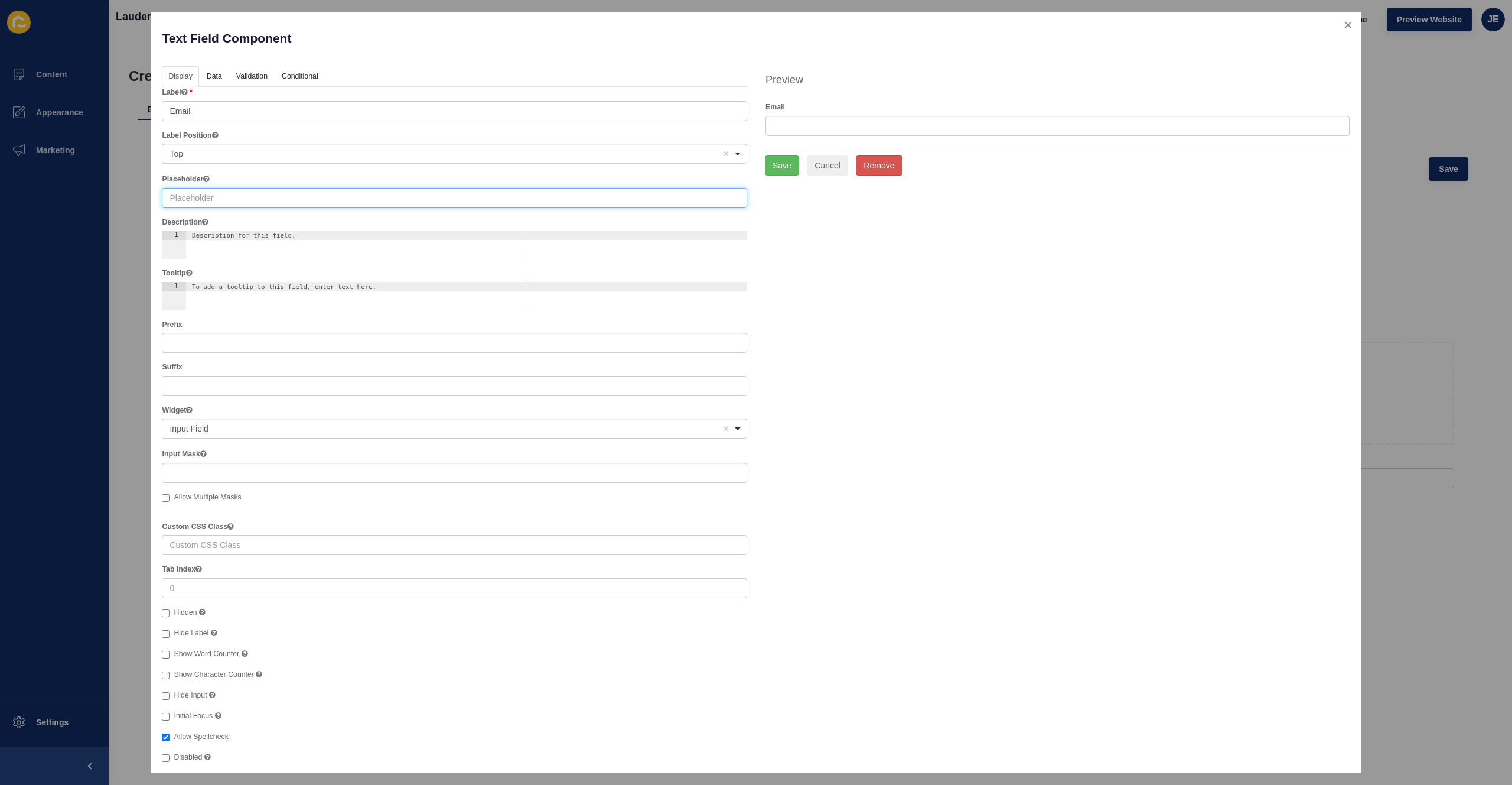
click at [246, 207] on input "text" at bounding box center [455, 197] width 585 height 20
type input "Email Address"
click at [212, 75] on link "Data" at bounding box center [214, 77] width 27 height 22
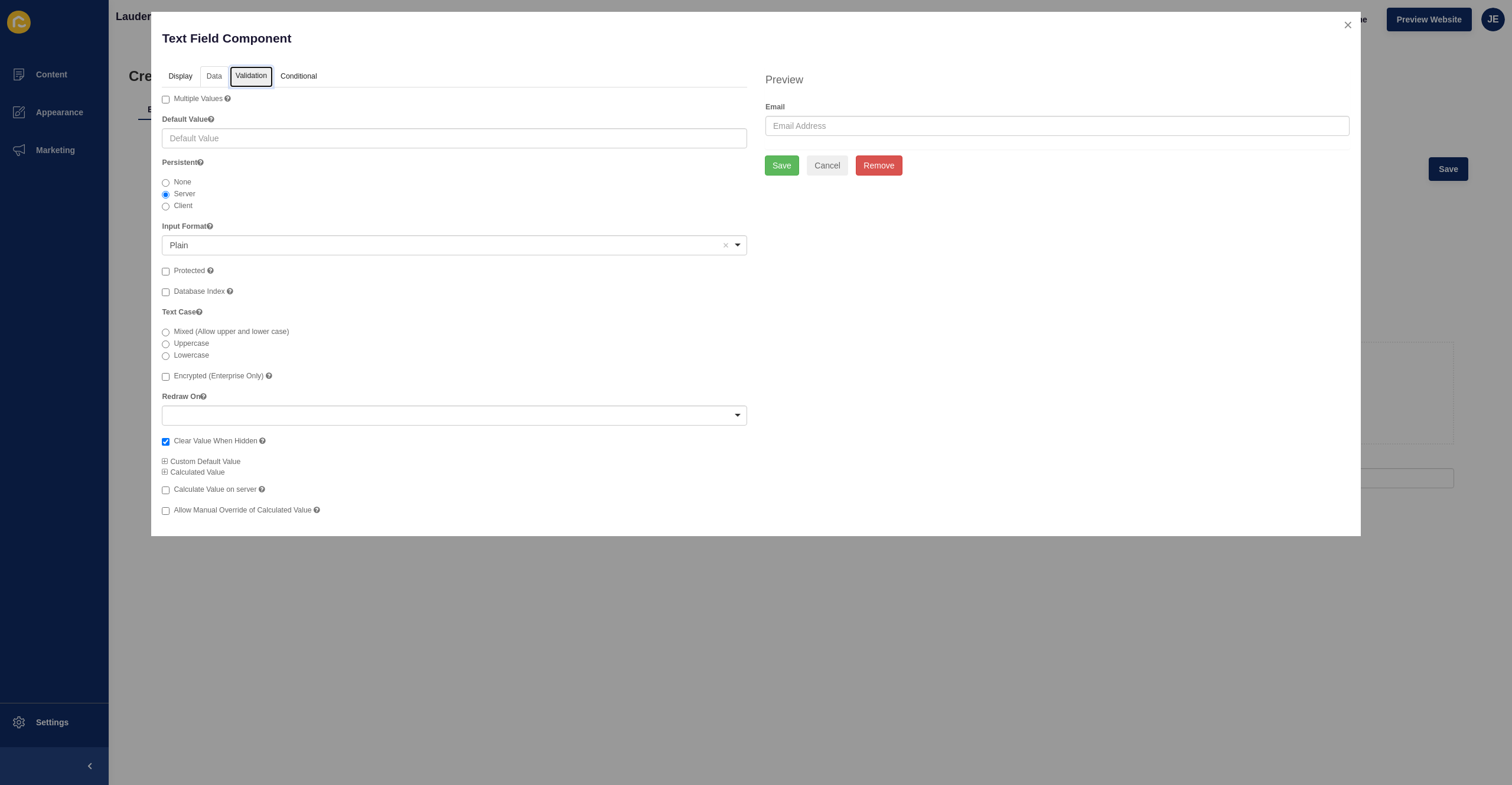
click at [252, 77] on link "Validation" at bounding box center [251, 77] width 43 height 22
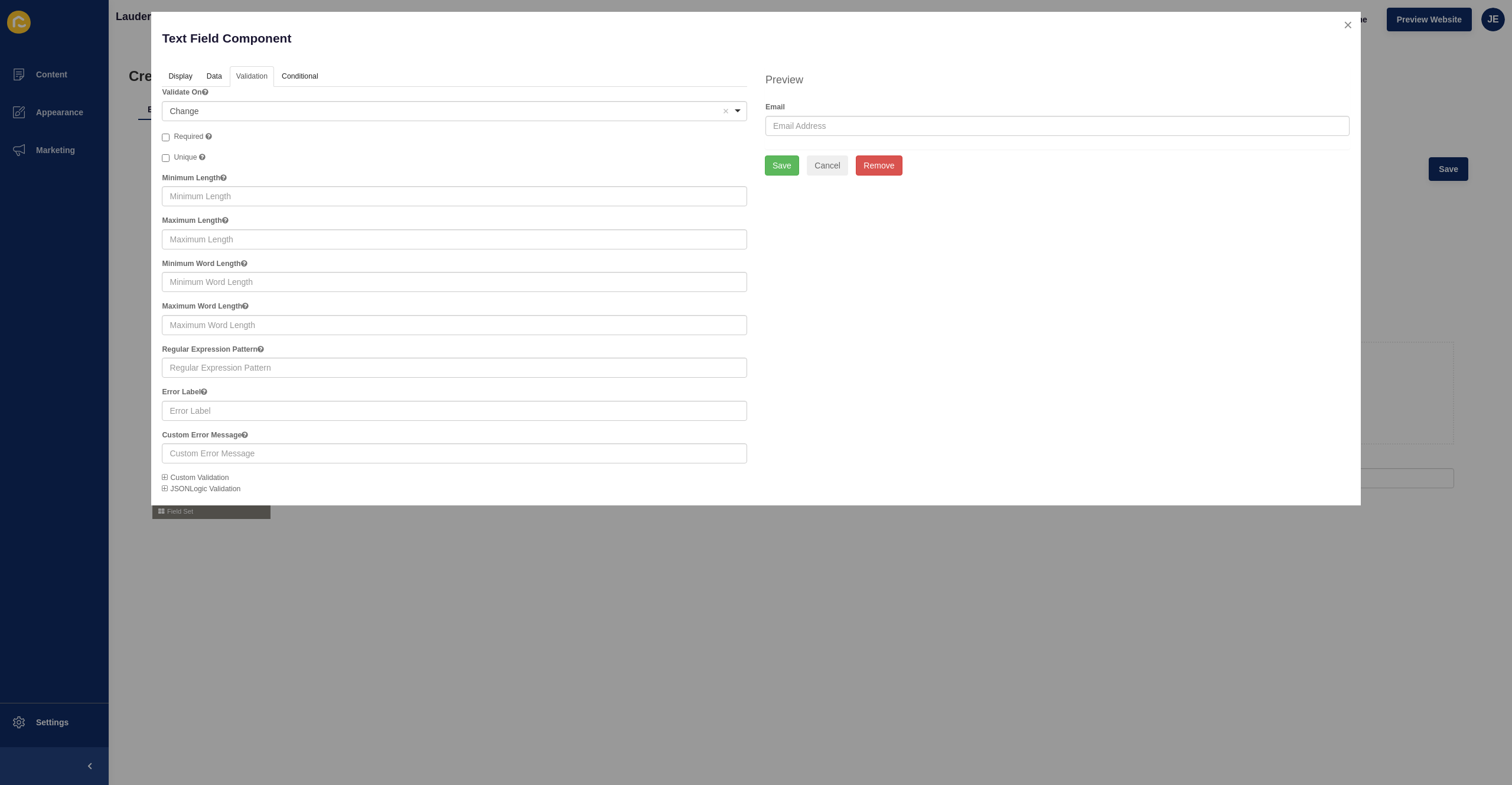
click at [196, 131] on label "Required" at bounding box center [187, 137] width 50 height 12
click at [170, 134] on input "Required" at bounding box center [165, 137] width 8 height 8
checkbox input "true"
click at [771, 170] on button "Save" at bounding box center [782, 166] width 34 height 20
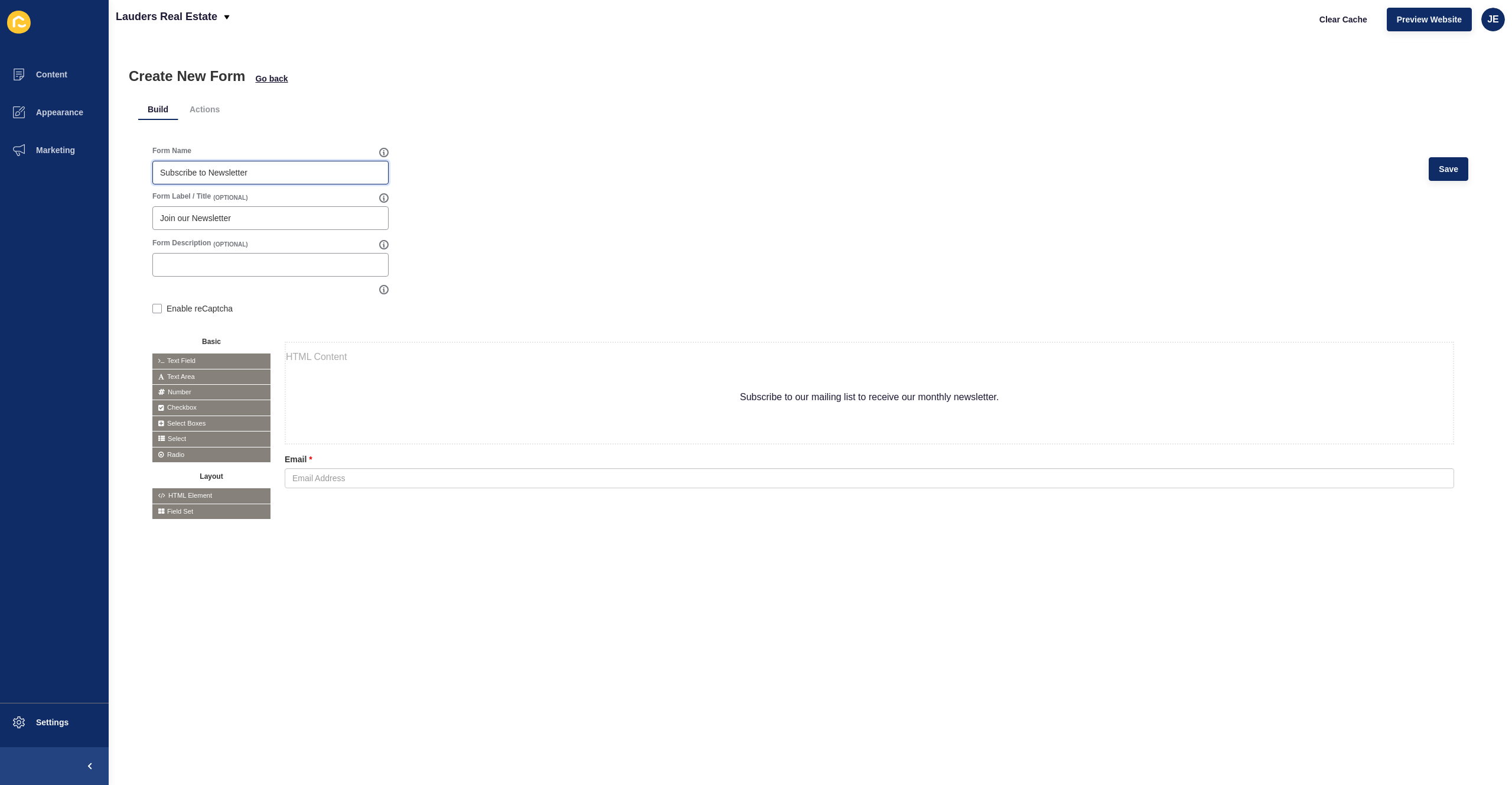
click at [227, 174] on input "Subscribe to Newsletter" at bounding box center [270, 173] width 221 height 12
click at [227, 175] on input "Subscribe to Newsletter" at bounding box center [270, 173] width 221 height 12
type input "Subscribe to Mailing list"
click at [219, 220] on input "Join our Newsletter" at bounding box center [270, 218] width 221 height 12
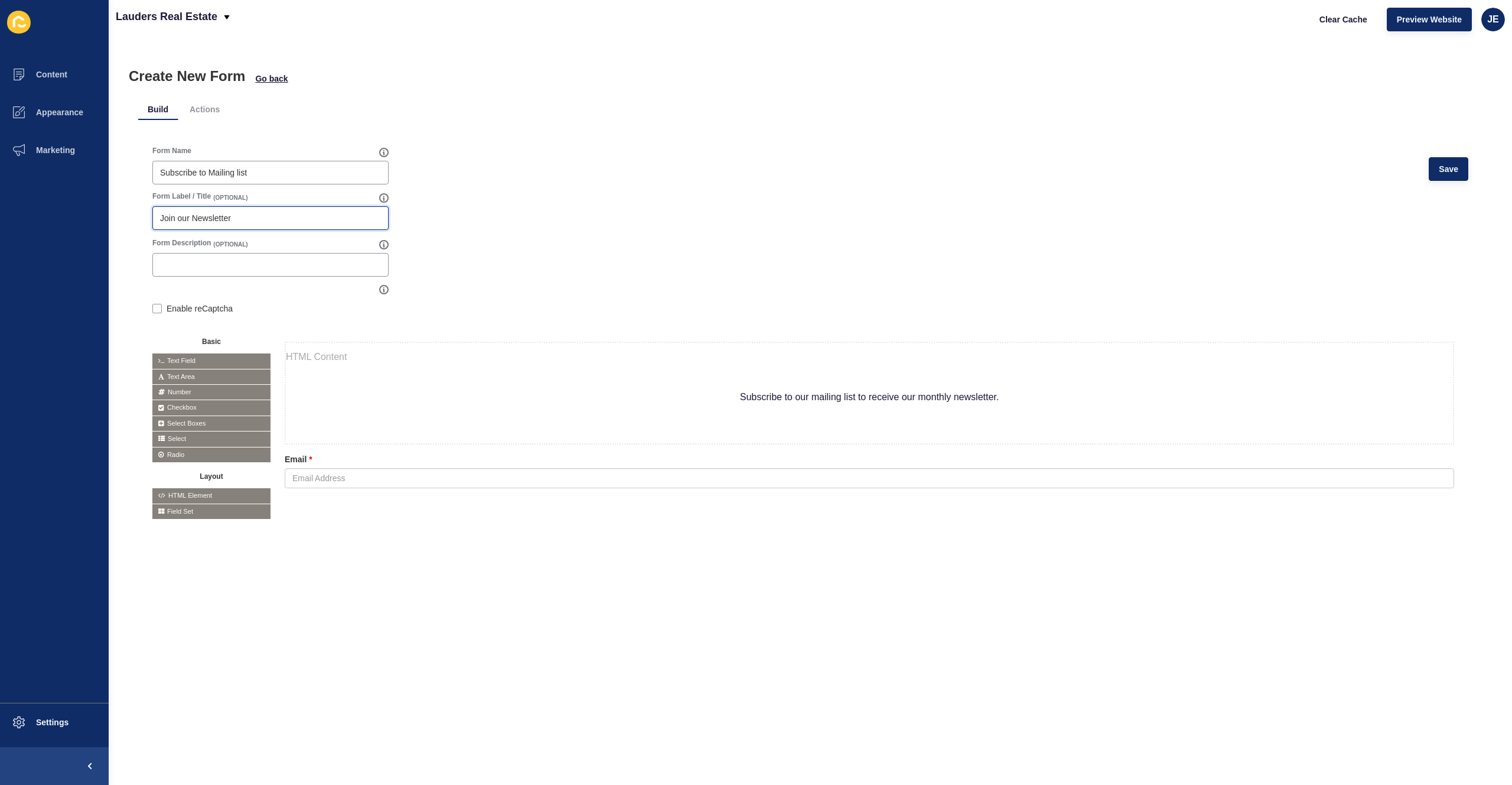
click at [250, 220] on input "Join our Newsletter" at bounding box center [270, 218] width 221 height 12
click at [195, 220] on input "Join our Newsletter" at bounding box center [270, 218] width 221 height 12
click at [493, 232] on form "Form Name Subscribe to Mailing list Save Form Label / Title (OPTIONAL) Join our…" at bounding box center [810, 332] width 1316 height 374
click at [1439, 173] on span "Save" at bounding box center [1448, 169] width 19 height 12
click at [276, 81] on span "Go back" at bounding box center [271, 78] width 33 height 12
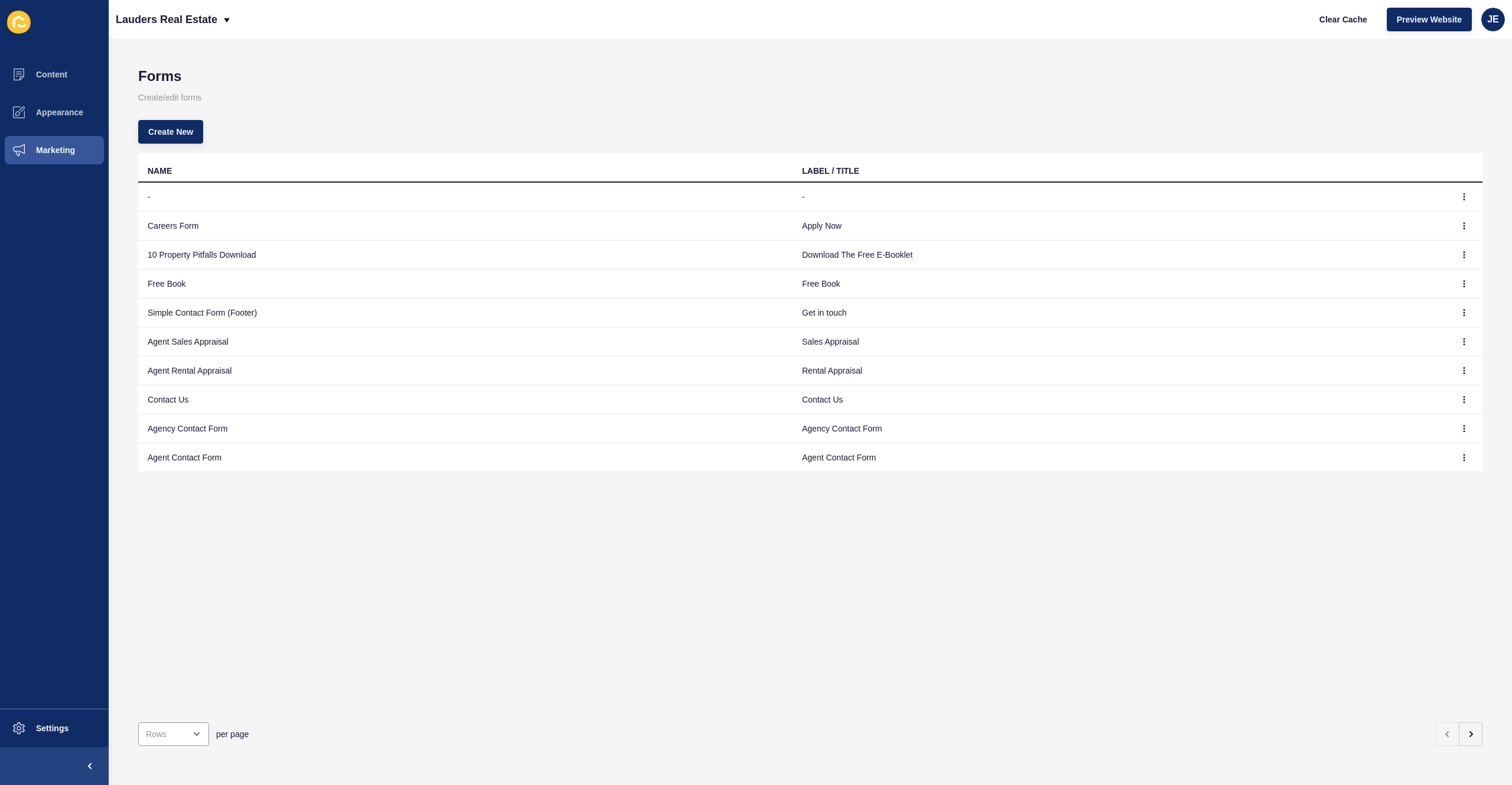
click at [485, 135] on div "Create New" at bounding box center [810, 132] width 1344 height 43
click at [61, 75] on span "Content" at bounding box center [33, 74] width 69 height 9
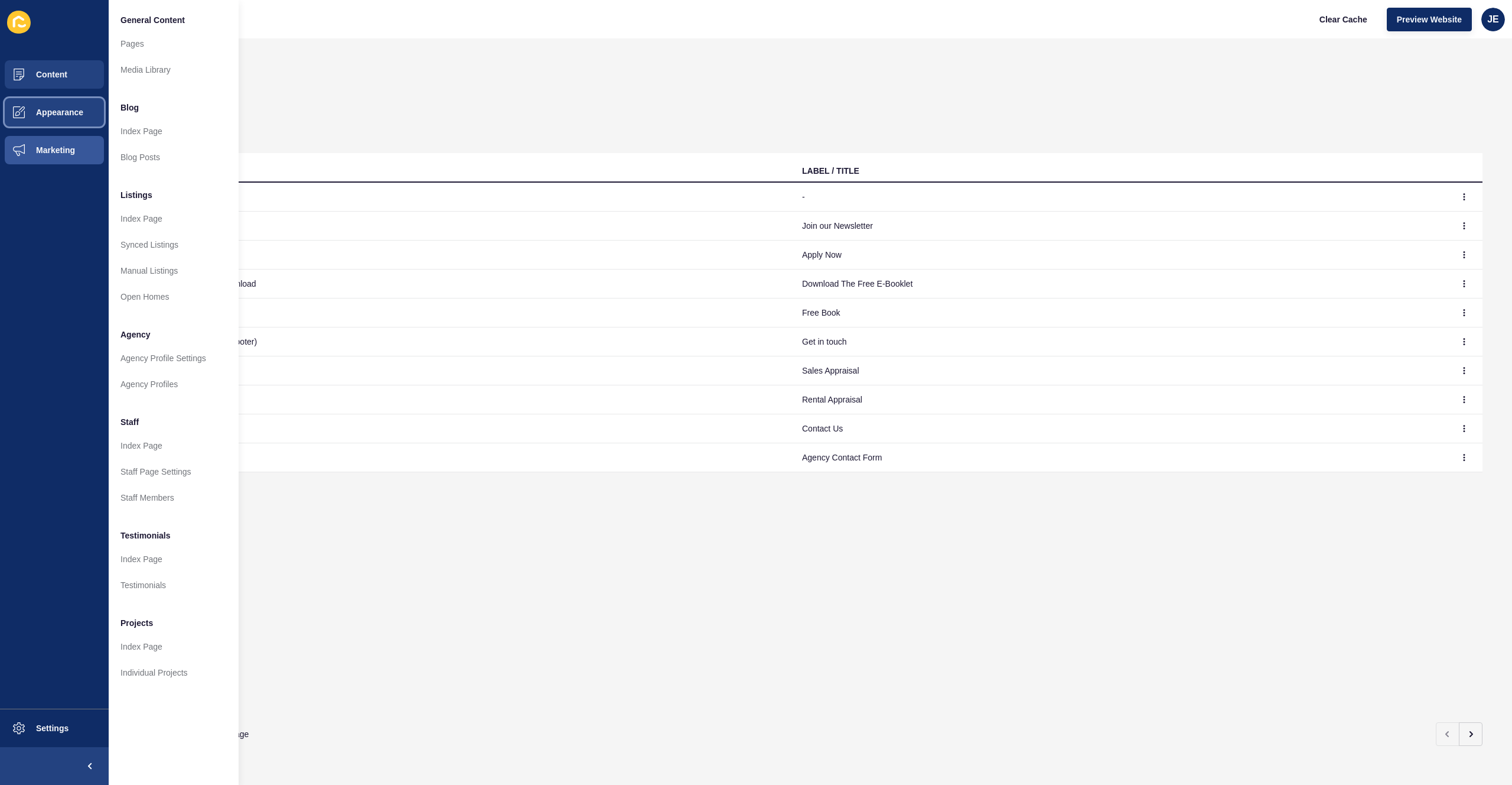
click at [53, 114] on span "Appearance" at bounding box center [41, 112] width 85 height 9
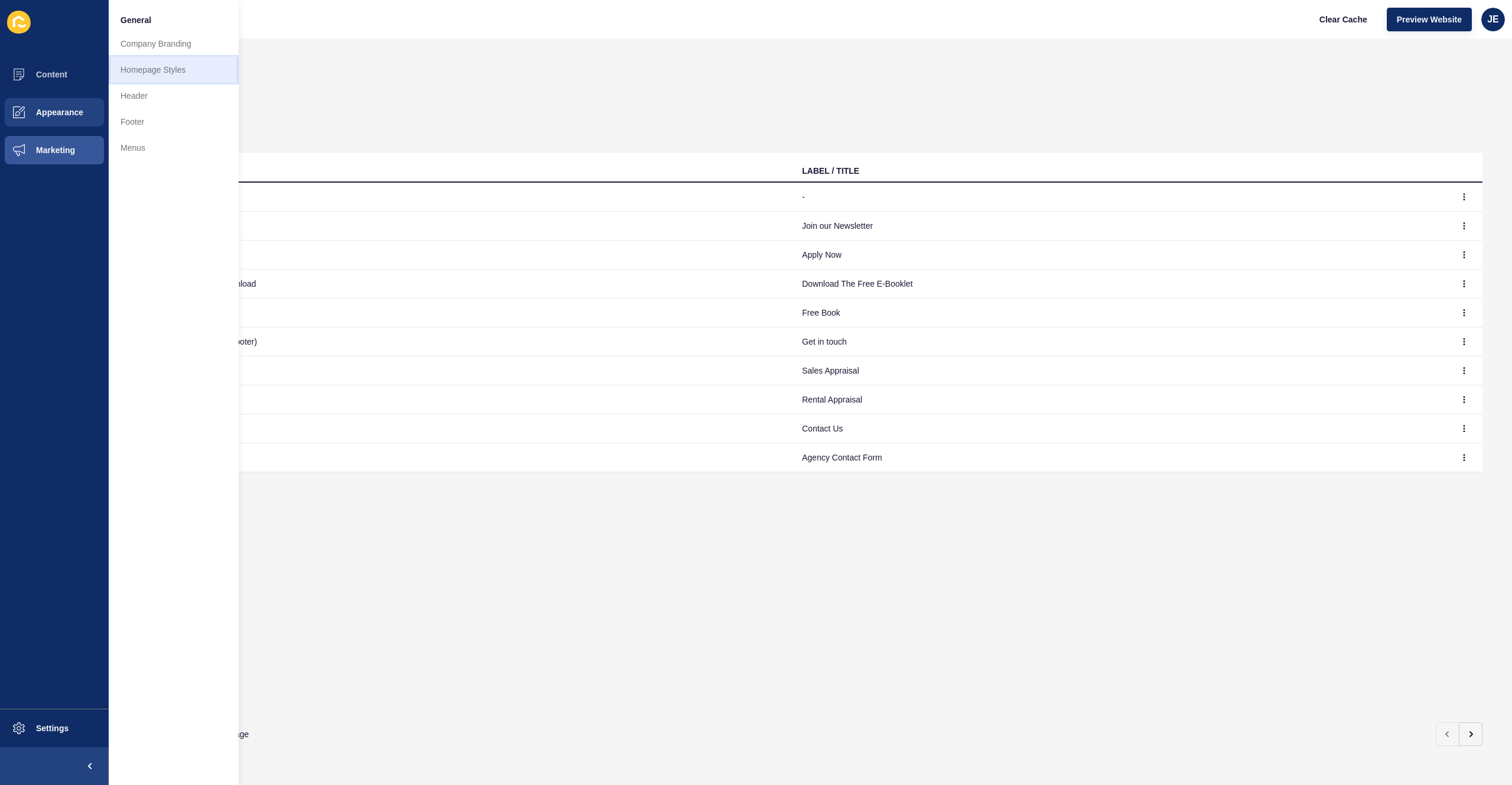
click at [170, 72] on link "Homepage Styles" at bounding box center [173, 70] width 130 height 26
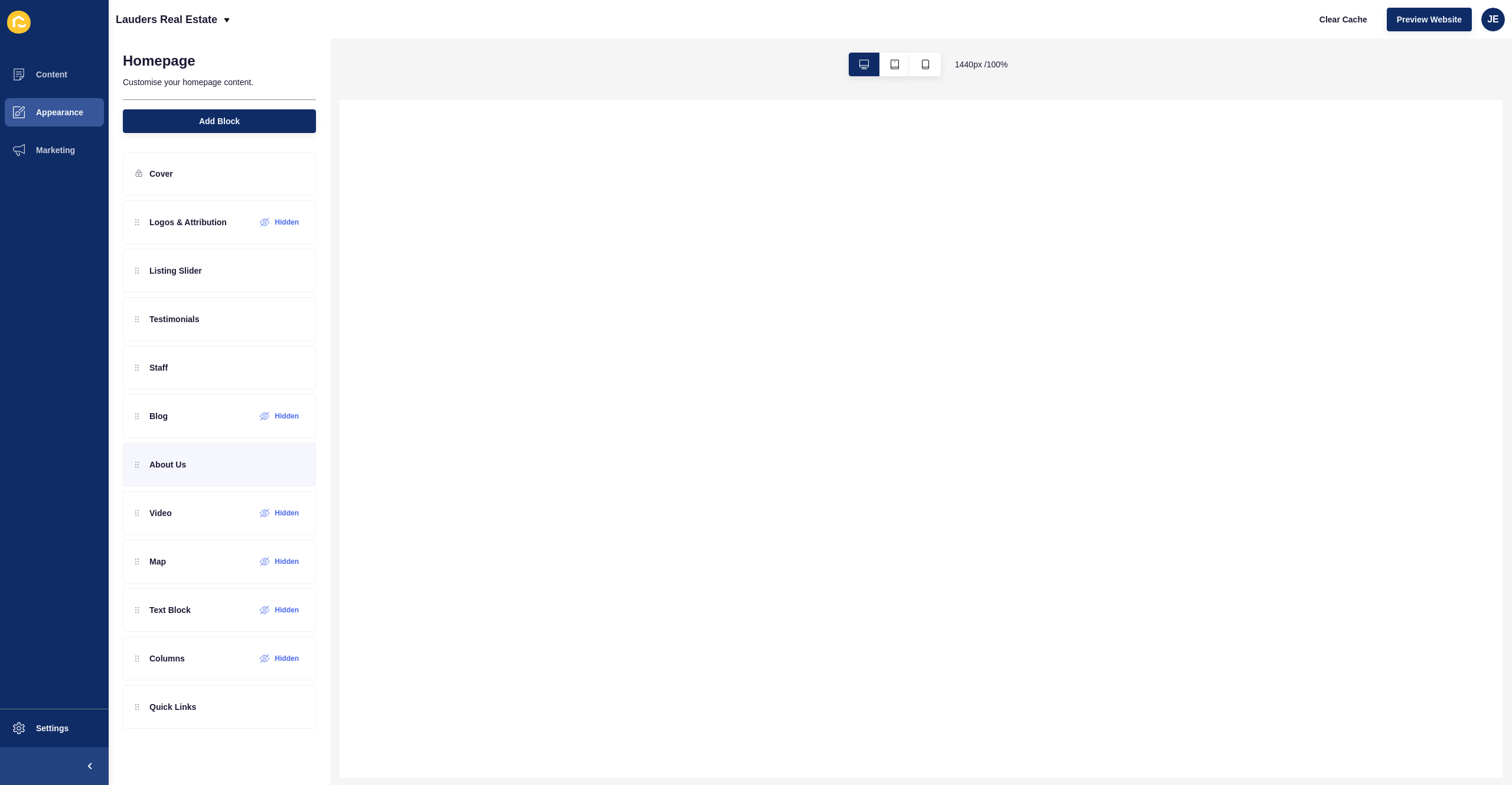
select select
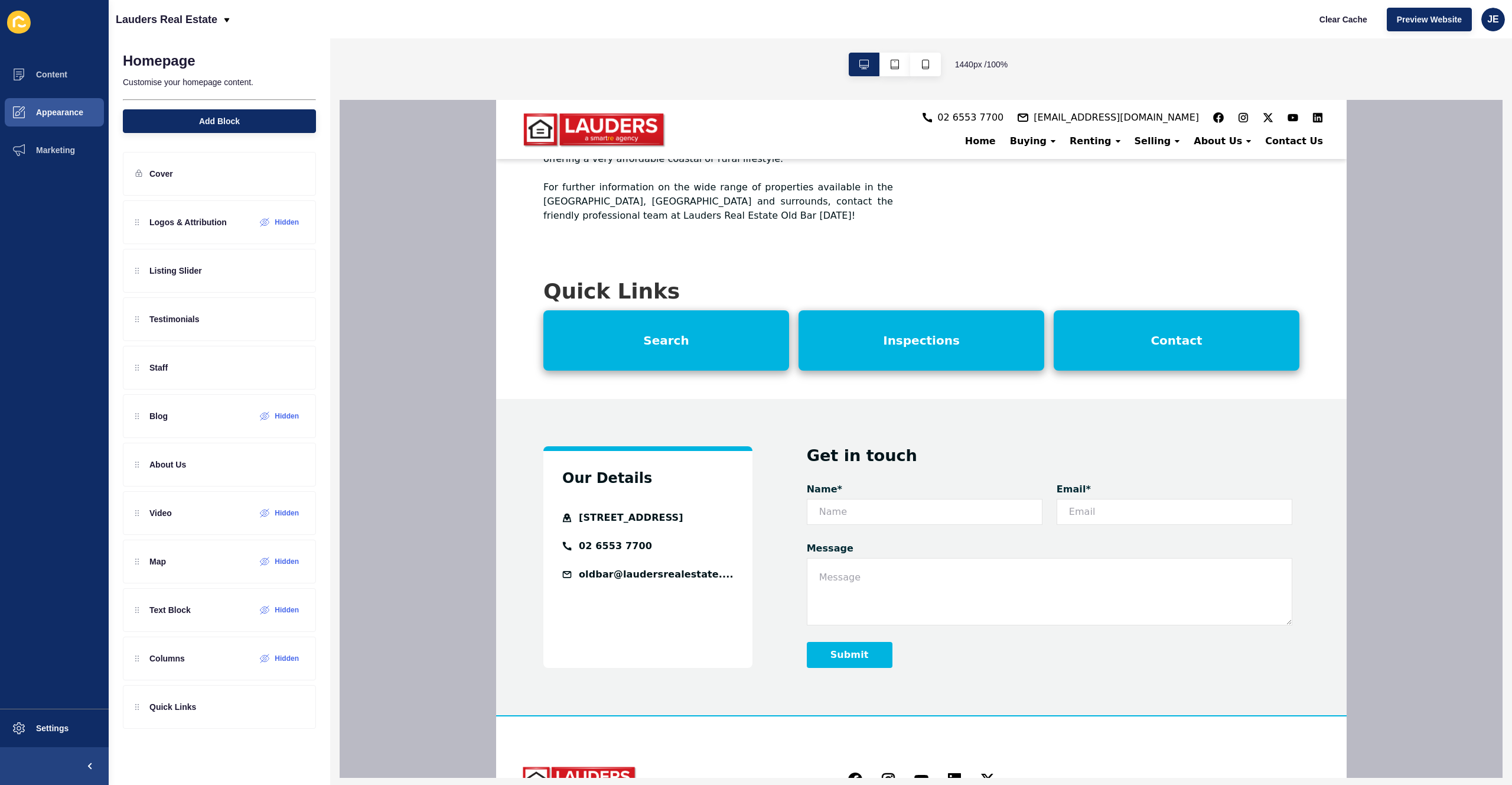
scroll to position [1888, 0]
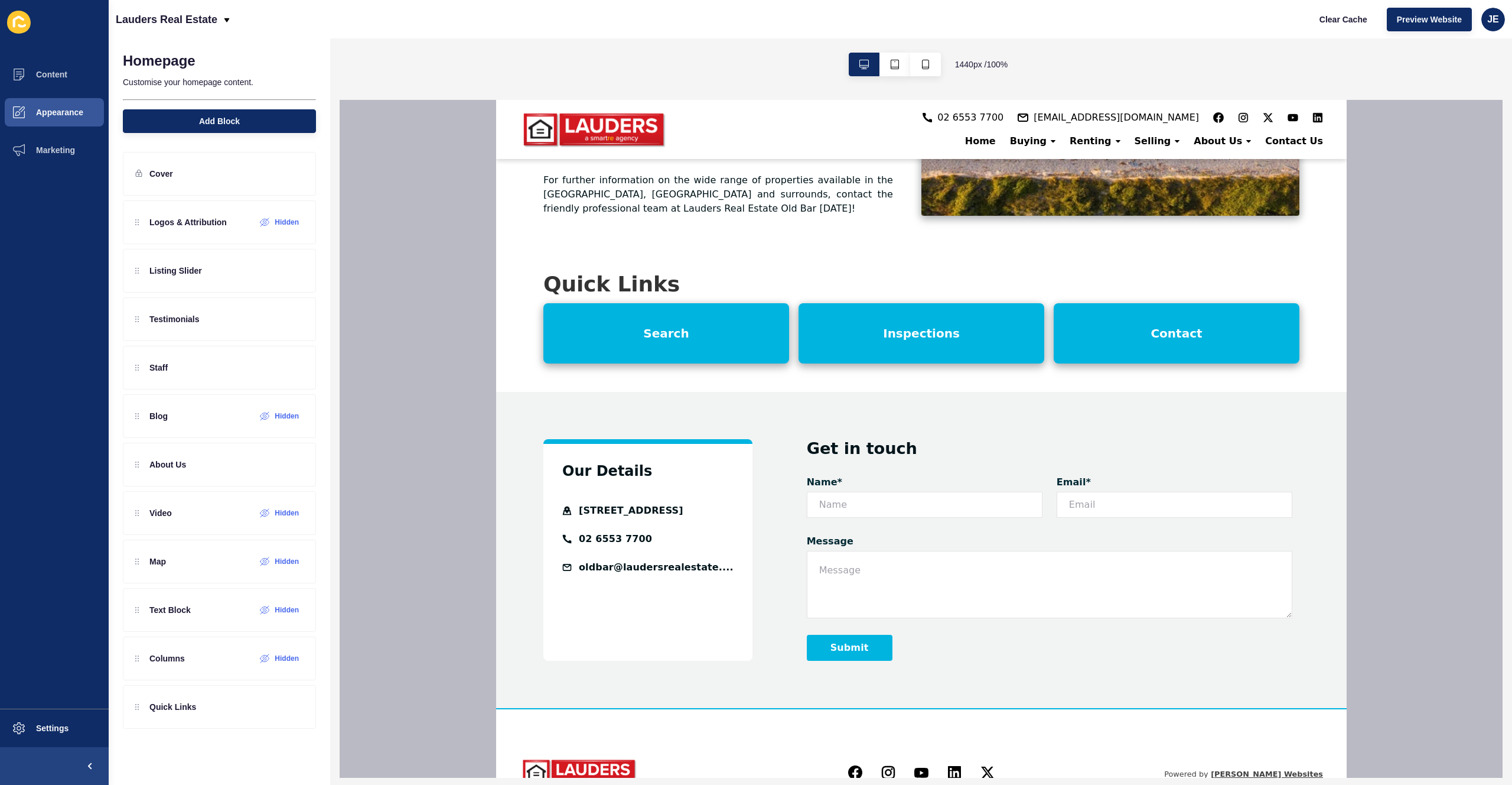
click at [616, 462] on h3 "Our Details" at bounding box center [607, 471] width 89 height 17
click at [216, 471] on div "About Us" at bounding box center [219, 465] width 193 height 44
click at [269, 469] on icon at bounding box center [273, 465] width 9 height 9
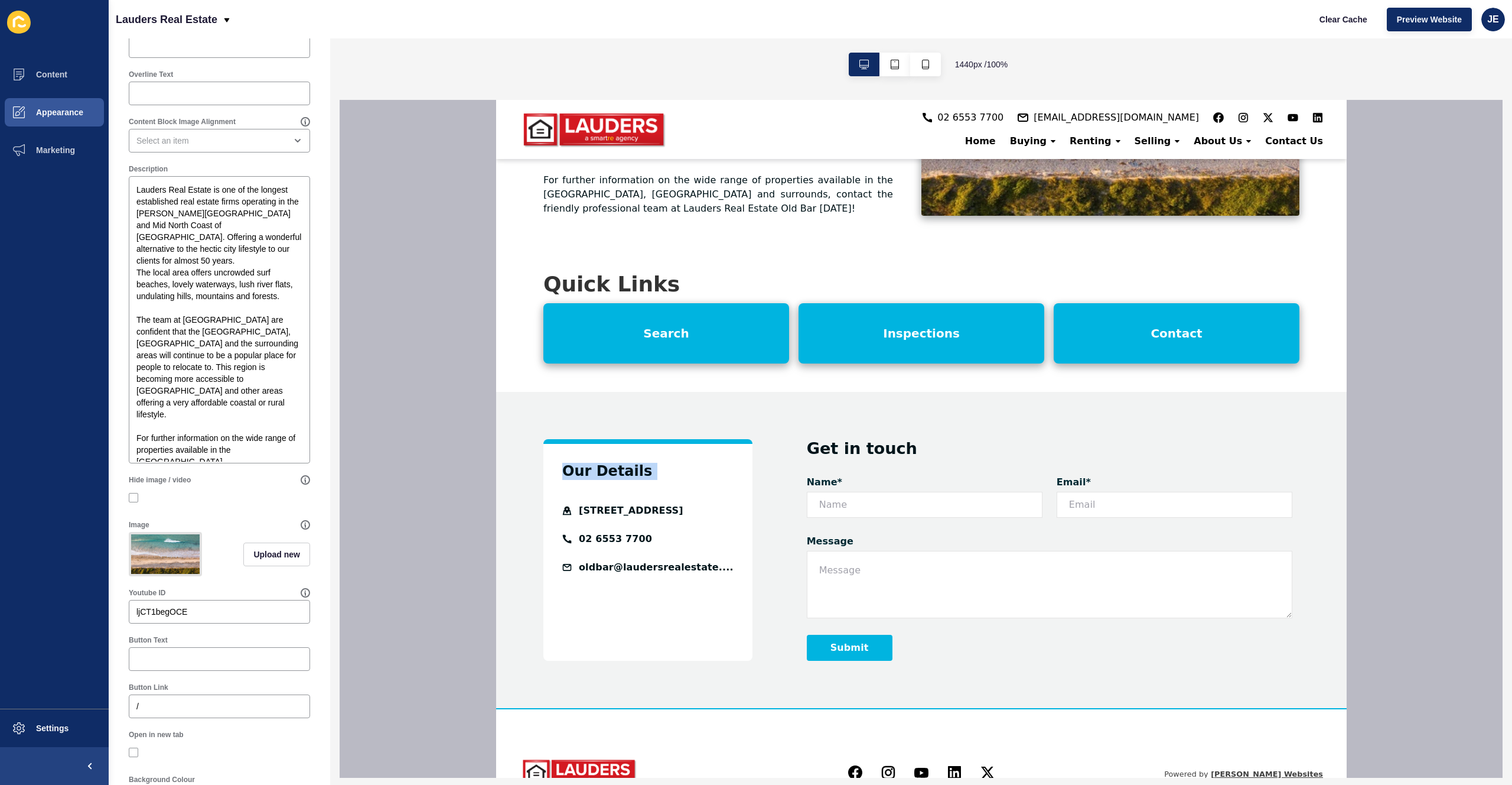
scroll to position [0, 0]
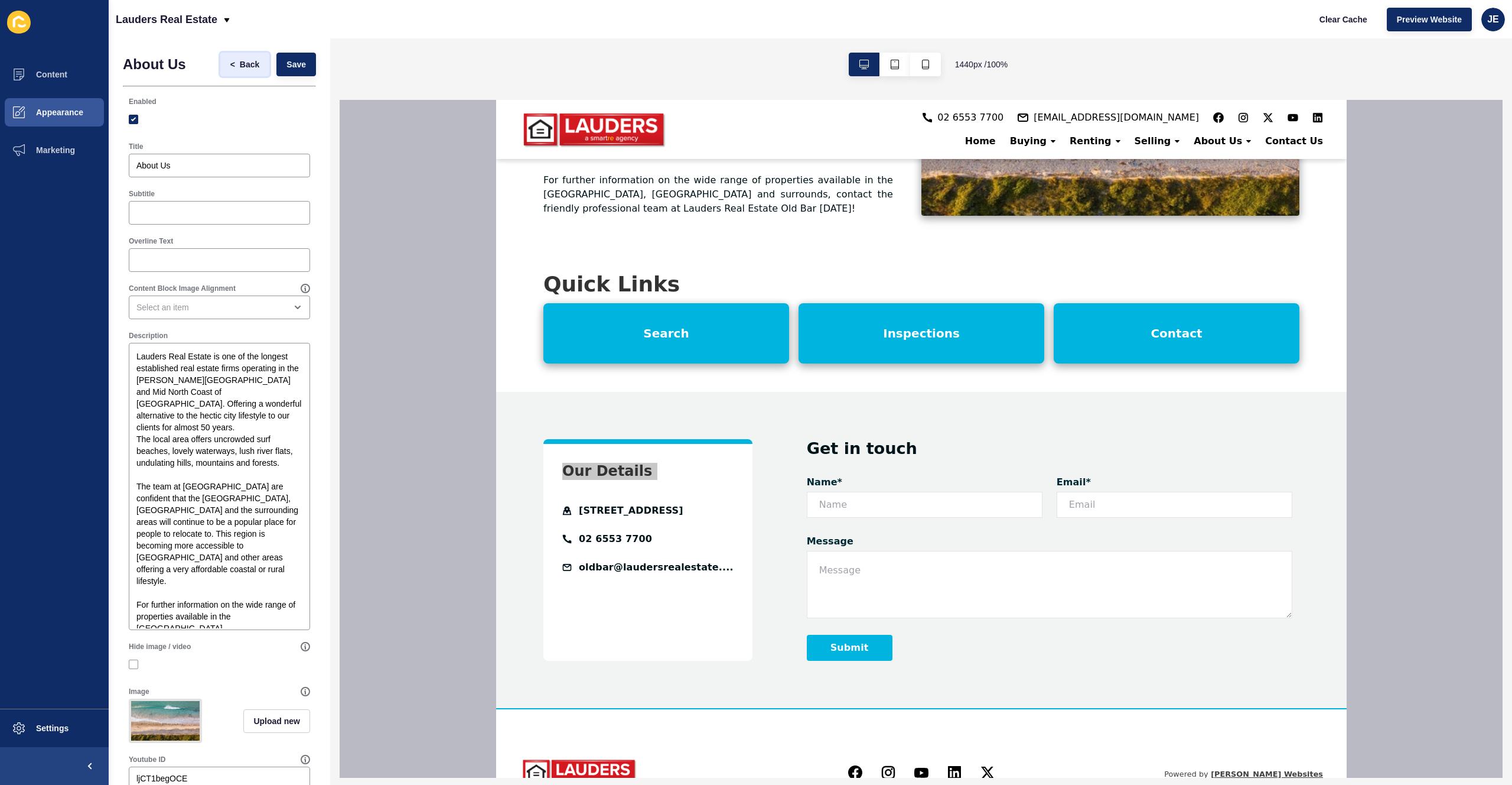
click at [246, 65] on span "Back" at bounding box center [249, 64] width 19 height 12
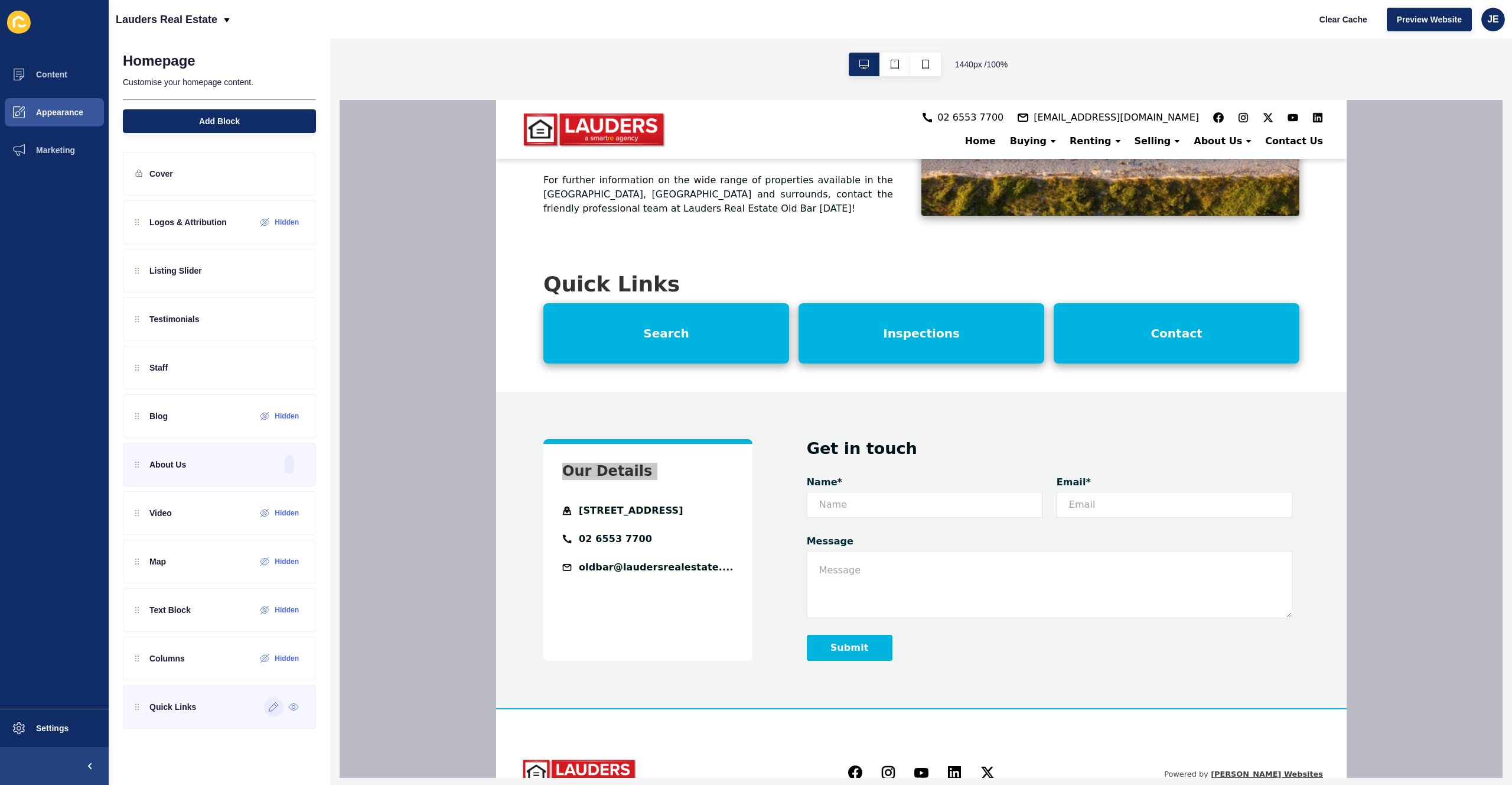
click at [272, 711] on div at bounding box center [273, 706] width 19 height 19
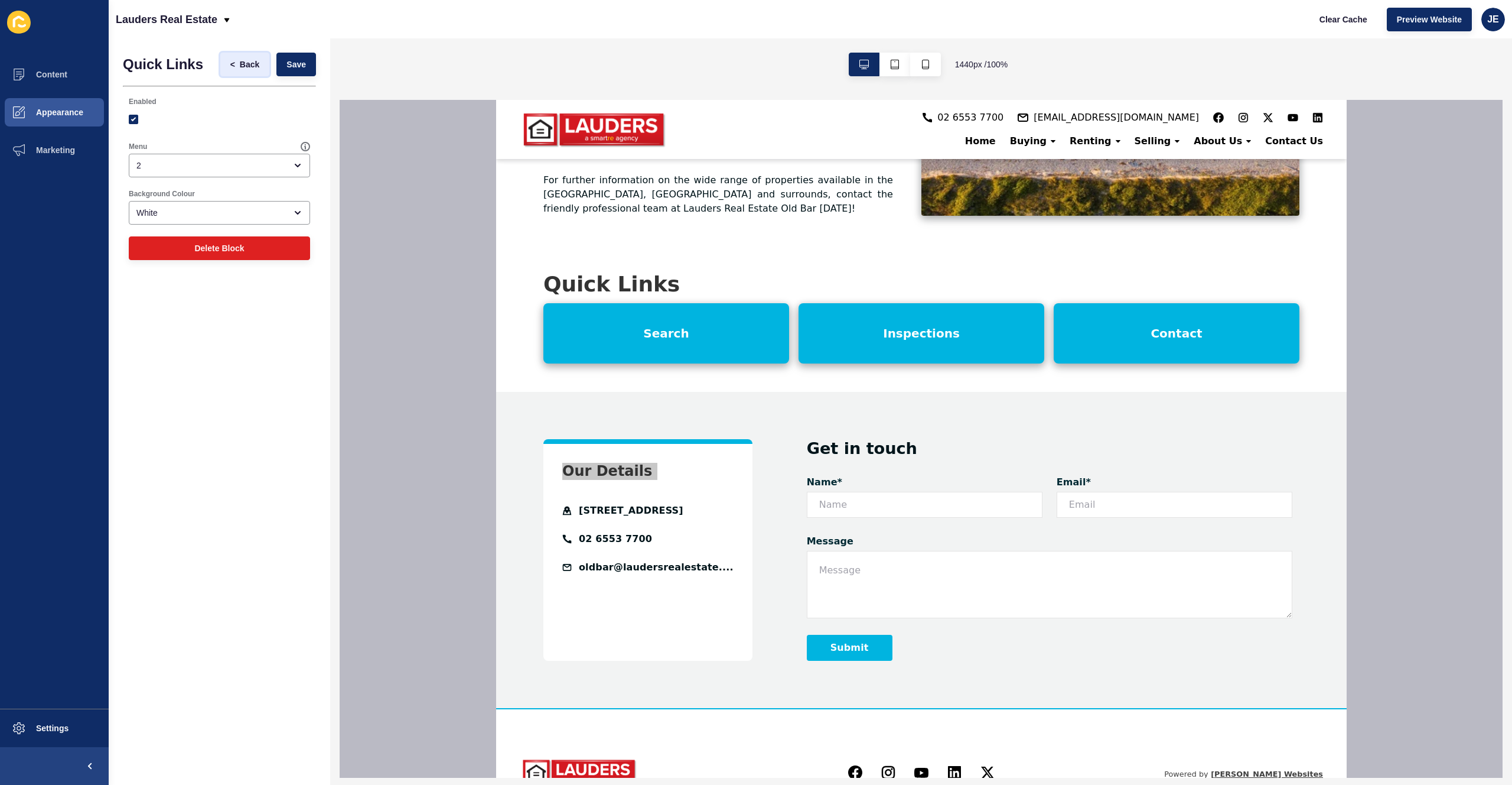
click at [244, 69] on span "Back" at bounding box center [249, 64] width 19 height 12
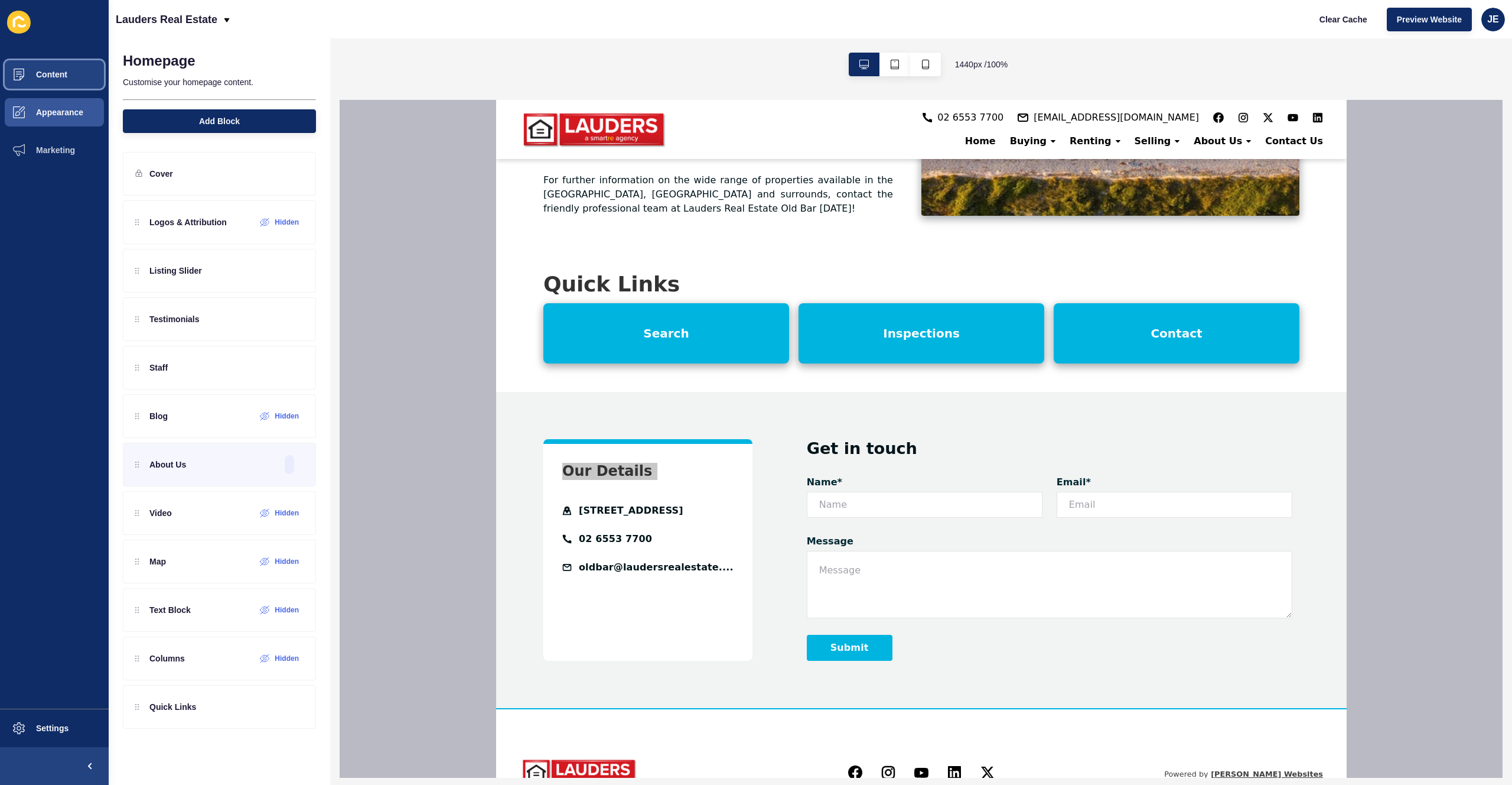
click at [60, 80] on button "Content" at bounding box center [54, 74] width 109 height 38
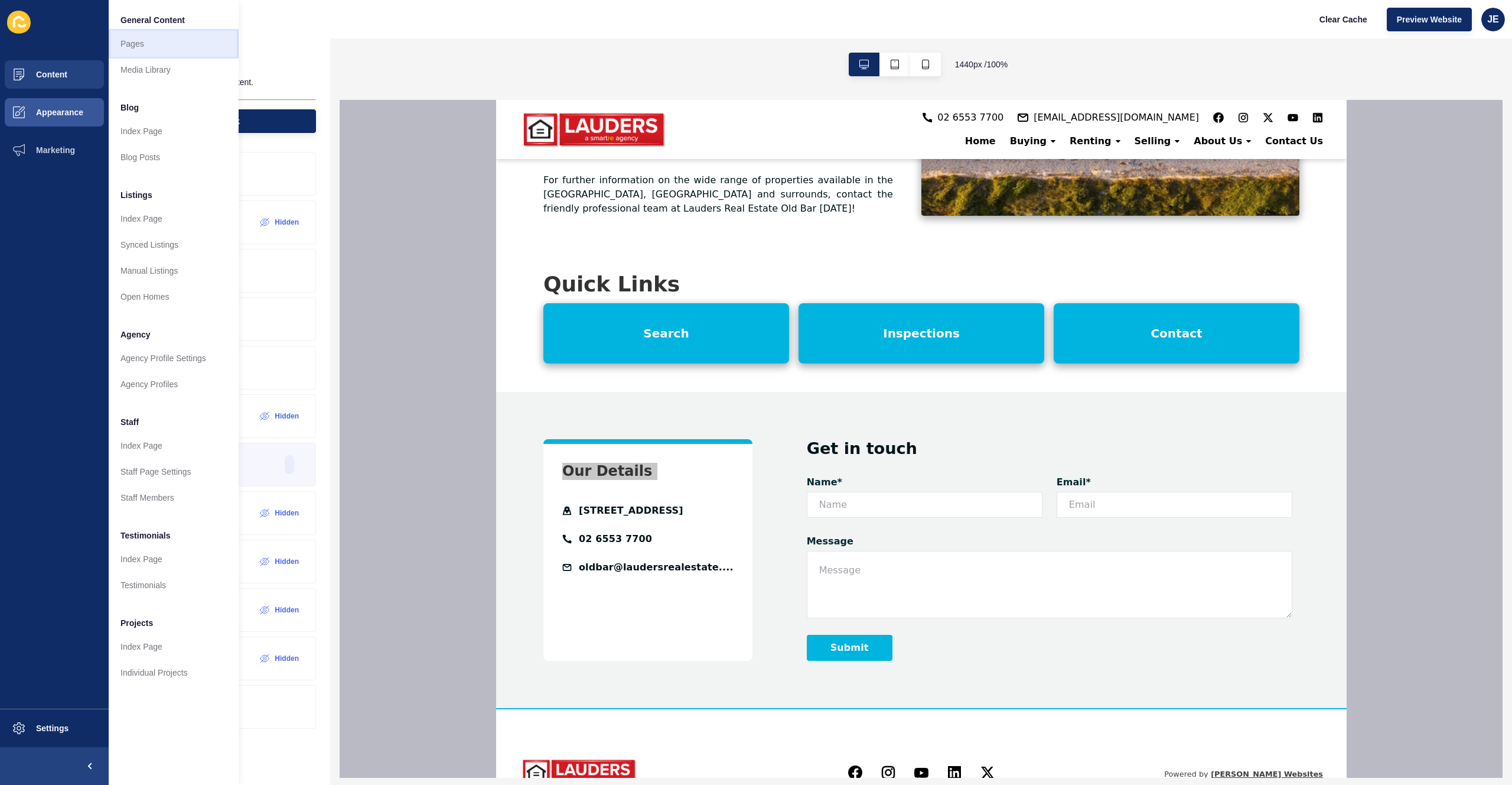
click at [133, 54] on link "Pages" at bounding box center [173, 43] width 130 height 26
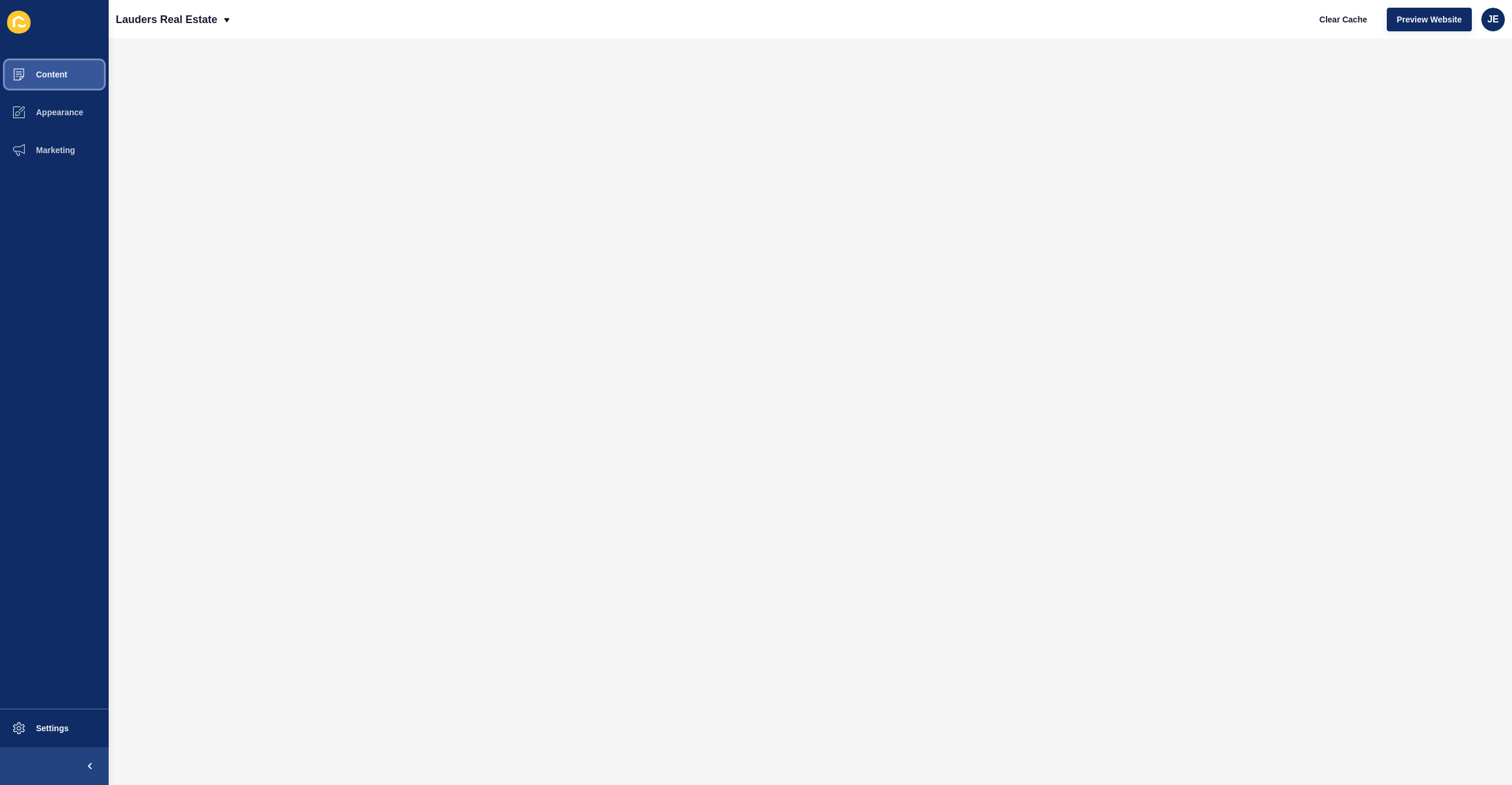
click at [70, 84] on button "Content" at bounding box center [54, 74] width 109 height 38
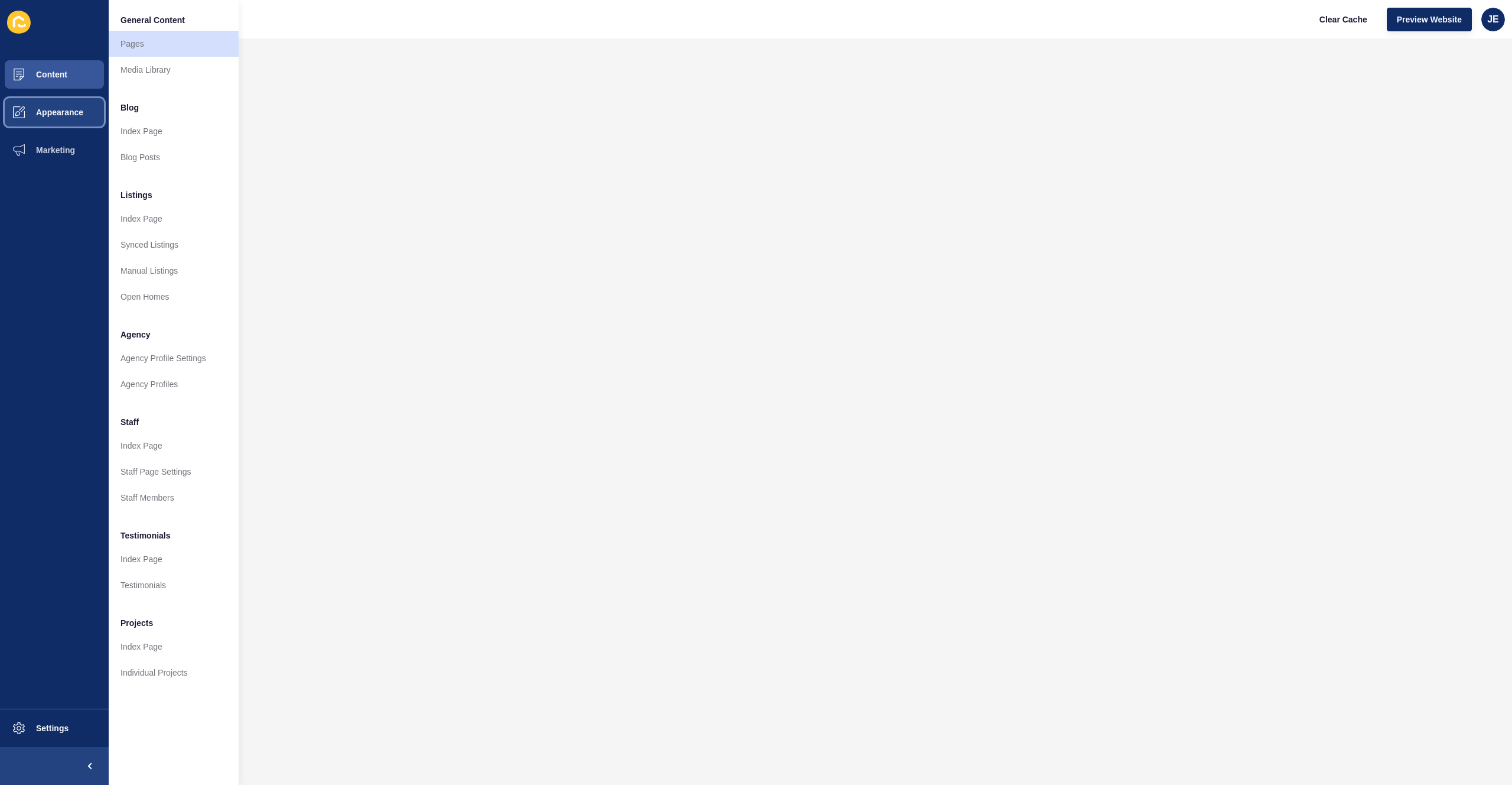
click at [67, 113] on span "Appearance" at bounding box center [41, 112] width 85 height 9
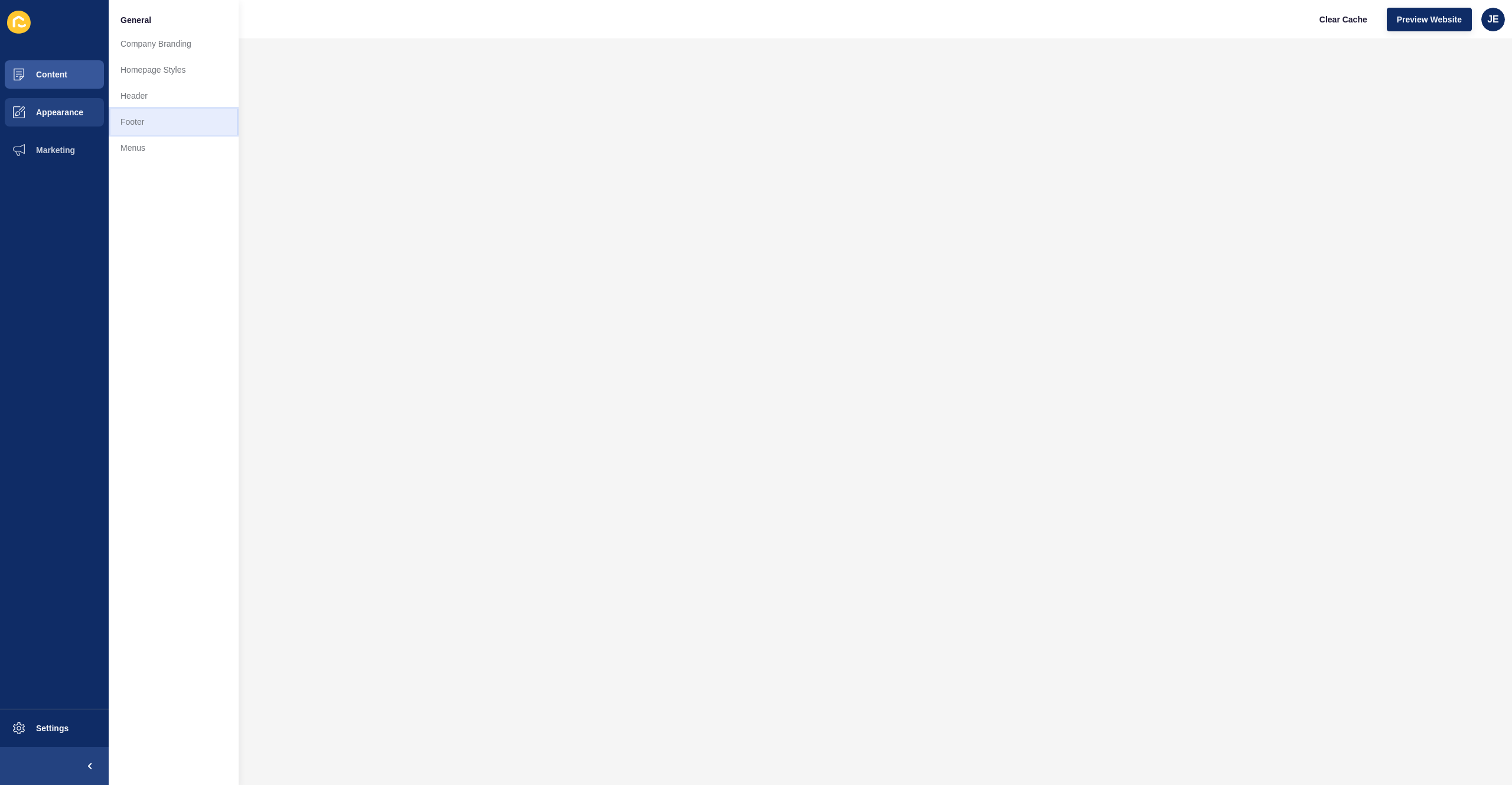
click at [163, 120] on link "Footer" at bounding box center [173, 121] width 130 height 26
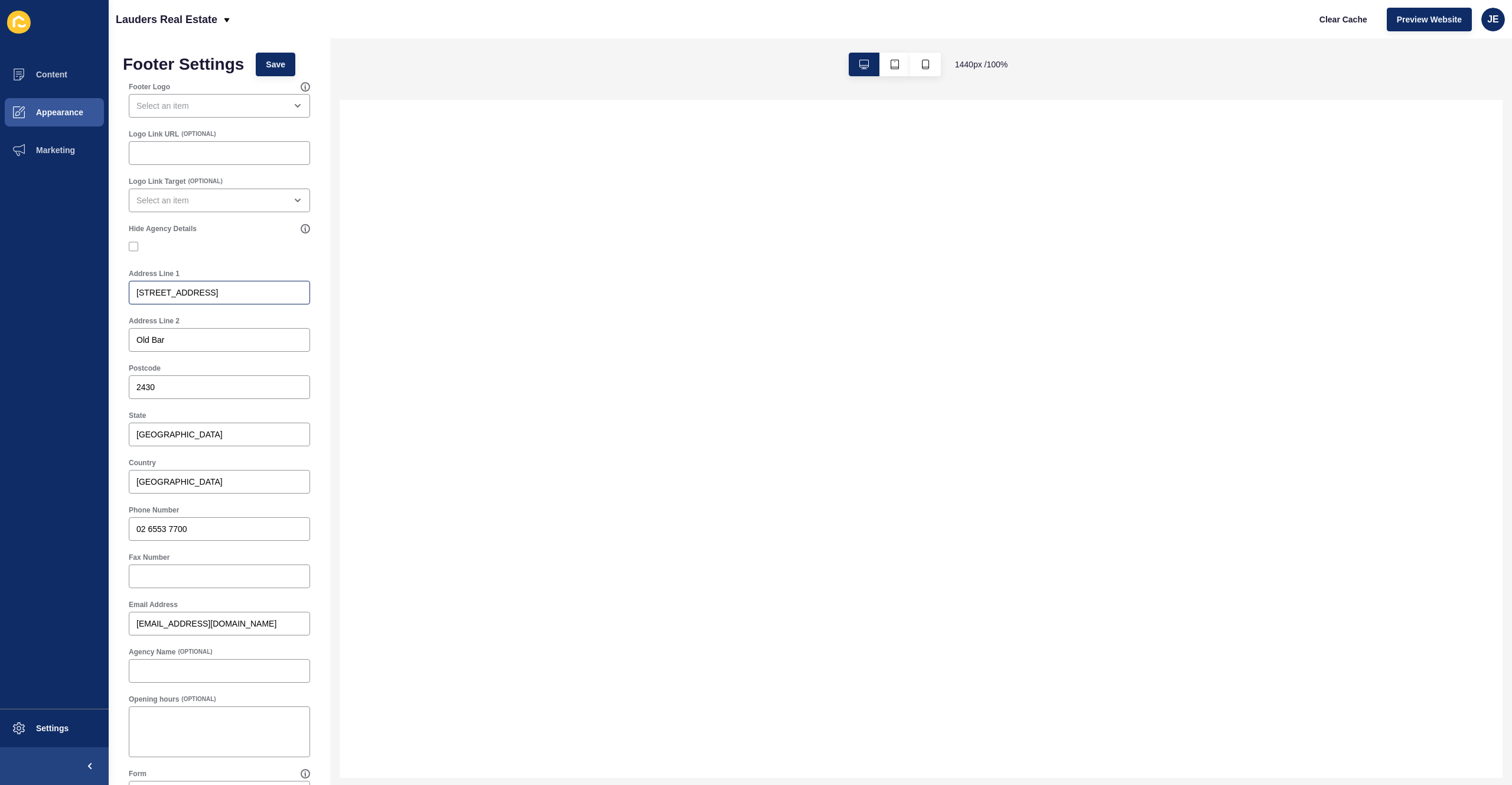
scroll to position [206, 0]
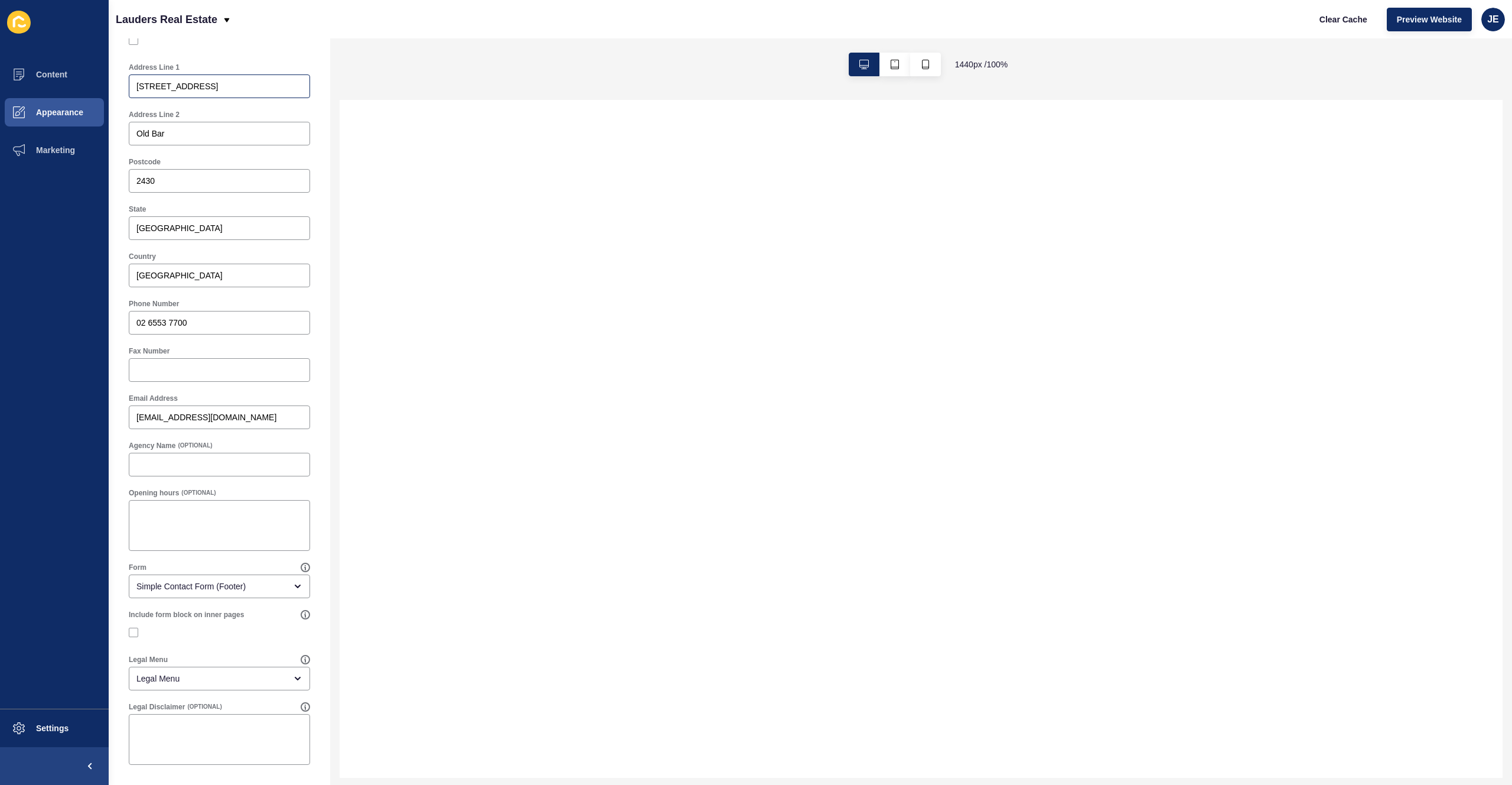
select select
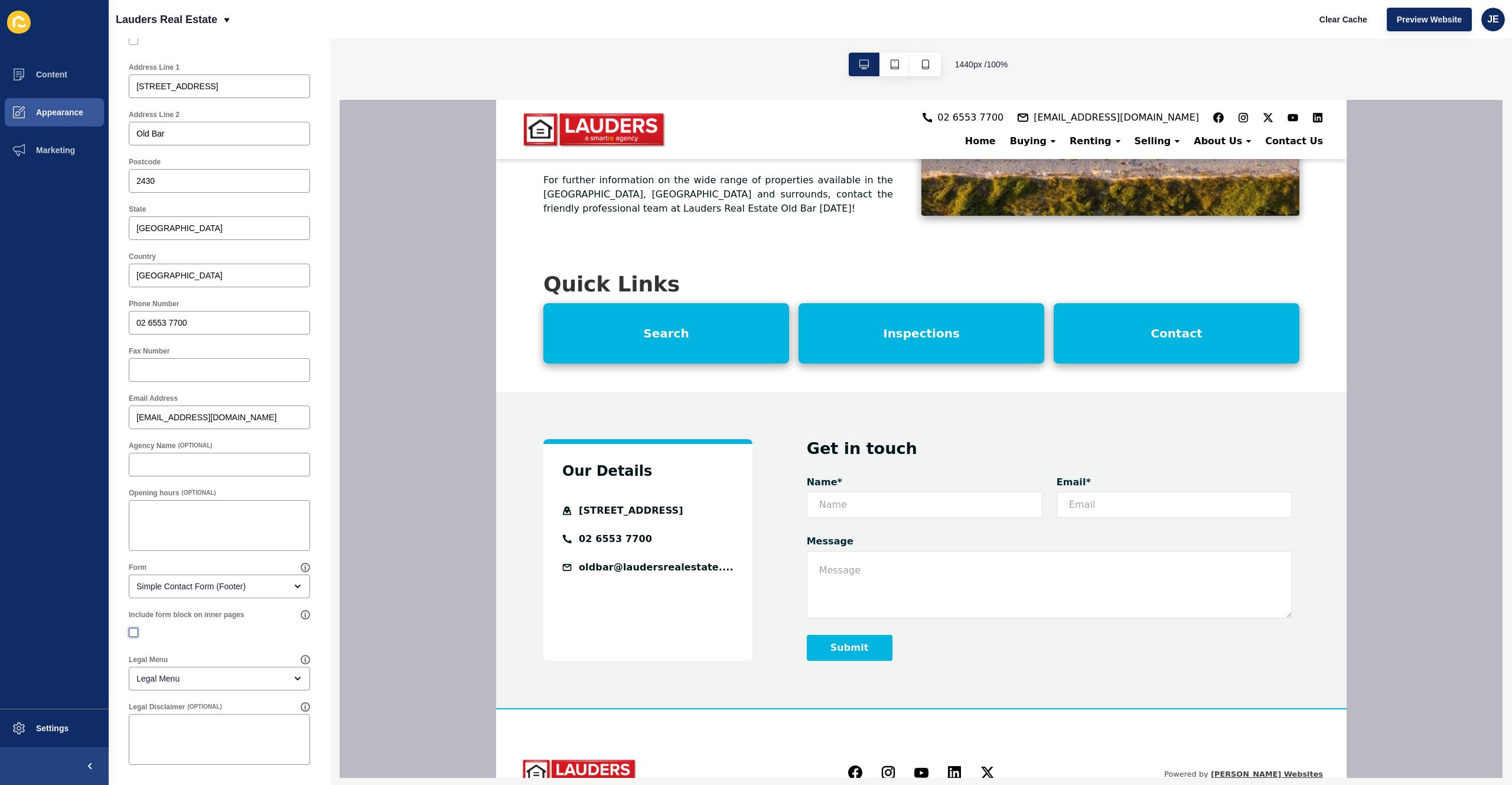
click at [137, 632] on label at bounding box center [133, 632] width 9 height 9
click at [137, 632] on input "Include form block on inner pages" at bounding box center [135, 632] width 8 height 8
click at [135, 632] on label at bounding box center [133, 632] width 9 height 9
click at [135, 632] on input "Include form block on inner pages" at bounding box center [135, 632] width 8 height 8
checkbox input "false"
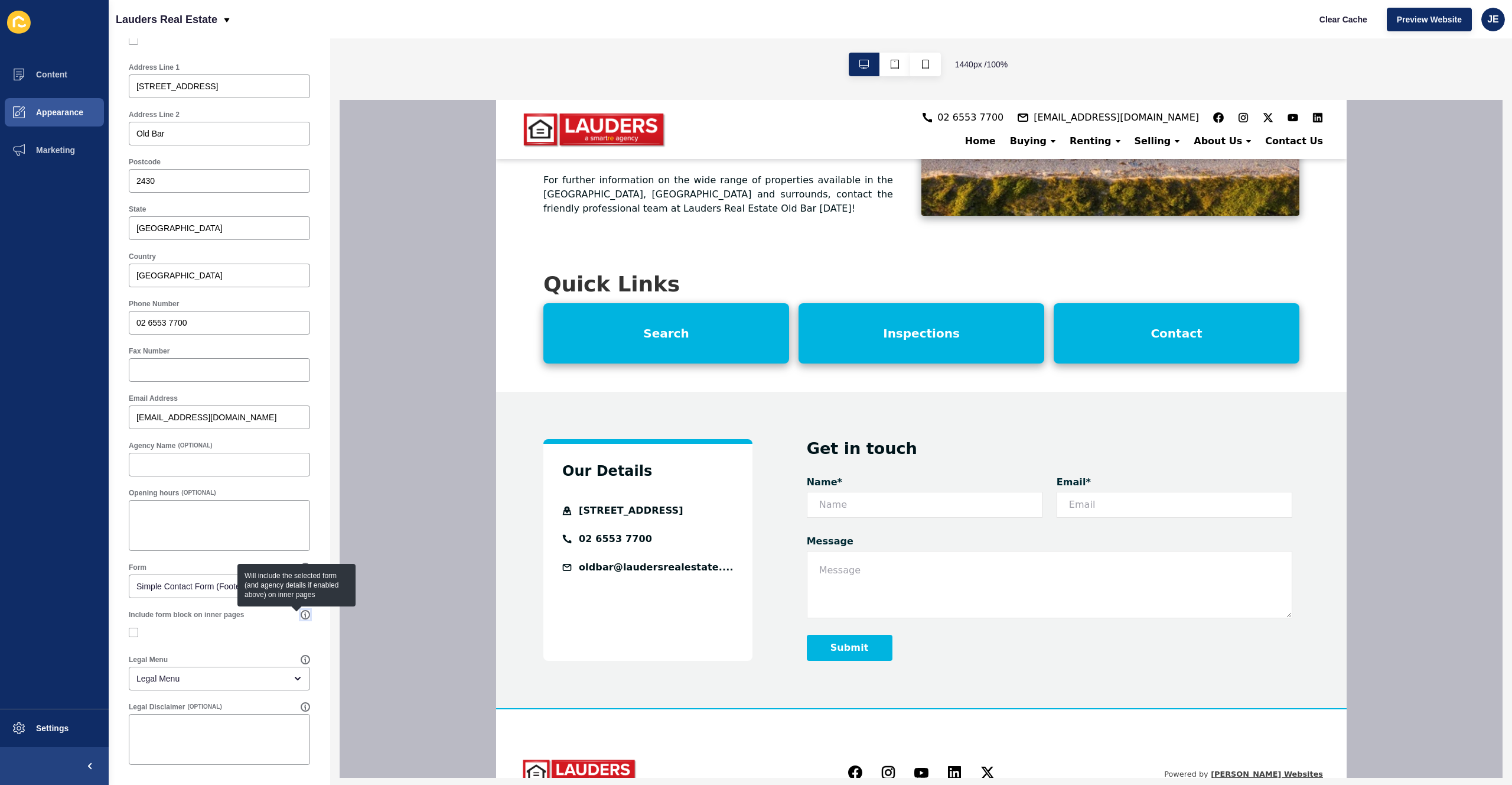
click at [300, 615] on icon at bounding box center [305, 614] width 9 height 9
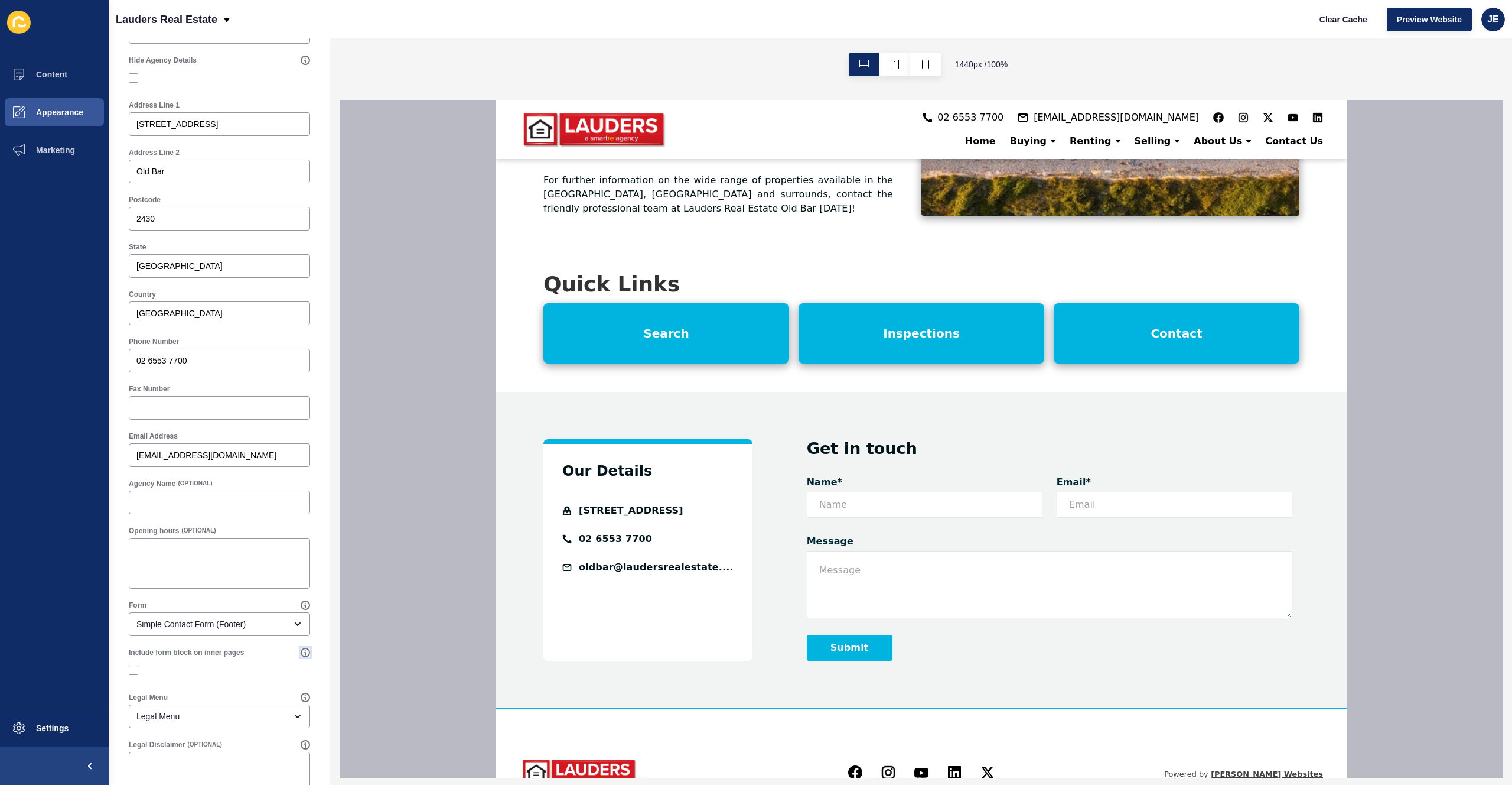
scroll to position [0, 0]
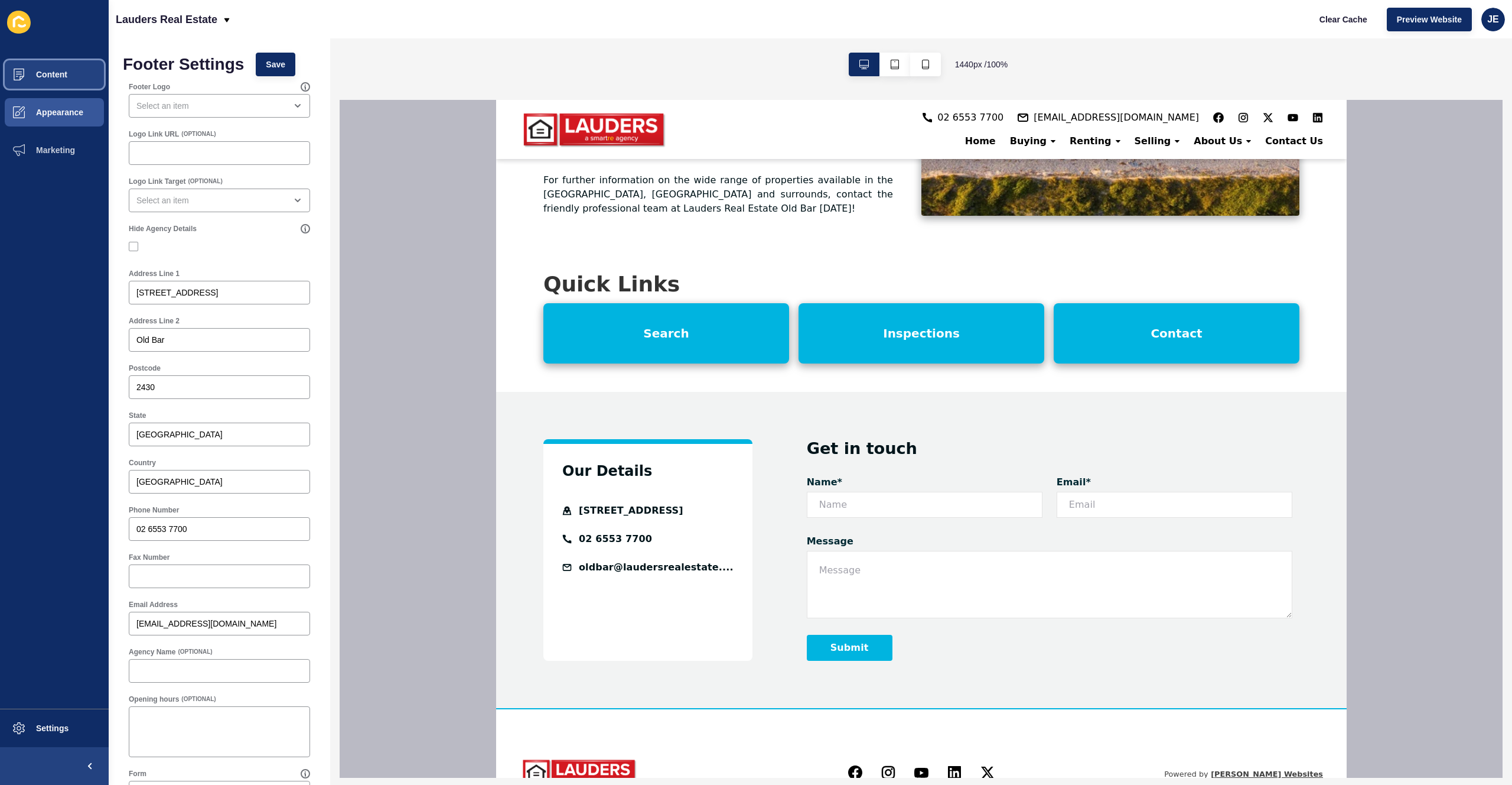
click at [58, 82] on button "Content" at bounding box center [54, 74] width 109 height 38
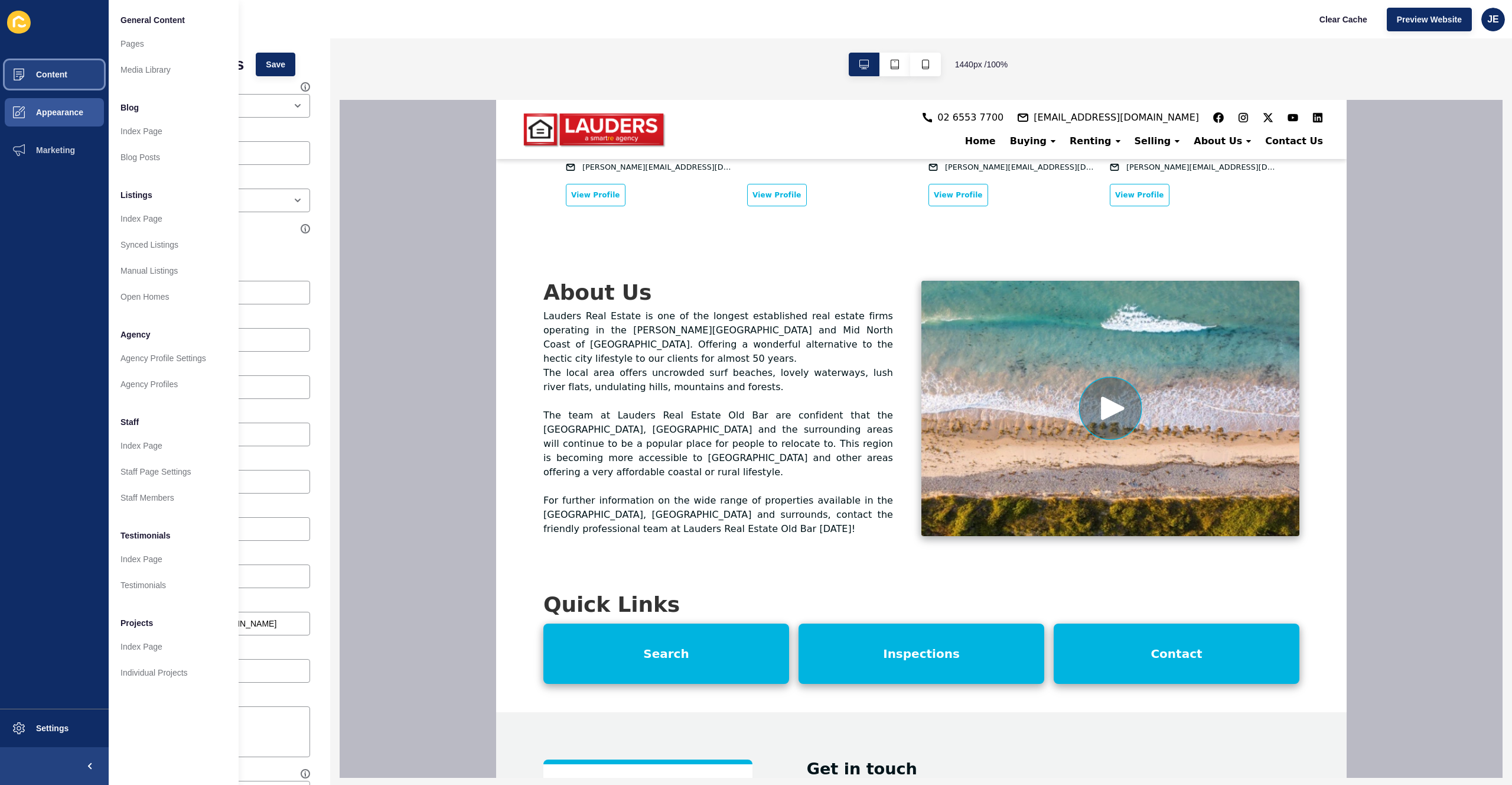
scroll to position [1569, 0]
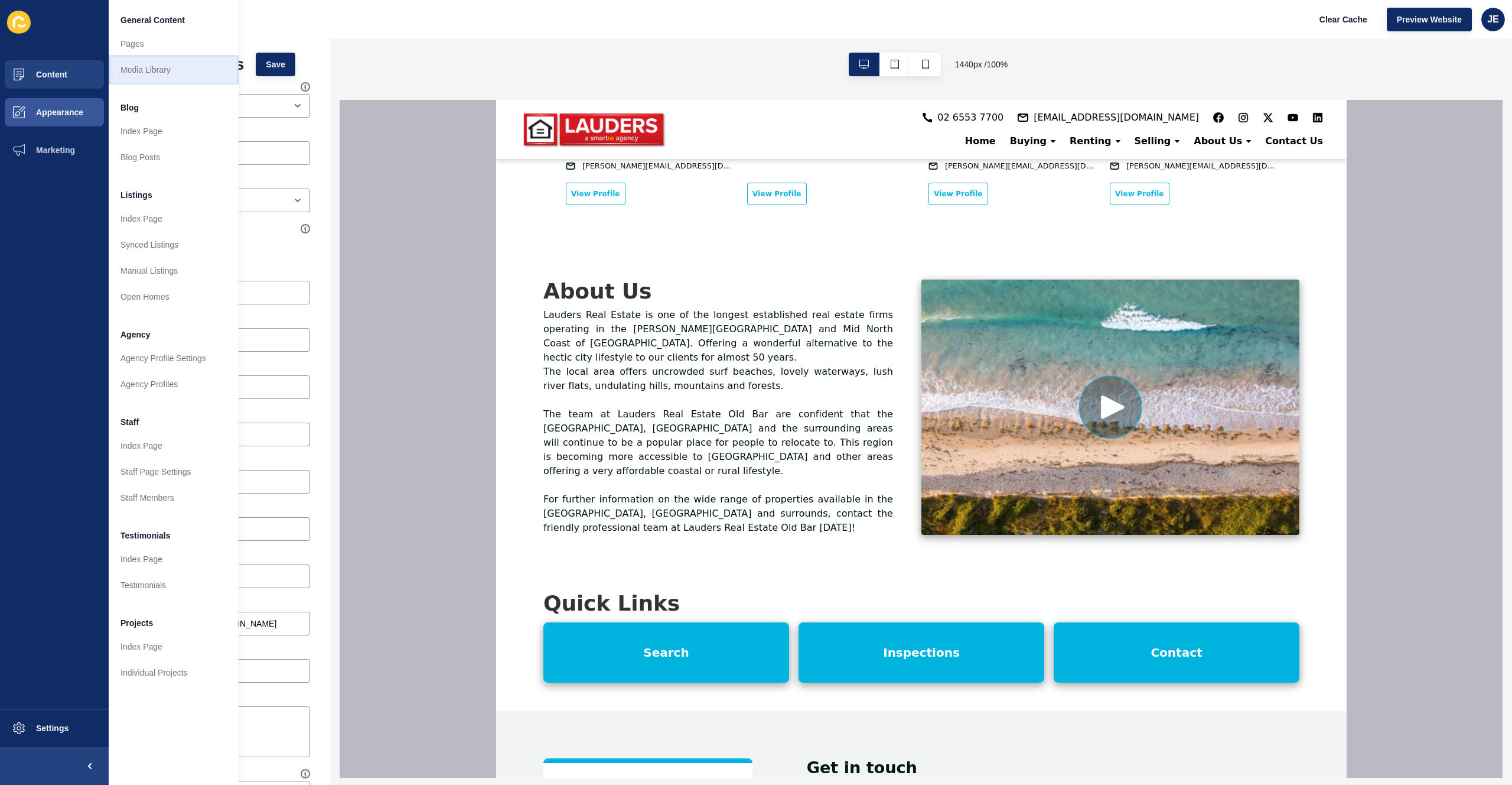
click at [142, 71] on link "Media Library" at bounding box center [173, 70] width 130 height 26
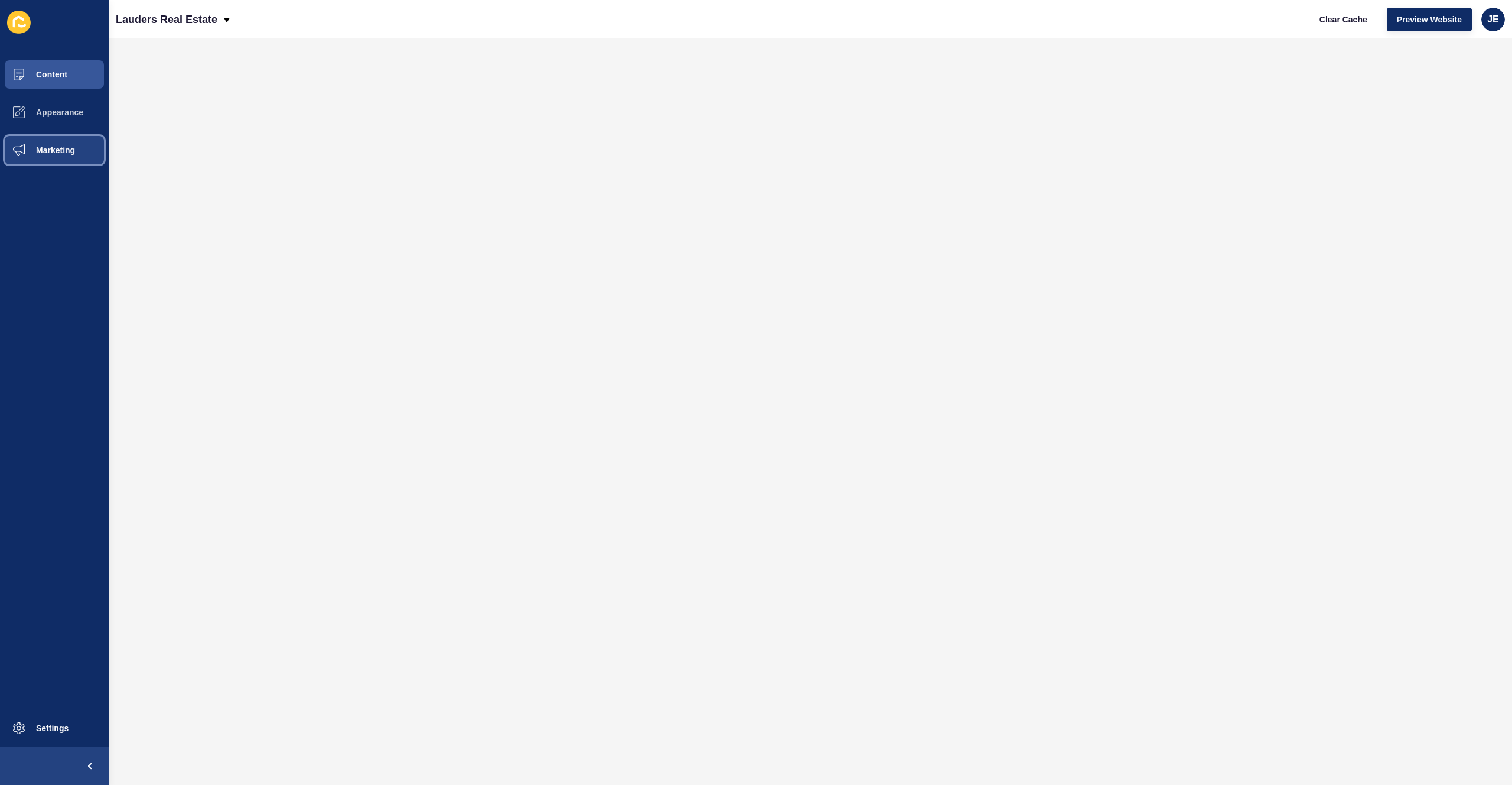
click at [58, 164] on button "Marketing" at bounding box center [54, 150] width 109 height 38
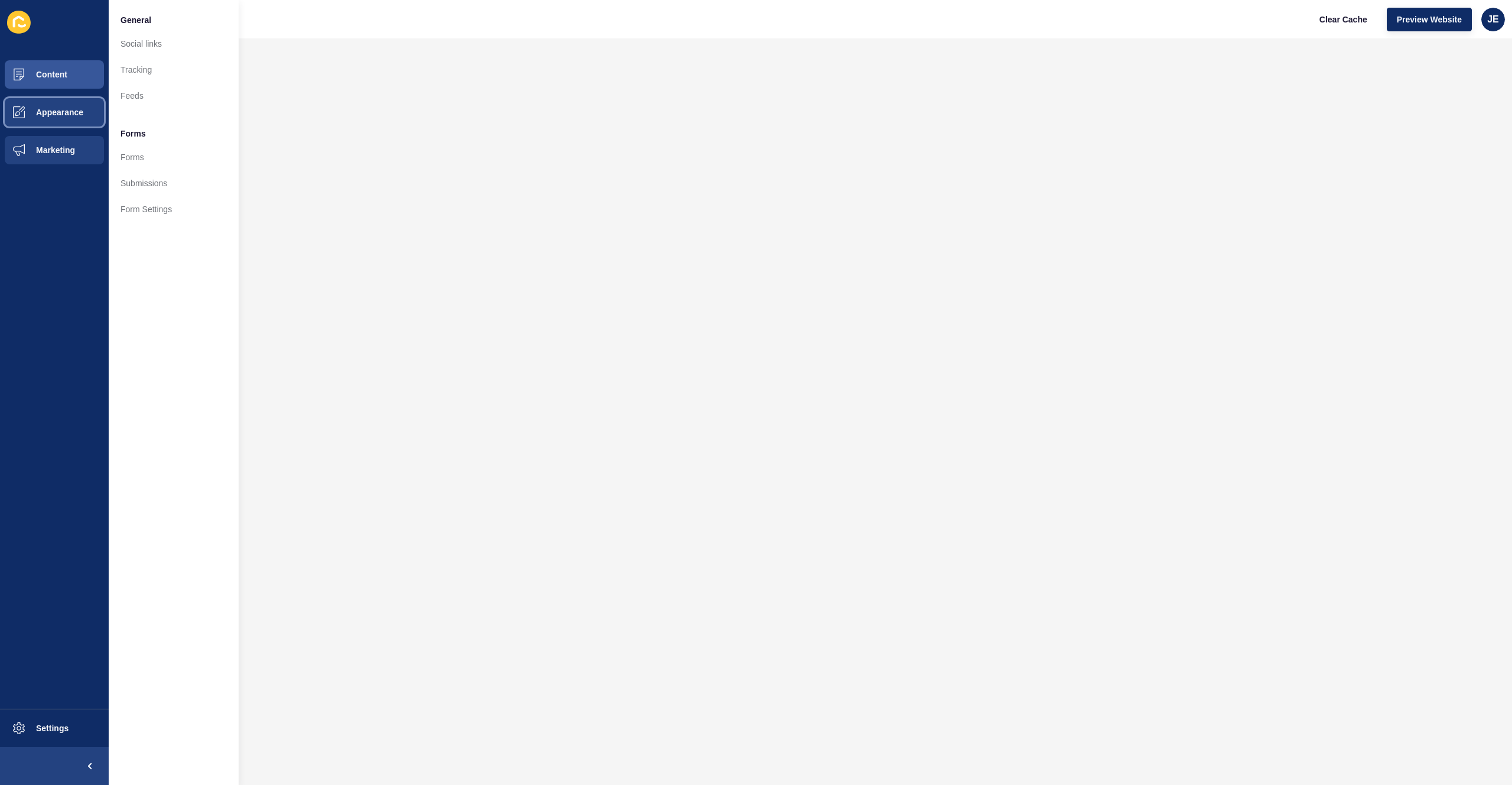
click at [71, 120] on button "Appearance" at bounding box center [54, 112] width 109 height 38
click at [143, 71] on link "Homepage Styles" at bounding box center [173, 70] width 130 height 26
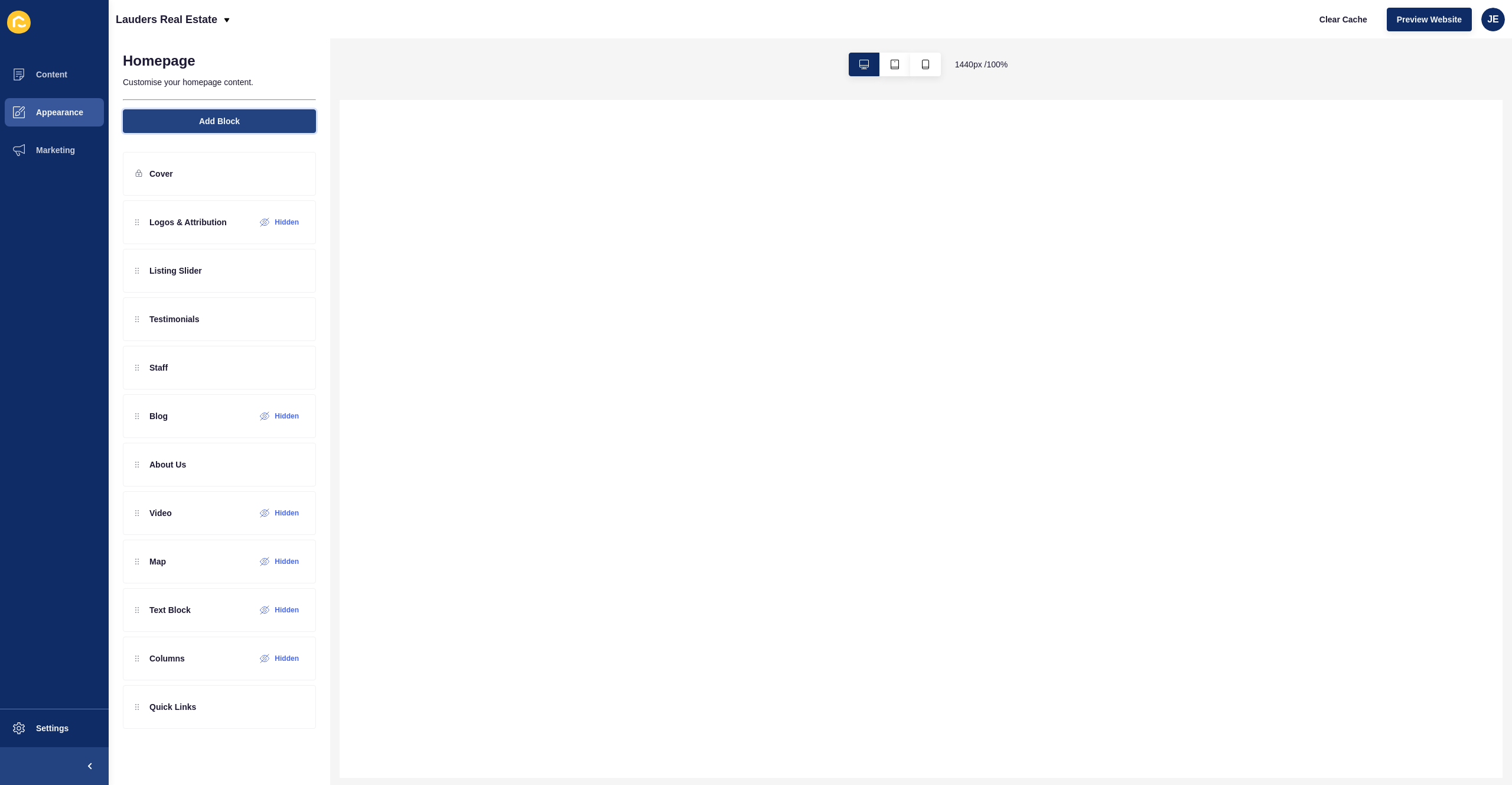
click at [217, 121] on span "Add Block" at bounding box center [219, 121] width 40 height 12
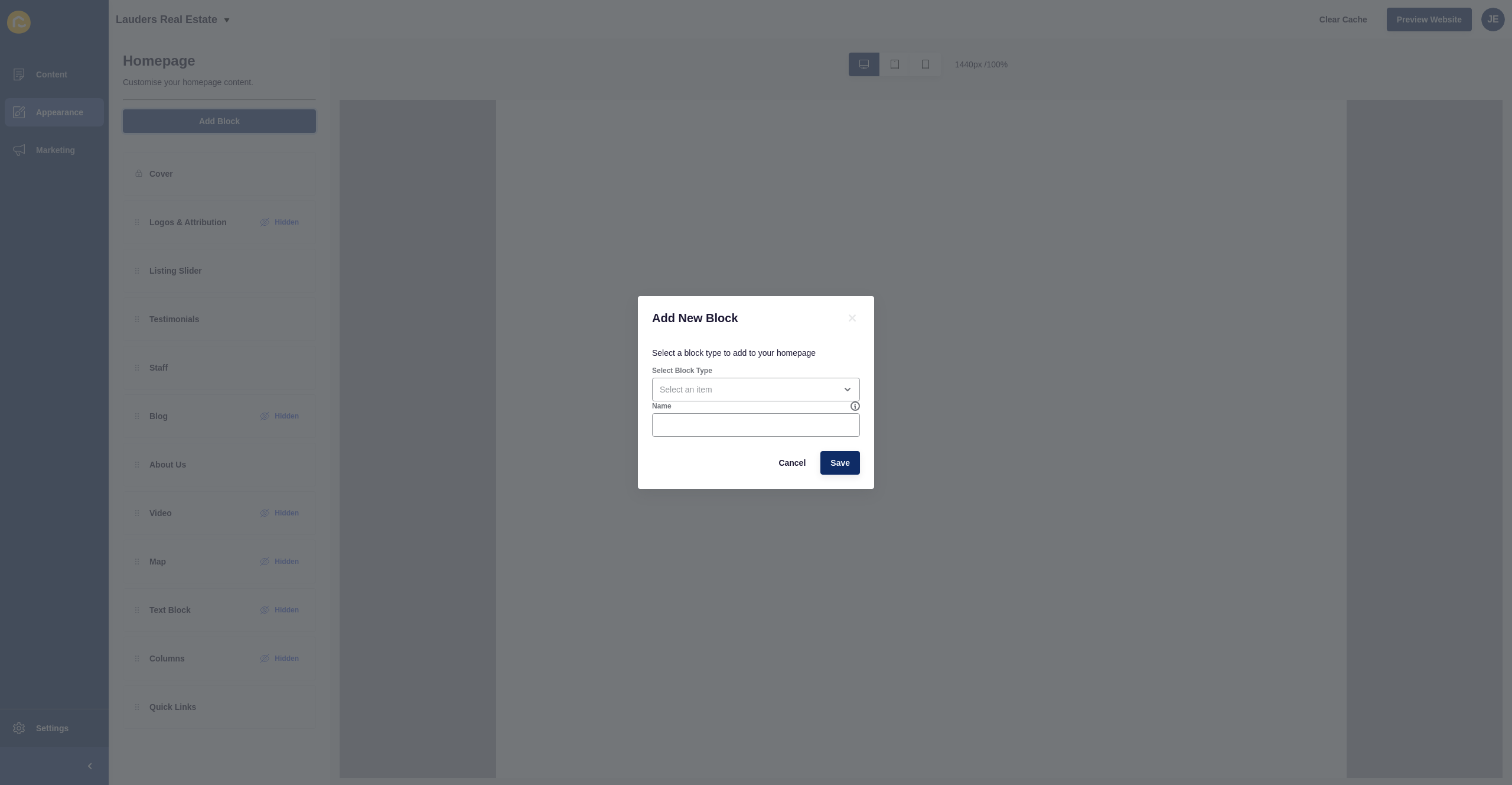
select select
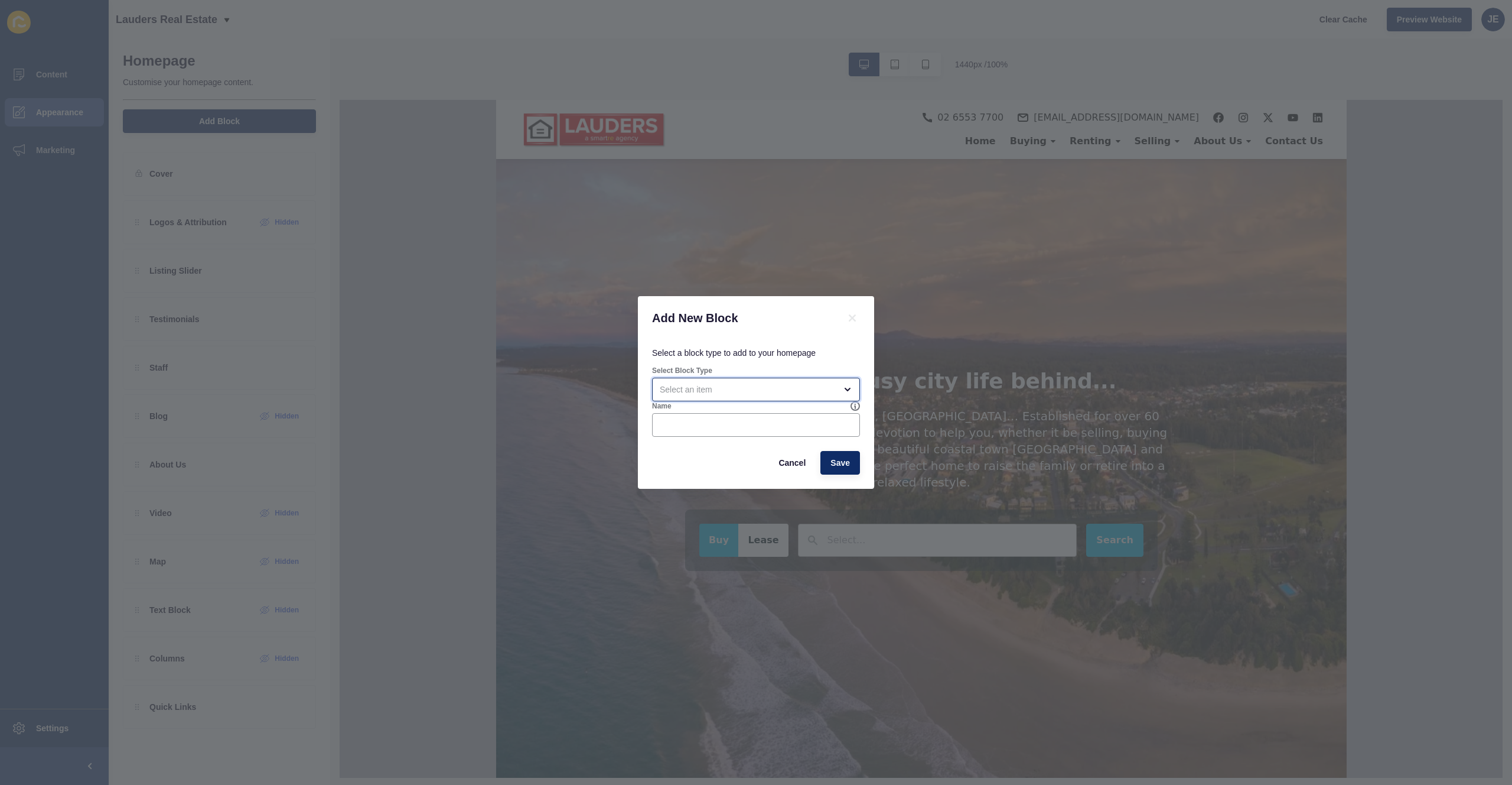
click at [718, 387] on div "open menu" at bounding box center [748, 389] width 176 height 12
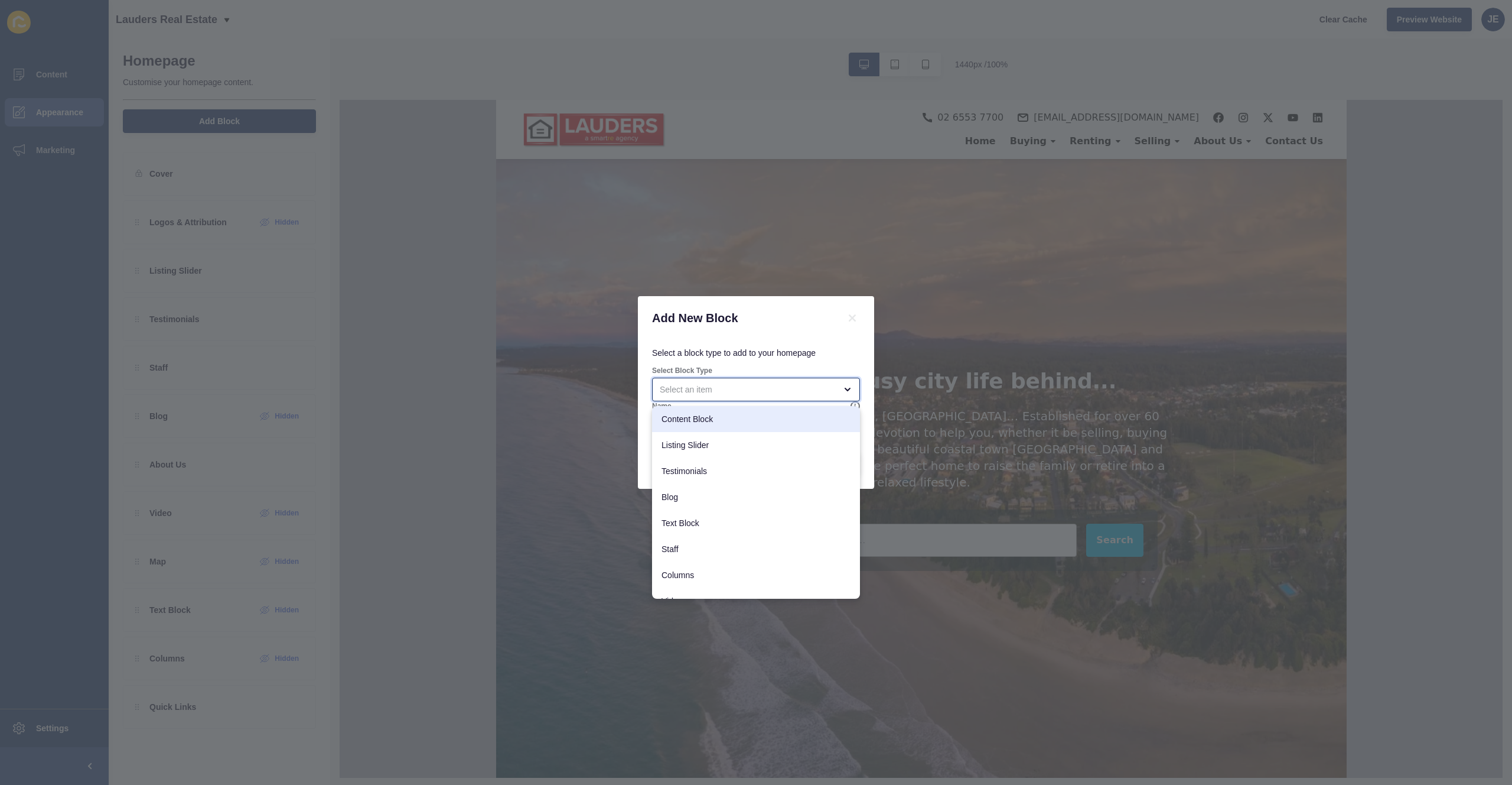
click at [718, 425] on div "Content Block" at bounding box center [756, 418] width 208 height 26
type input "Content Block"
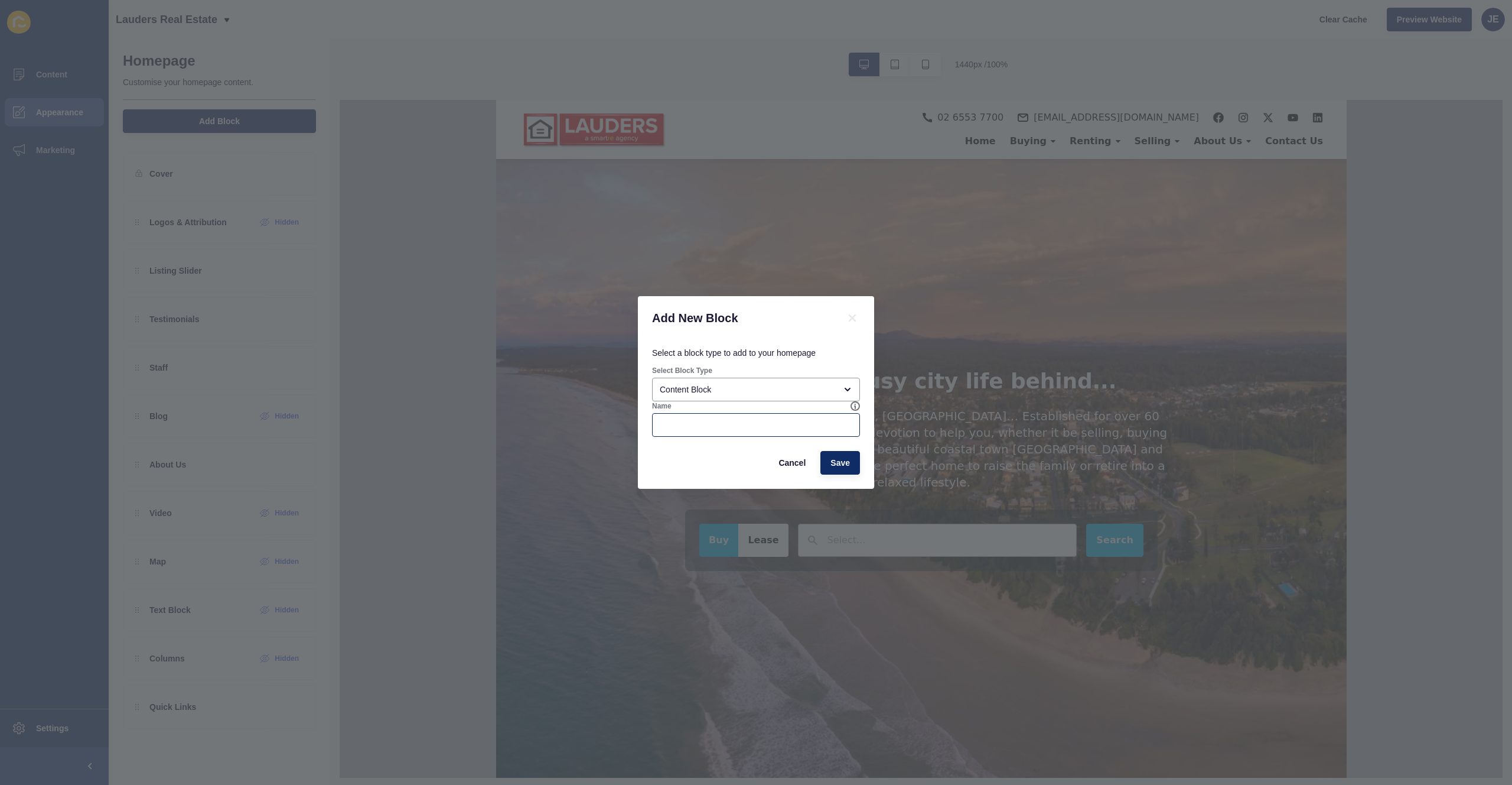
click at [716, 434] on div at bounding box center [756, 424] width 208 height 23
type input "F"
drag, startPoint x: 685, startPoint y: 429, endPoint x: 679, endPoint y: 427, distance: 6.3
click at [679, 427] on input "News Letter" at bounding box center [756, 425] width 192 height 12
type input "Newsletter"
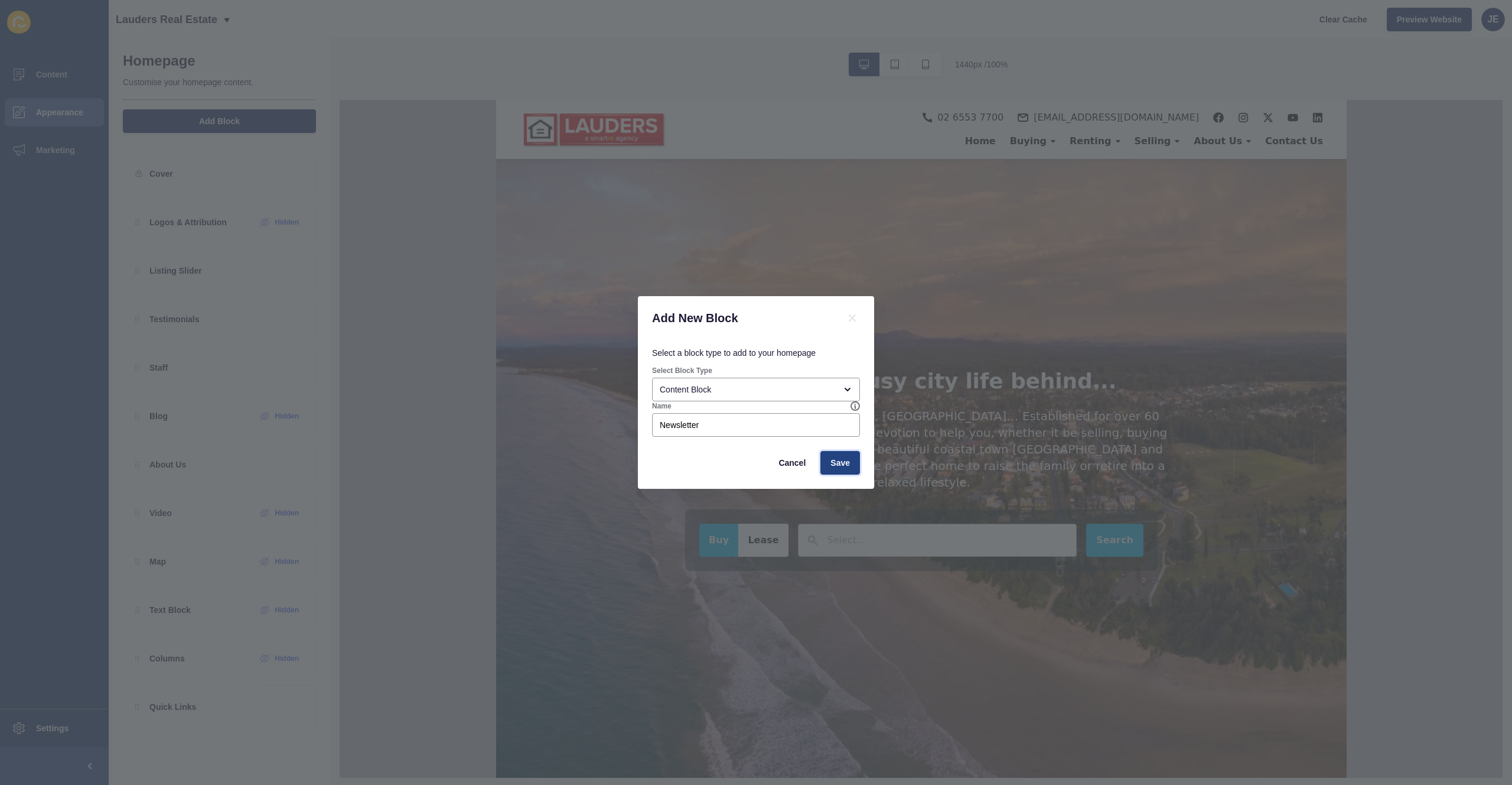
click at [850, 465] on button "Save" at bounding box center [840, 462] width 40 height 23
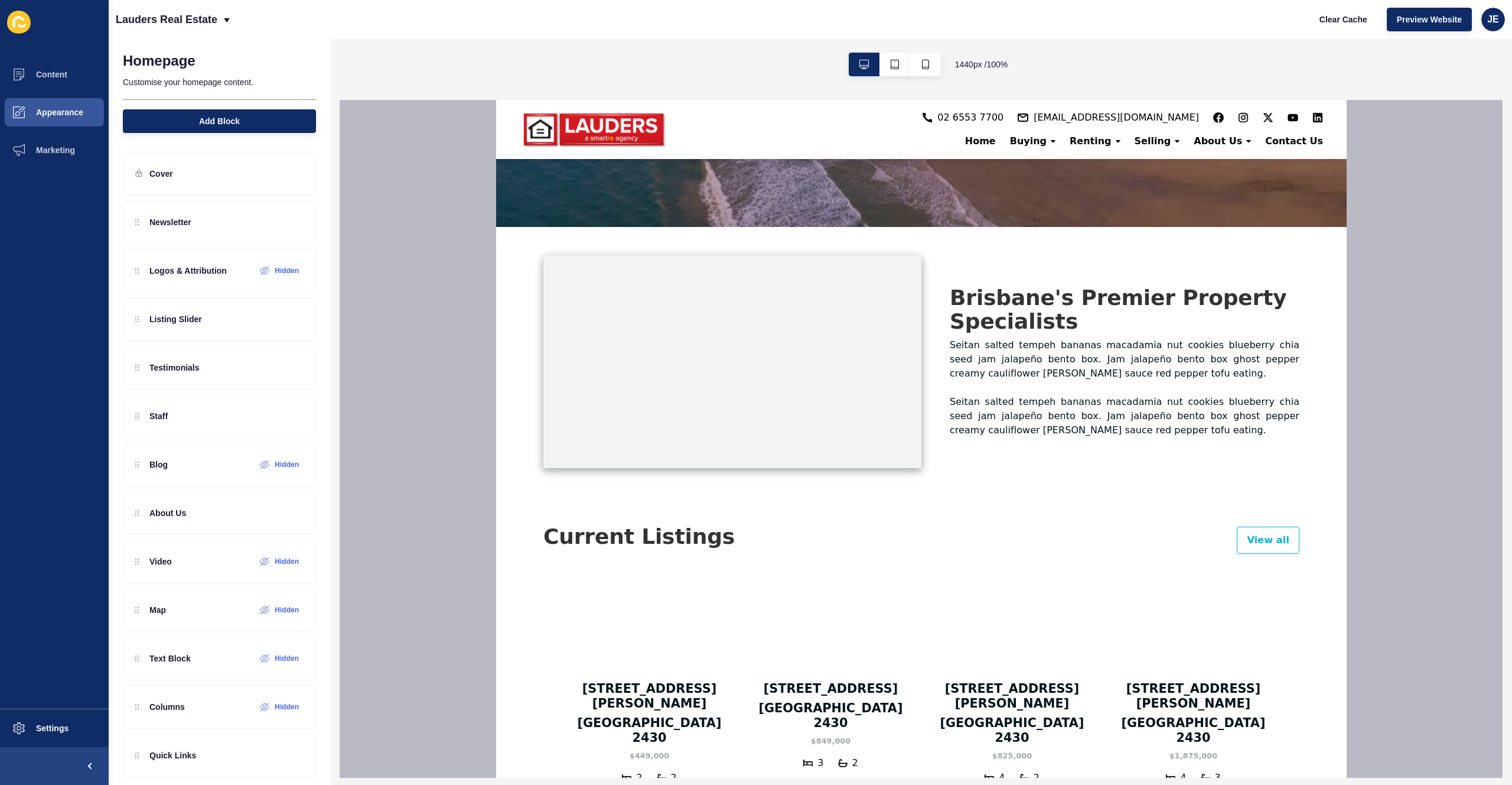
scroll to position [570, 0]
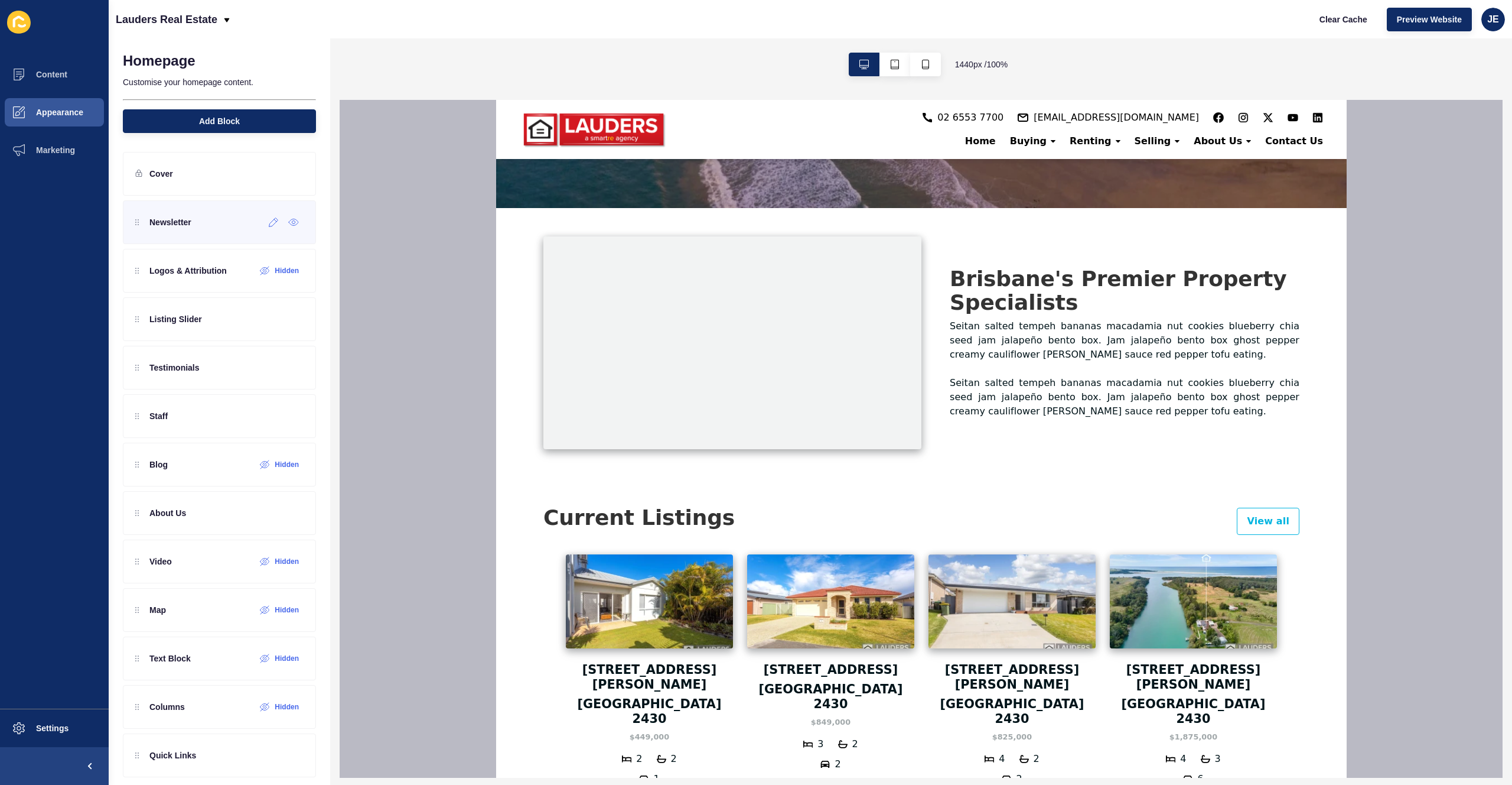
click at [222, 227] on div "Newsletter" at bounding box center [219, 222] width 193 height 44
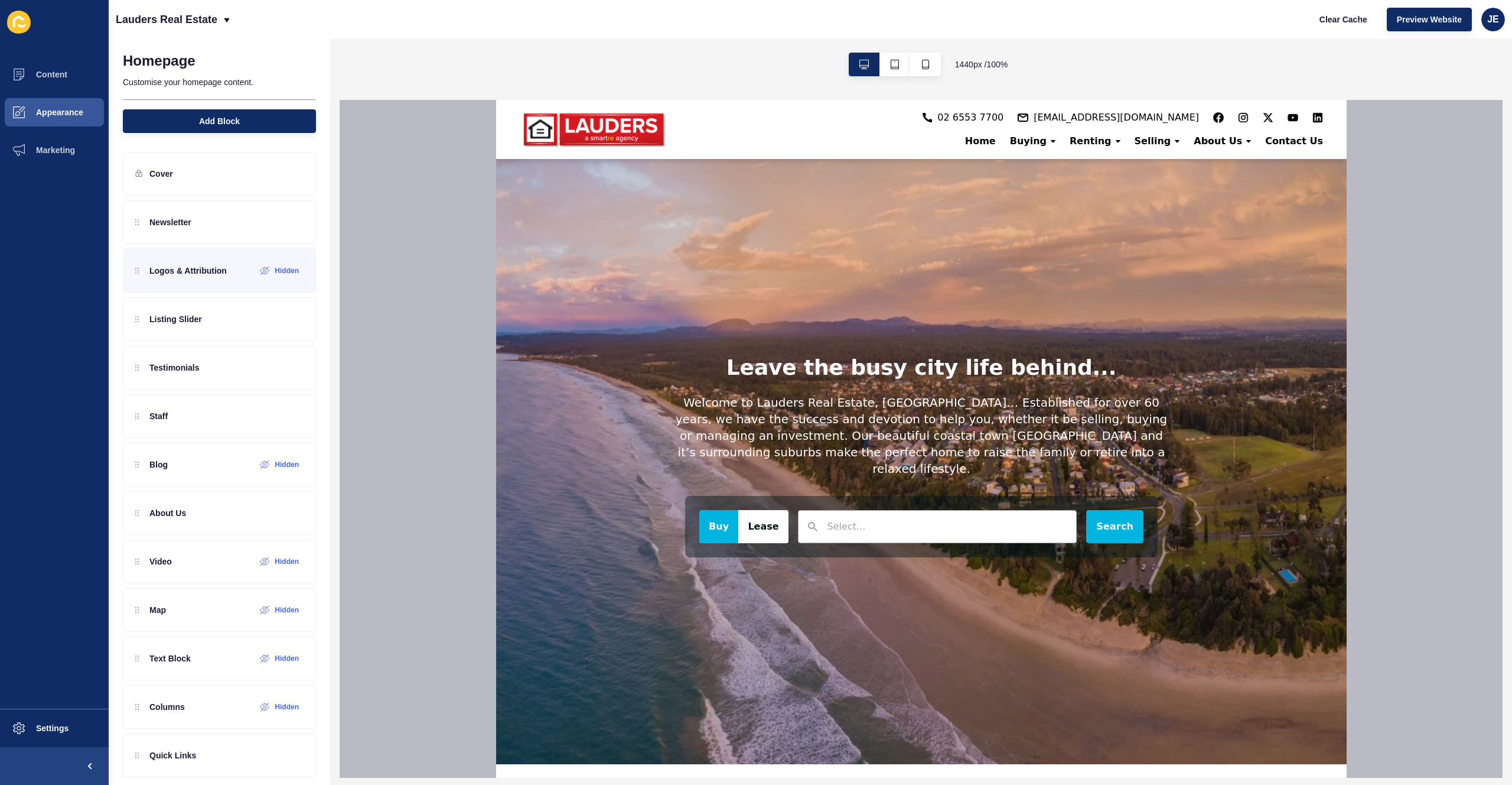
scroll to position [0, 0]
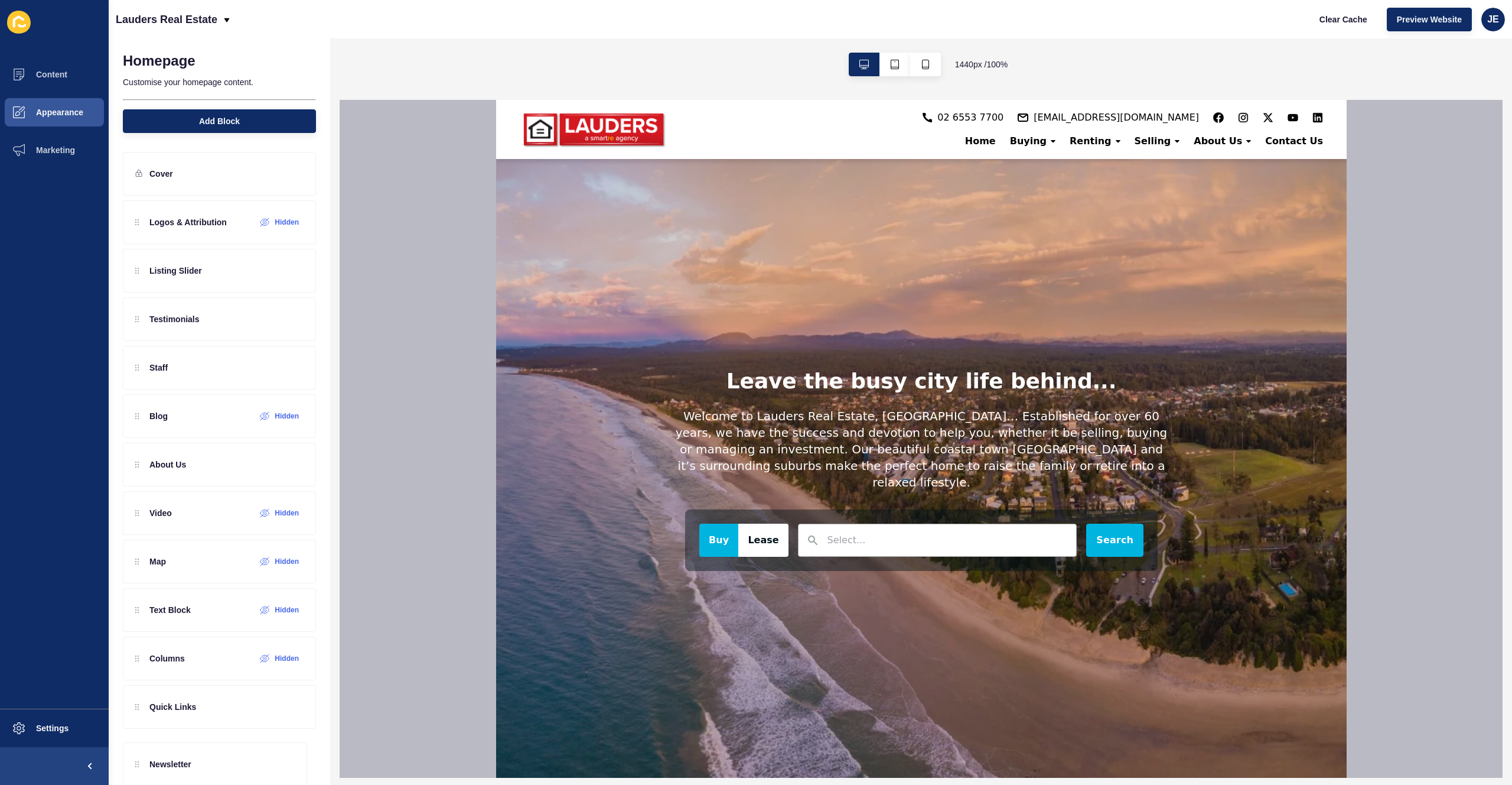
drag, startPoint x: 202, startPoint y: 233, endPoint x: 205, endPoint y: 774, distance: 541.0
click at [205, 774] on div "Homepage Customise your homepage content. Add Block Cover Newsletter Logos & At…" at bounding box center [219, 411] width 222 height 746
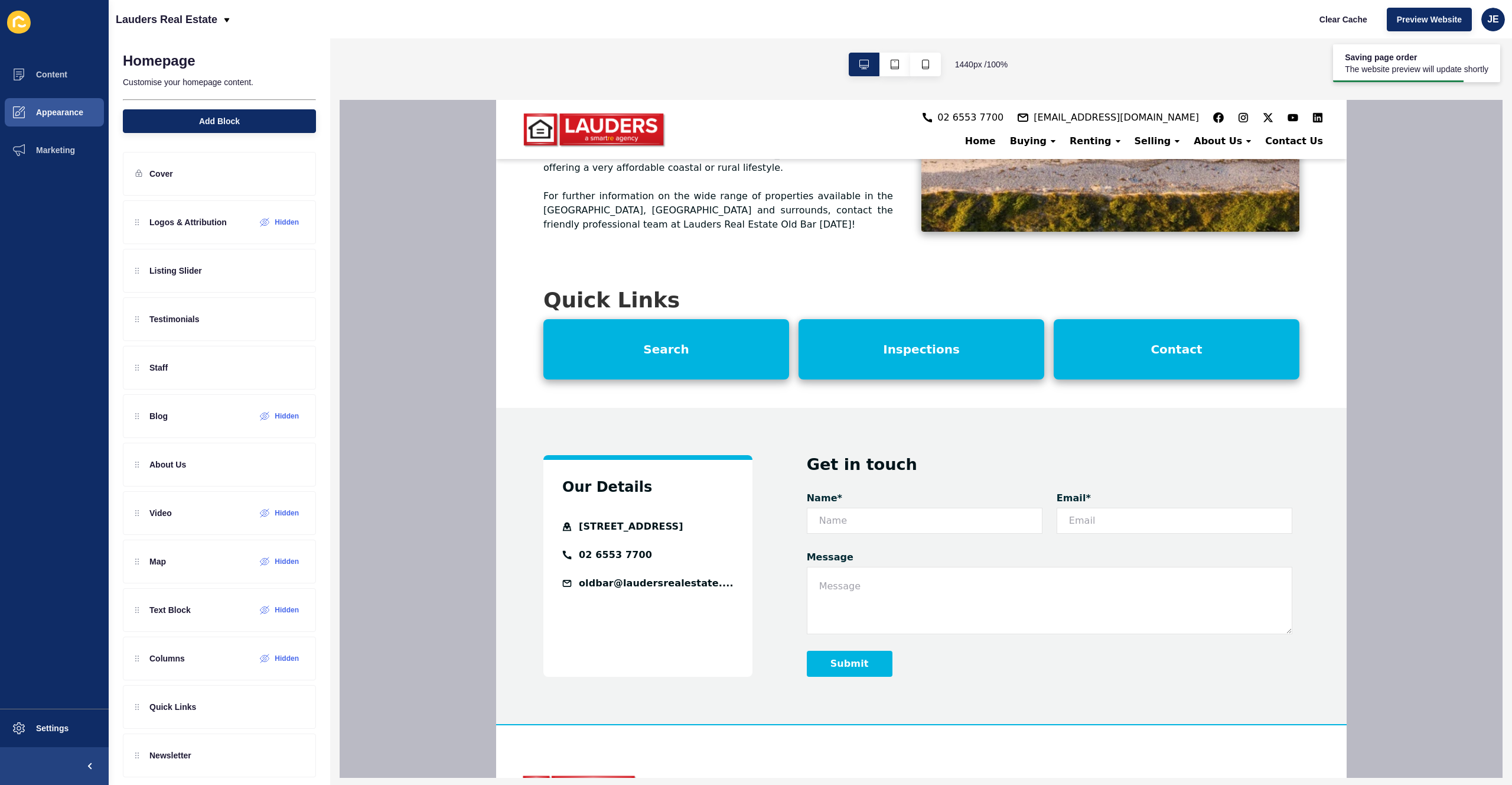
scroll to position [2158, 0]
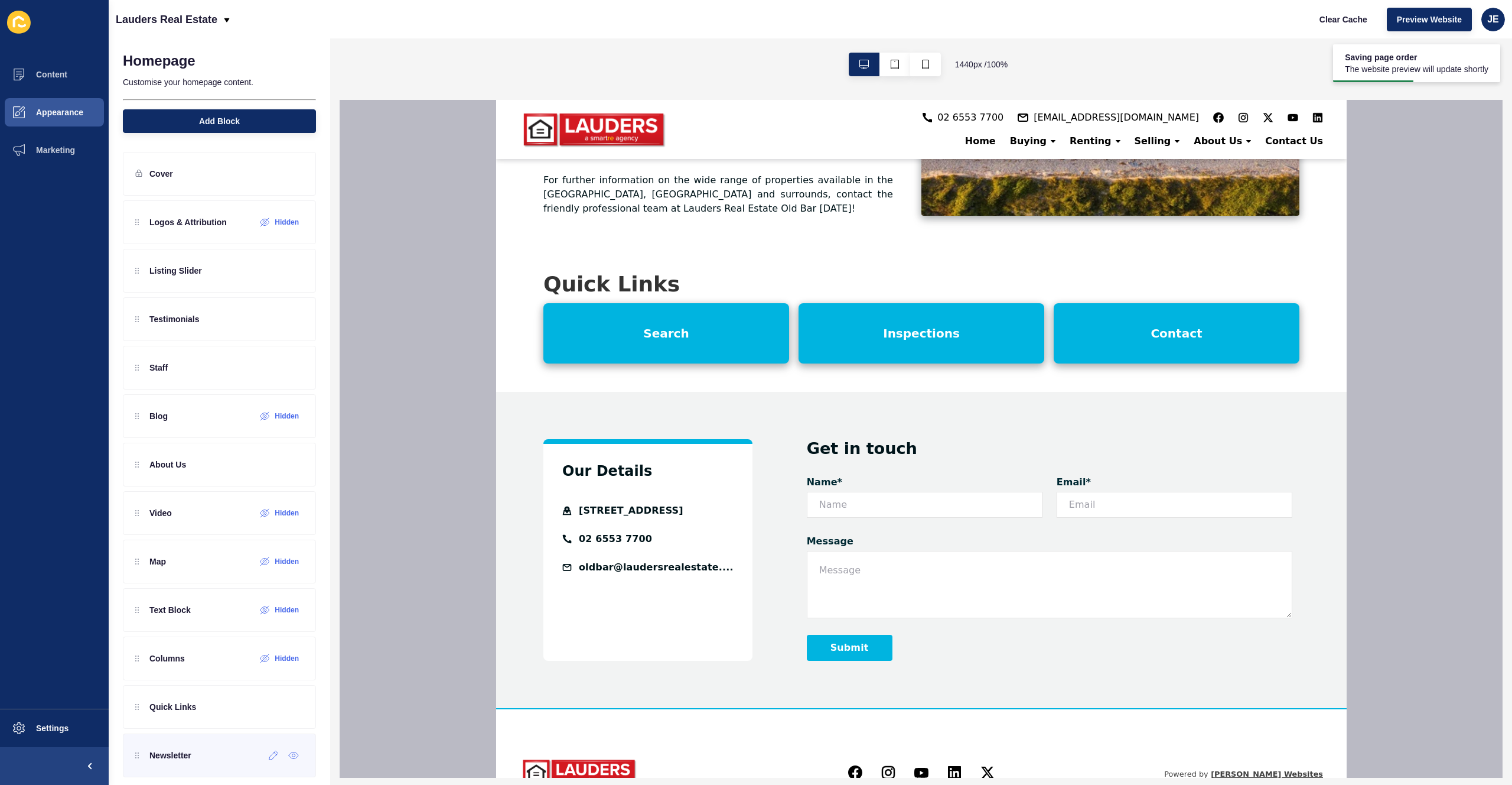
drag, startPoint x: 206, startPoint y: 754, endPoint x: 253, endPoint y: 762, distance: 47.7
click at [206, 755] on div "Newsletter" at bounding box center [219, 755] width 193 height 44
click at [268, 757] on icon at bounding box center [273, 754] width 10 height 9
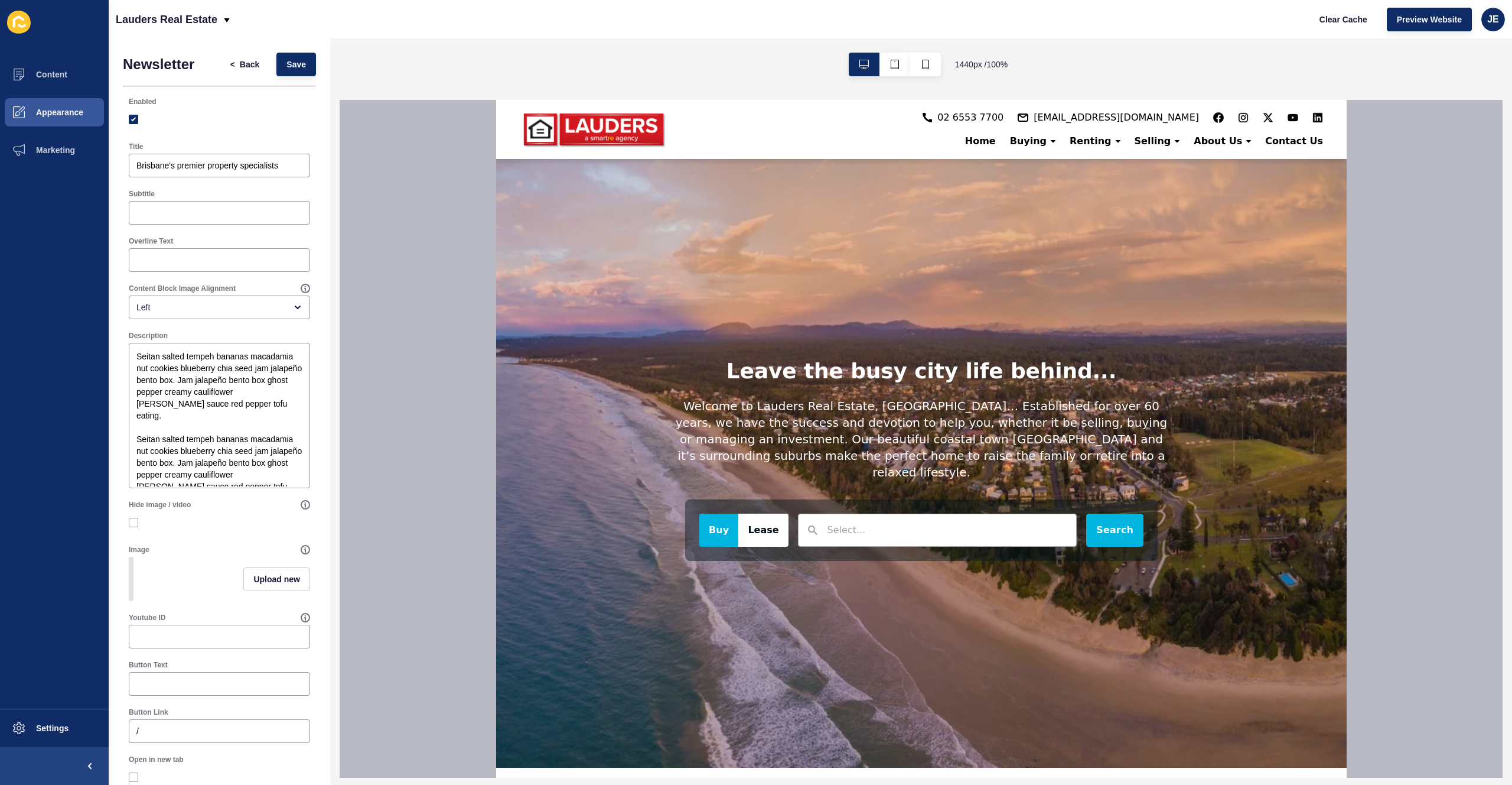
scroll to position [0, 0]
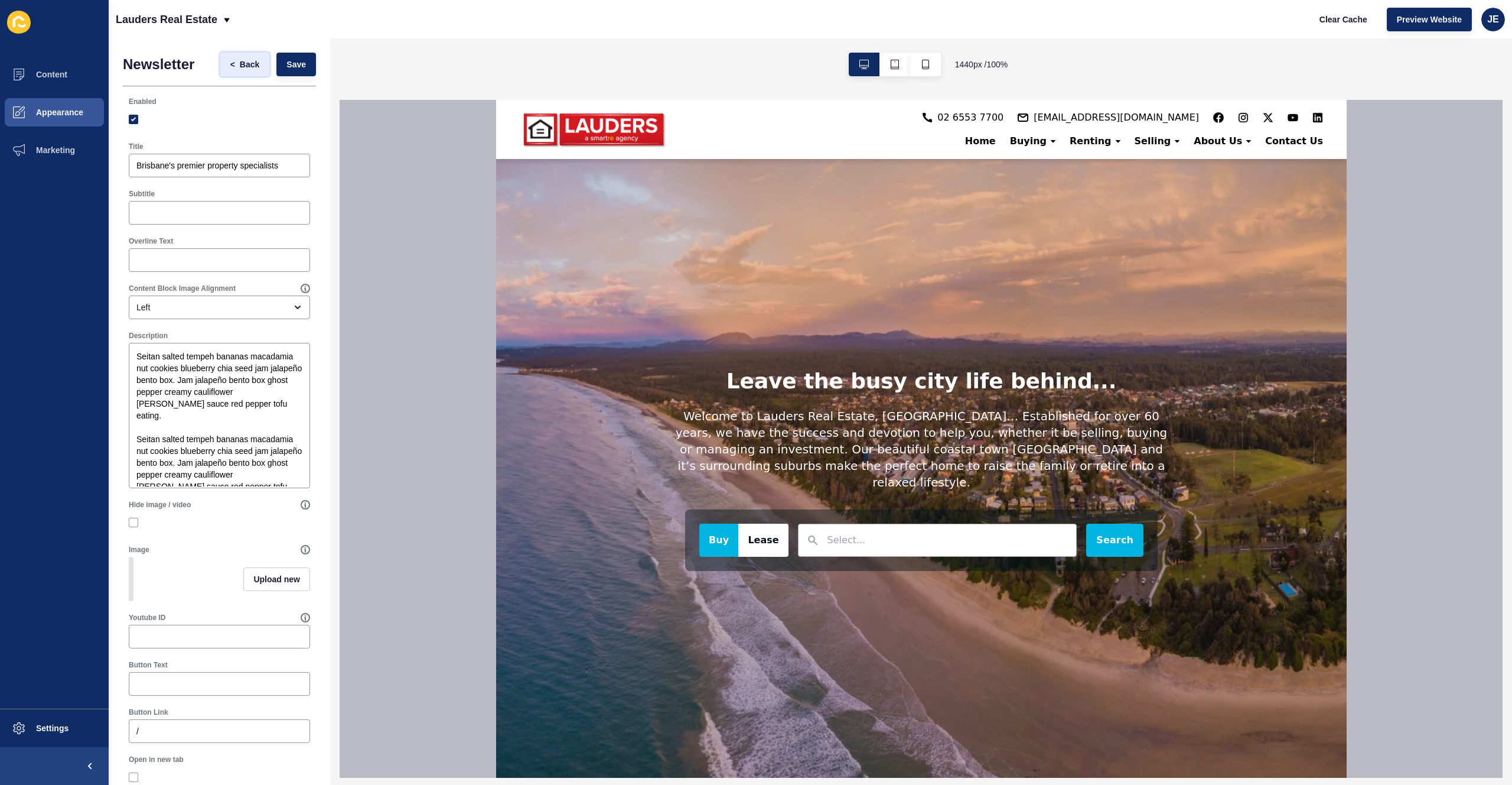
click at [240, 66] on span "Back" at bounding box center [249, 64] width 19 height 12
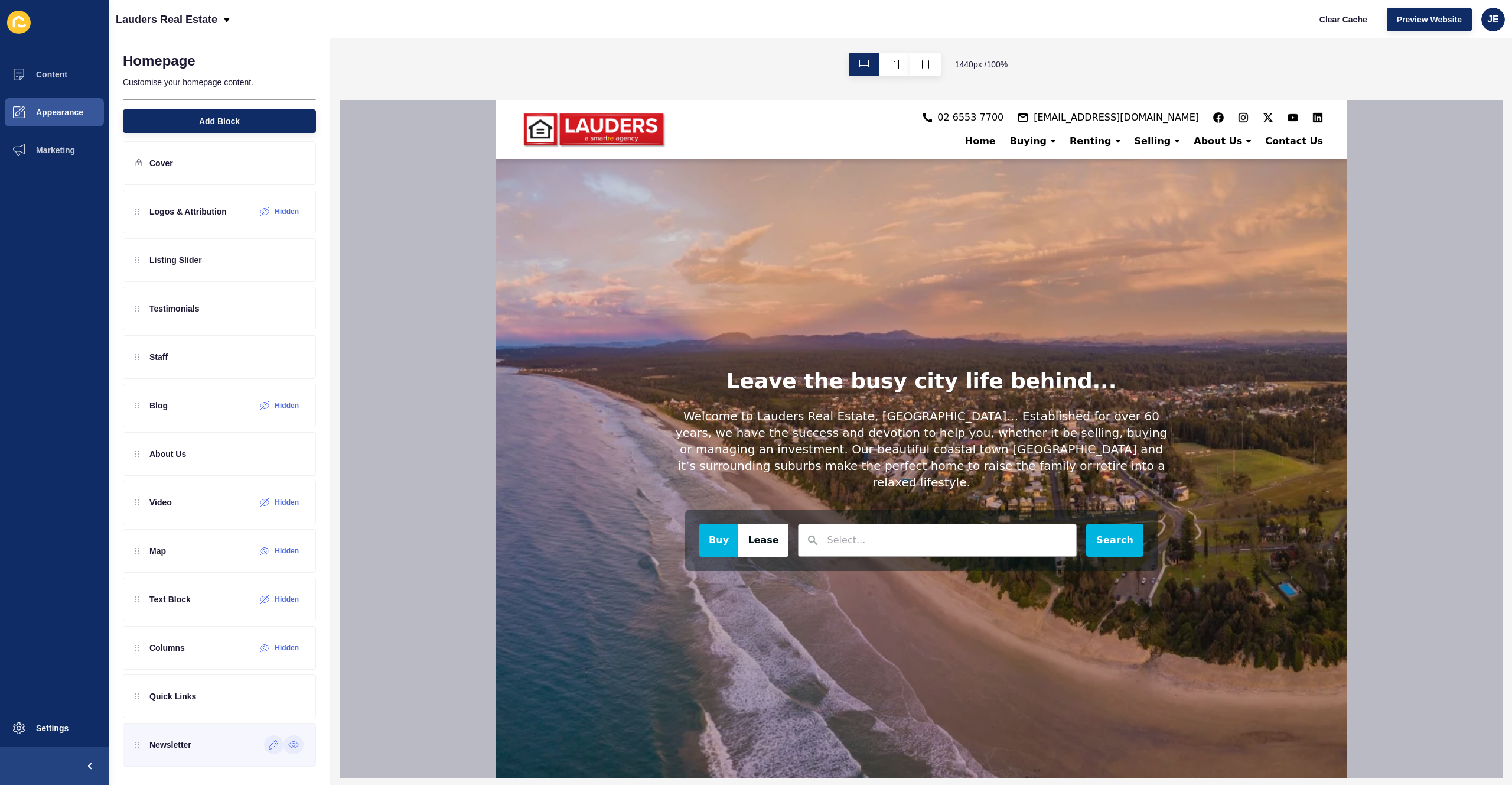
scroll to position [11, 0]
click at [283, 749] on div at bounding box center [293, 744] width 20 height 19
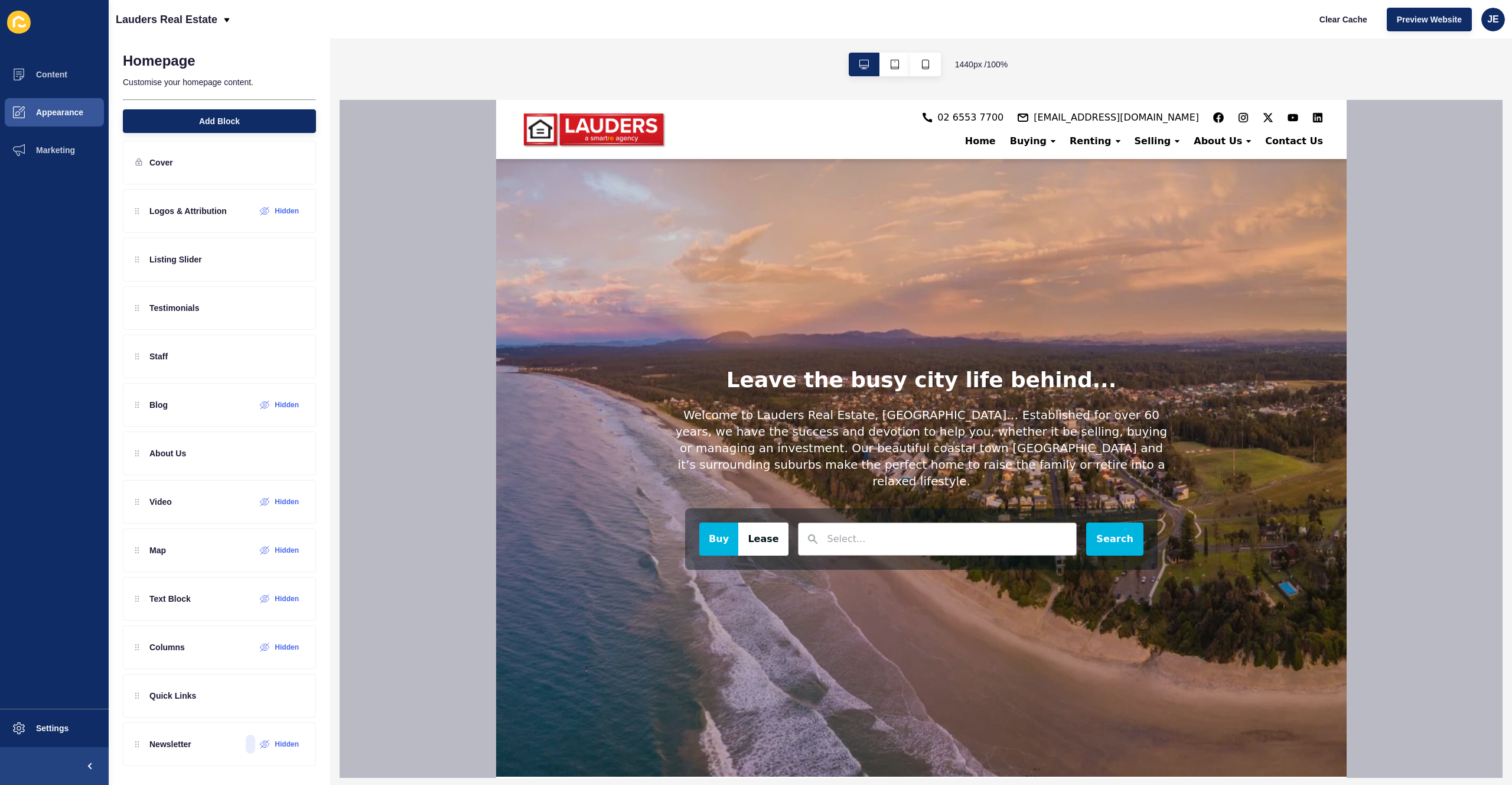
scroll to position [0, 0]
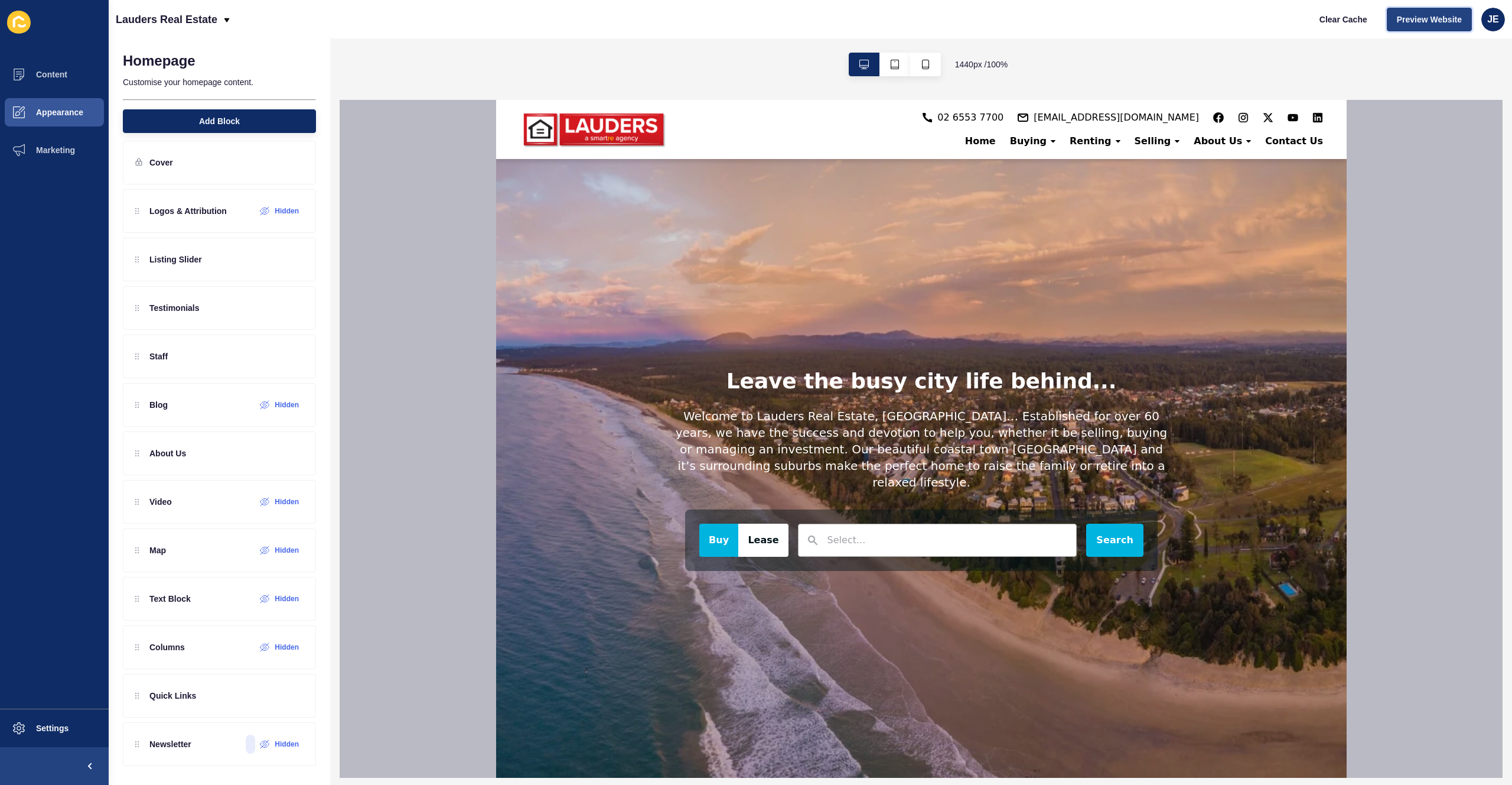
click at [1399, 23] on span "Preview Website" at bounding box center [1429, 19] width 65 height 12
click at [275, 746] on label "Hidden" at bounding box center [287, 743] width 24 height 9
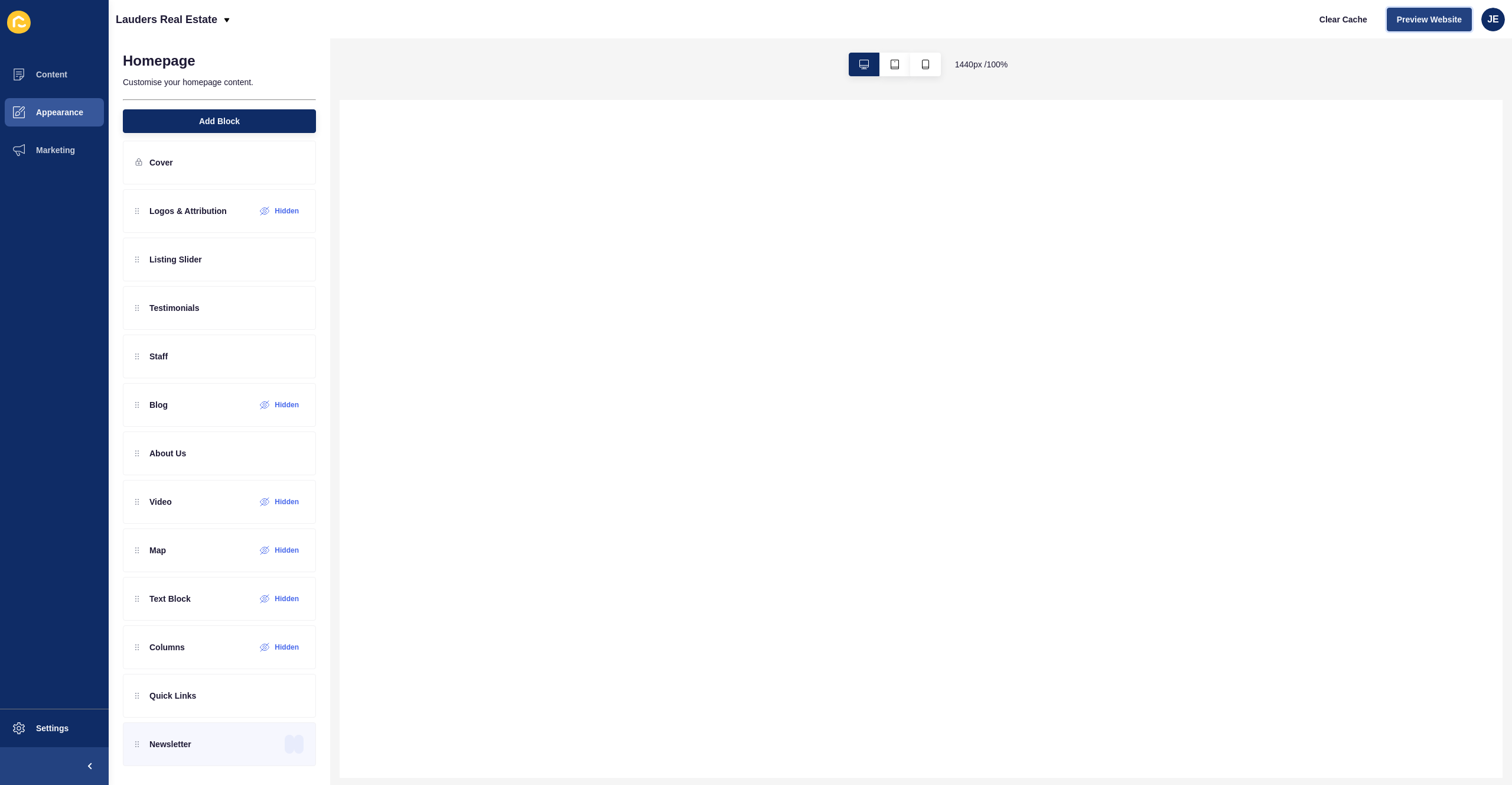
click at [1408, 19] on span "Preview Website" at bounding box center [1429, 19] width 65 height 12
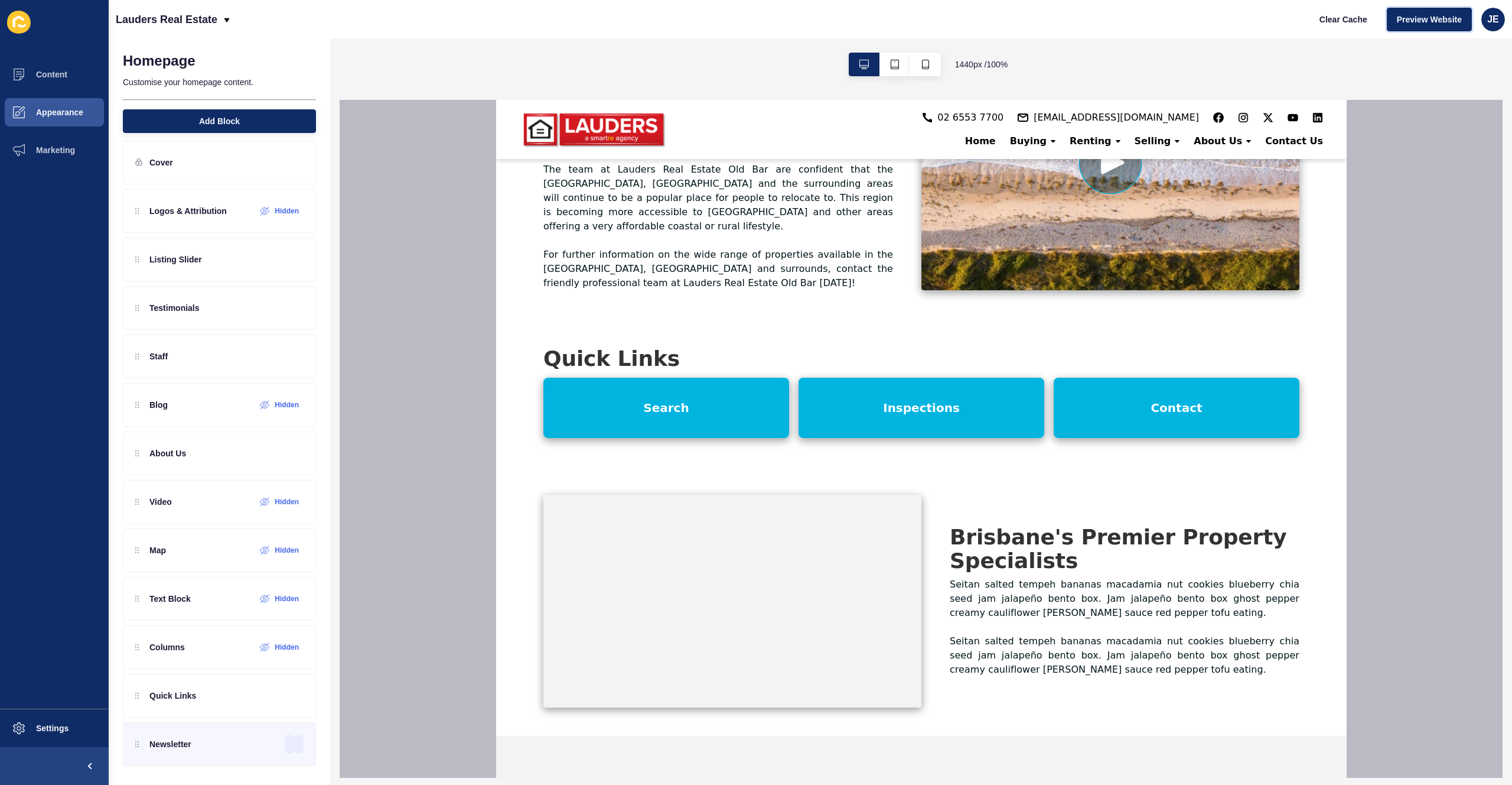
scroll to position [2059, 0]
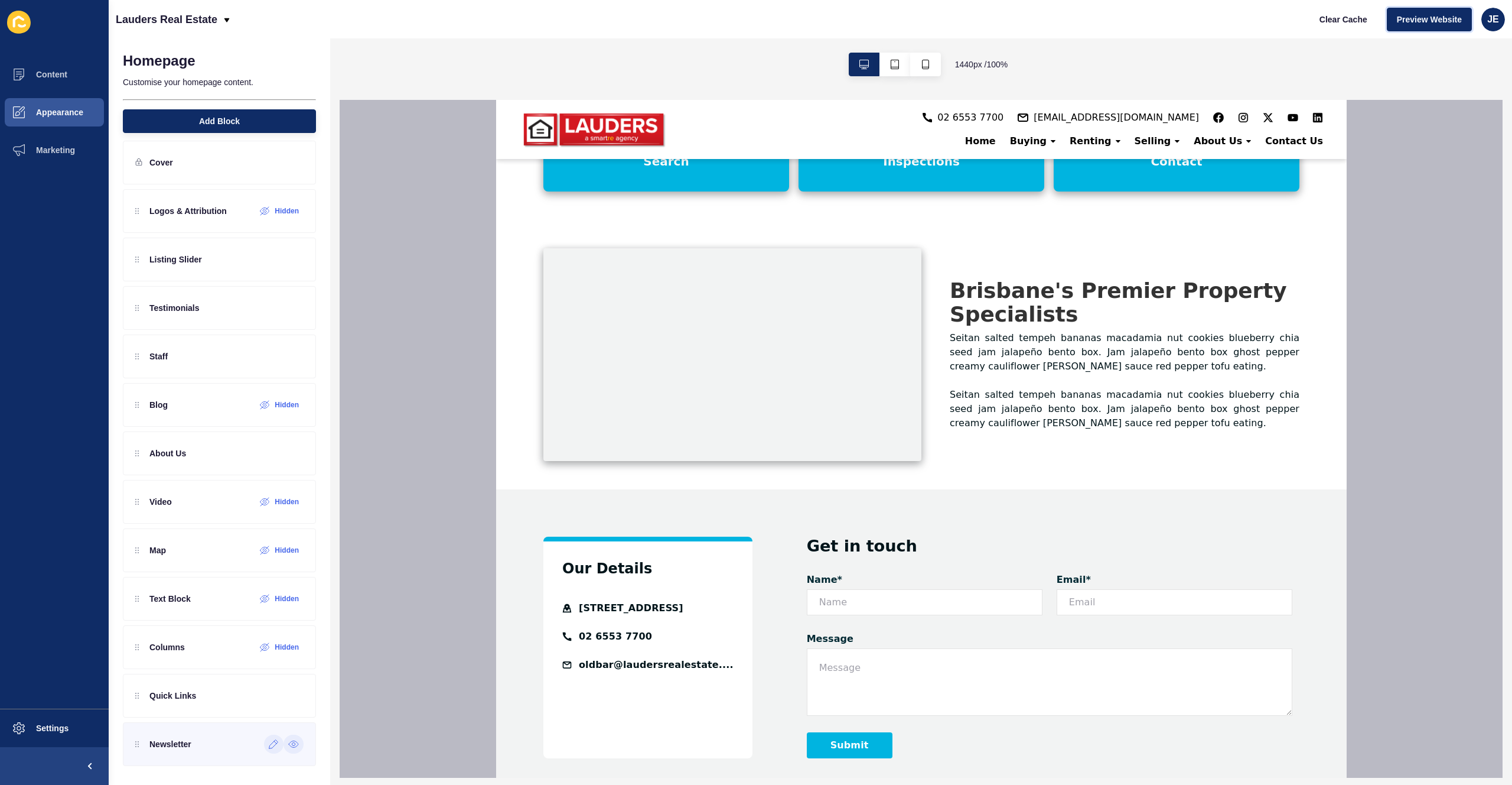
click at [264, 752] on div at bounding box center [273, 744] width 19 height 19
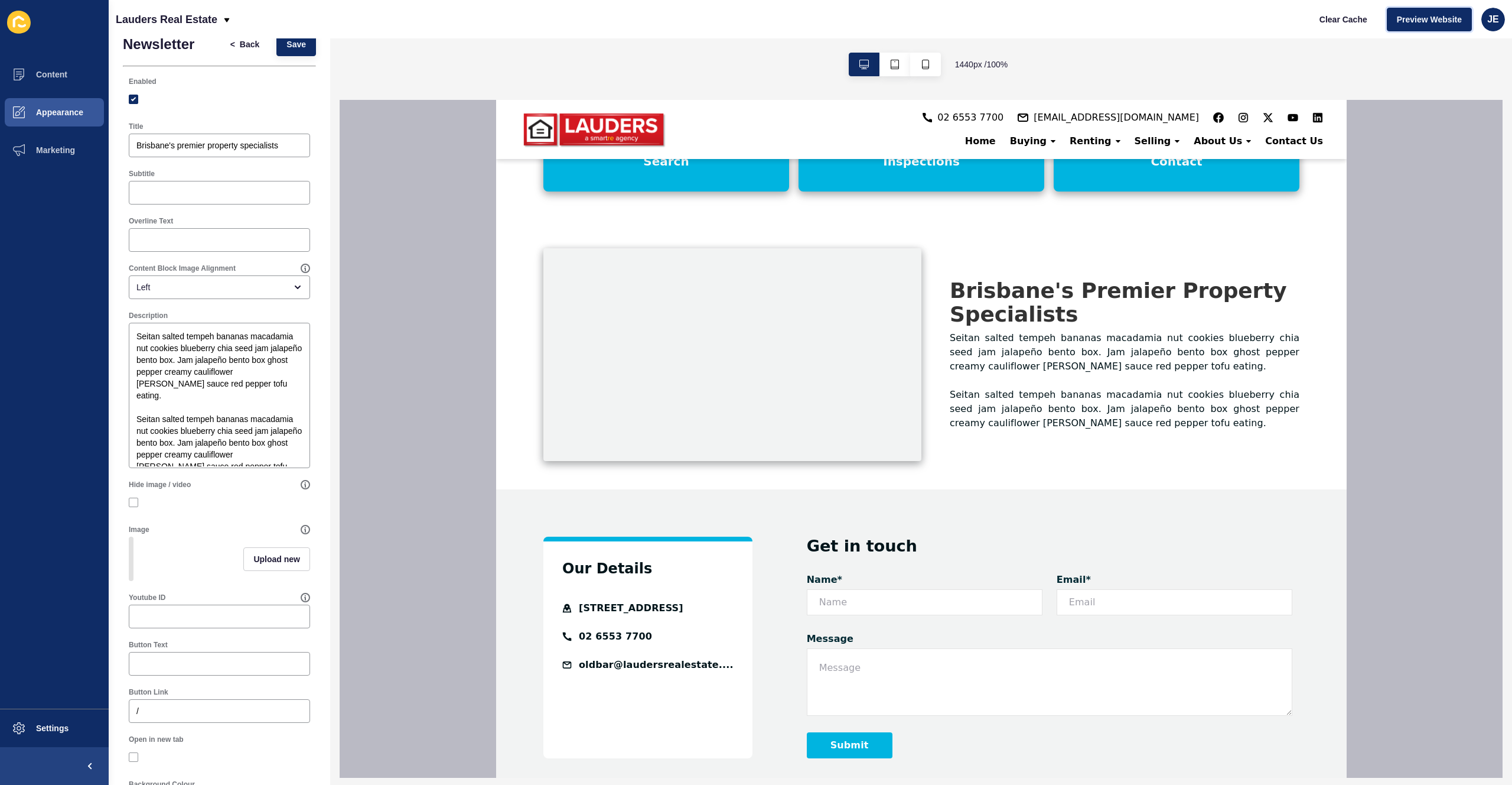
scroll to position [0, 0]
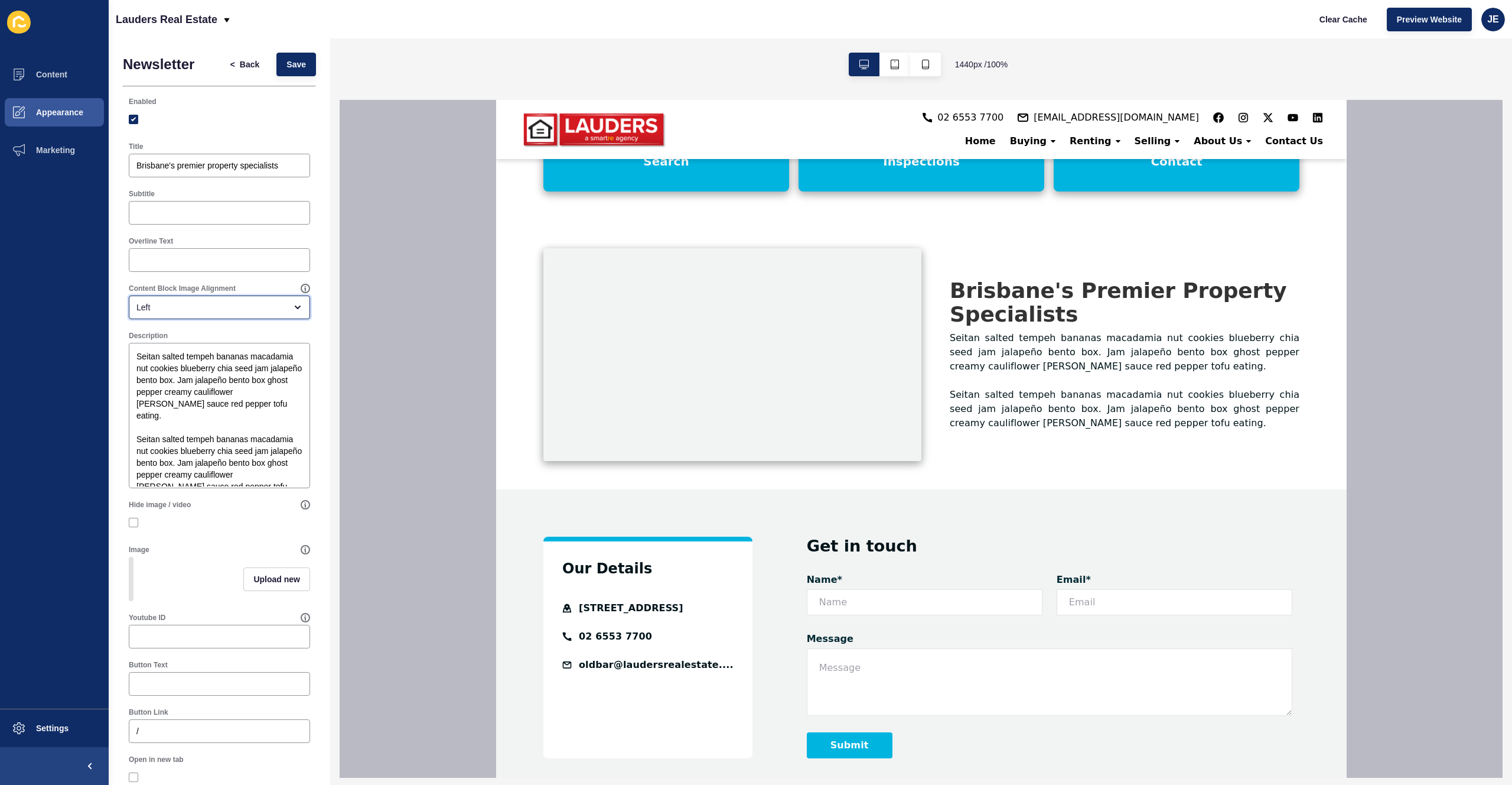
click at [276, 313] on div "Left" at bounding box center [219, 307] width 181 height 23
click at [274, 308] on div "Left" at bounding box center [211, 307] width 149 height 12
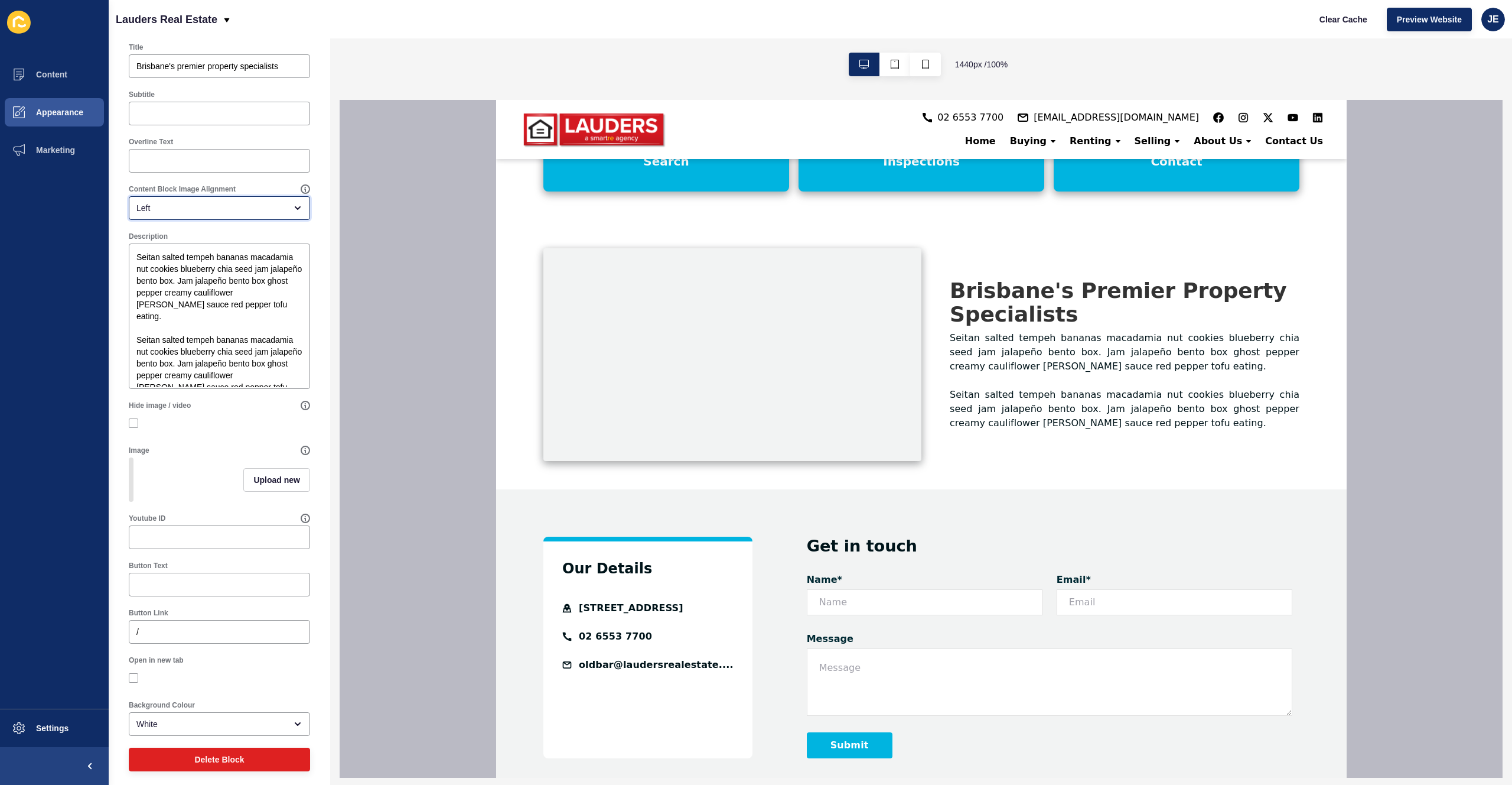
scroll to position [114, 0]
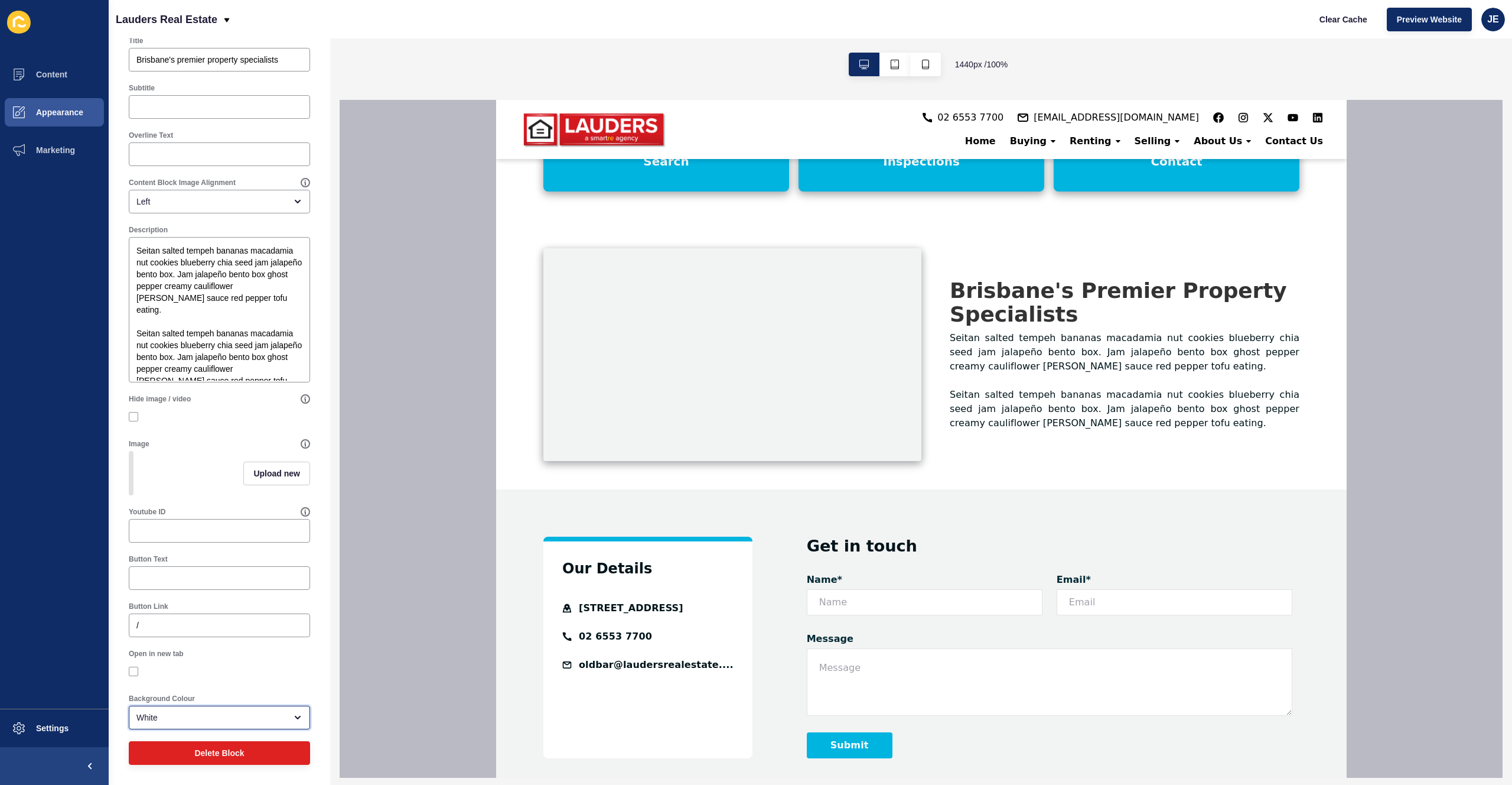
click at [177, 705] on div "White" at bounding box center [219, 717] width 181 height 23
drag, startPoint x: 178, startPoint y: 707, endPoint x: 183, endPoint y: 693, distance: 14.9
click at [178, 707] on div "White" at bounding box center [219, 717] width 181 height 23
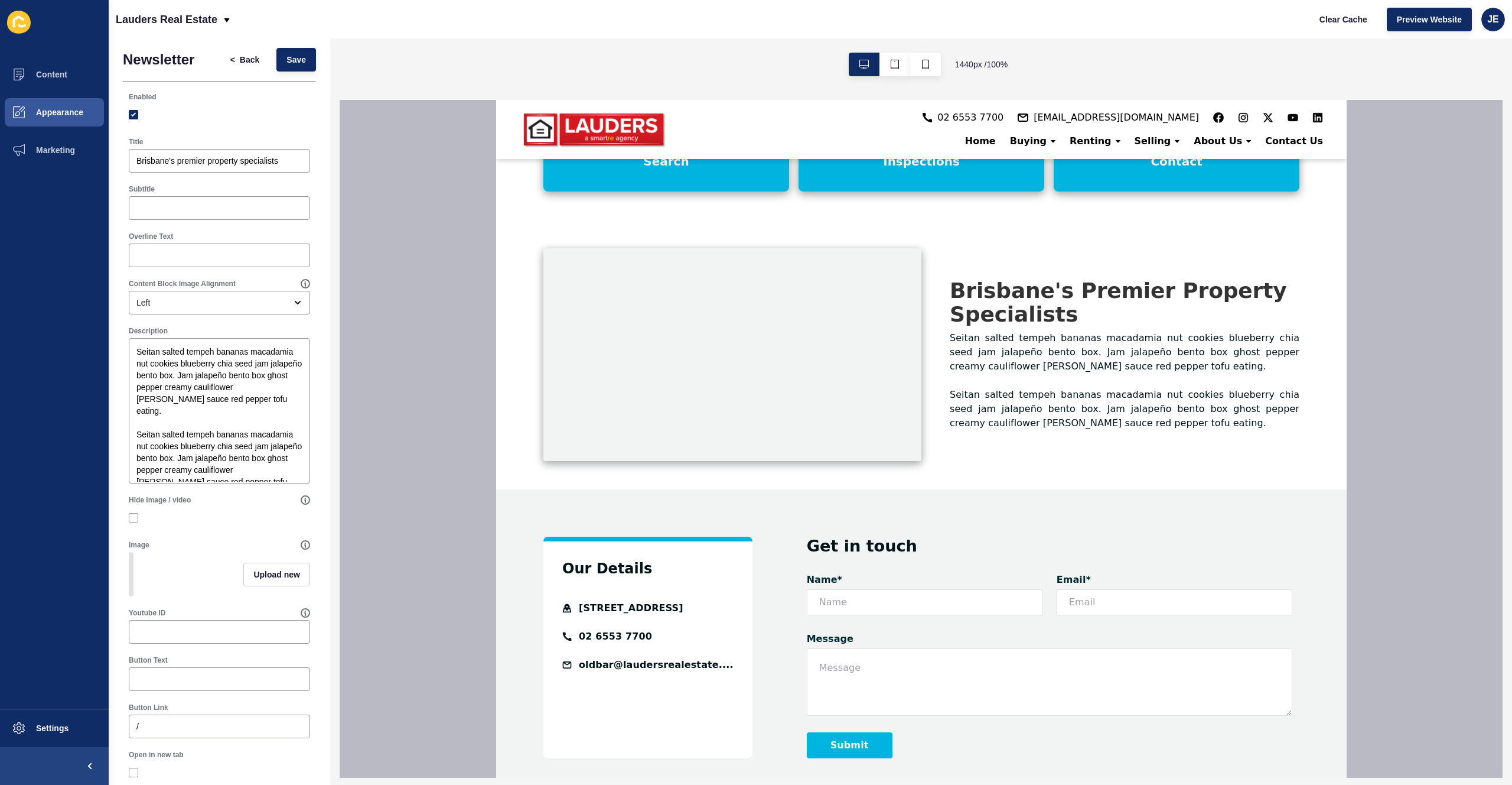
scroll to position [0, 0]
click at [240, 65] on span "Back" at bounding box center [249, 64] width 19 height 12
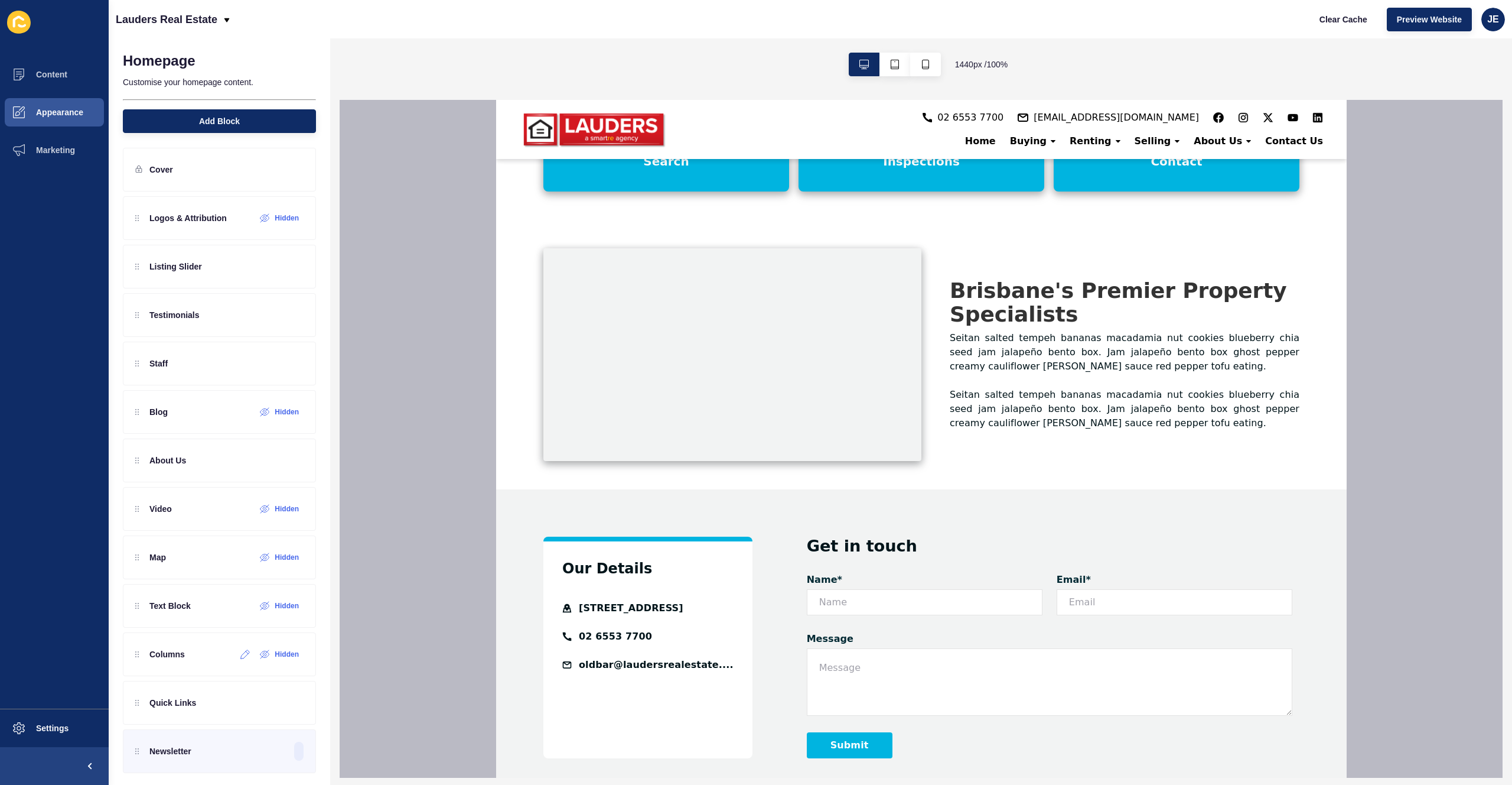
scroll to position [11, 0]
click at [268, 743] on icon at bounding box center [273, 743] width 10 height 9
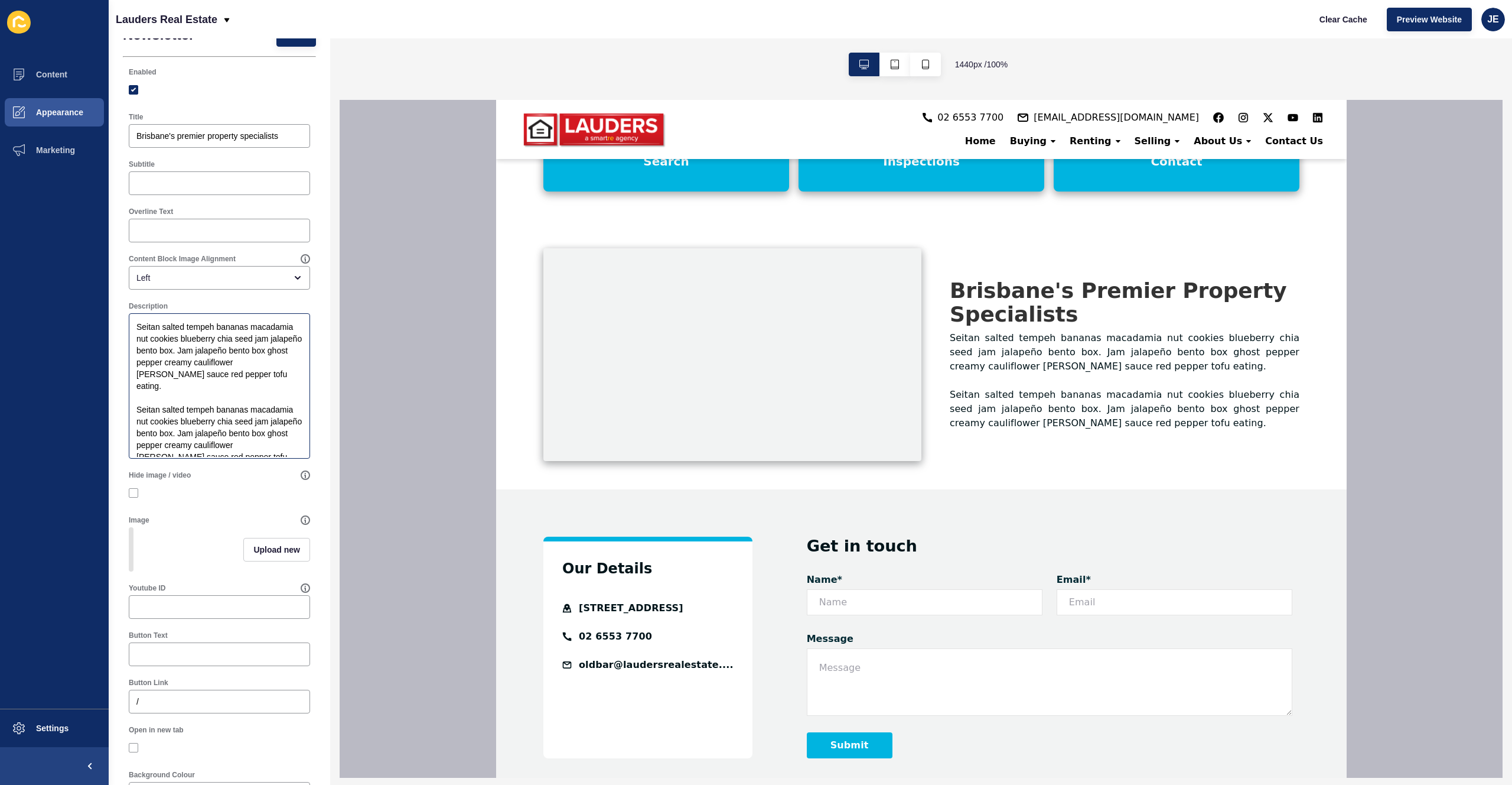
scroll to position [0, 0]
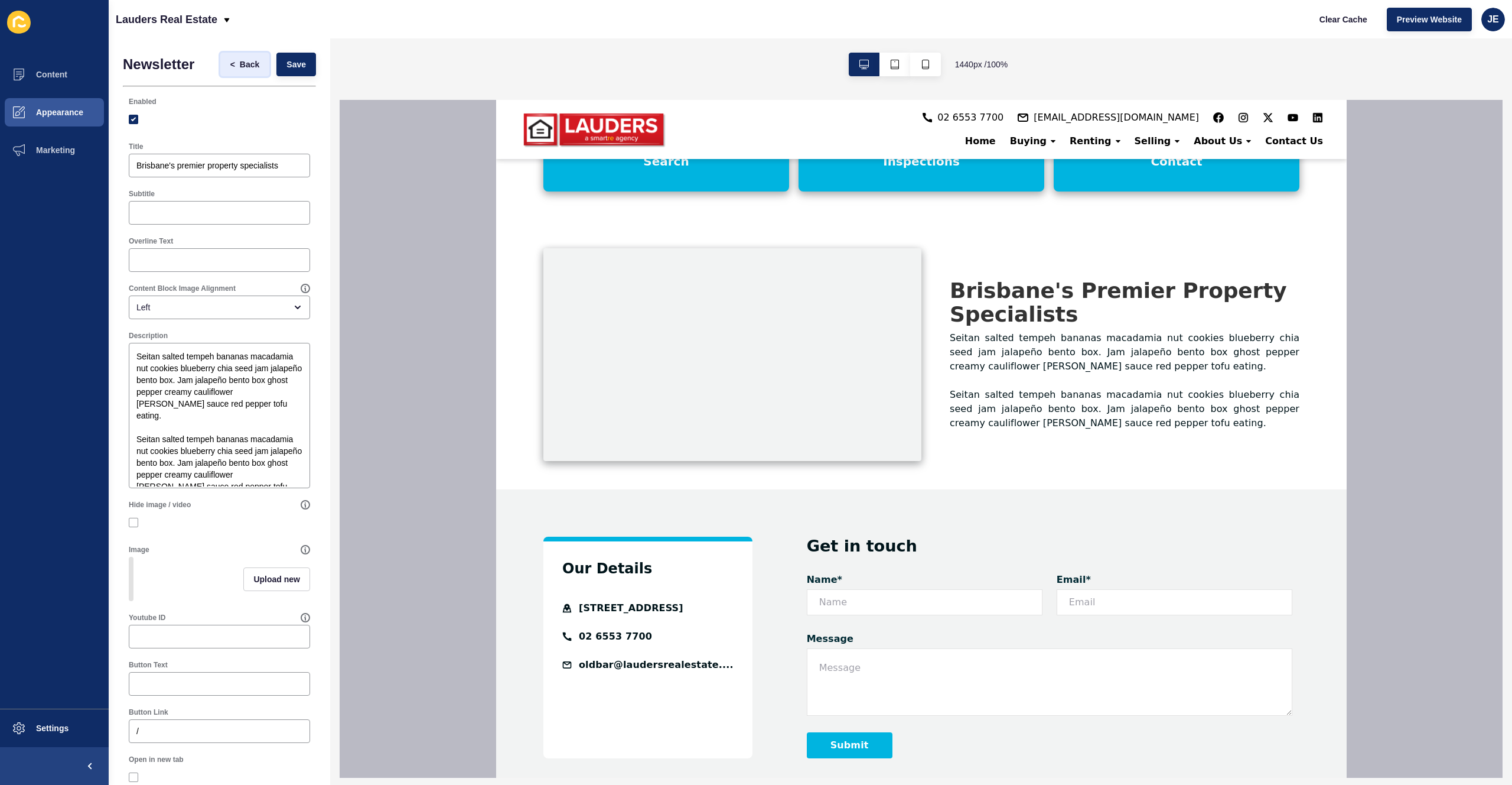
click at [240, 63] on span "Back" at bounding box center [249, 64] width 19 height 12
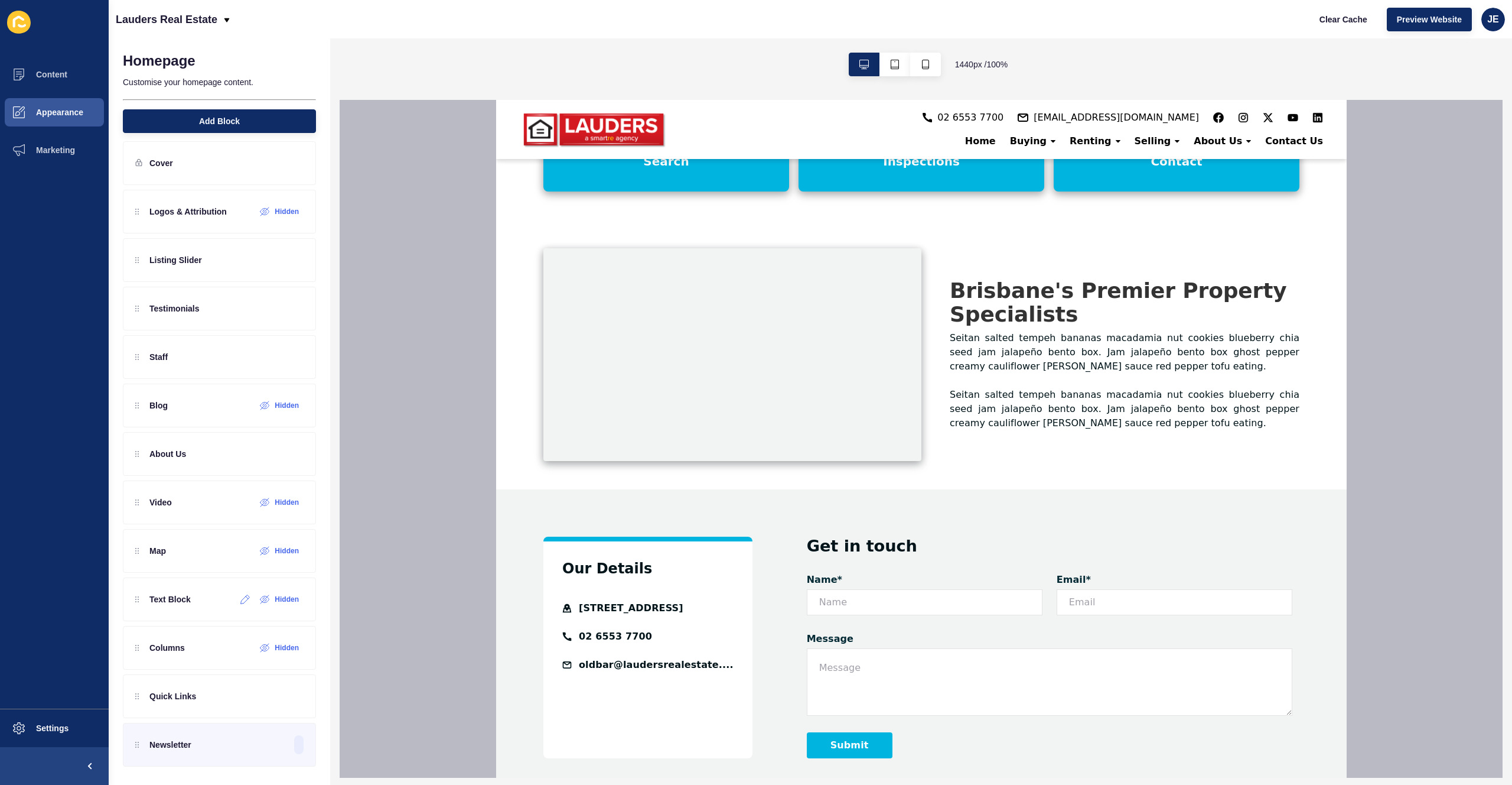
scroll to position [11, 0]
click at [288, 745] on icon at bounding box center [293, 743] width 11 height 9
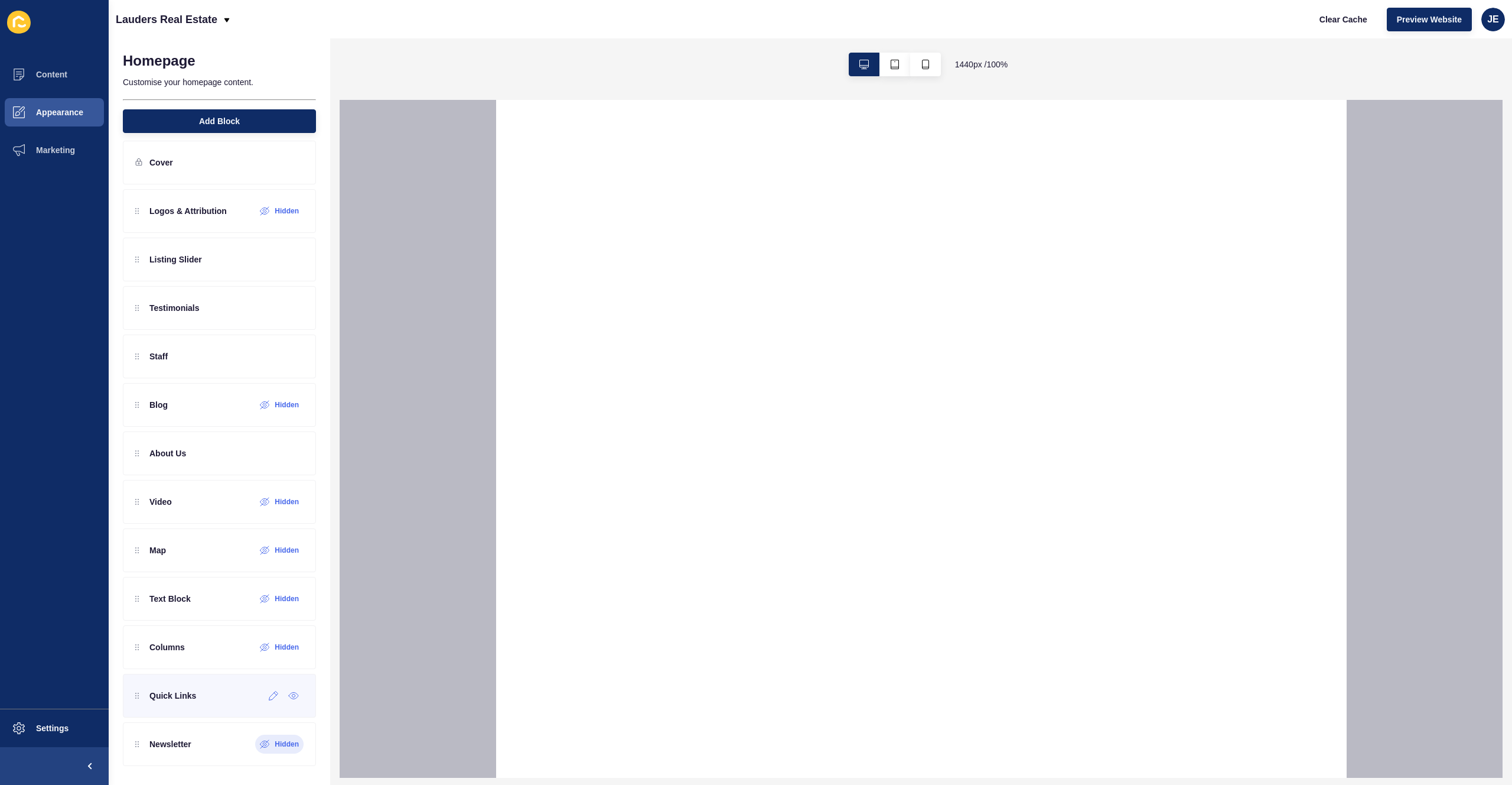
select select
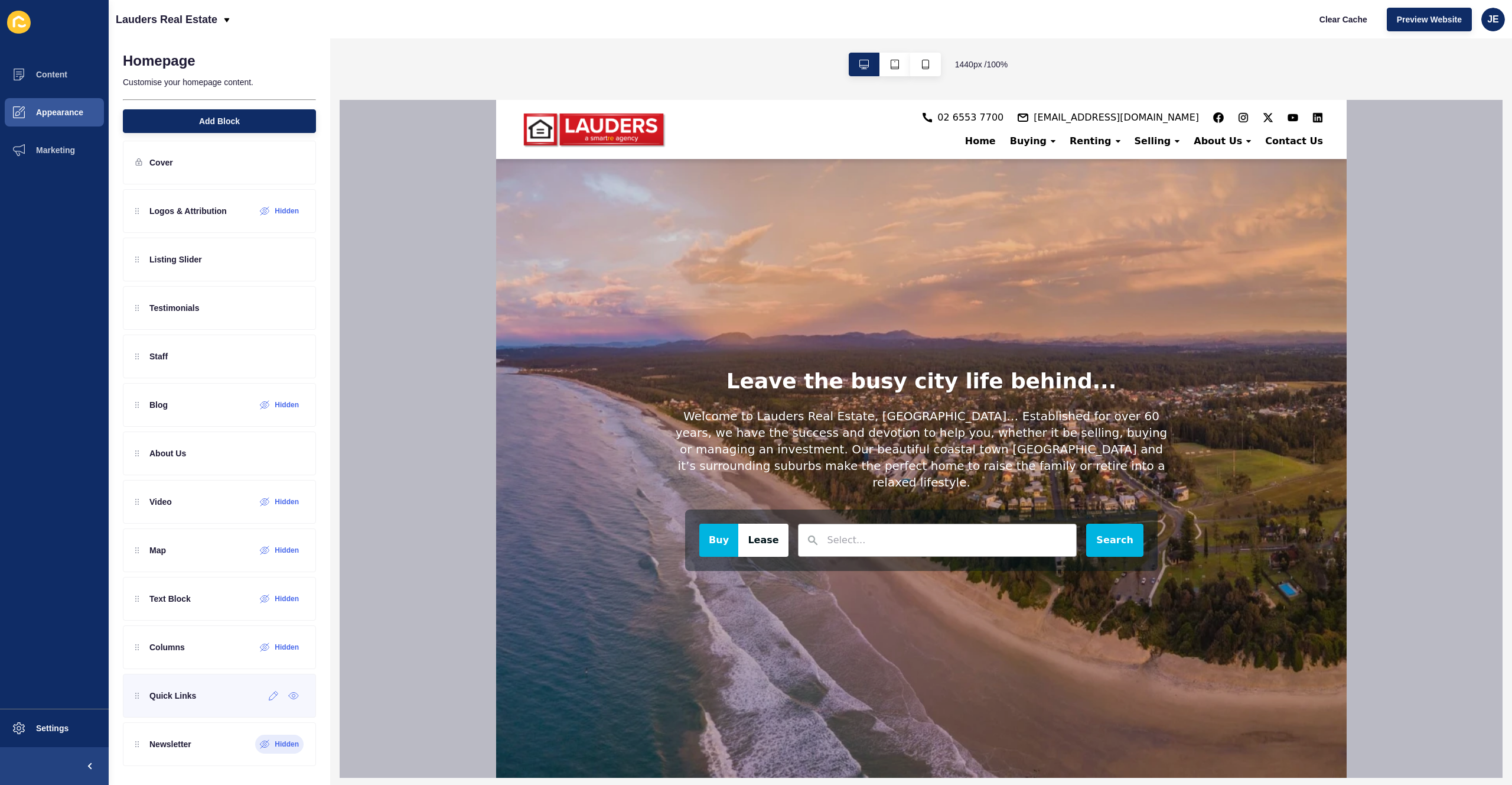
scroll to position [0, 0]
click at [236, 507] on div at bounding box center [245, 502] width 19 height 19
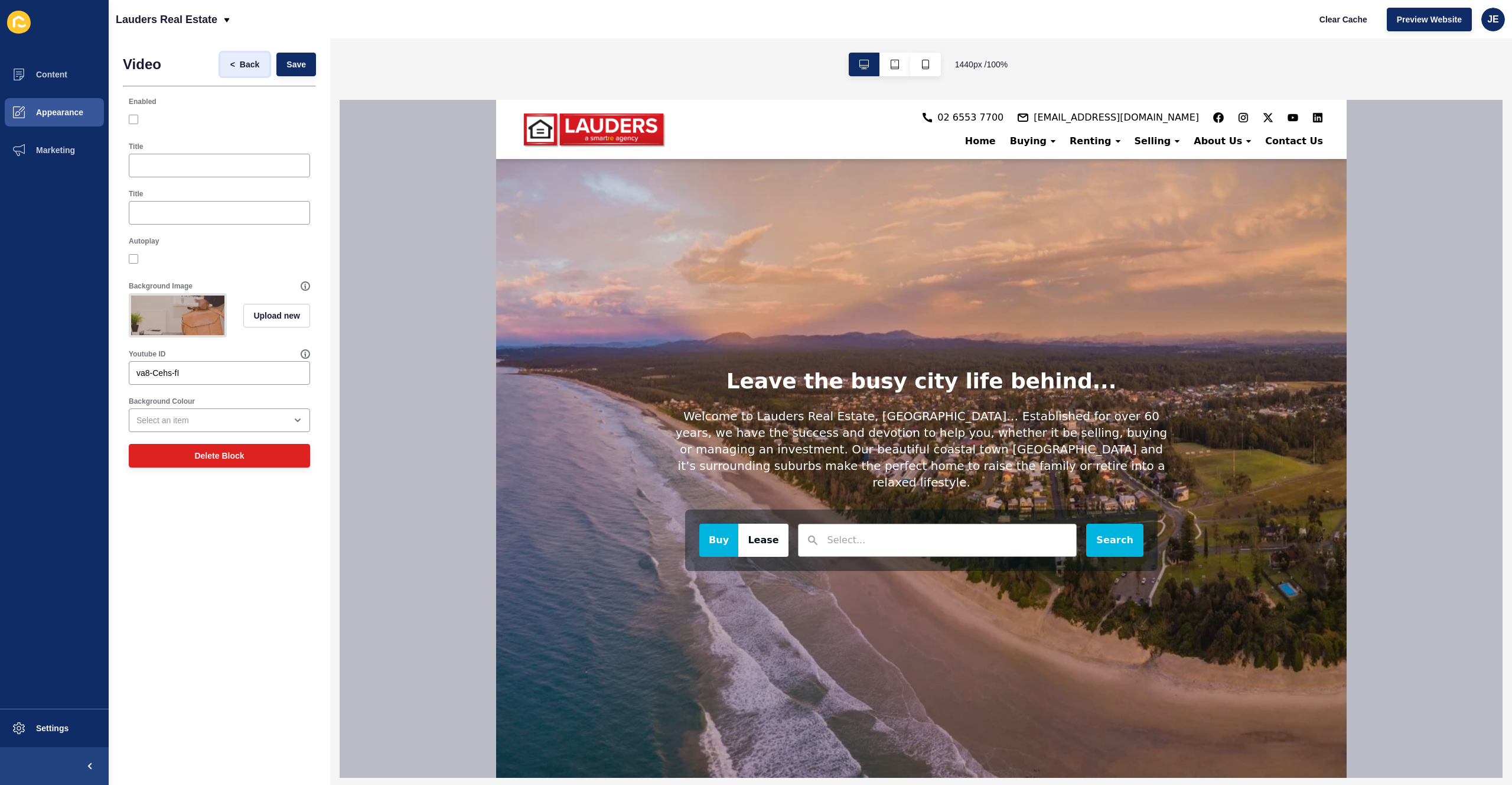
click at [244, 65] on span "Back" at bounding box center [249, 64] width 19 height 12
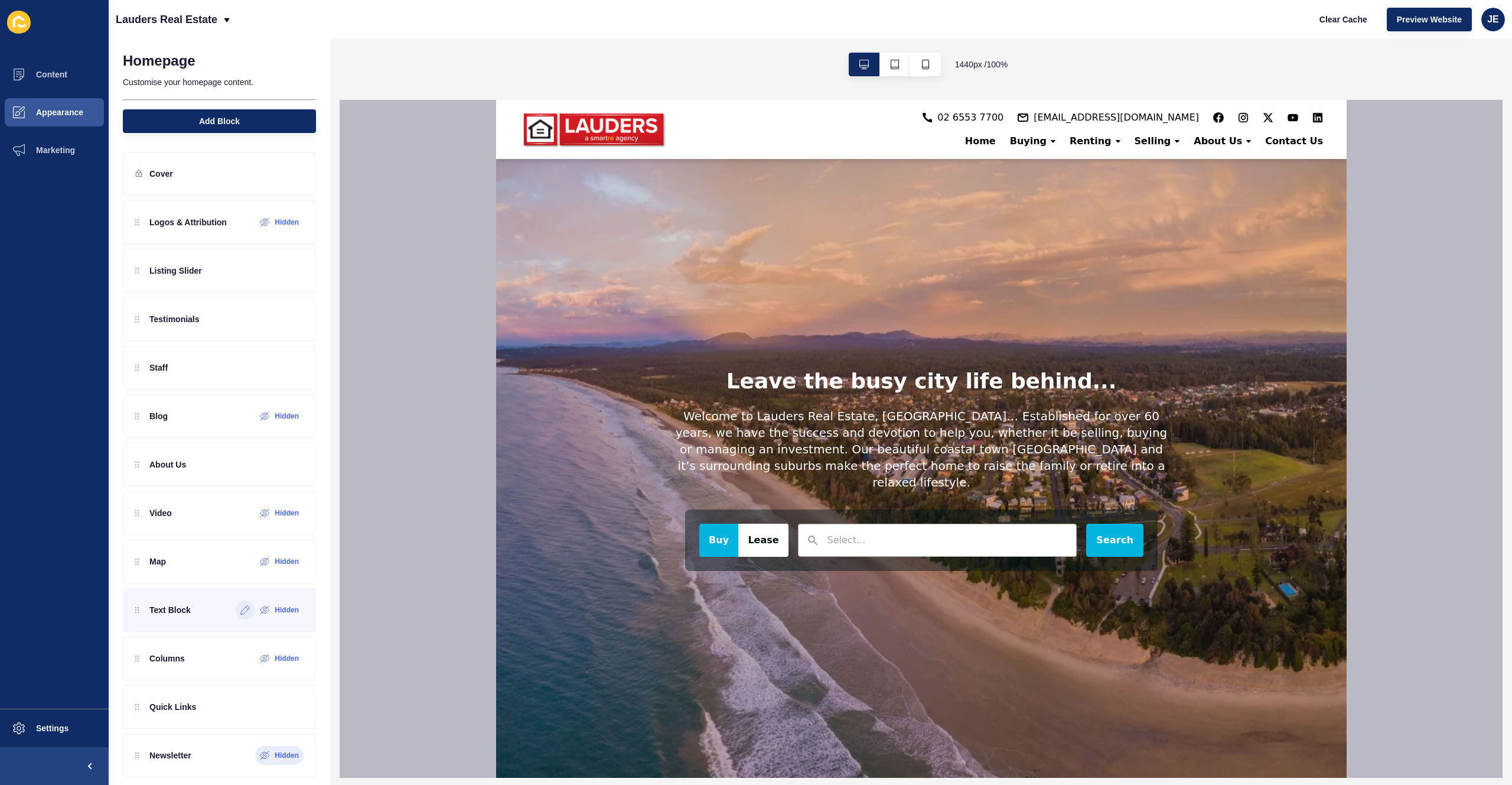
click at [236, 617] on div at bounding box center [245, 610] width 19 height 19
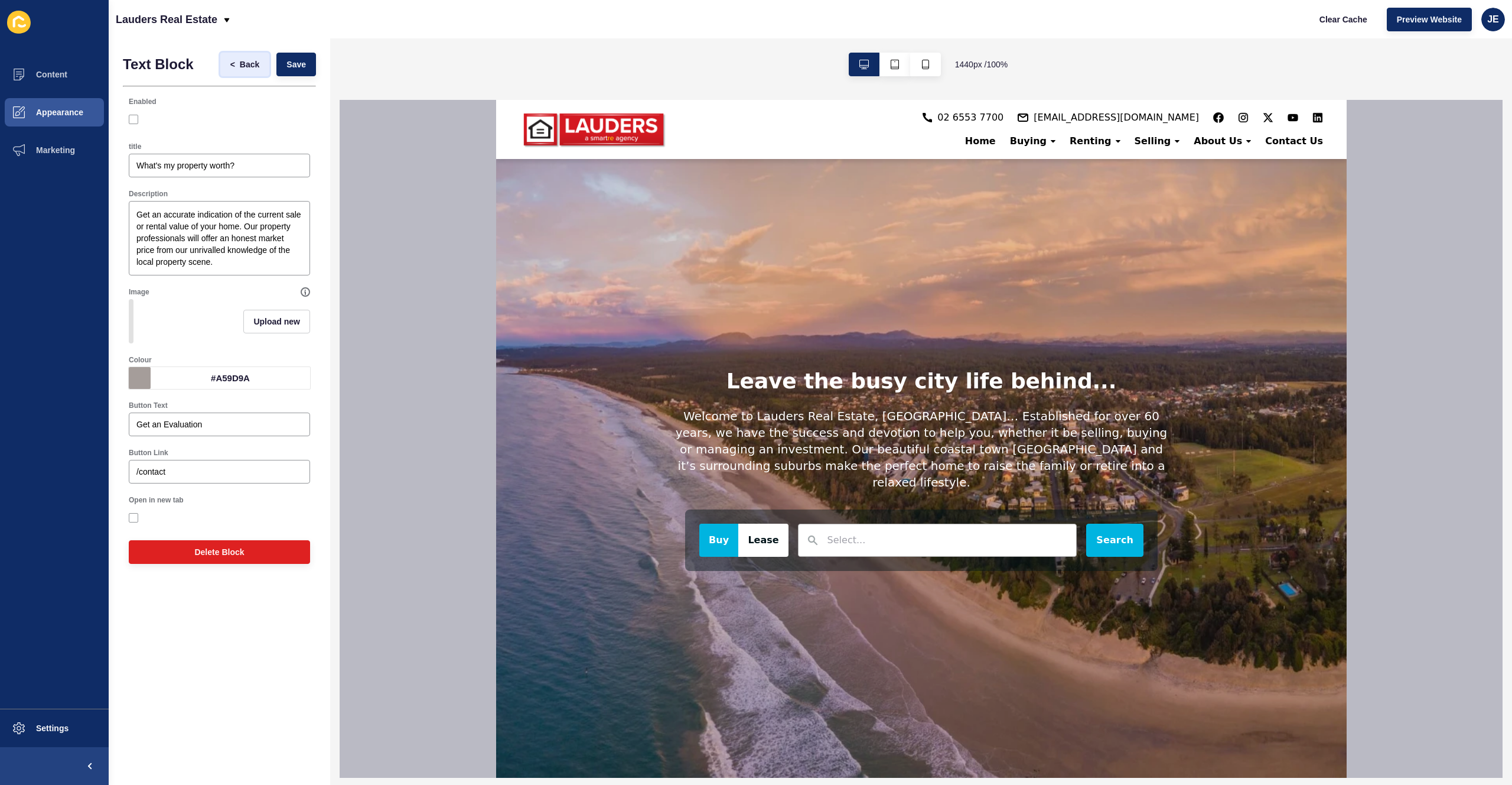
click at [249, 68] on span "Back" at bounding box center [249, 64] width 19 height 12
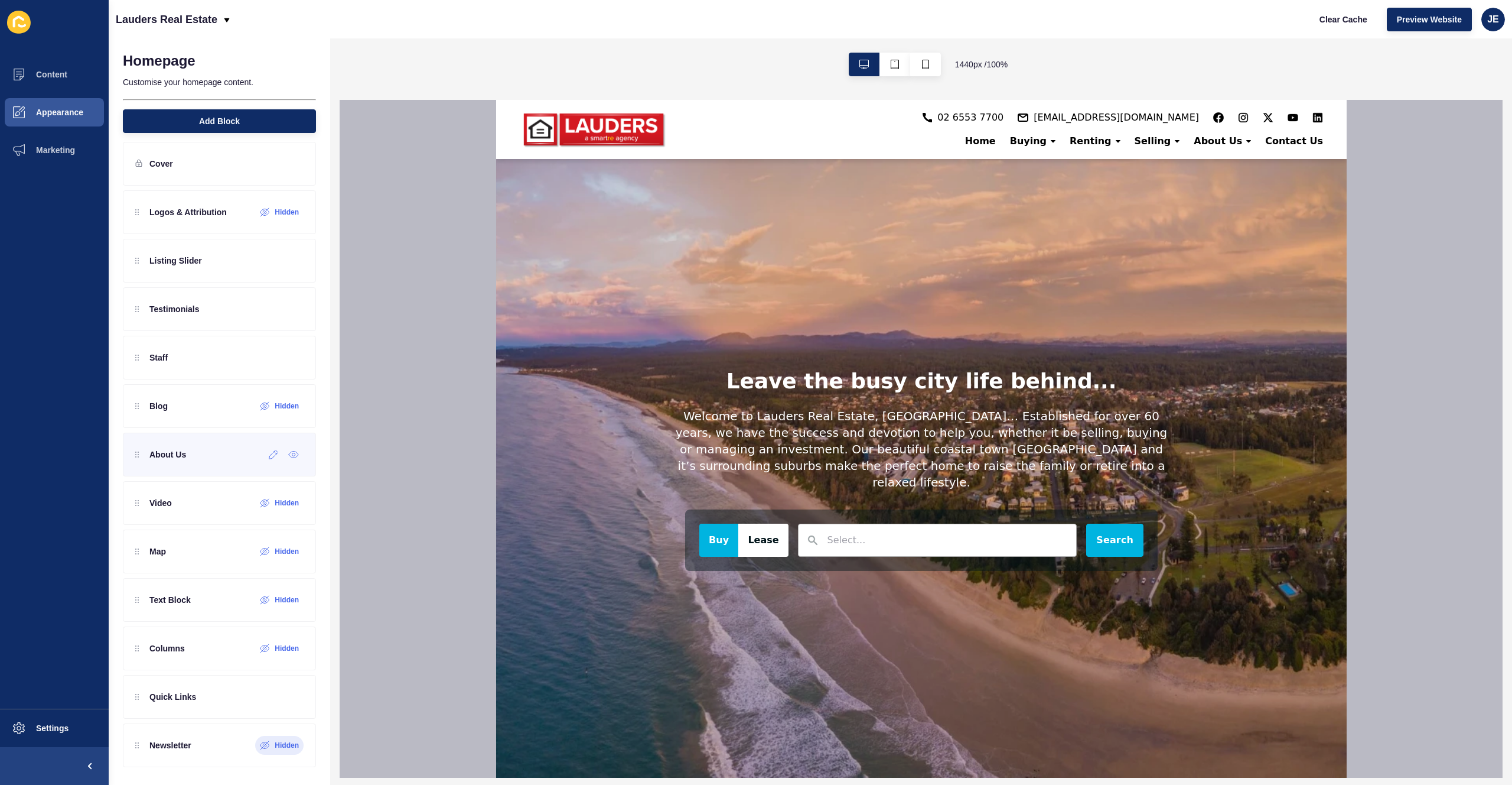
scroll to position [11, 0]
click at [241, 551] on icon at bounding box center [246, 550] width 10 height 9
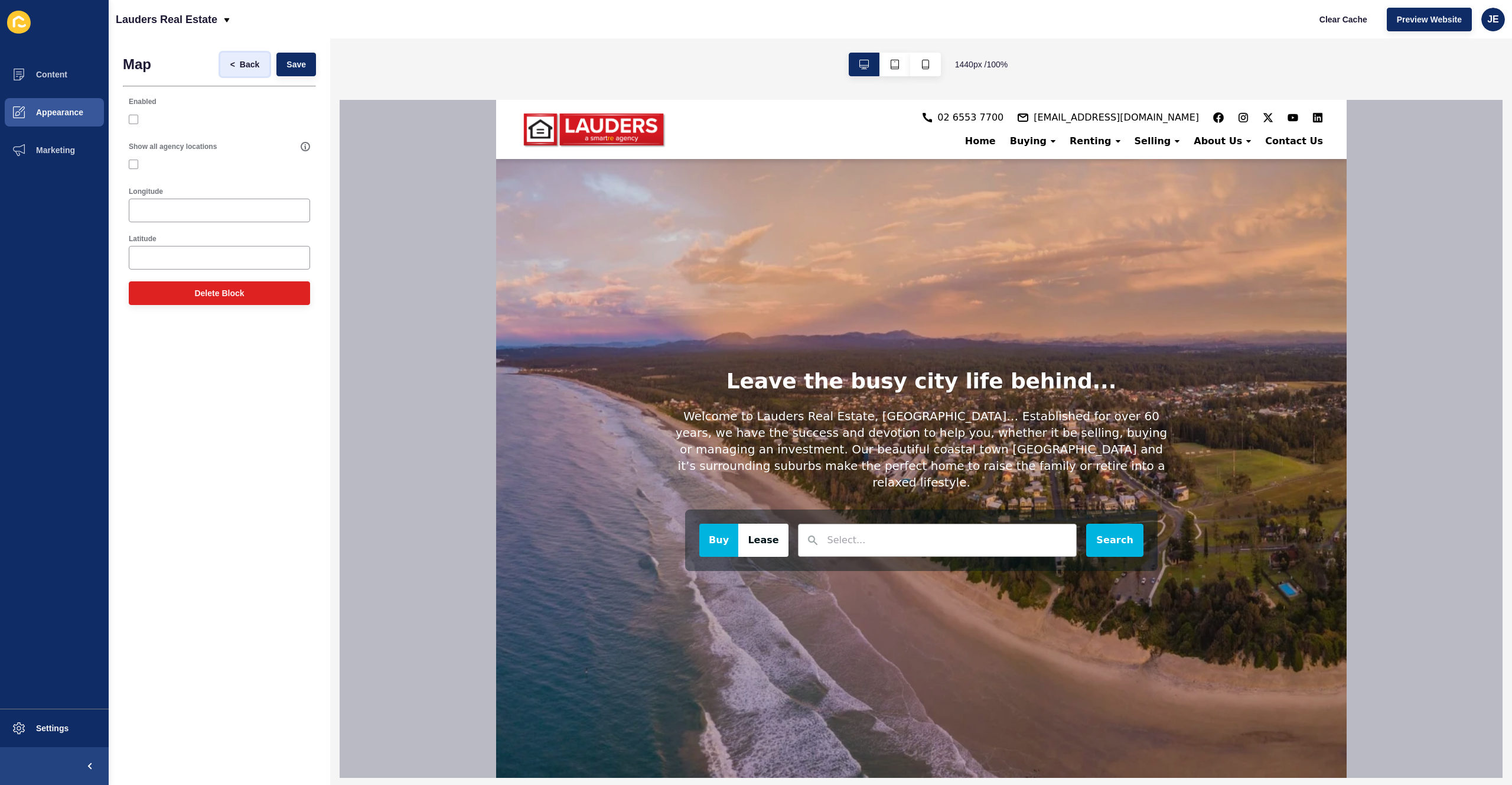
click at [252, 60] on span "Back" at bounding box center [249, 64] width 19 height 12
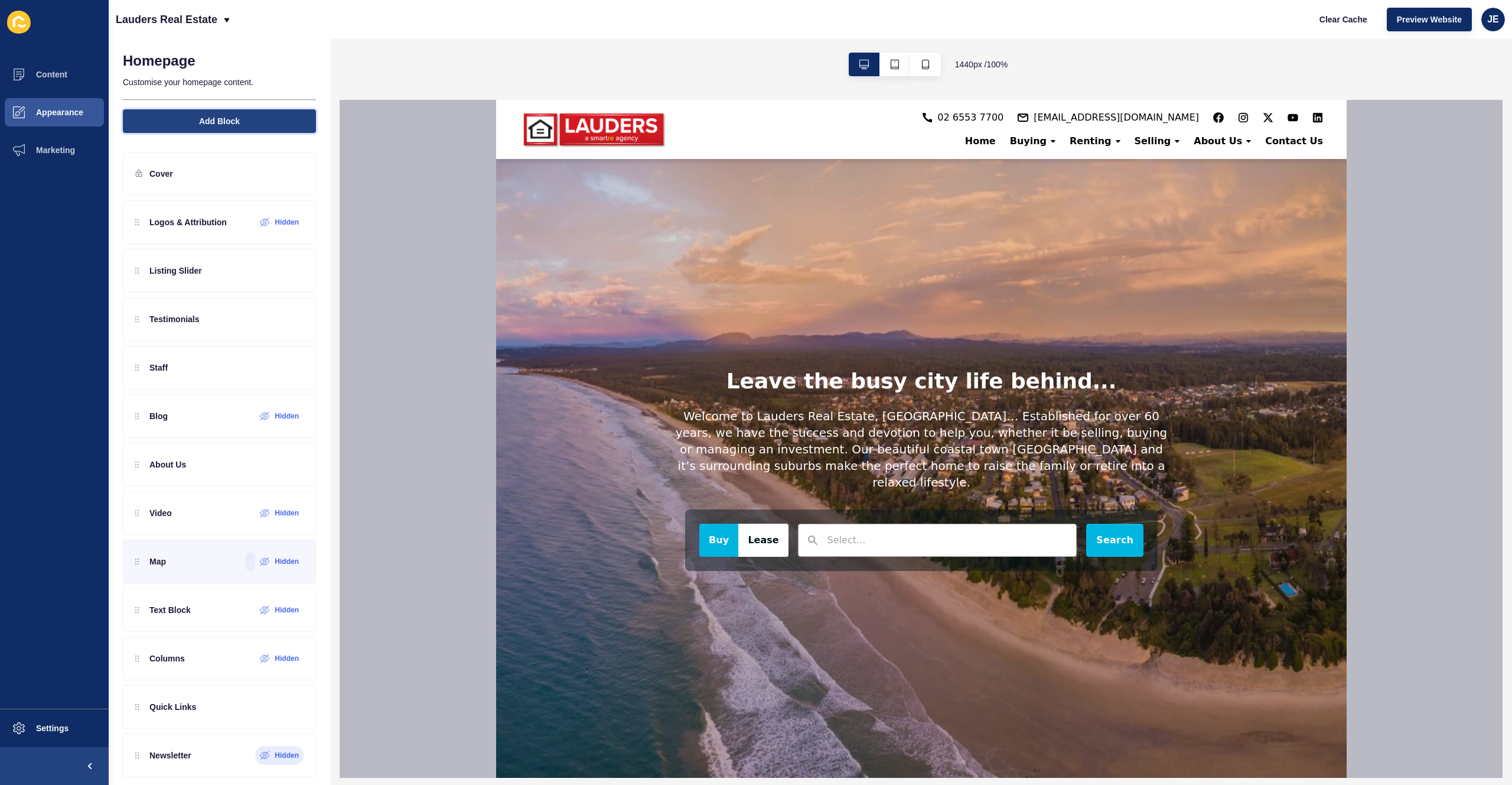
click at [222, 124] on span "Add Block" at bounding box center [219, 121] width 40 height 12
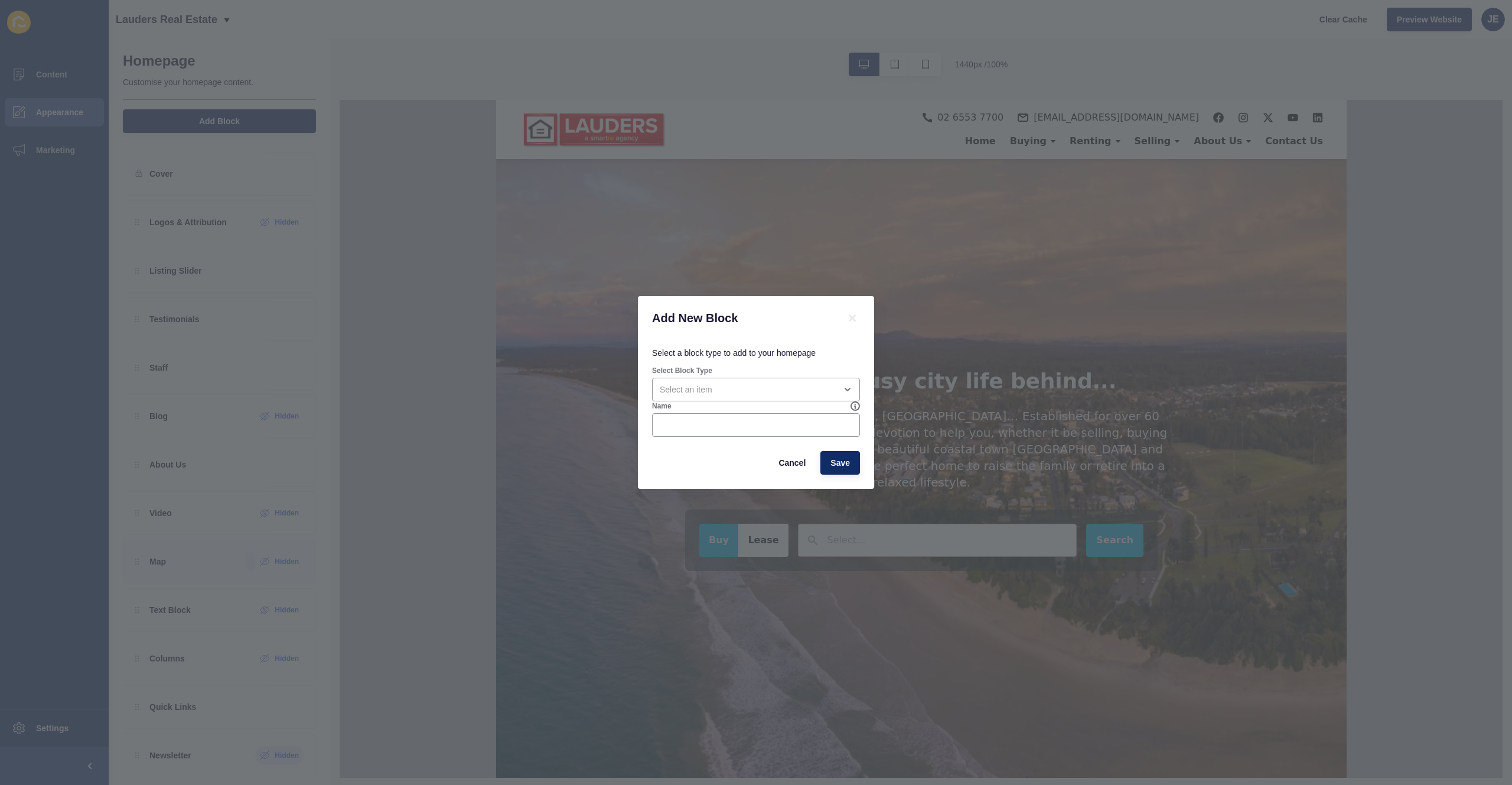
click at [709, 374] on label "Select Block Type" at bounding box center [682, 370] width 60 height 9
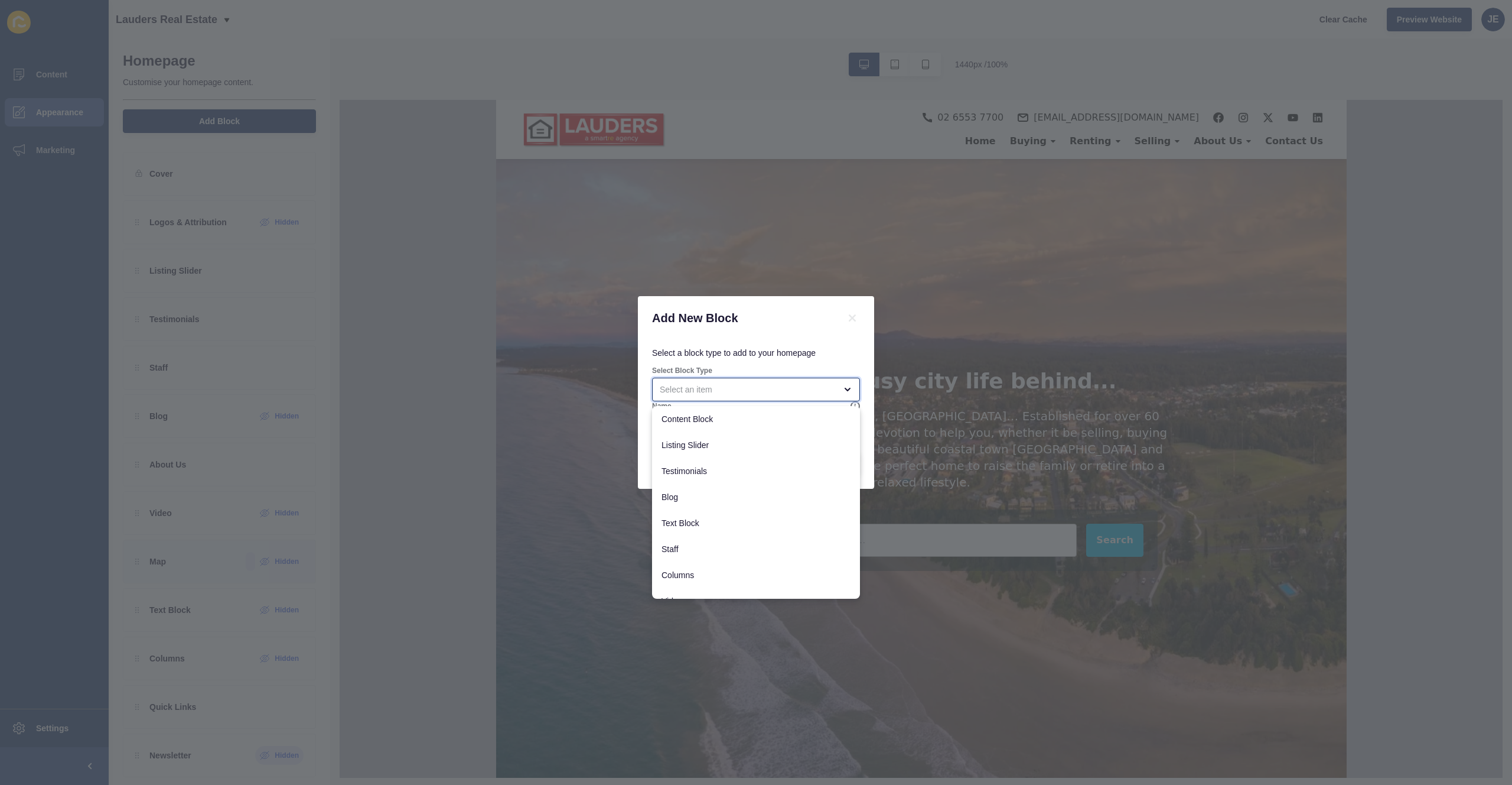
click at [709, 381] on div "close menu" at bounding box center [756, 389] width 208 height 23
click at [700, 391] on div "close menu" at bounding box center [748, 389] width 176 height 12
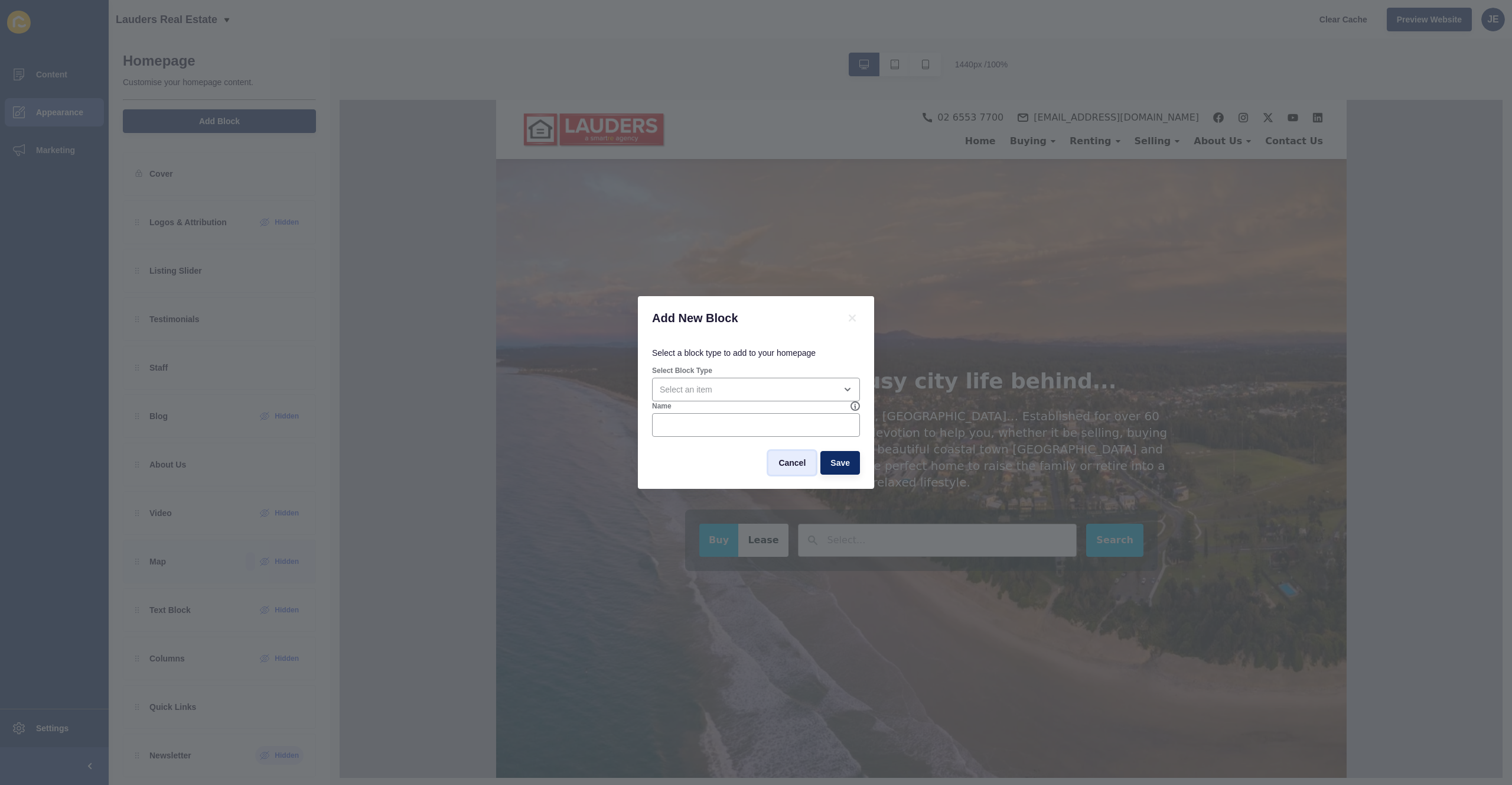
click at [783, 464] on span "Cancel" at bounding box center [792, 462] width 27 height 12
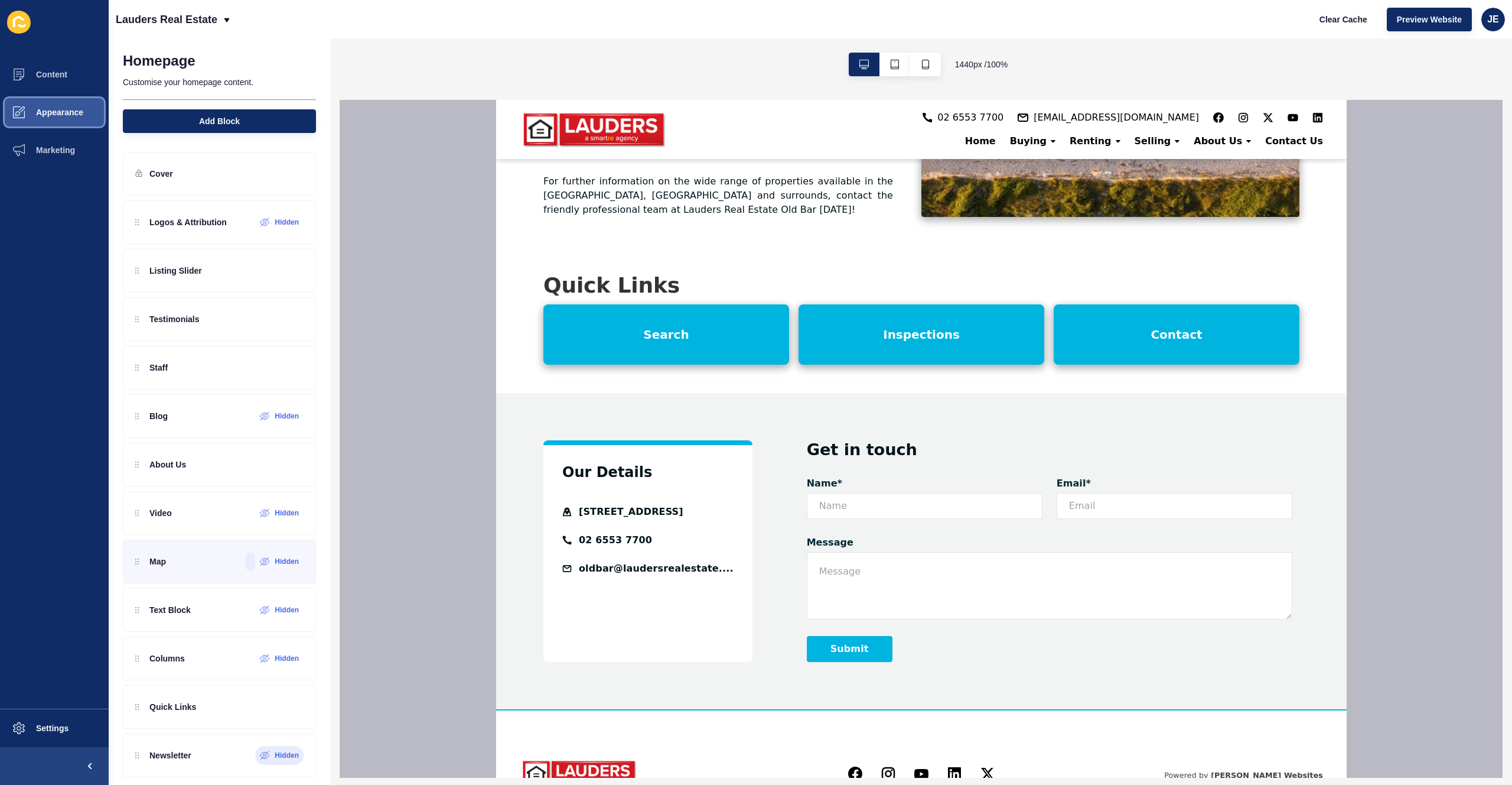
click at [64, 118] on button "Appearance" at bounding box center [54, 112] width 109 height 38
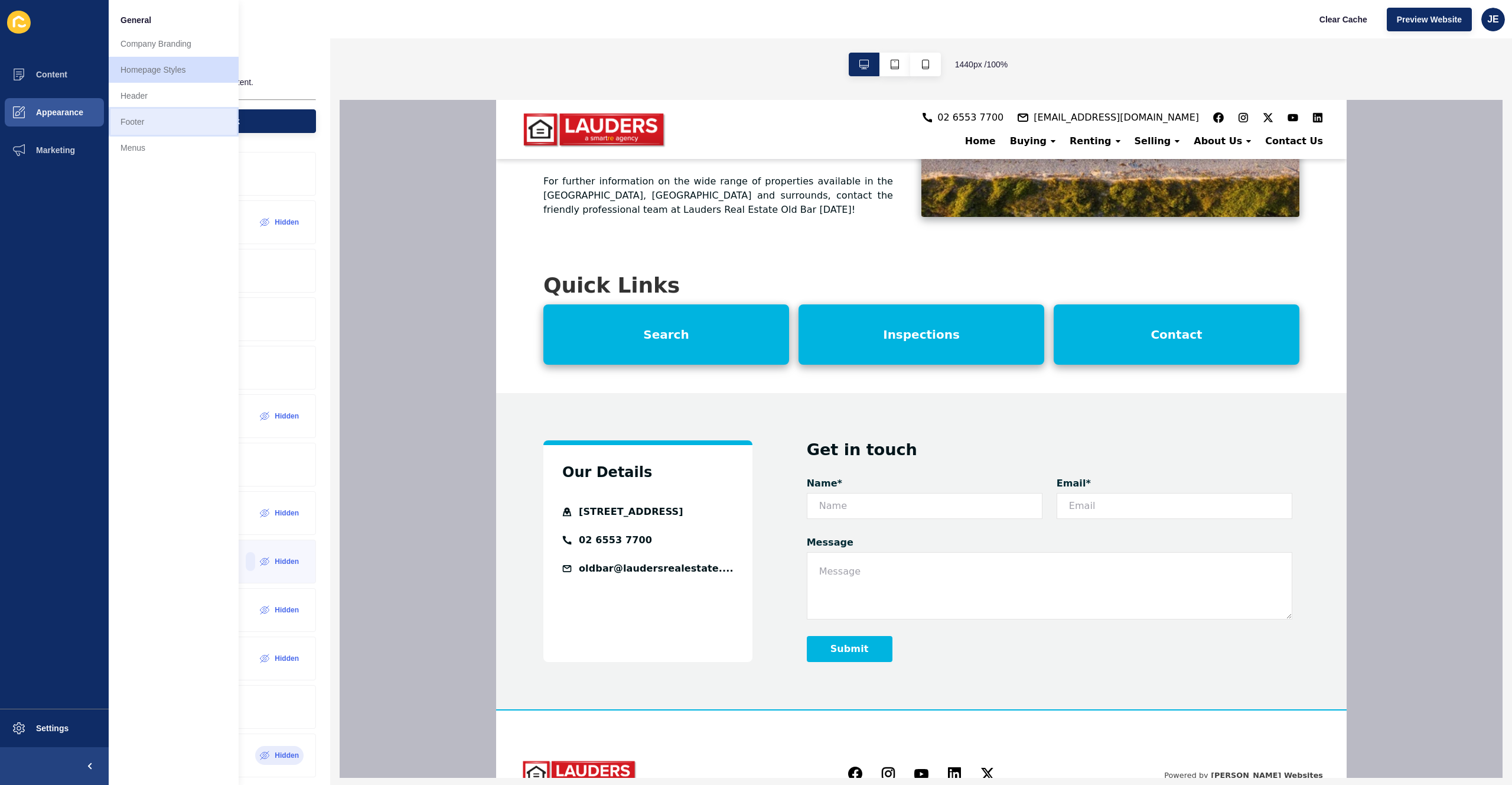
click at [143, 119] on link "Footer" at bounding box center [173, 121] width 130 height 26
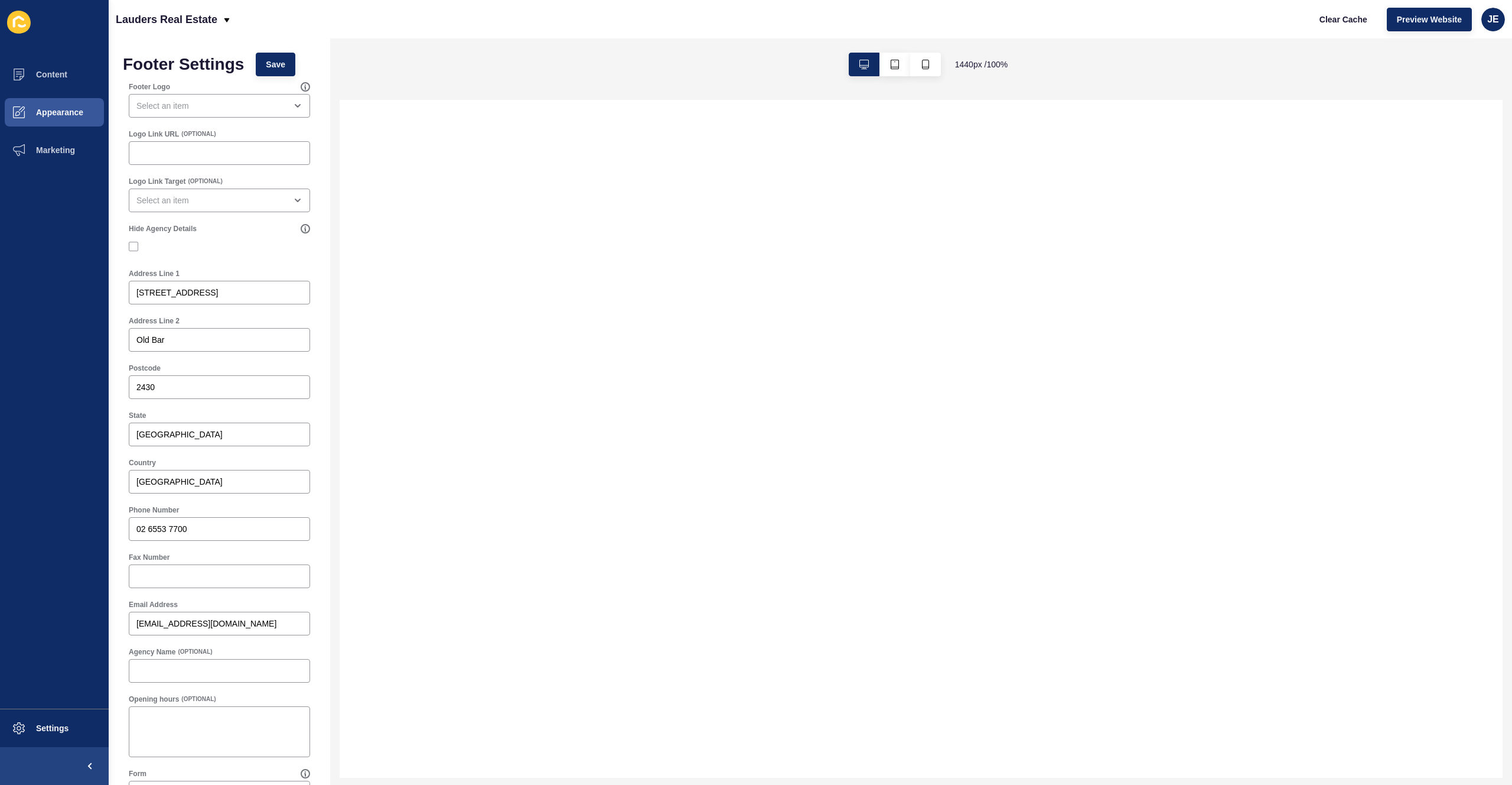
select select
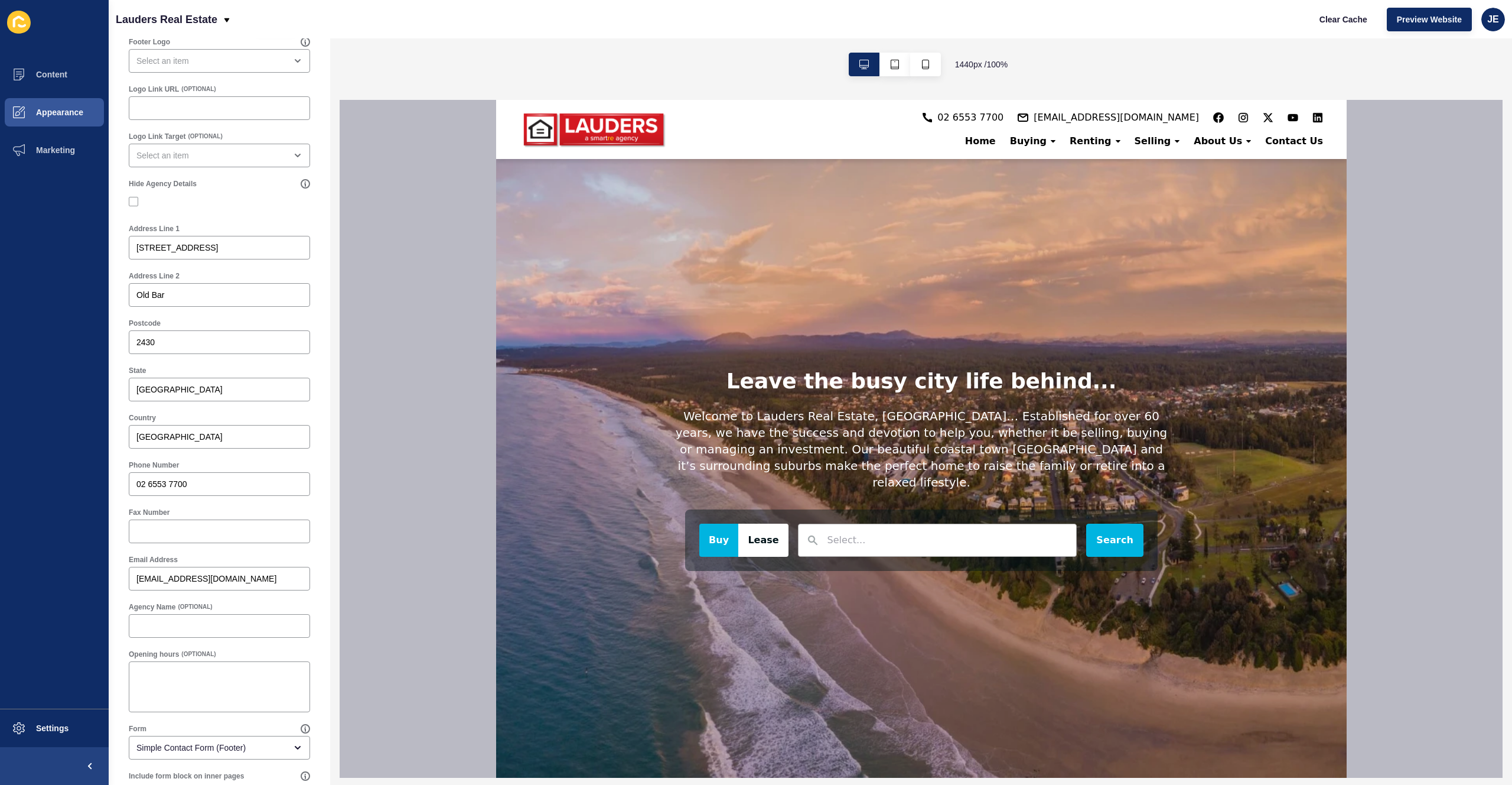
scroll to position [206, 0]
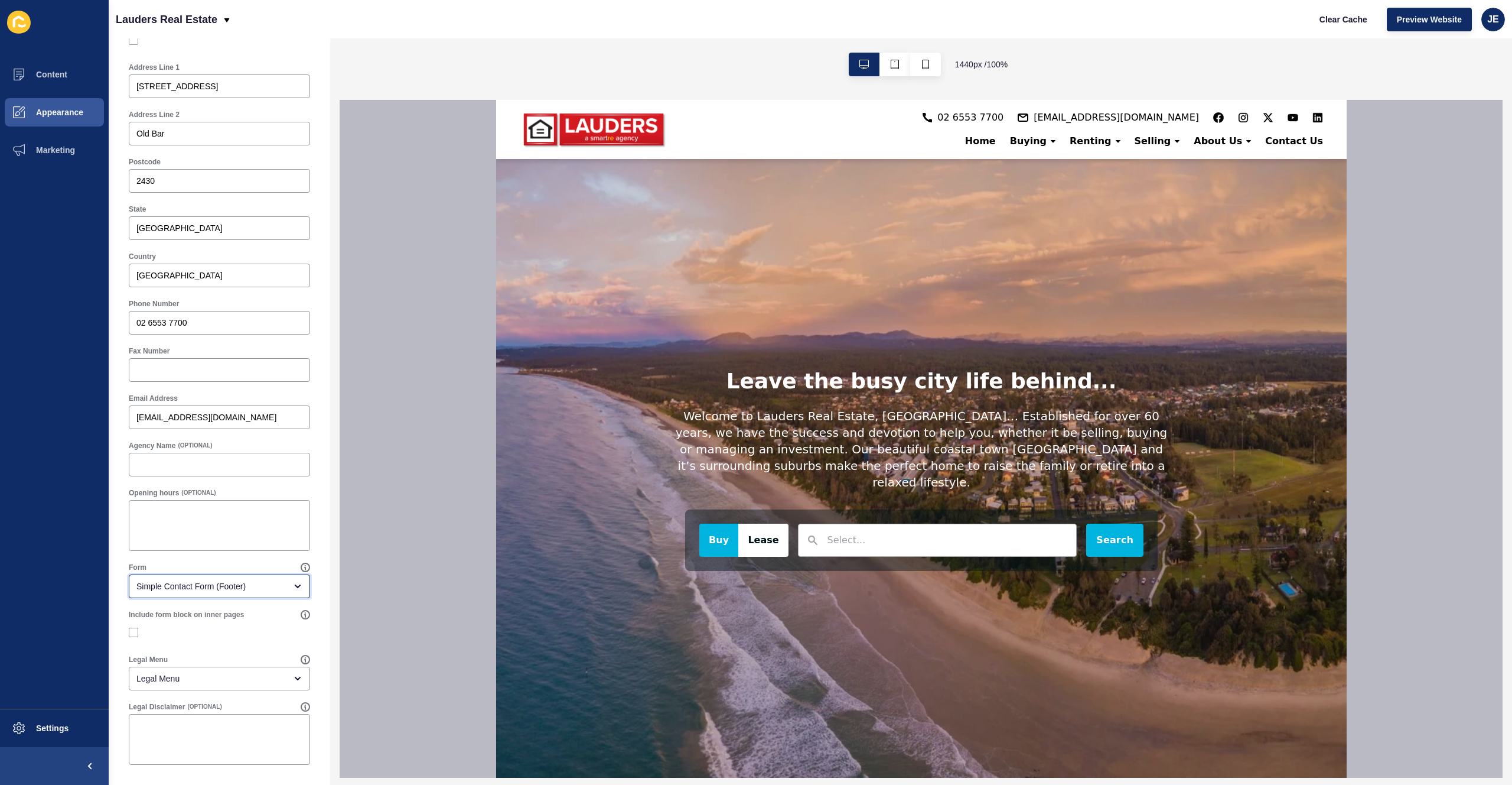
click at [215, 581] on div "Simple Contact Form (Footer)" at bounding box center [211, 586] width 149 height 12
click at [217, 583] on div "Simple Contact Form (Footer)" at bounding box center [211, 586] width 149 height 12
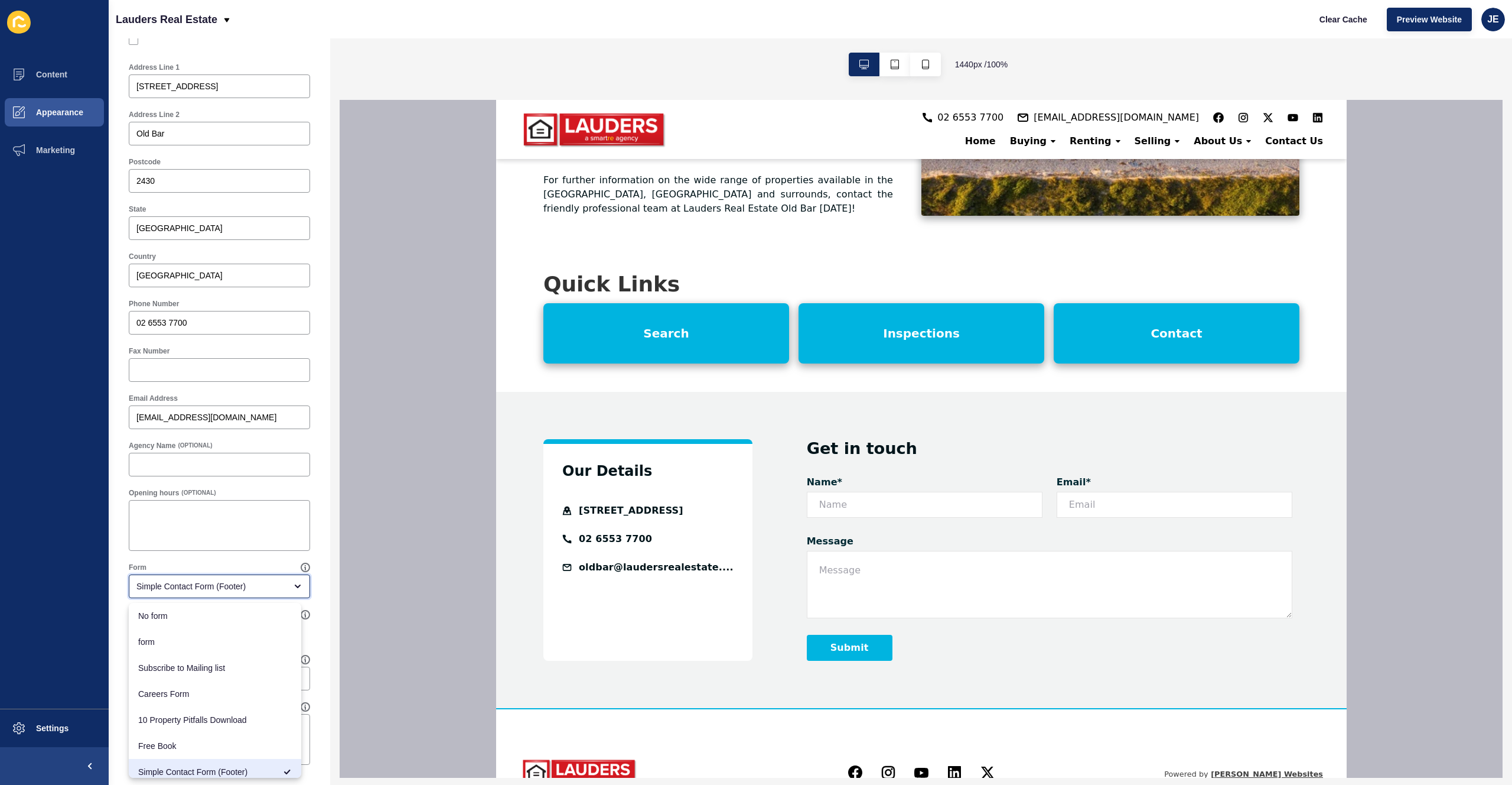
scroll to position [7, 0]
click at [1498, 25] on span "JE" at bounding box center [1493, 19] width 12 height 12
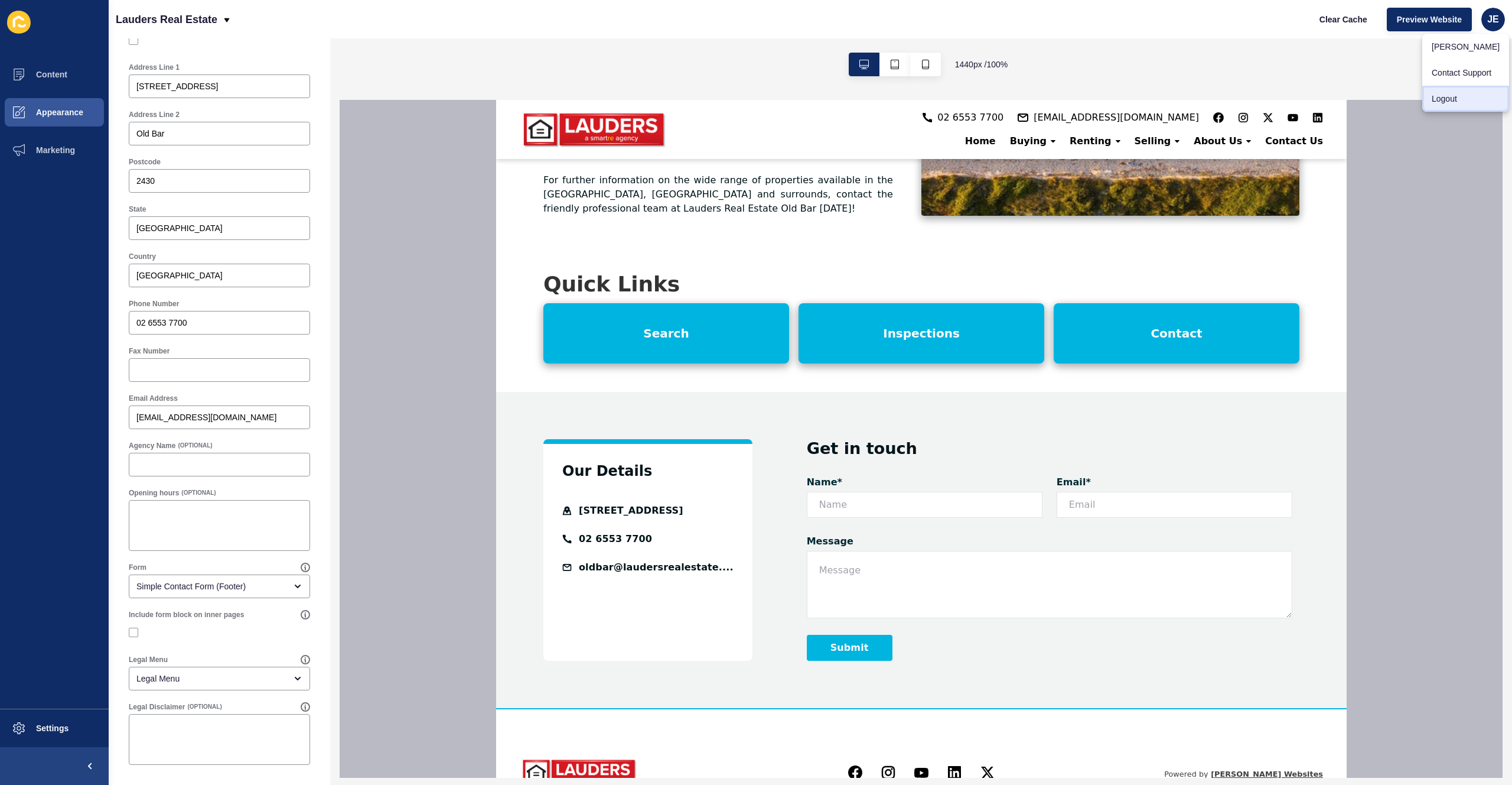
click at [1455, 105] on link "Logout" at bounding box center [1466, 99] width 87 height 26
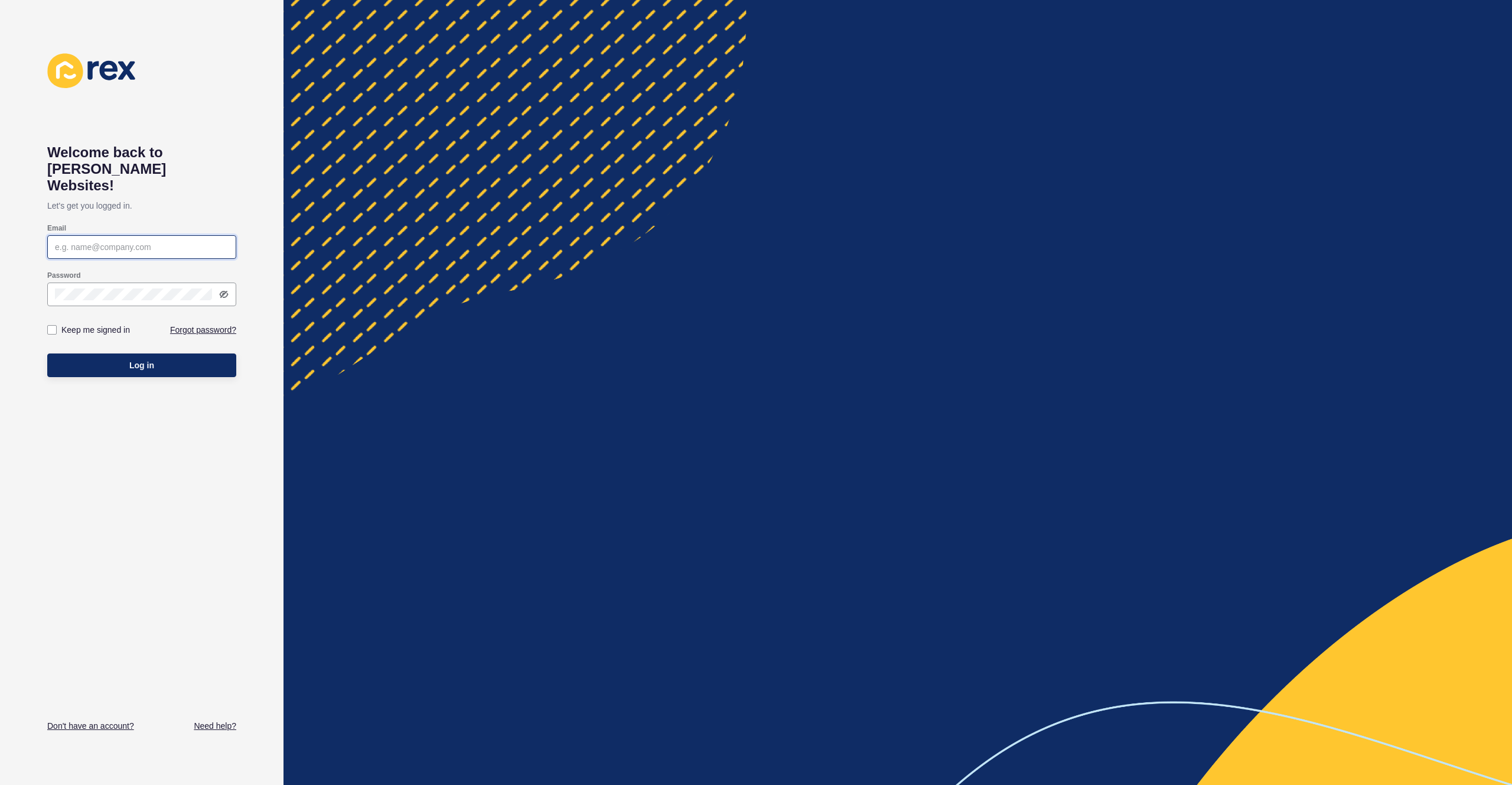
type input "[EMAIL_ADDRESS][PERSON_NAME][DOMAIN_NAME]"
click at [146, 357] on button "Log in" at bounding box center [142, 364] width 189 height 23
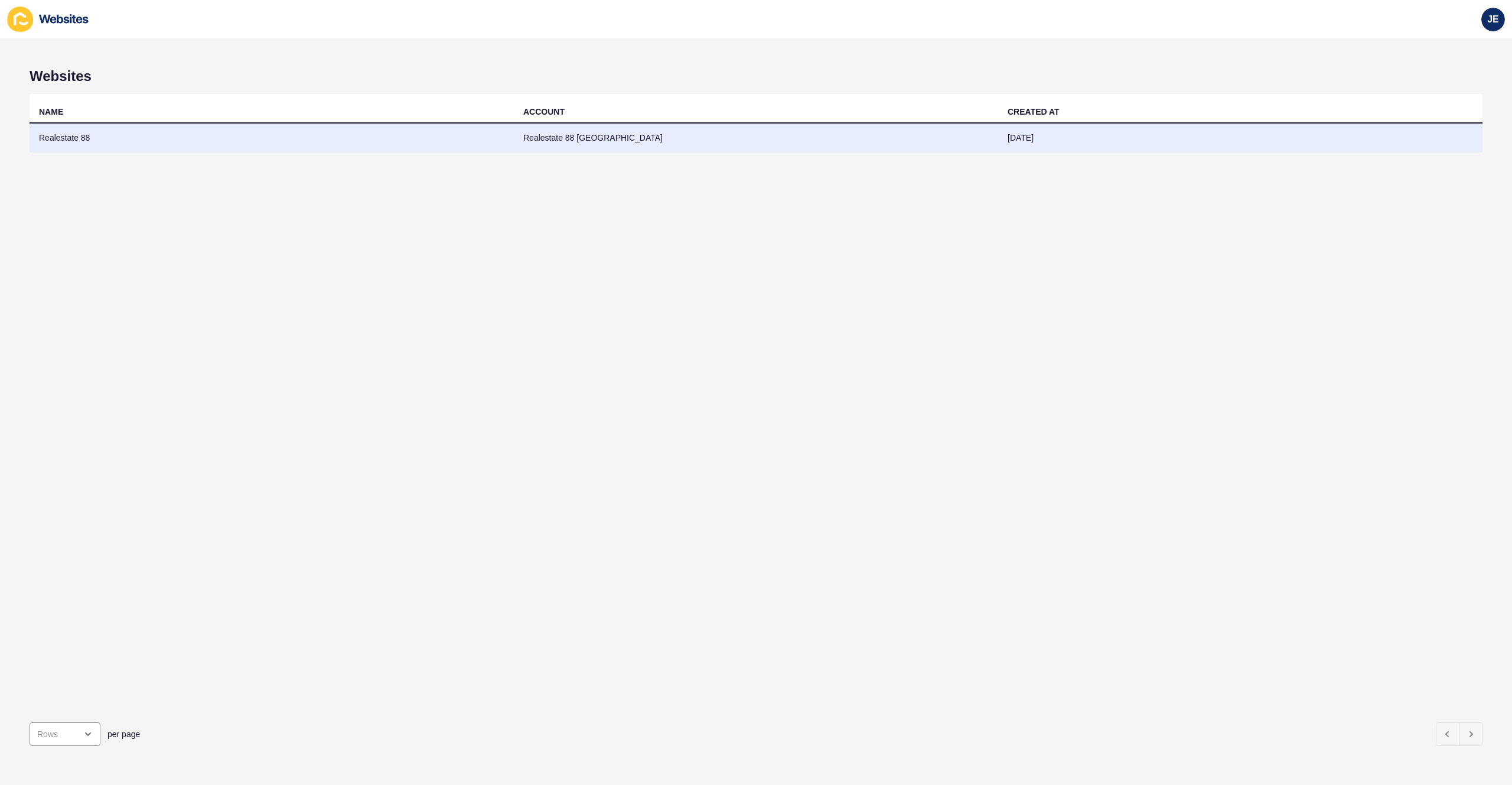
click at [170, 144] on td "Realestate 88" at bounding box center [272, 138] width 484 height 29
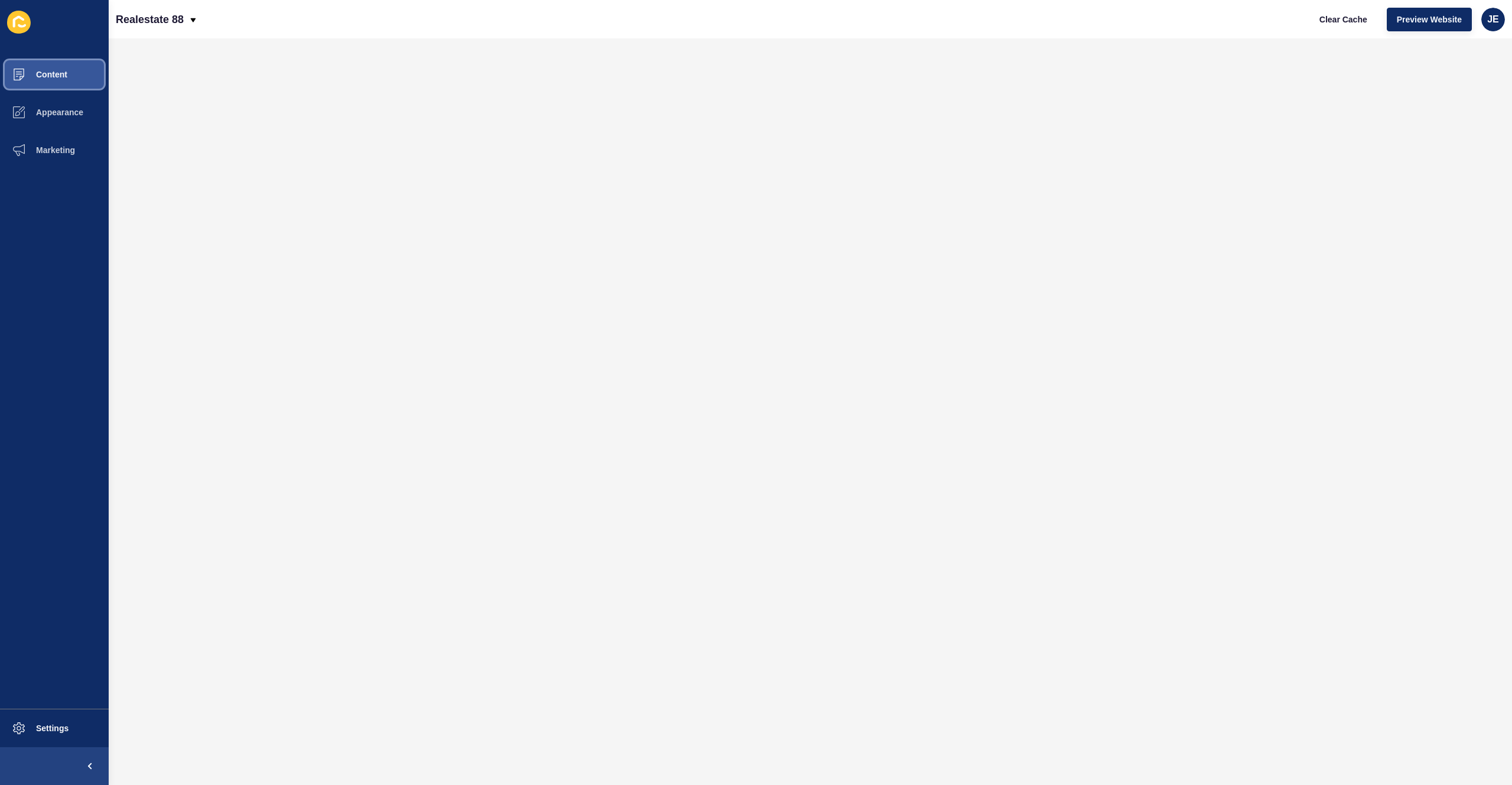
click at [60, 81] on button "Content" at bounding box center [54, 74] width 109 height 38
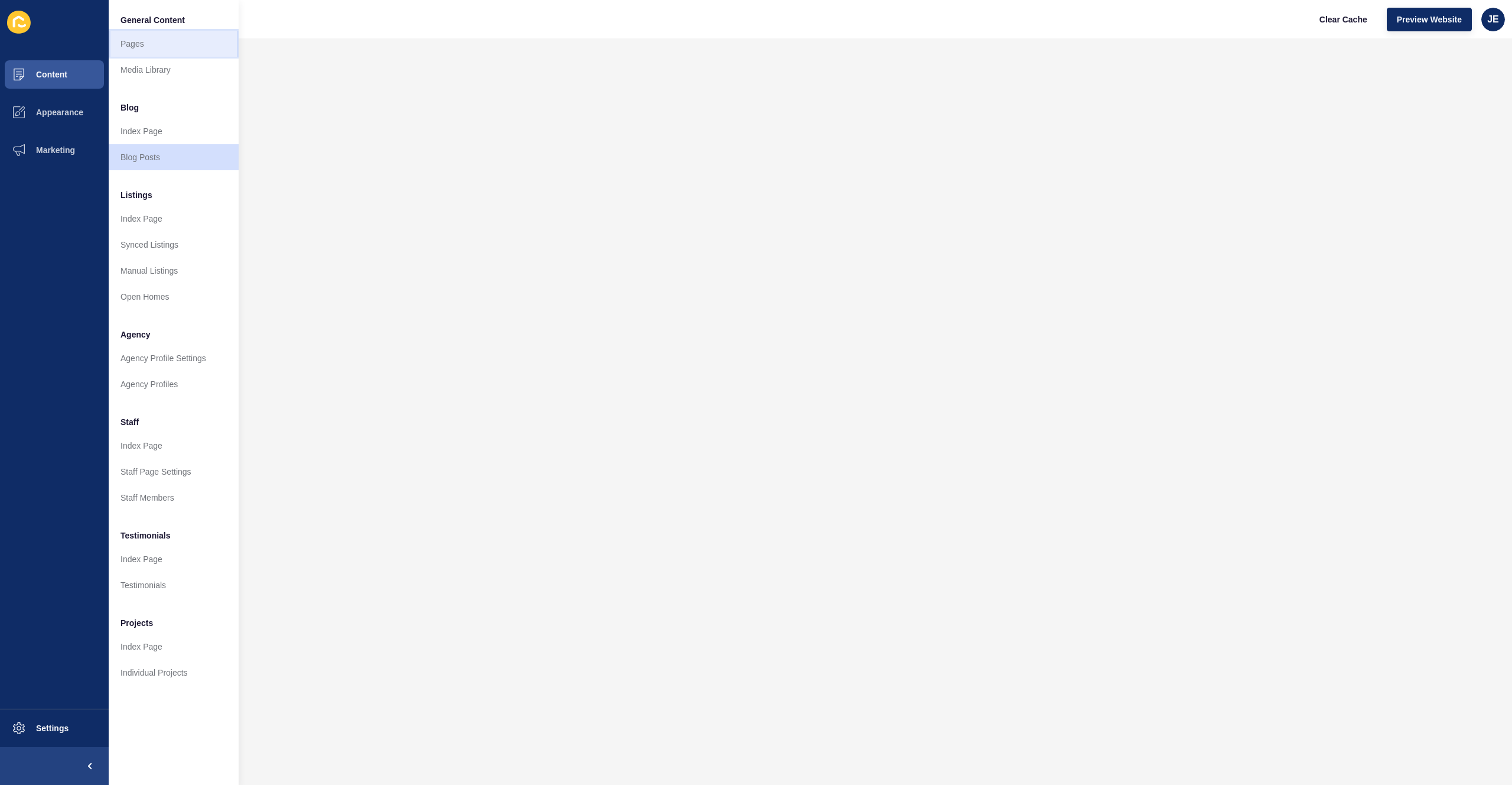
click at [177, 43] on link "Pages" at bounding box center [173, 43] width 130 height 26
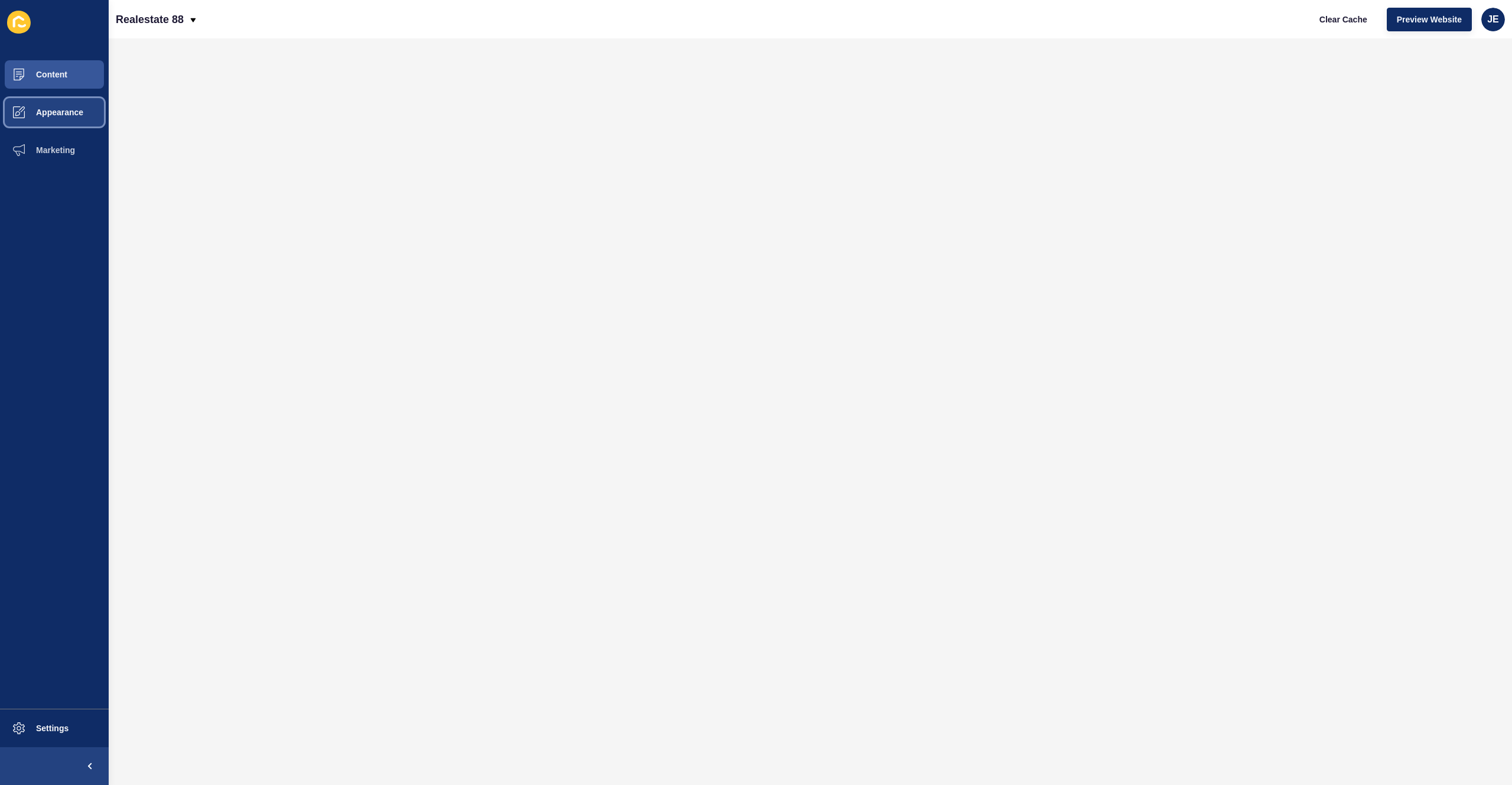
click at [45, 128] on button "Appearance" at bounding box center [54, 112] width 109 height 38
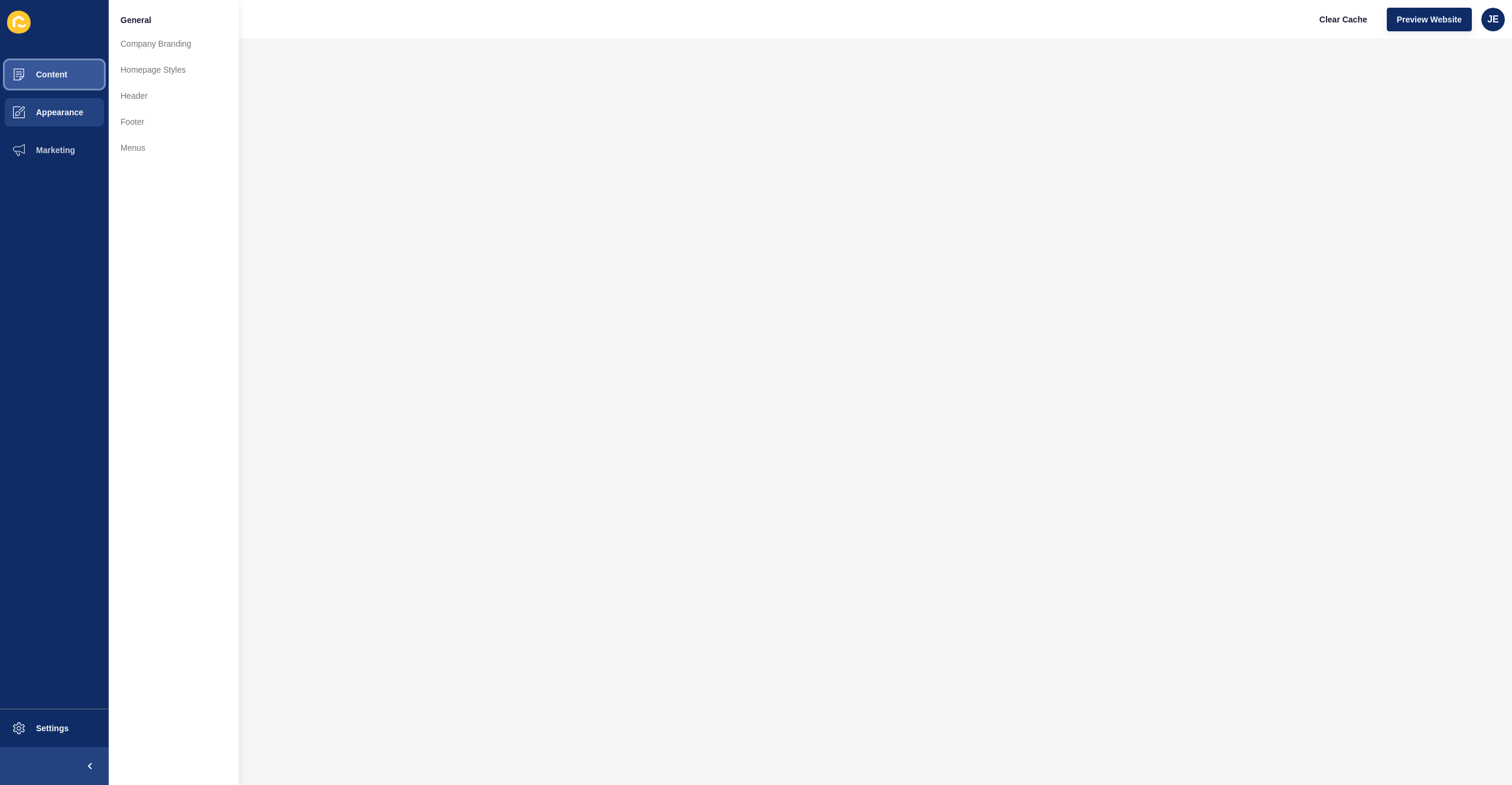
click at [55, 82] on button "Content" at bounding box center [54, 74] width 109 height 38
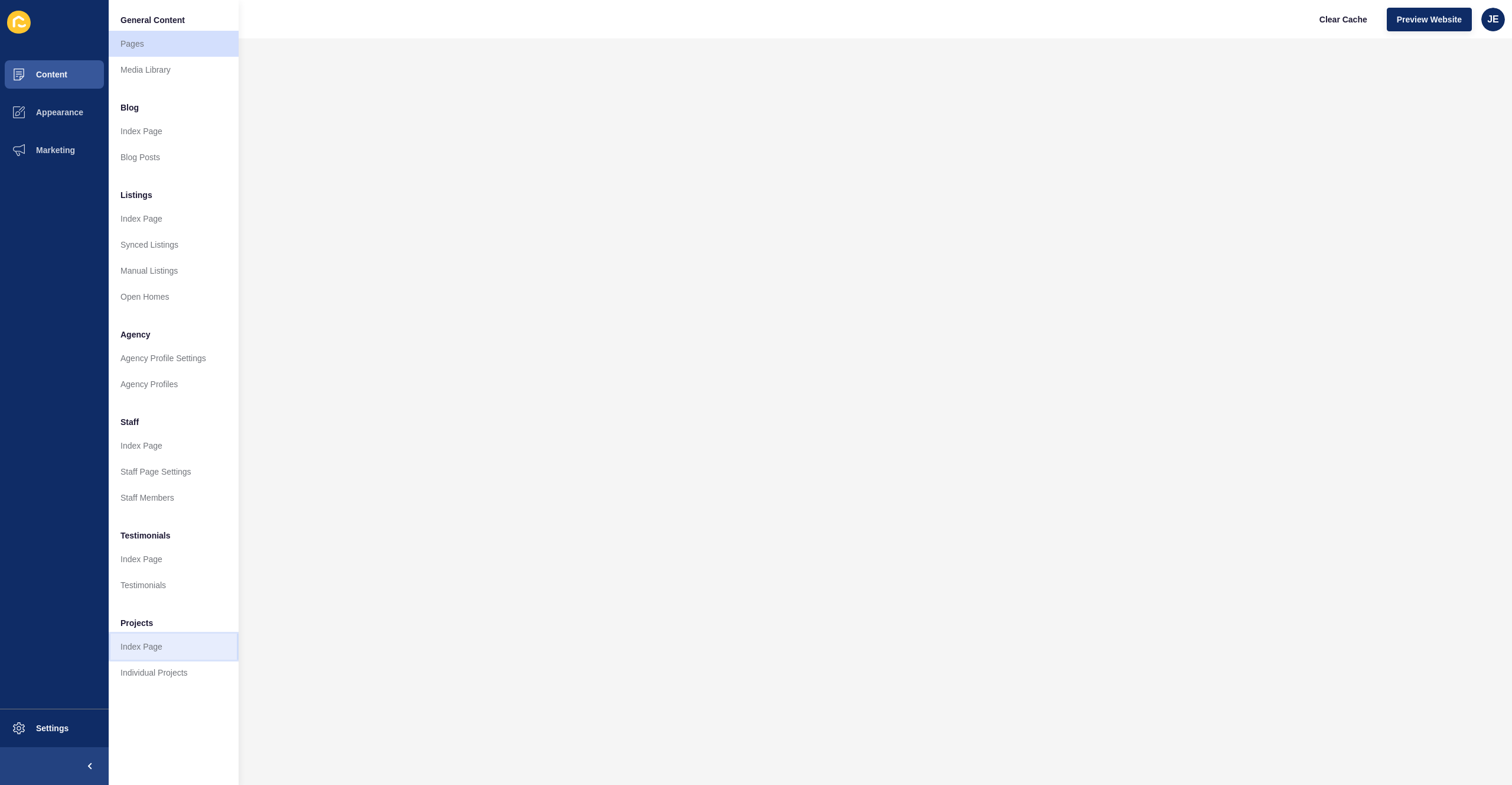
click at [170, 648] on link "Index Page" at bounding box center [173, 646] width 130 height 26
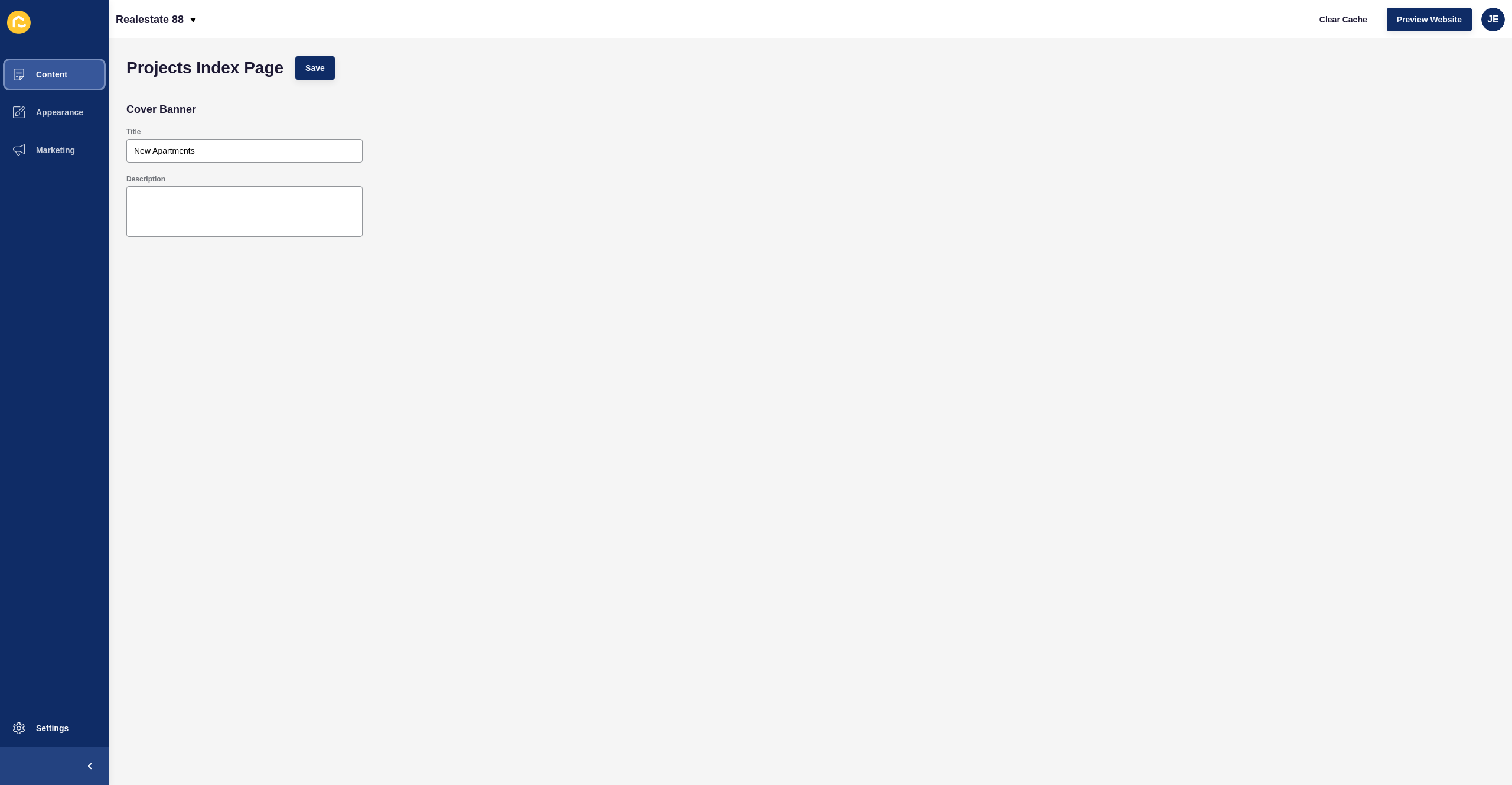
click at [62, 68] on button "Content" at bounding box center [54, 74] width 109 height 38
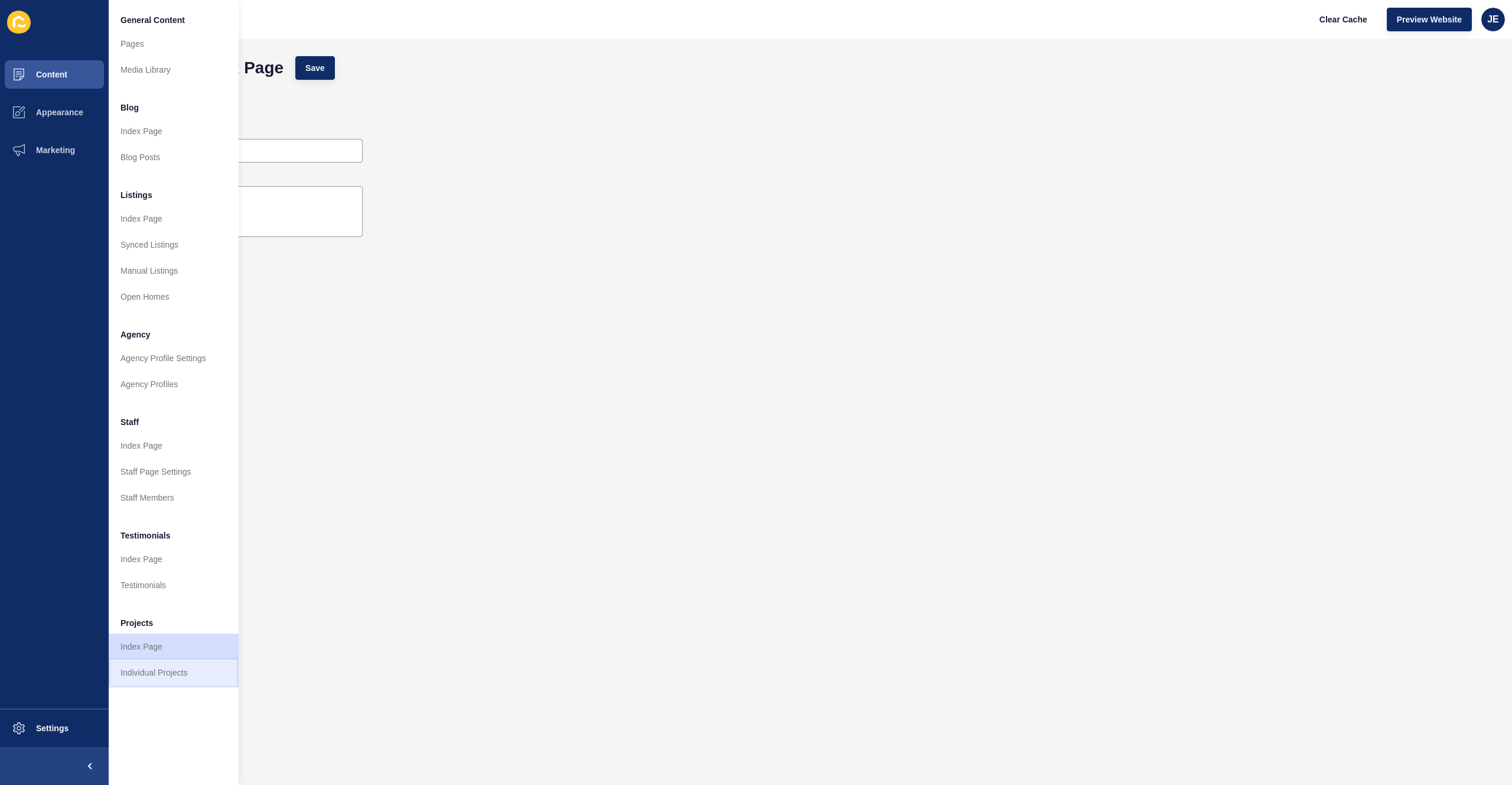
click at [158, 672] on link "Individual Projects" at bounding box center [173, 672] width 130 height 26
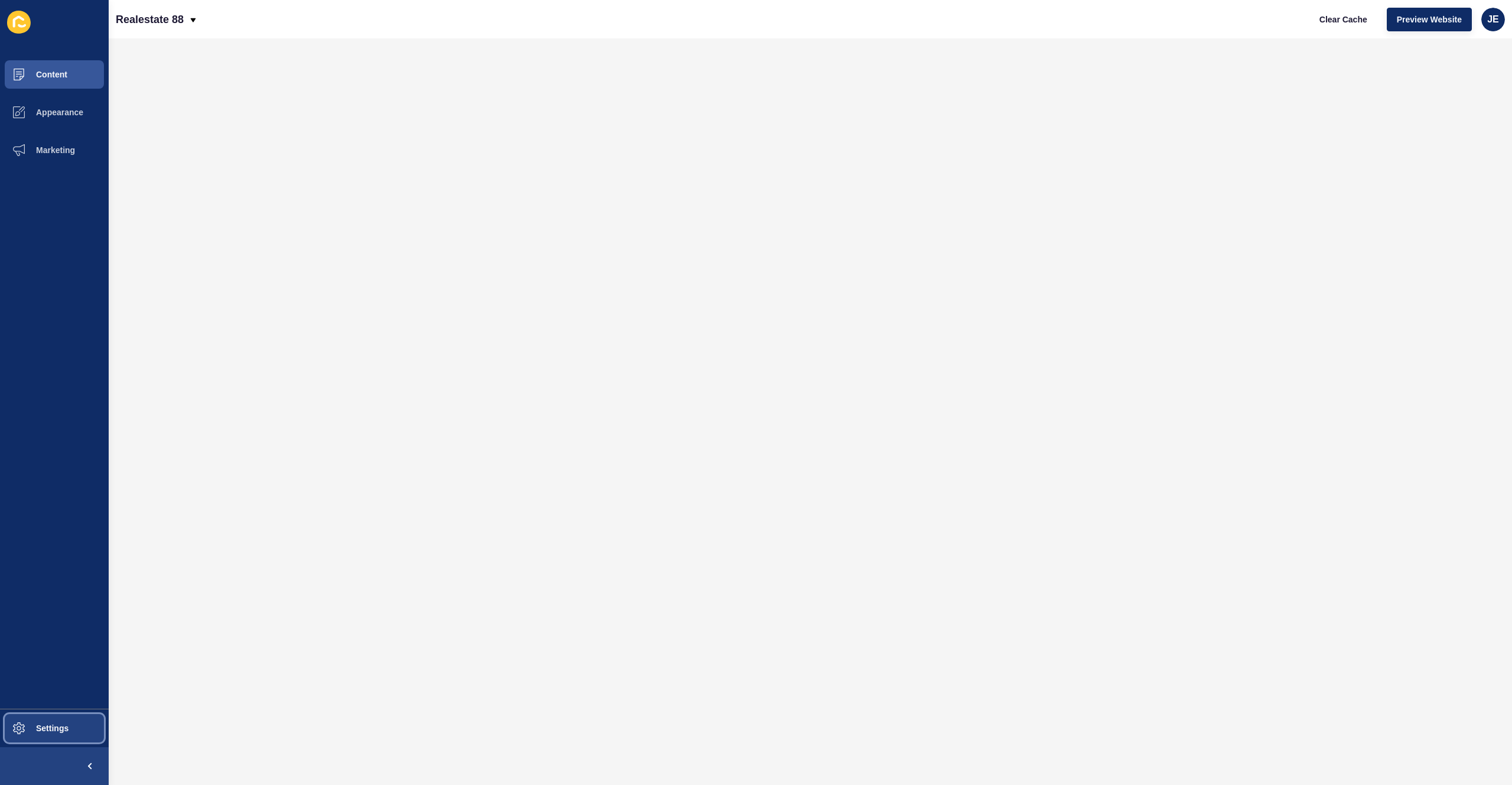
click at [48, 744] on button "Settings" at bounding box center [54, 727] width 109 height 38
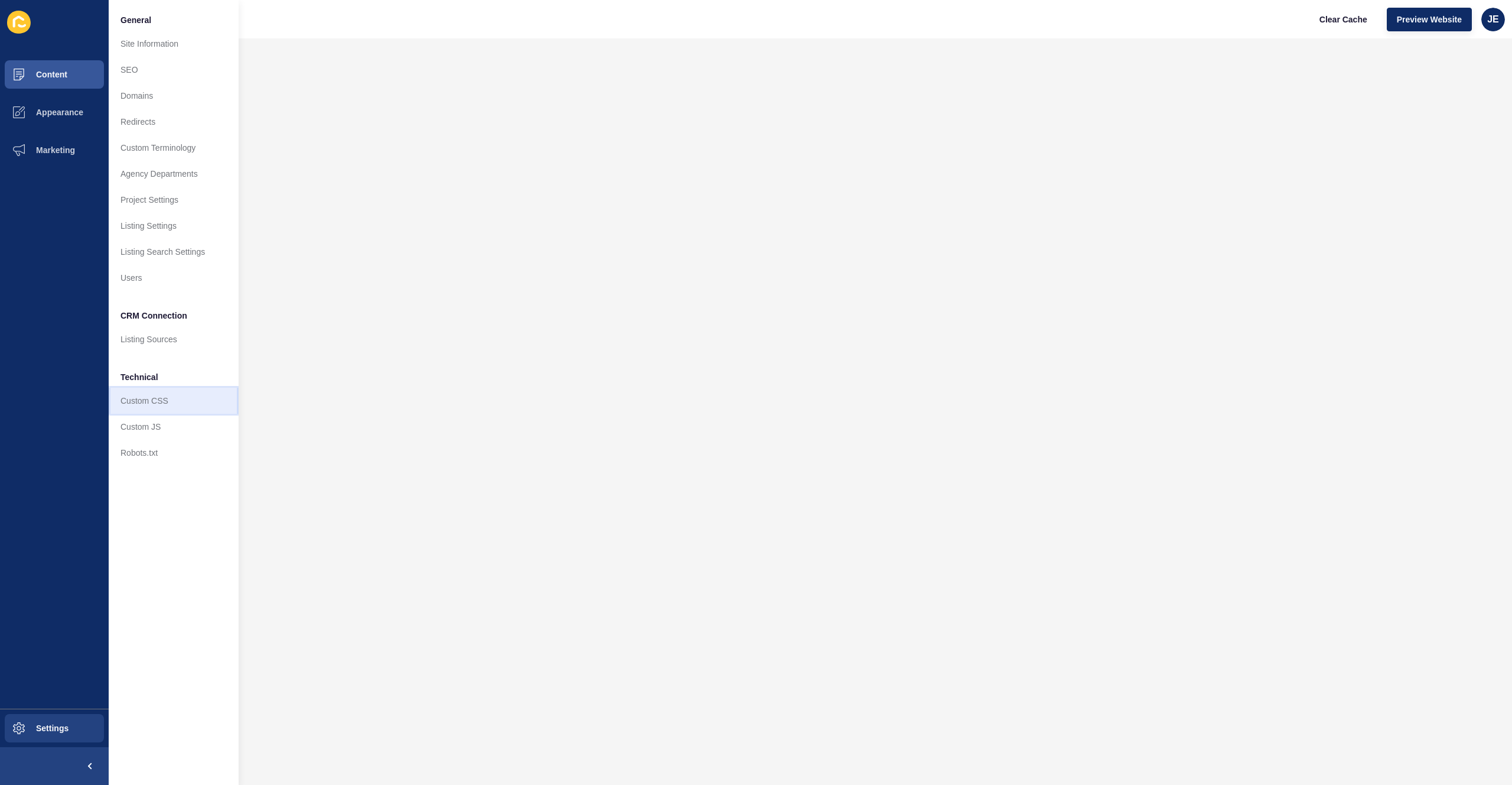
click at [169, 388] on link "Custom CSS" at bounding box center [173, 401] width 130 height 26
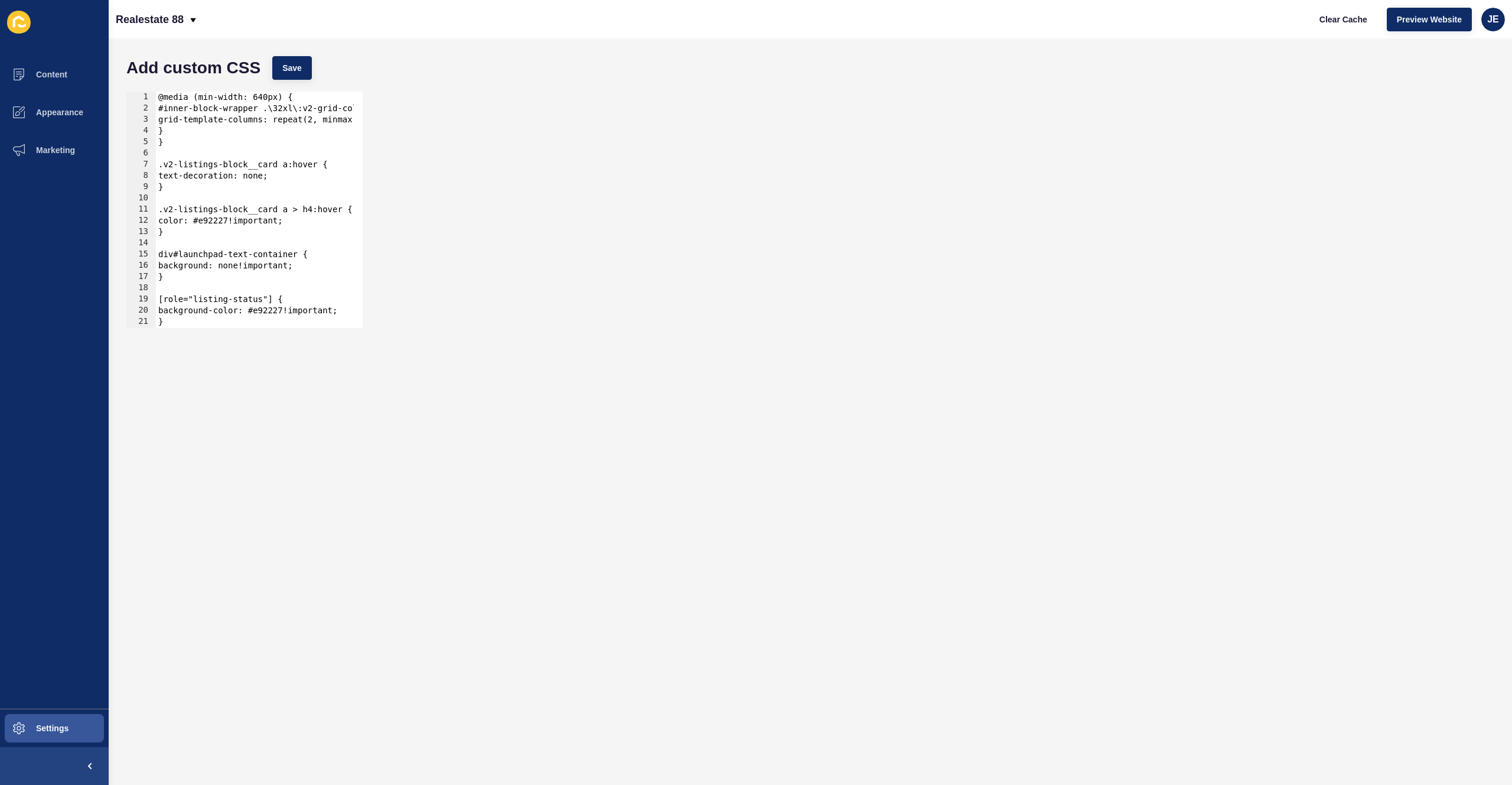
scroll to position [210, 0]
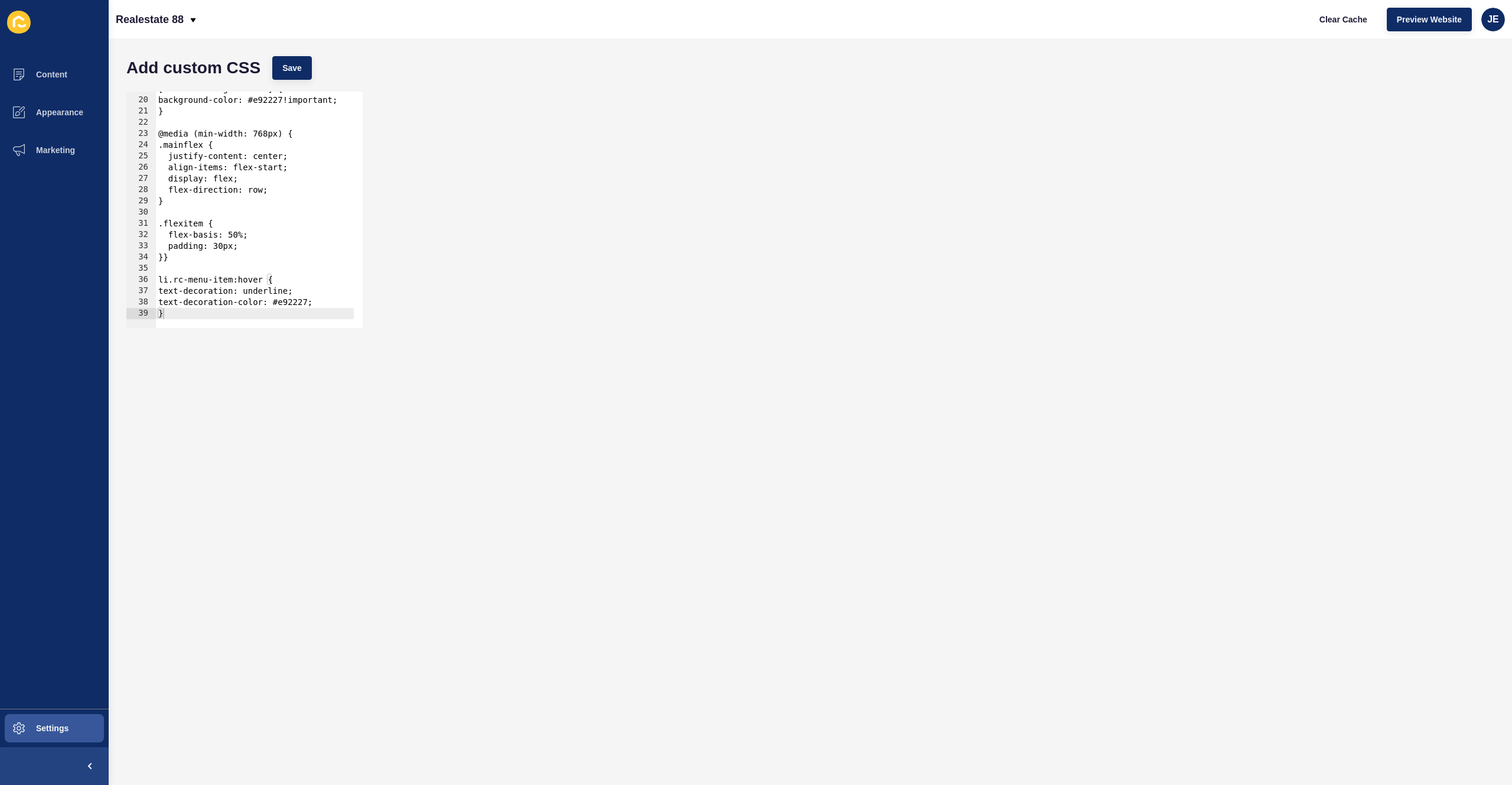
click at [229, 317] on div at bounding box center [305, 322] width 298 height 12
type textarea "}"
click at [231, 309] on div "[role="listing-status"] { background-color: #e92227!important; } @media (min-wi…" at bounding box center [305, 208] width 298 height 250
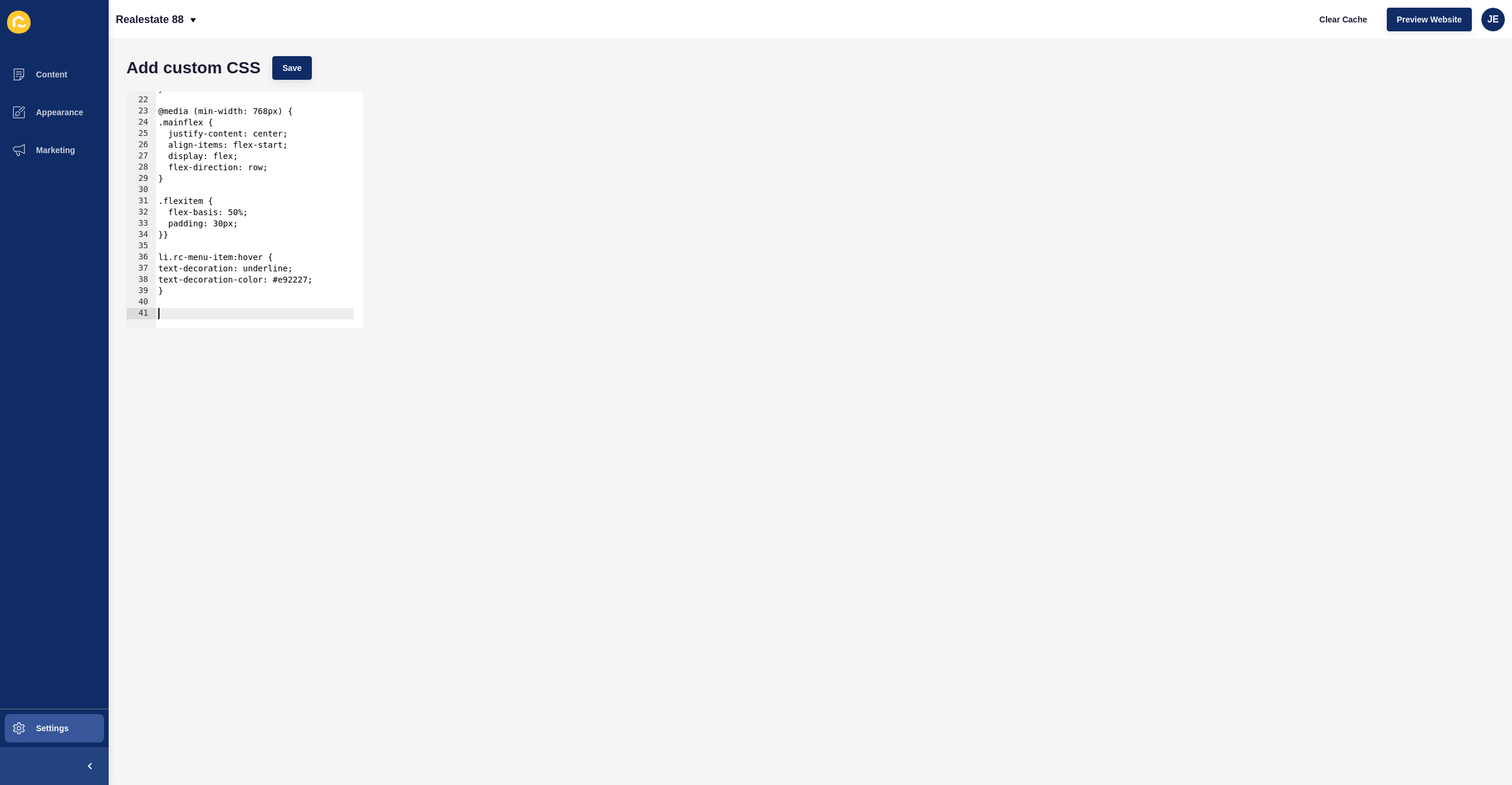
paste textarea "}"
type textarea "}"
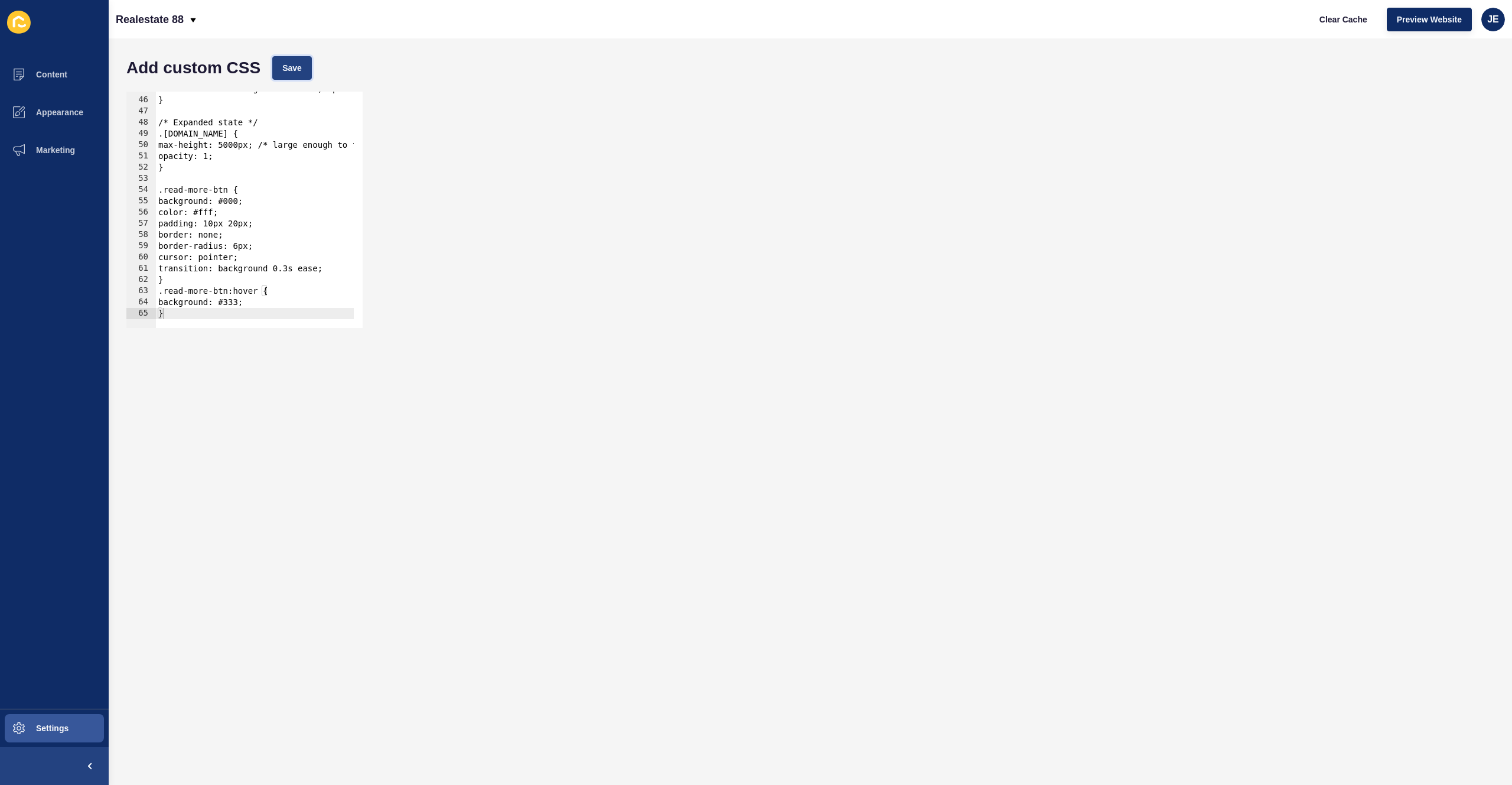
click at [300, 76] on button "Save" at bounding box center [292, 67] width 40 height 23
click at [48, 724] on span "Settings" at bounding box center [33, 727] width 70 height 9
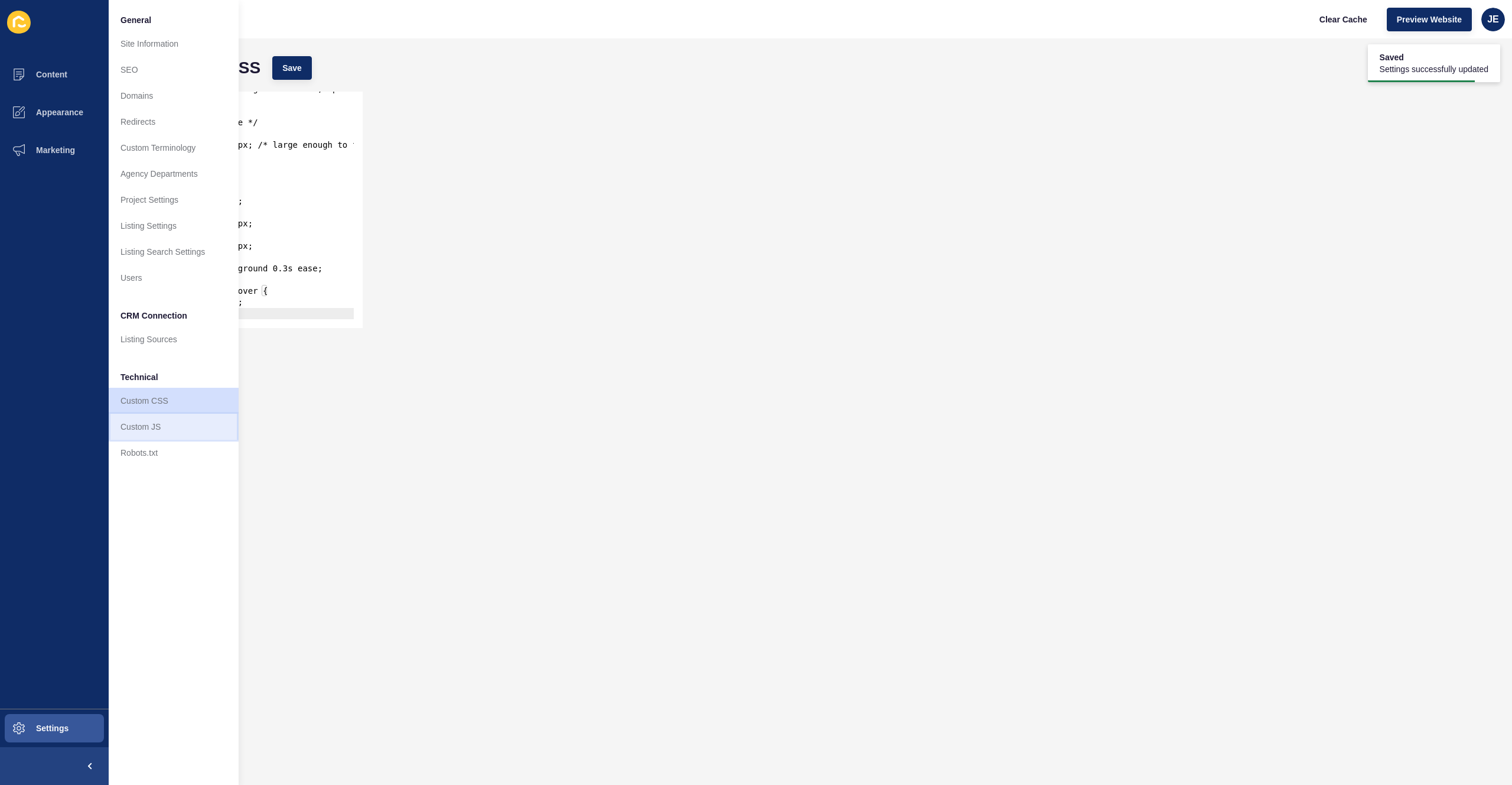
click at [153, 428] on link "Custom JS" at bounding box center [173, 426] width 130 height 26
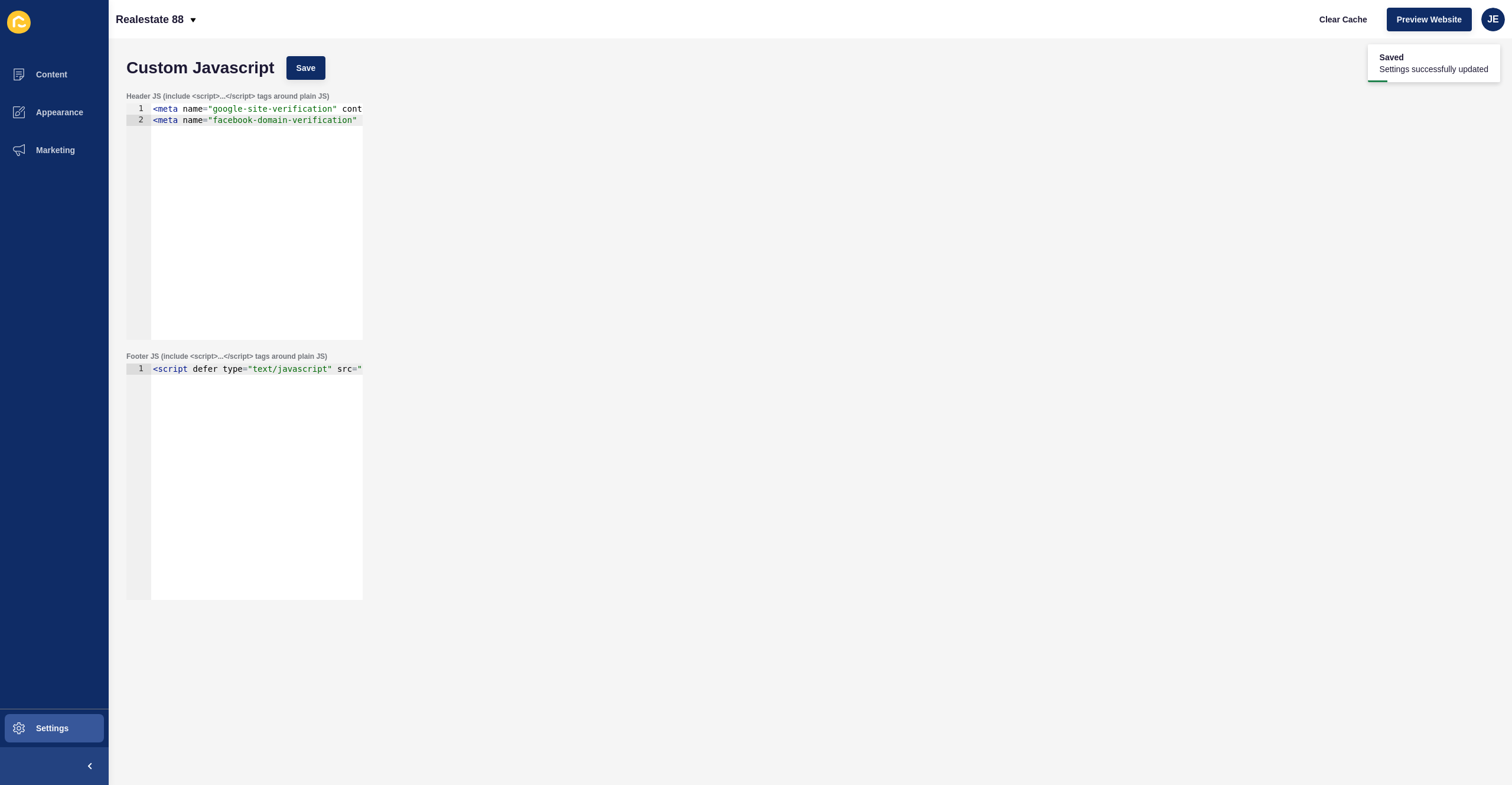
type textarea "<script defer type="text/javascript" src="[URL][DOMAIN_NAME]"></script><div id=…"
click at [247, 431] on div "< script defer type = "text/javascript" src = "[URL][DOMAIN_NAME]" > </ script …" at bounding box center [639, 489] width 977 height 250
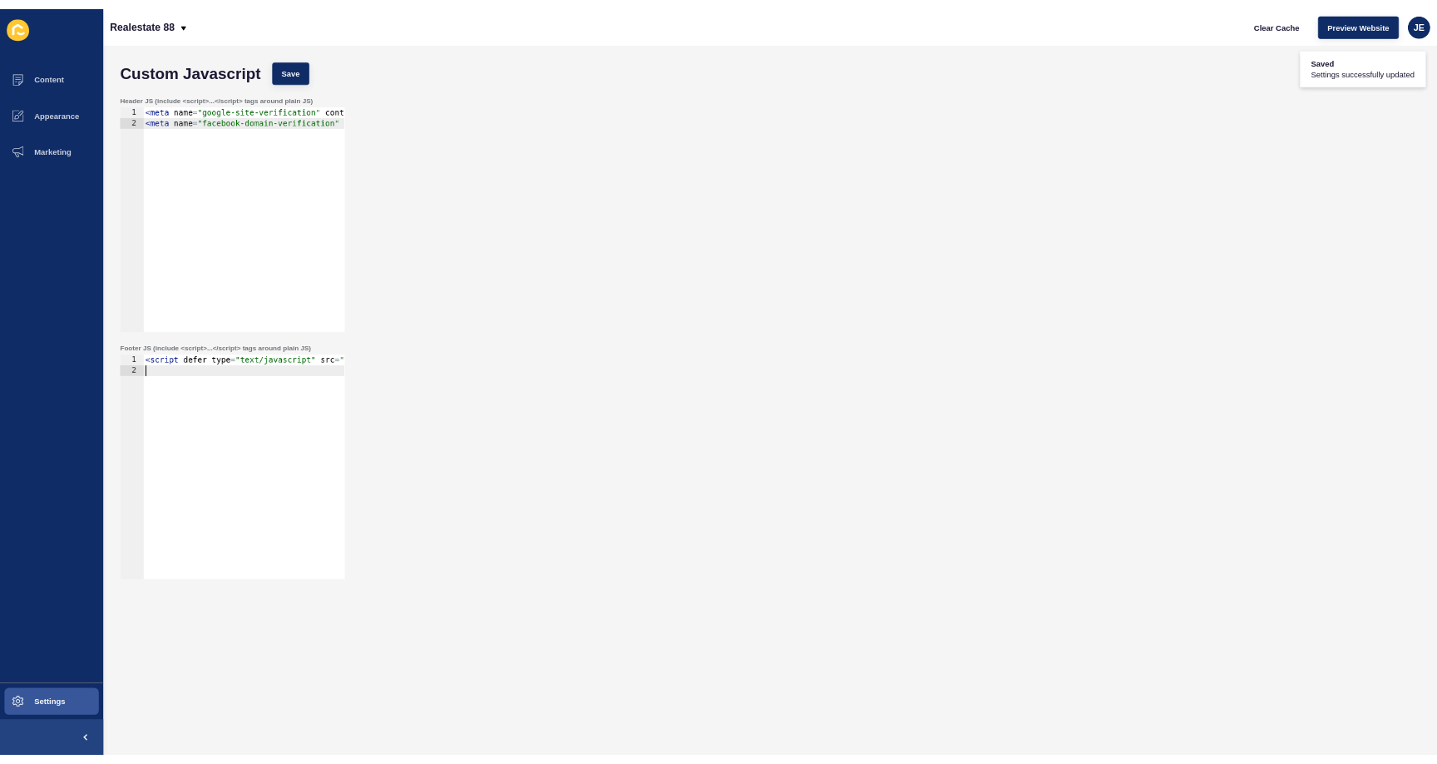
scroll to position [0, 0]
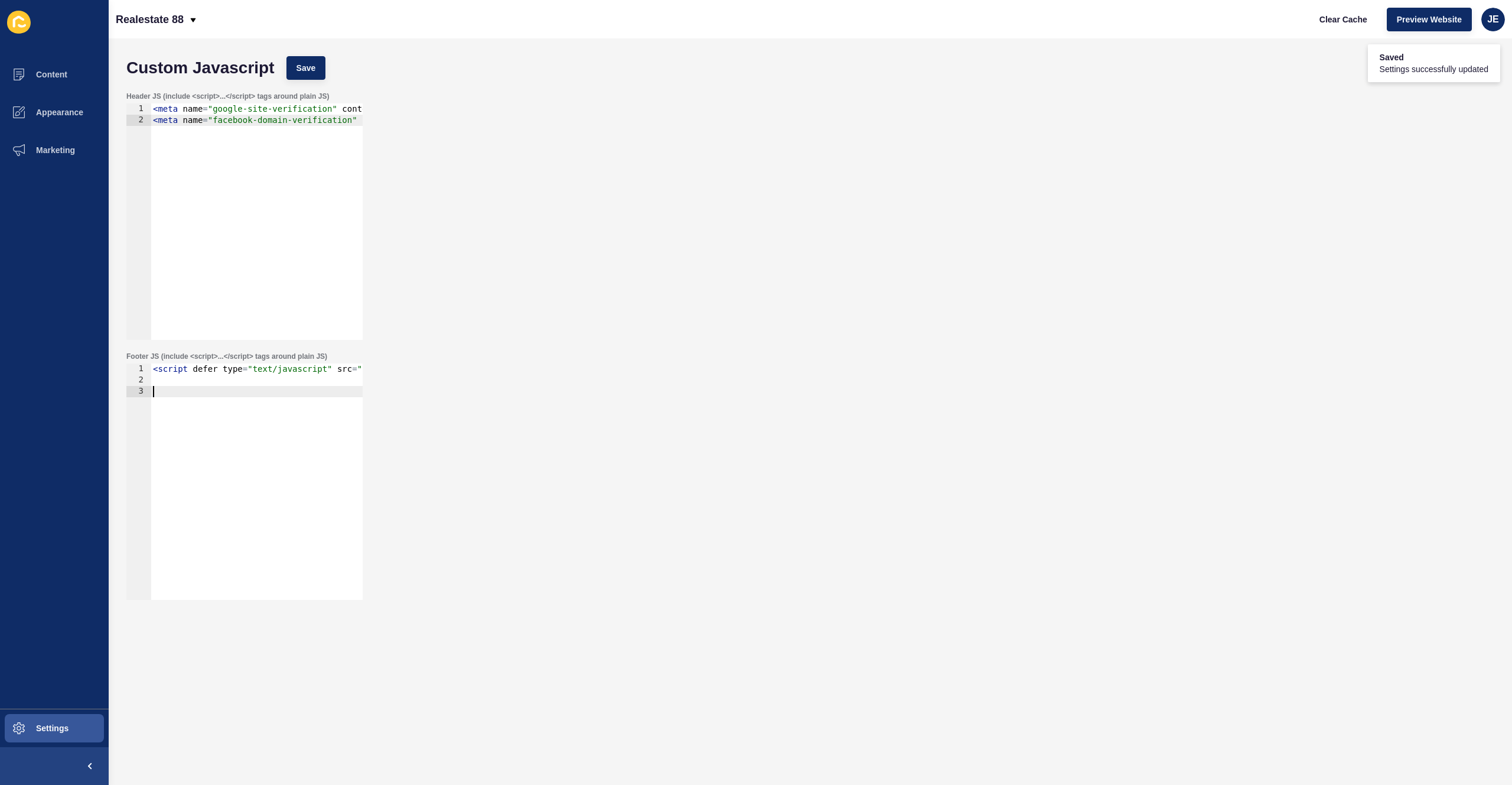
paste textarea "</script>"
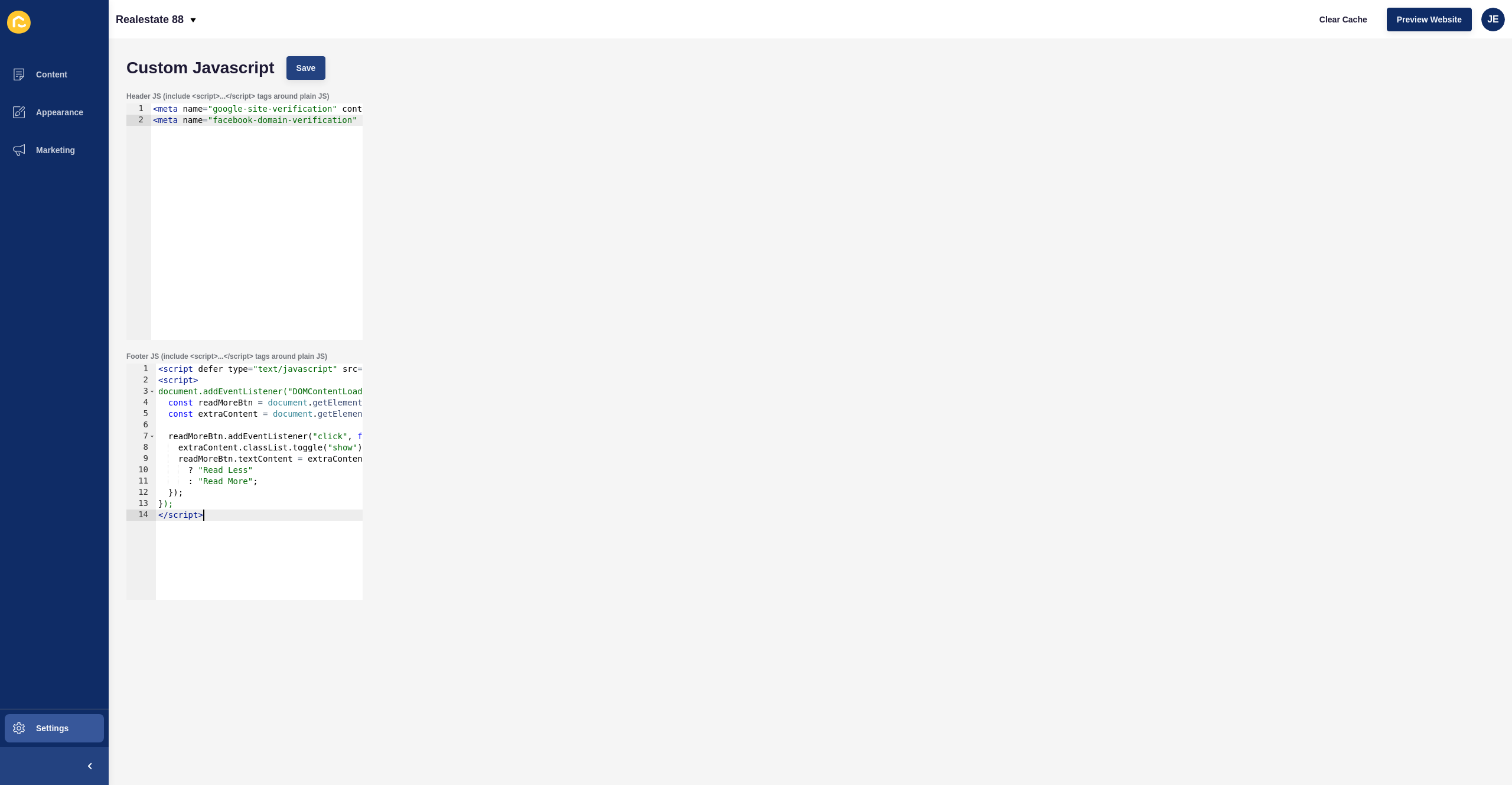
type textarea "</script>"
click at [311, 68] on span "Save" at bounding box center [306, 67] width 19 height 12
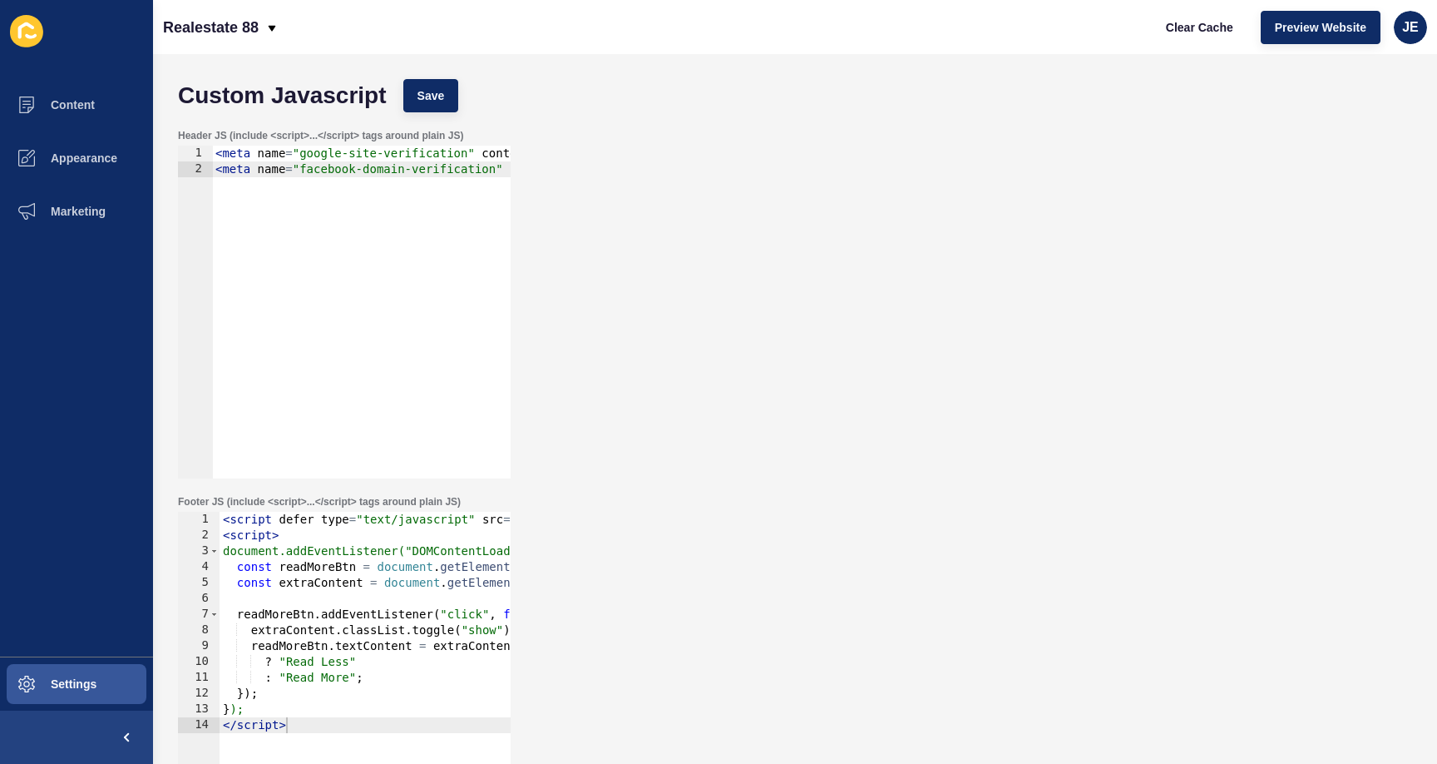
click at [815, 368] on div "Header JS (include <script>...</script> tags around plain JS) 1 2 < meta name =…" at bounding box center [795, 304] width 1251 height 366
